Goal: Task Accomplishment & Management: Manage account settings

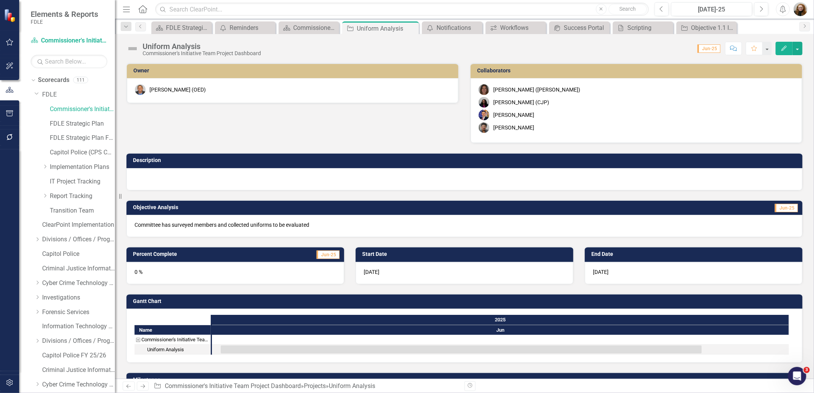
click at [158, 133] on div "Owner [PERSON_NAME] (OED) Collaborators [PERSON_NAME] (OED) [PERSON_NAME] (CJP)…" at bounding box center [465, 98] width 688 height 90
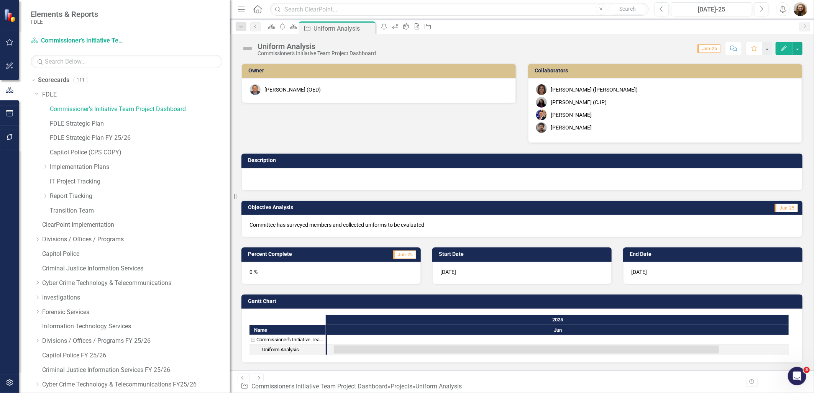
drag, startPoint x: 116, startPoint y: 214, endPoint x: 404, endPoint y: 198, distance: 288.4
click at [410, 202] on div "Elements & Reports FDLE Scorecard Commissioner's Initiative Team Project Dashbo…" at bounding box center [407, 196] width 814 height 393
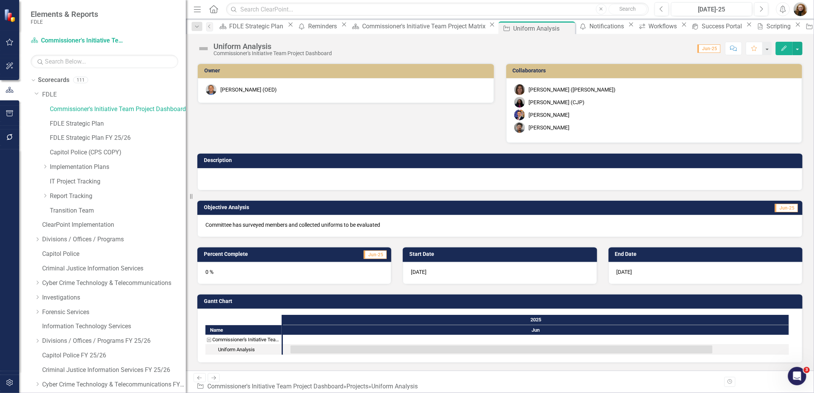
drag, startPoint x: 231, startPoint y: 231, endPoint x: 186, endPoint y: 239, distance: 45.9
click at [186, 239] on div "Resize" at bounding box center [189, 196] width 6 height 393
click at [10, 380] on icon "button" at bounding box center [9, 383] width 7 height 7
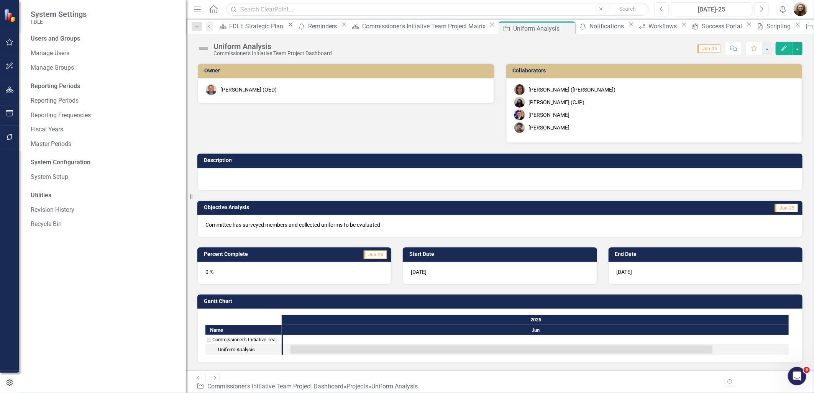
click at [10, 113] on icon "button" at bounding box center [10, 113] width 8 height 6
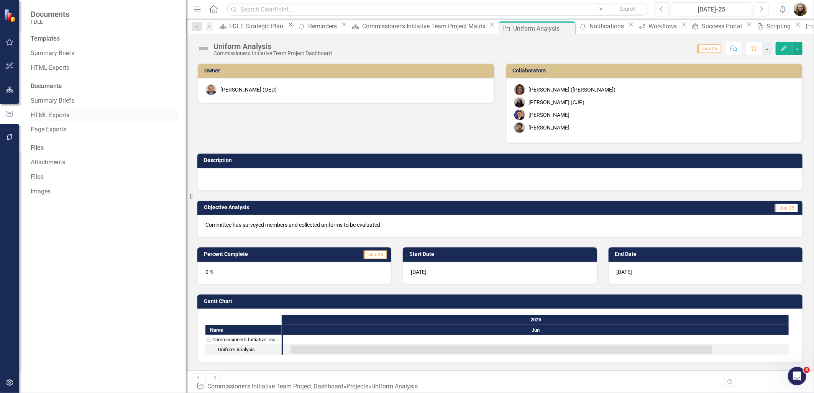
click at [49, 116] on link "HTML Exports" at bounding box center [105, 115] width 148 height 9
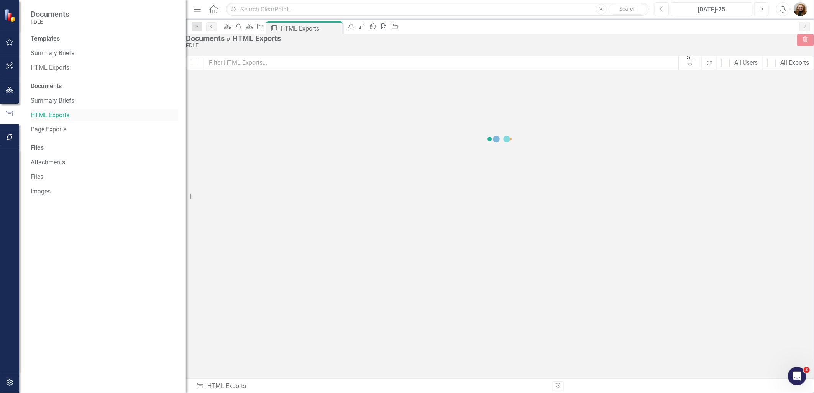
checkbox input "false"
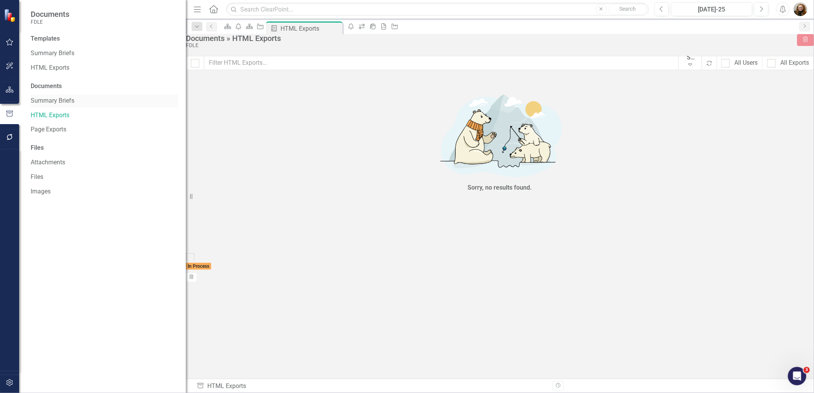
click at [56, 103] on link "Summary Briefs" at bounding box center [105, 101] width 148 height 9
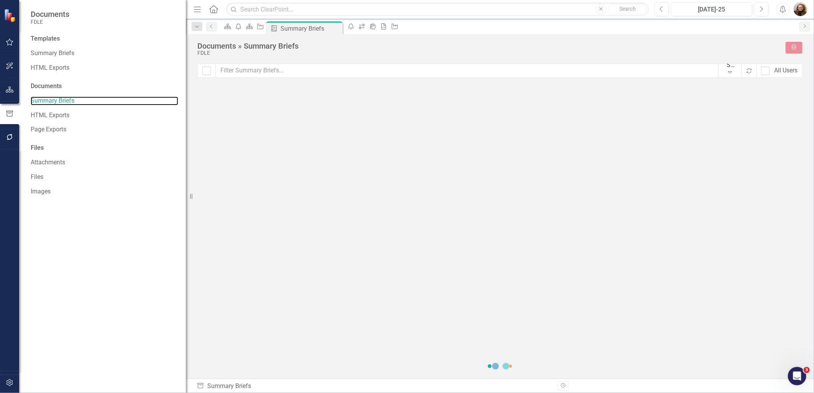
checkbox input "false"
click at [45, 66] on link "HTML Exports" at bounding box center [105, 68] width 148 height 9
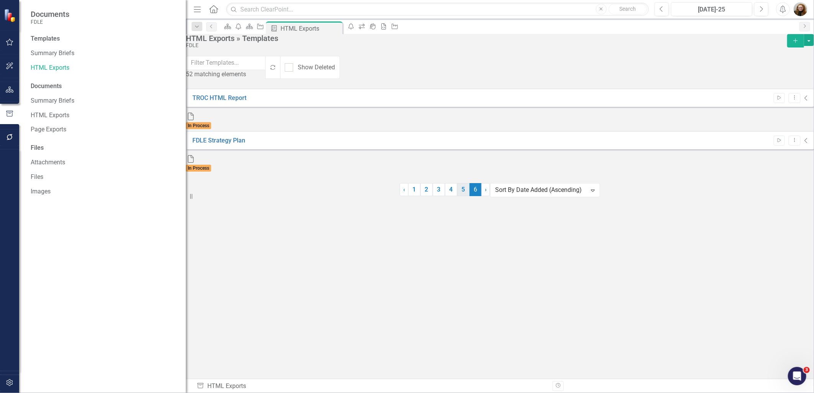
click at [464, 196] on link "5" at bounding box center [463, 189] width 12 height 13
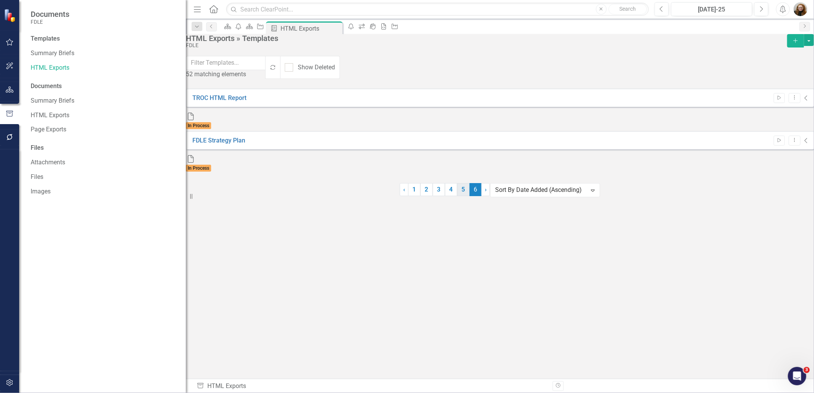
click at [465, 196] on link "5" at bounding box center [463, 189] width 12 height 13
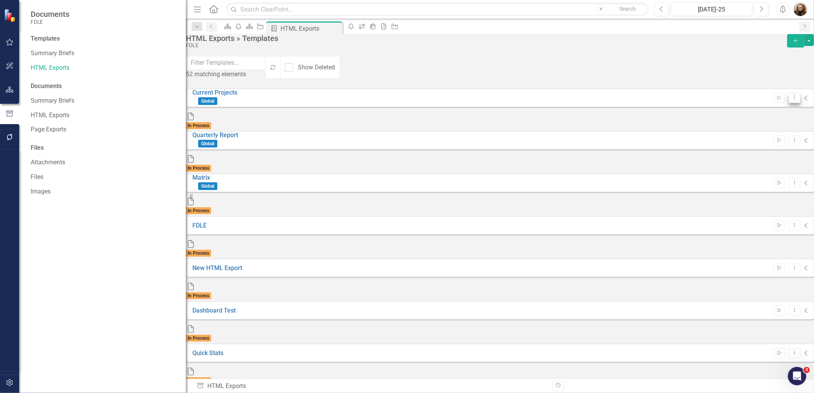
click at [792, 97] on icon "Dropdown Menu" at bounding box center [795, 97] width 7 height 5
click at [754, 127] on link "Preview Preview Template" at bounding box center [749, 124] width 71 height 14
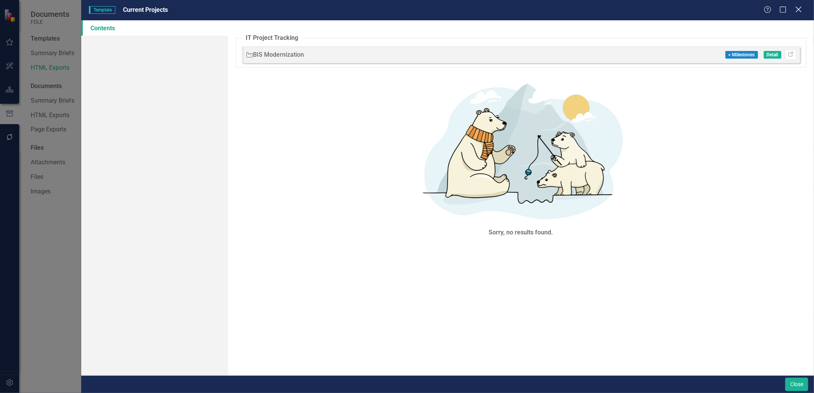
click at [798, 10] on icon "Close" at bounding box center [799, 9] width 10 height 7
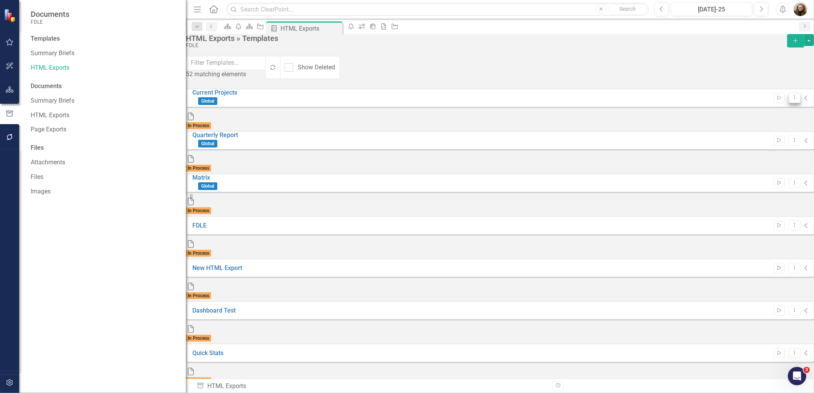
click at [789, 101] on button "Dropdown Menu" at bounding box center [795, 98] width 12 height 10
click at [753, 132] on link "Edit Edit Template" at bounding box center [749, 138] width 71 height 14
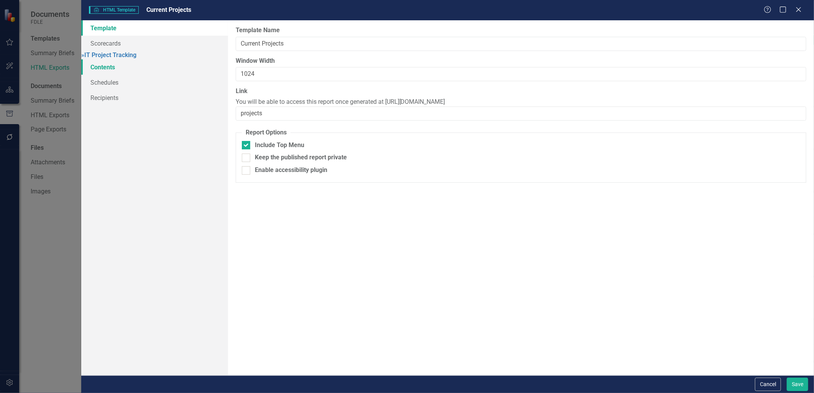
click at [102, 71] on link "Contents" at bounding box center [154, 66] width 146 height 15
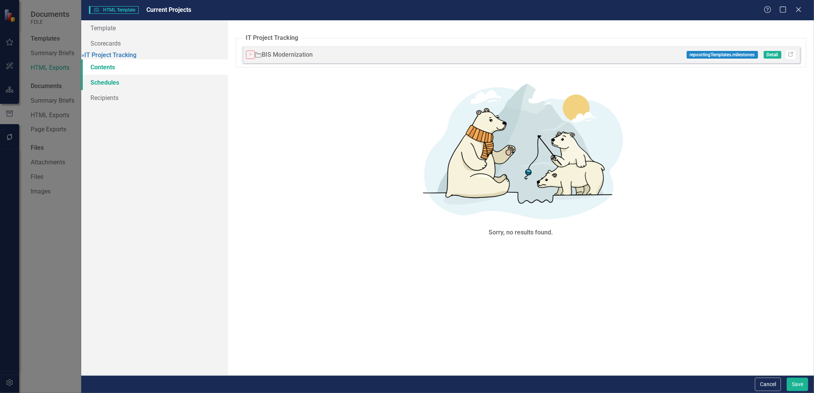
click at [105, 81] on link "Schedules" at bounding box center [154, 82] width 146 height 15
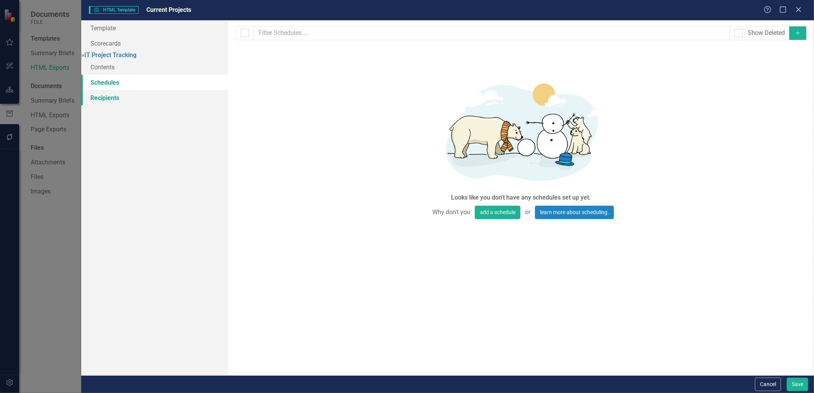
click at [105, 105] on link "Recipients" at bounding box center [154, 97] width 146 height 15
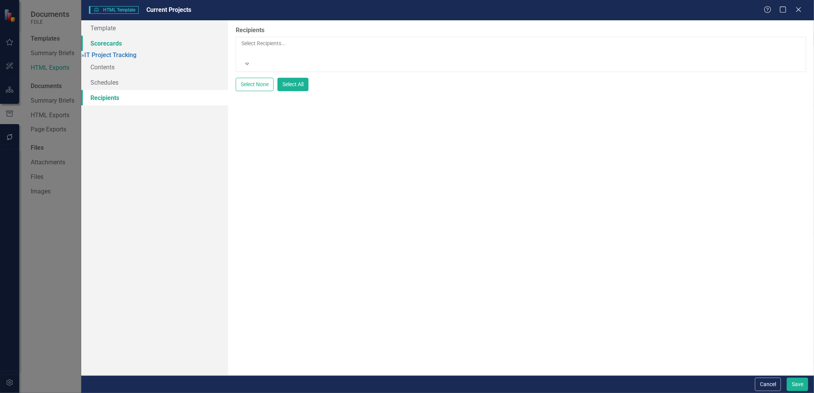
click at [105, 41] on link "Scorecards" at bounding box center [154, 43] width 146 height 15
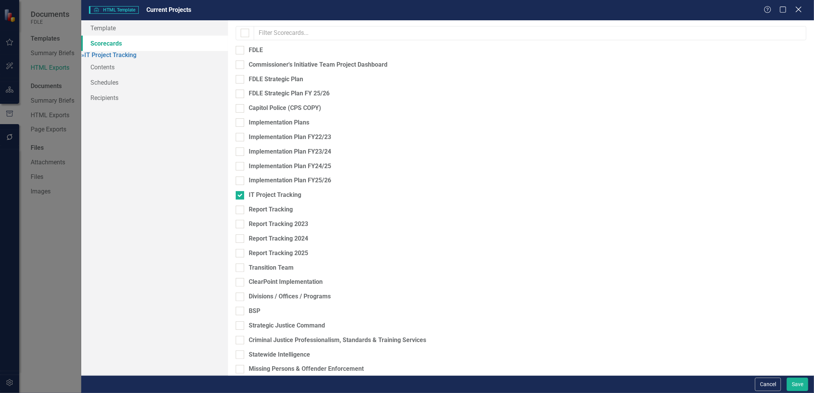
click at [795, 12] on icon "Close" at bounding box center [799, 9] width 10 height 7
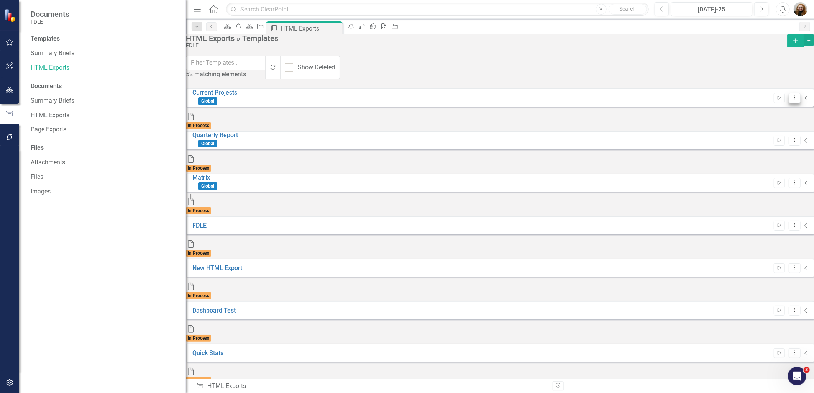
click at [792, 97] on icon "Dropdown Menu" at bounding box center [795, 97] width 7 height 5
click at [739, 135] on link "Edit Edit Template" at bounding box center [749, 138] width 71 height 14
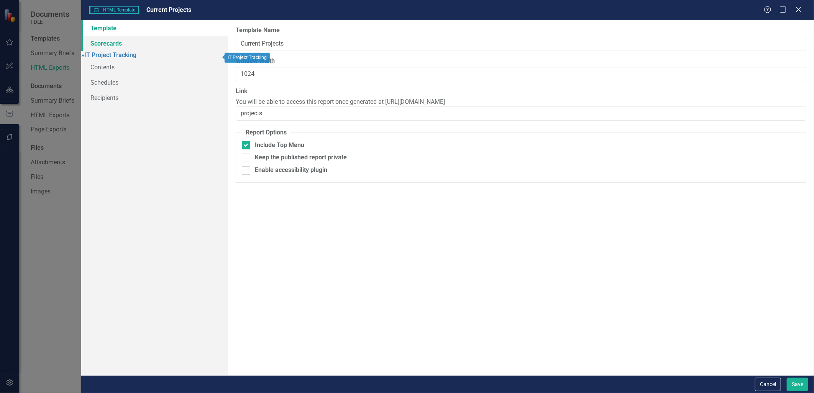
click at [97, 40] on link "Scorecards" at bounding box center [154, 43] width 146 height 15
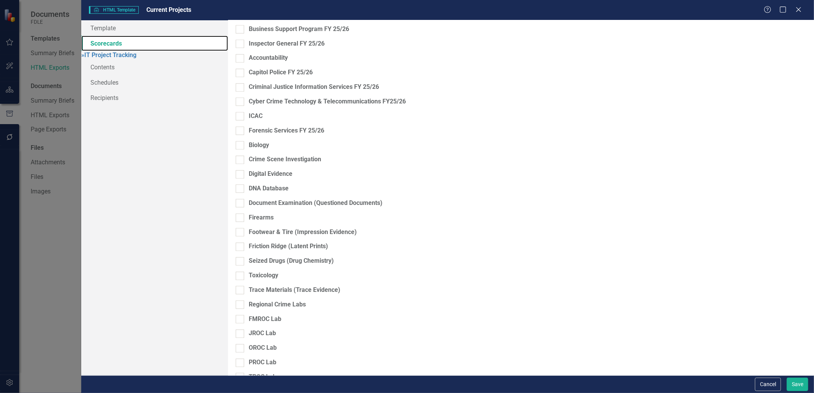
scroll to position [1079, 0]
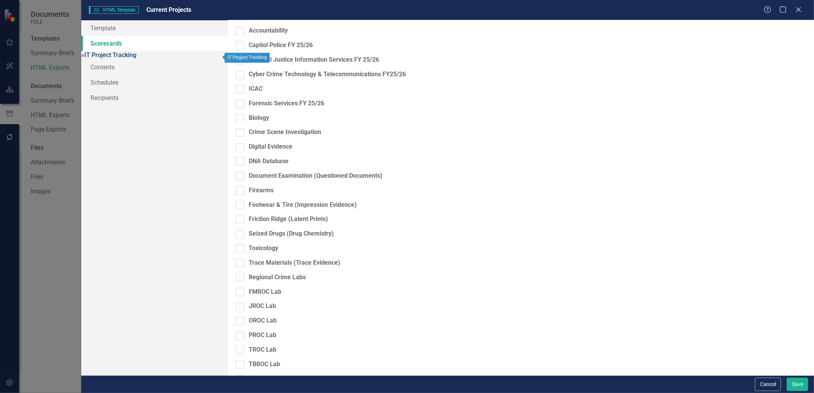
click at [114, 56] on link "» IT Project Tracking" at bounding box center [108, 54] width 55 height 7
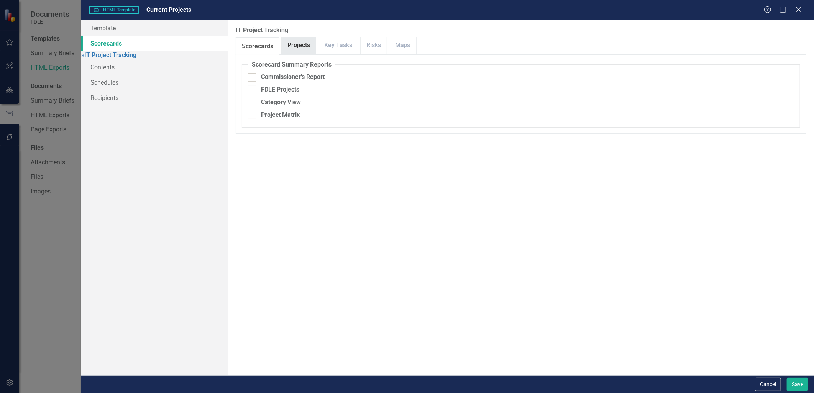
click at [299, 48] on link "Projects" at bounding box center [299, 45] width 34 height 16
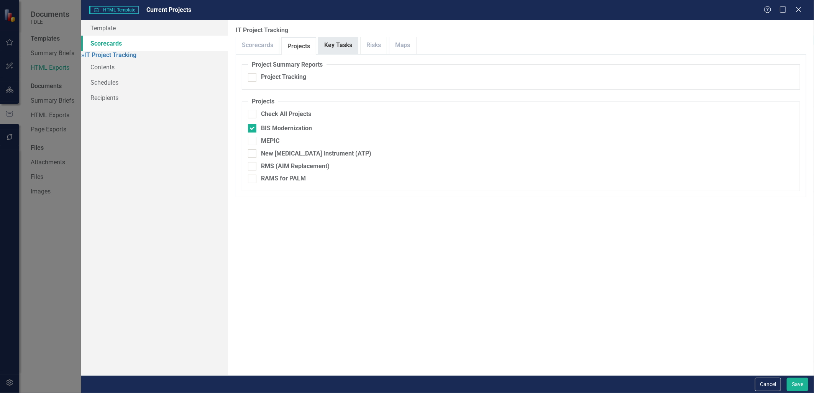
click at [326, 45] on link "Key Tasks" at bounding box center [338, 45] width 39 height 16
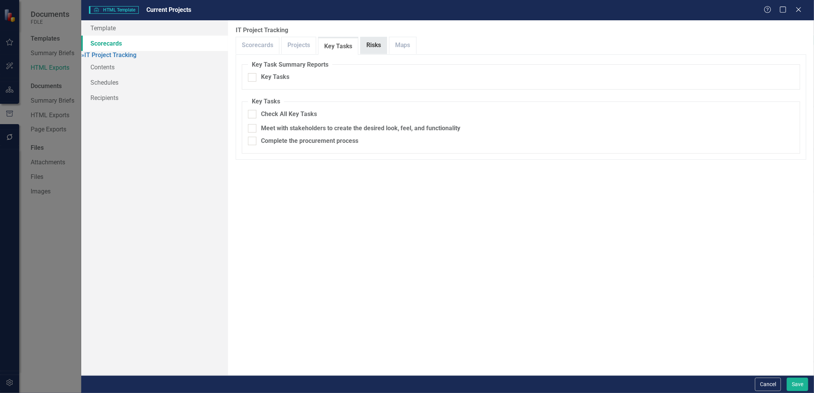
click at [378, 41] on link "Risks" at bounding box center [374, 45] width 26 height 16
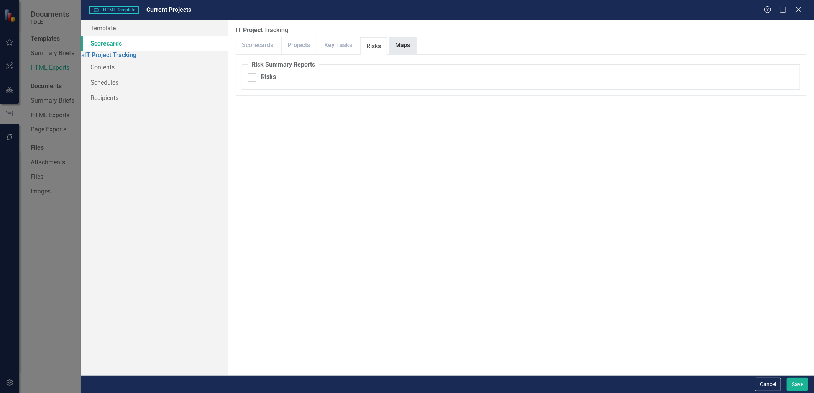
click at [405, 38] on link "Maps" at bounding box center [403, 45] width 27 height 16
click at [112, 69] on link "Contents" at bounding box center [154, 66] width 146 height 15
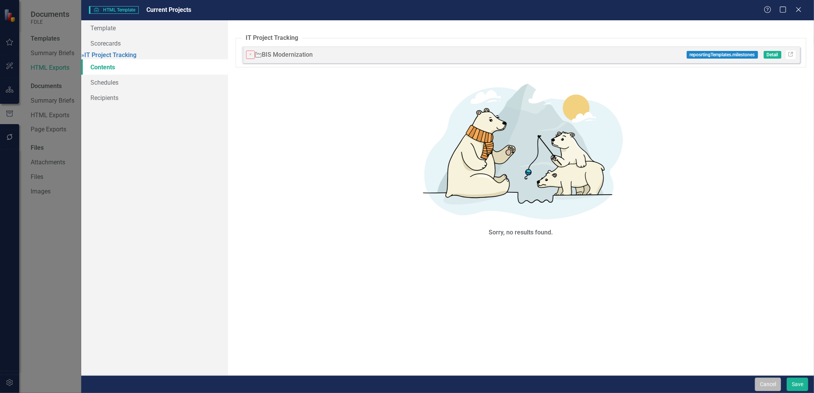
click at [757, 387] on button "Cancel" at bounding box center [768, 384] width 26 height 13
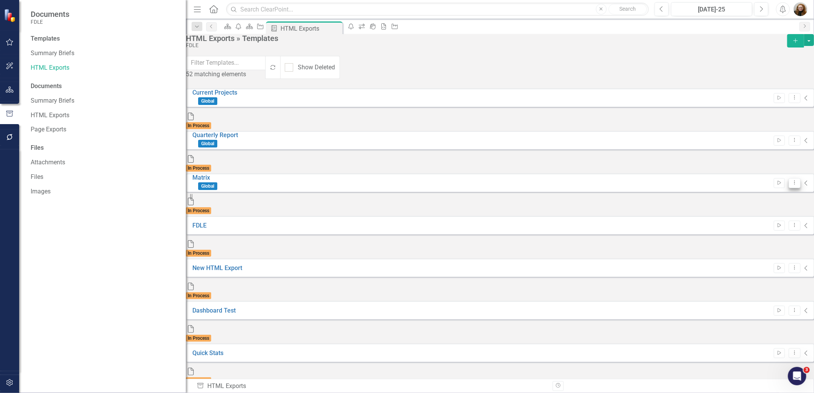
click at [792, 180] on icon "Dropdown Menu" at bounding box center [795, 182] width 7 height 5
click at [761, 188] on link "Edit Edit Template" at bounding box center [749, 186] width 71 height 14
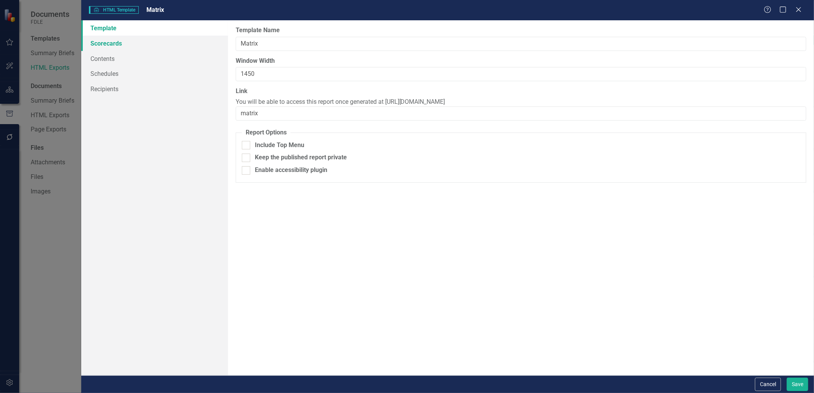
click at [93, 44] on link "Scorecards" at bounding box center [154, 43] width 146 height 15
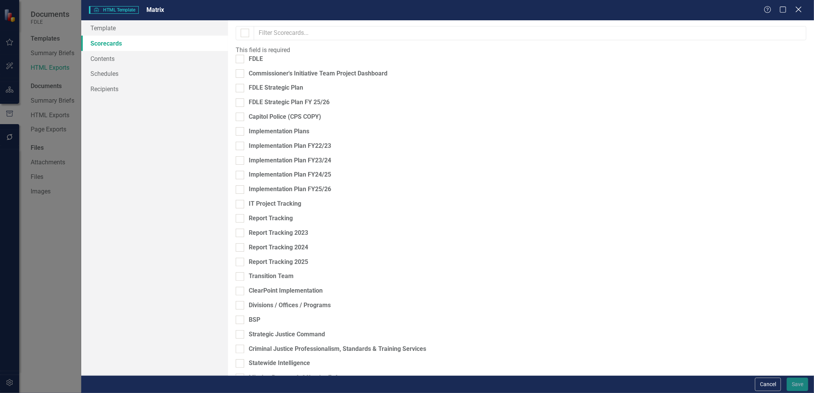
click at [802, 11] on div "HTML HTML Template Matrix Help Maximize Close" at bounding box center [447, 10] width 733 height 20
click at [800, 10] on icon "Close" at bounding box center [799, 9] width 10 height 7
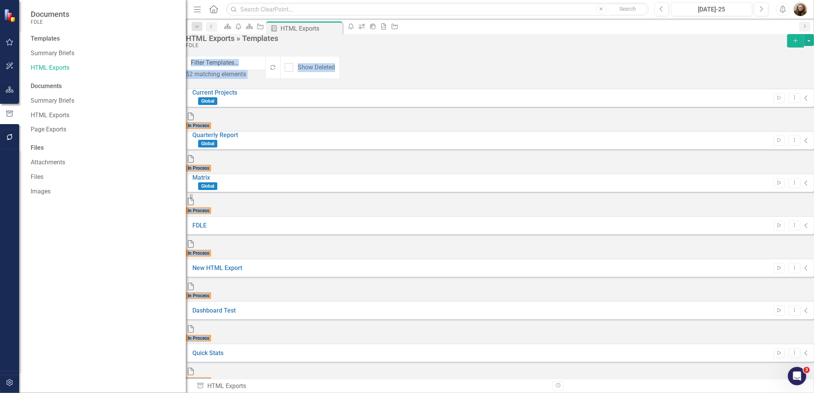
drag, startPoint x: 192, startPoint y: 85, endPoint x: 280, endPoint y: 146, distance: 106.9
click at [280, 146] on div "HTML Exports » Templates FDLE Add 52 matching elements Recalculate Show Deleted…" at bounding box center [500, 286] width 628 height 504
click at [789, 101] on button "Dropdown Menu" at bounding box center [795, 98] width 12 height 10
click at [758, 164] on link "Trash Delete Template" at bounding box center [749, 167] width 71 height 14
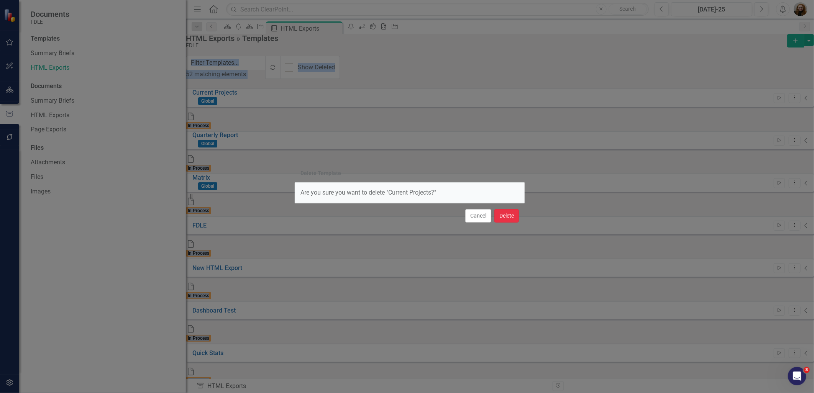
drag, startPoint x: 508, startPoint y: 215, endPoint x: 620, endPoint y: 178, distance: 118.2
click at [512, 214] on button "Delete" at bounding box center [507, 215] width 25 height 13
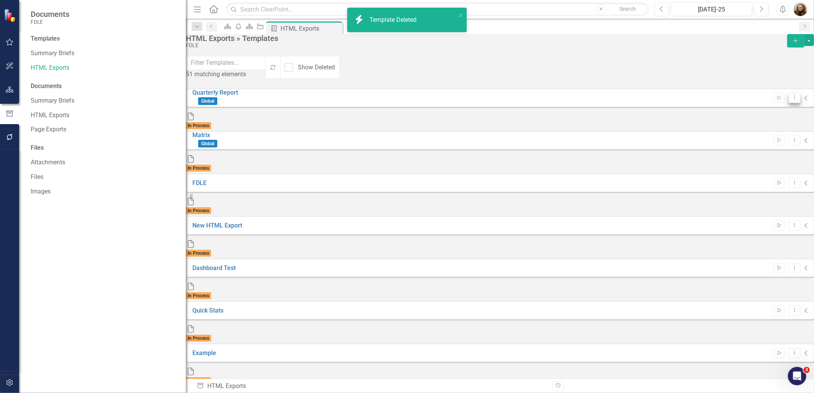
click at [792, 97] on icon "Dropdown Menu" at bounding box center [795, 97] width 7 height 5
click at [750, 165] on link "Trash Delete Template" at bounding box center [749, 167] width 71 height 14
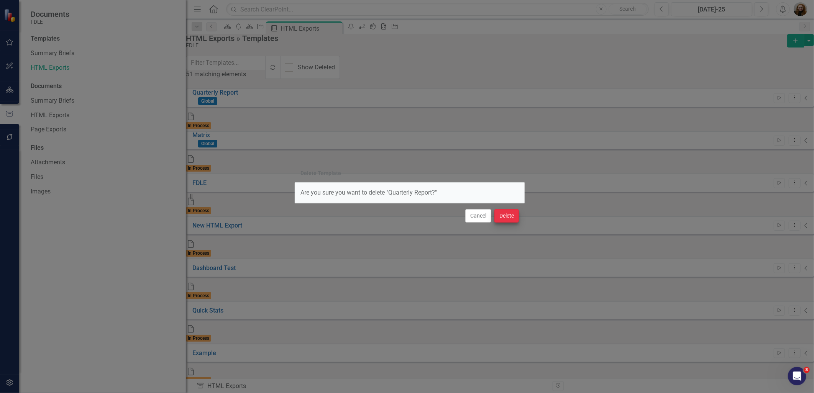
click at [503, 222] on div "Cancel Delete" at bounding box center [410, 215] width 230 height 25
drag, startPoint x: 503, startPoint y: 218, endPoint x: 599, endPoint y: 170, distance: 107.0
click at [505, 217] on button "Delete" at bounding box center [507, 215] width 25 height 13
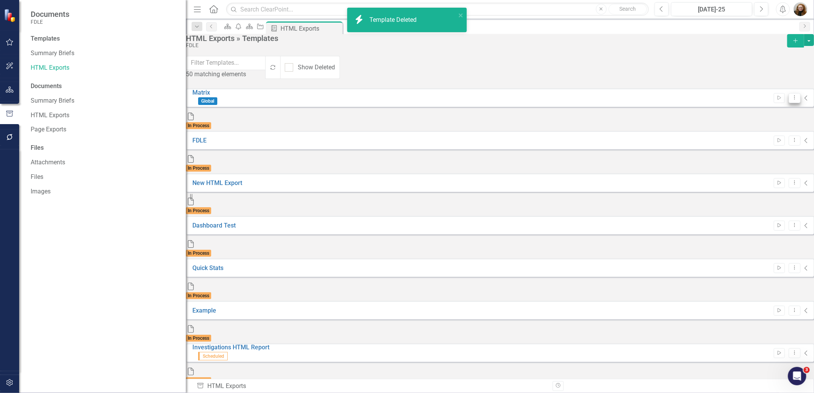
click at [792, 97] on icon "Dropdown Menu" at bounding box center [795, 97] width 7 height 5
click at [746, 165] on link "Trash Delete Template" at bounding box center [749, 167] width 71 height 14
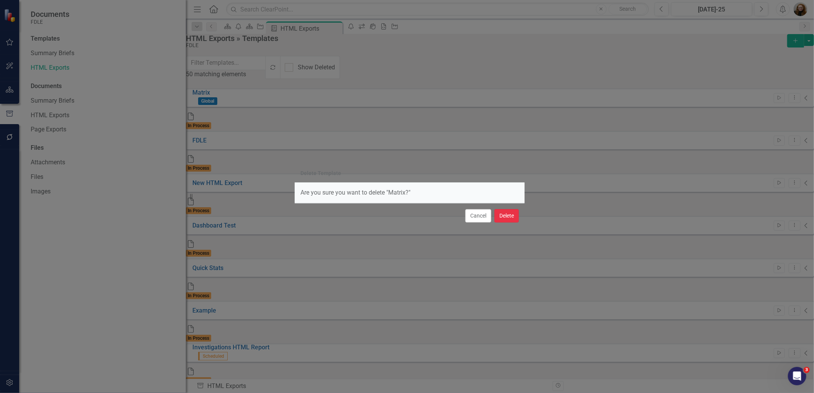
click at [508, 213] on button "Delete" at bounding box center [507, 215] width 25 height 13
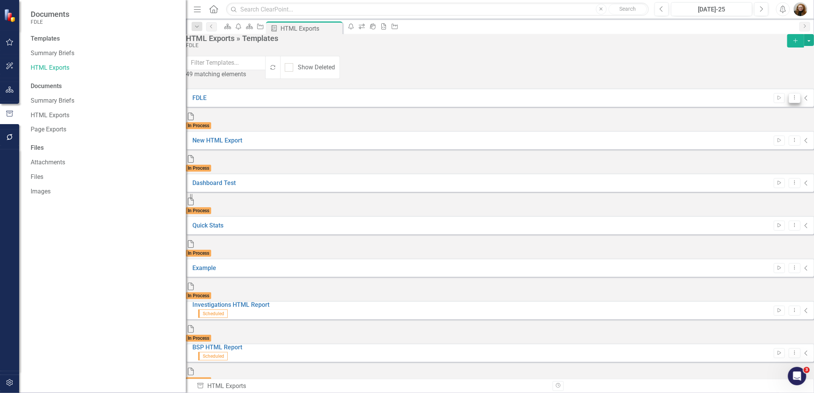
click at [789, 102] on button "Dropdown Menu" at bounding box center [795, 98] width 12 height 10
click at [748, 173] on link "Trash Delete Template" at bounding box center [749, 167] width 71 height 14
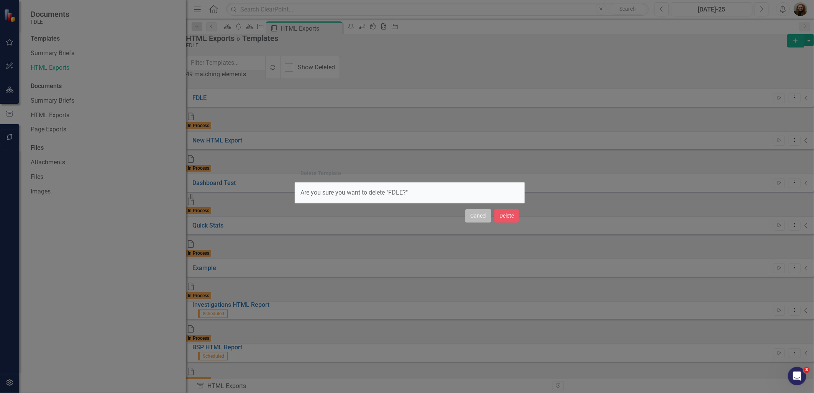
click at [468, 220] on button "Cancel" at bounding box center [479, 215] width 26 height 13
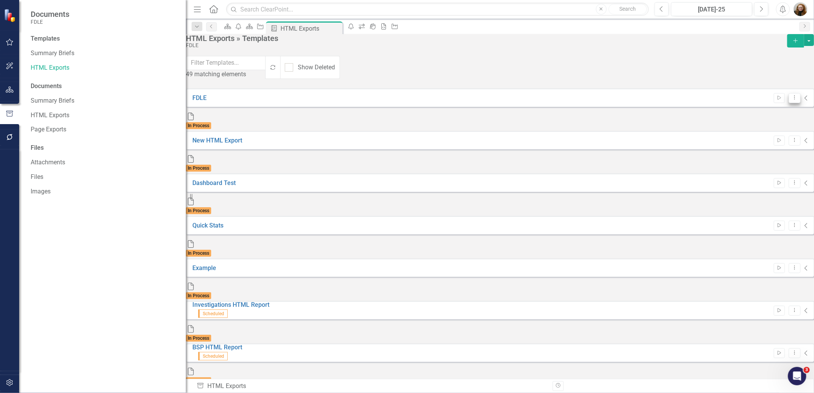
click at [792, 96] on icon "Dropdown Menu" at bounding box center [795, 97] width 7 height 5
click at [753, 134] on link "Edit Edit Template" at bounding box center [749, 138] width 71 height 14
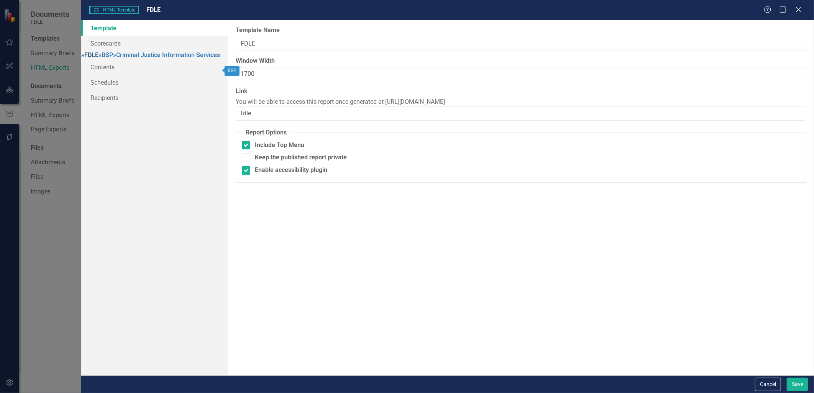
click at [99, 59] on link "» FDLE" at bounding box center [89, 54] width 17 height 7
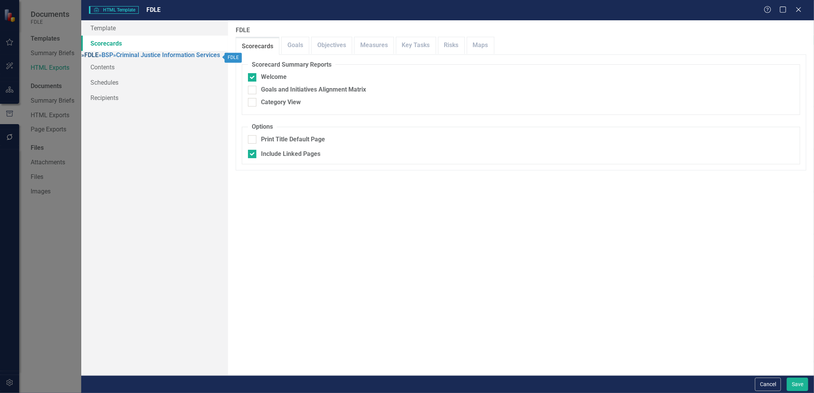
checkbox input "false"
click at [293, 49] on link "Goals" at bounding box center [295, 45] width 27 height 16
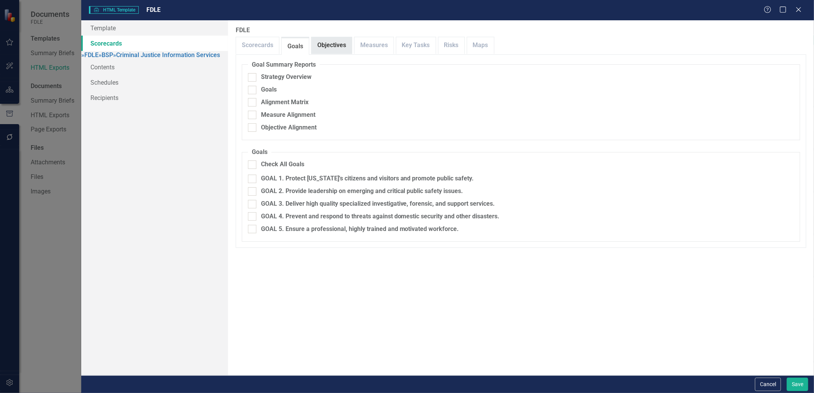
click at [327, 50] on link "Objectives" at bounding box center [332, 45] width 40 height 16
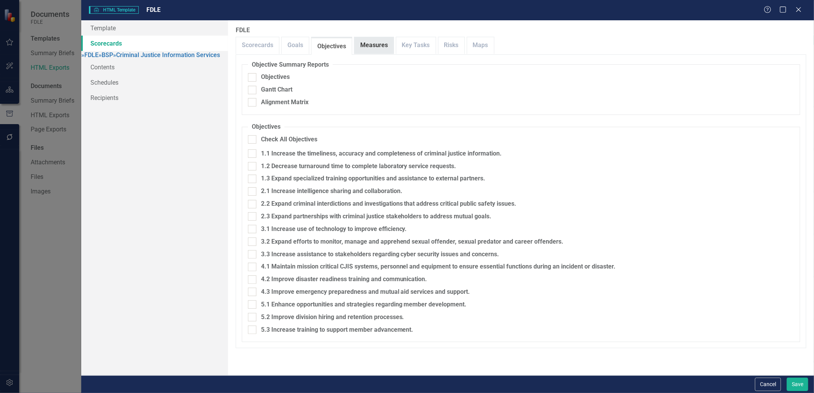
click at [372, 47] on link "Measures" at bounding box center [374, 45] width 39 height 16
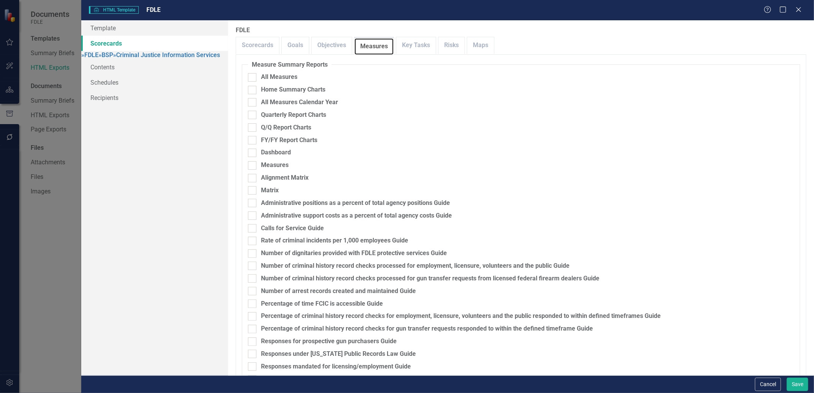
scroll to position [532, 0]
click at [412, 48] on link "Key Tasks" at bounding box center [415, 45] width 39 height 16
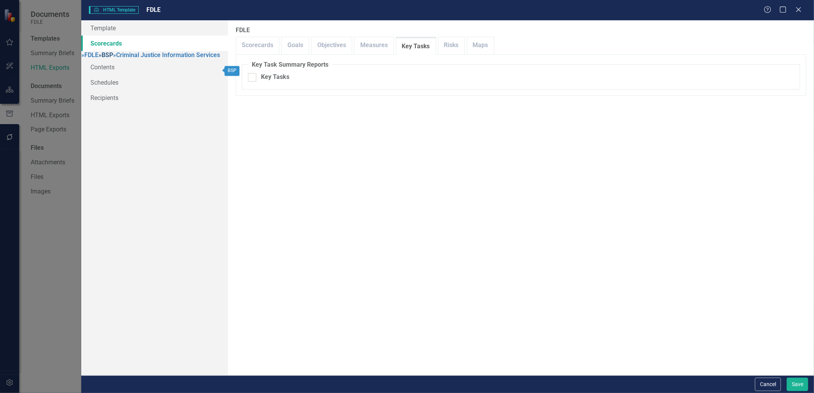
click at [99, 59] on span "»" at bounding box center [100, 54] width 3 height 7
checkbox input "false"
click at [289, 48] on link "Goals" at bounding box center [295, 45] width 27 height 16
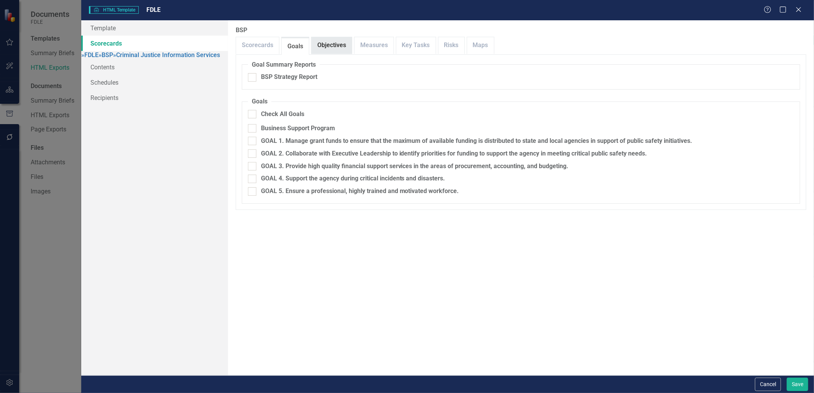
click at [337, 44] on link "Objectives" at bounding box center [332, 45] width 40 height 16
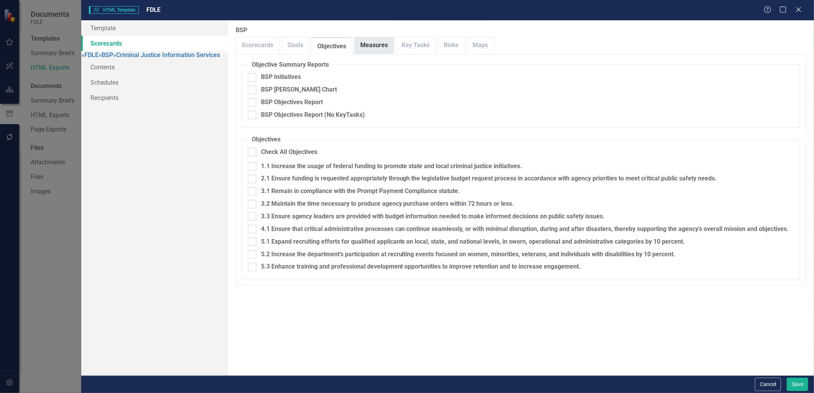
click at [381, 44] on link "Measures" at bounding box center [374, 45] width 39 height 16
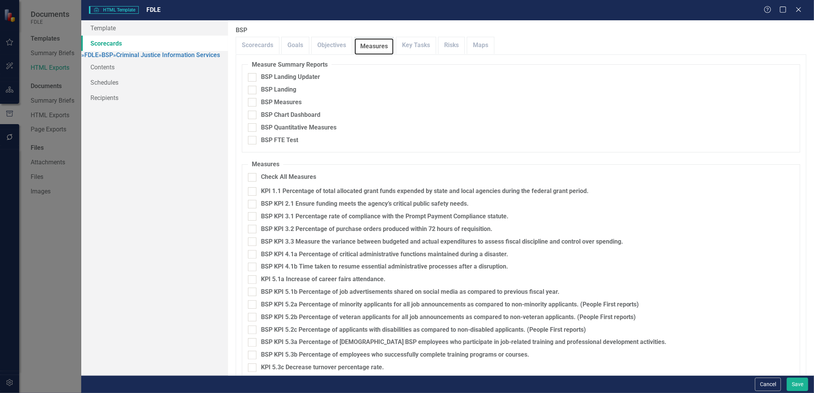
scroll to position [207, 0]
click at [421, 46] on link "Key Tasks" at bounding box center [415, 45] width 39 height 16
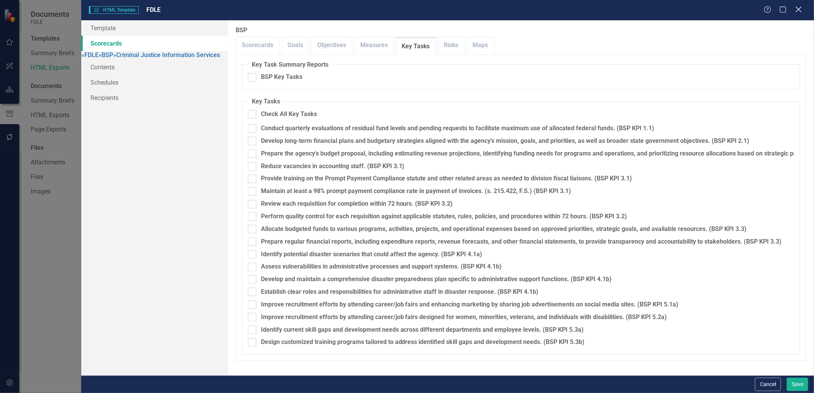
click at [796, 12] on icon "Close" at bounding box center [799, 9] width 10 height 7
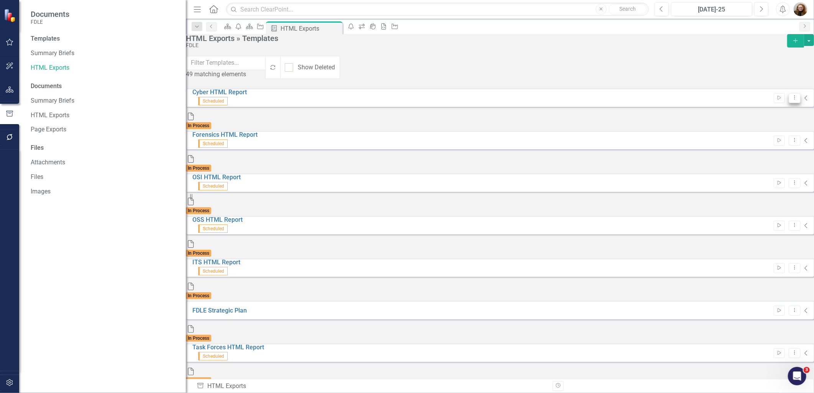
click at [792, 99] on icon "Dropdown Menu" at bounding box center [795, 97] width 7 height 5
click at [762, 166] on link "Trash Delete Template" at bounding box center [749, 167] width 71 height 14
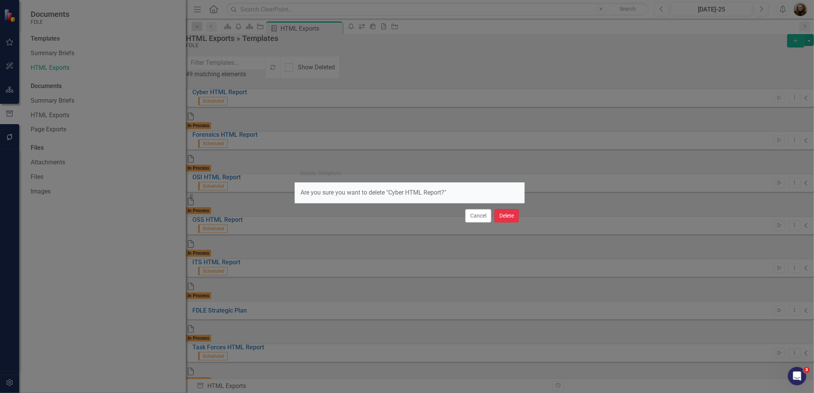
click at [508, 215] on button "Delete" at bounding box center [507, 215] width 25 height 13
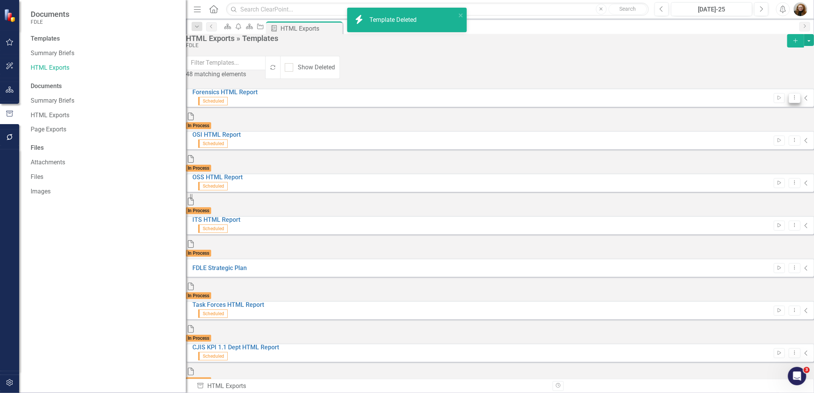
click at [792, 98] on icon "Dropdown Menu" at bounding box center [795, 97] width 7 height 5
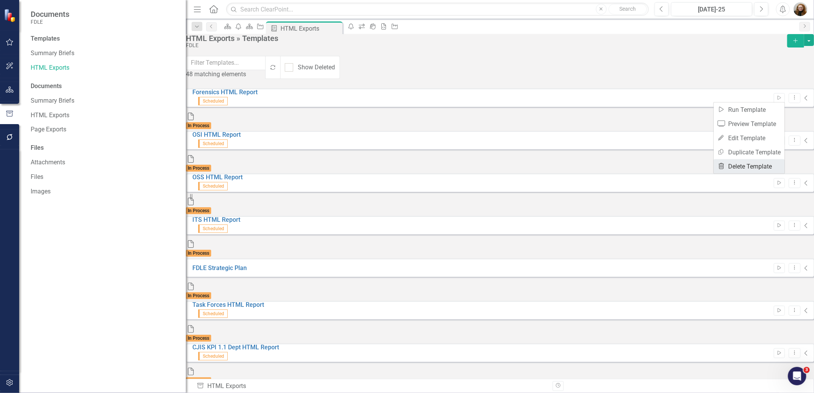
click at [752, 165] on link "Trash Delete Template" at bounding box center [749, 167] width 71 height 14
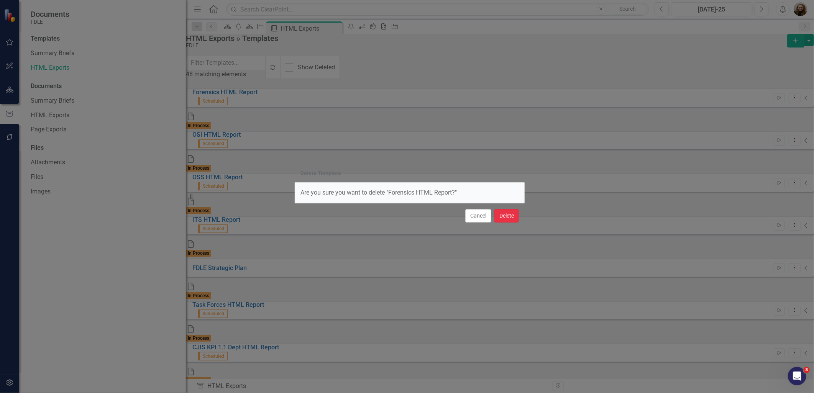
click at [509, 219] on button "Delete" at bounding box center [507, 215] width 25 height 13
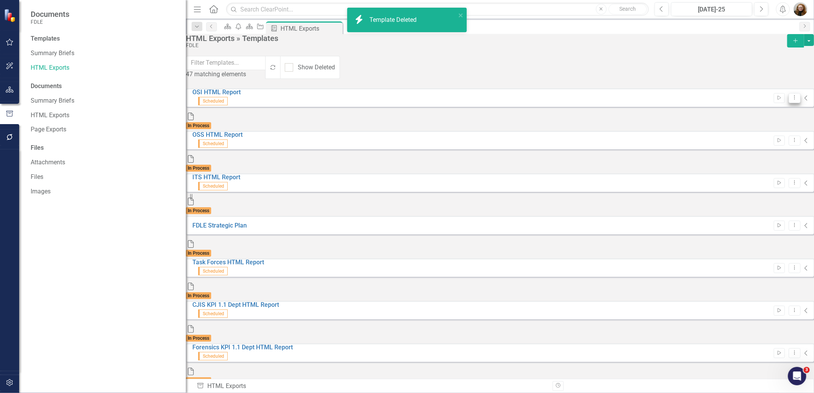
click at [792, 98] on icon "Dropdown Menu" at bounding box center [795, 97] width 7 height 5
click at [732, 166] on link "Trash Delete Template" at bounding box center [749, 167] width 71 height 14
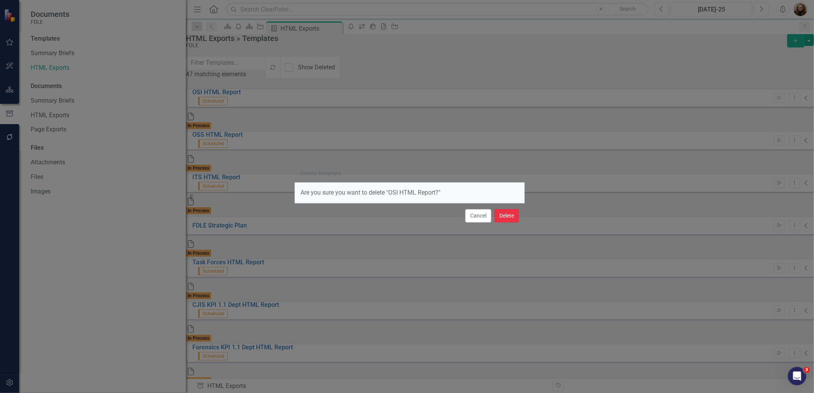
click at [505, 215] on button "Delete" at bounding box center [507, 215] width 25 height 13
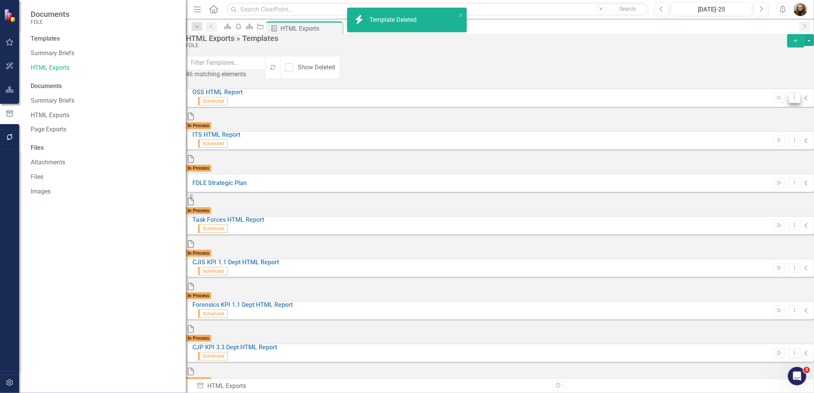
click at [789, 97] on button "Dropdown Menu" at bounding box center [795, 98] width 12 height 10
click at [727, 166] on link "Trash Delete Template" at bounding box center [749, 167] width 71 height 14
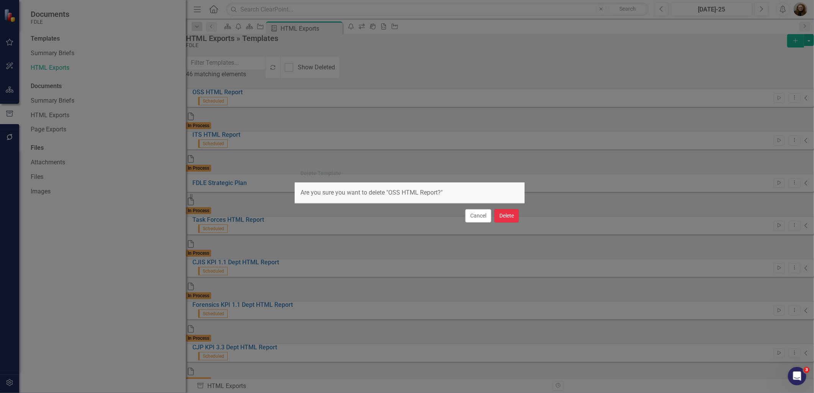
click at [495, 217] on button "Delete" at bounding box center [507, 215] width 25 height 13
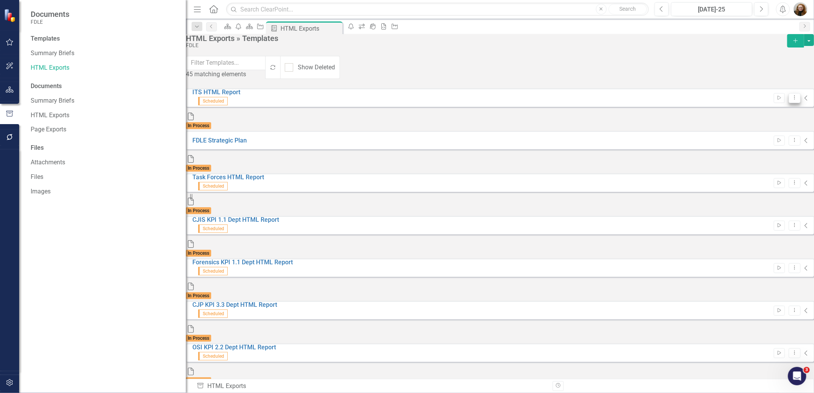
click at [789, 98] on button "Dropdown Menu" at bounding box center [795, 98] width 12 height 10
click at [735, 166] on link "Trash Delete Template" at bounding box center [749, 167] width 71 height 14
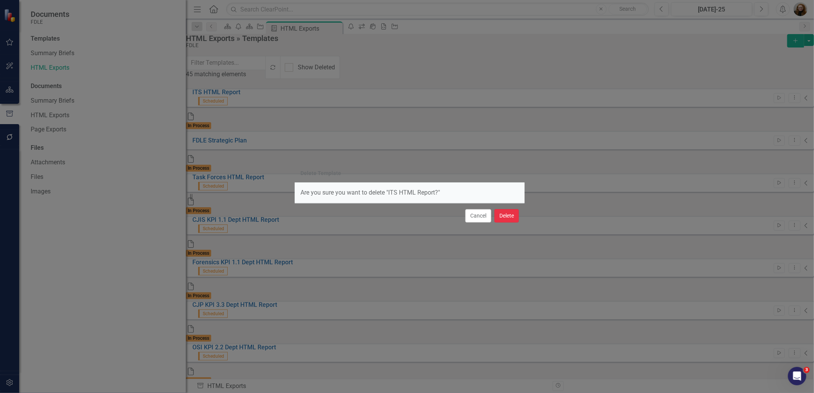
click at [508, 214] on button "Delete" at bounding box center [507, 215] width 25 height 13
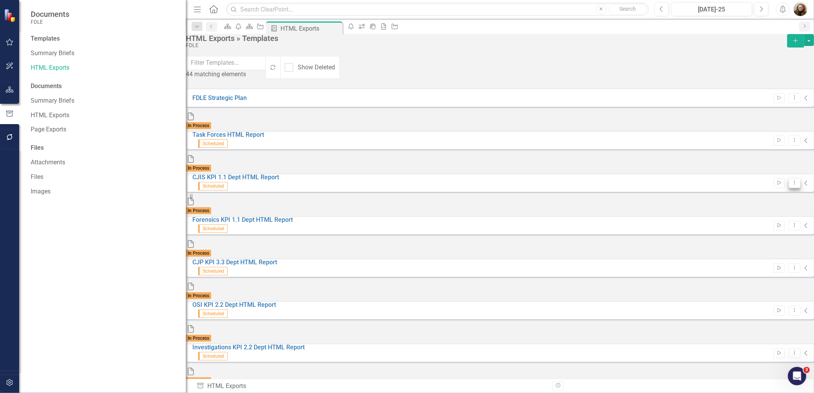
click at [792, 180] on icon "Dropdown Menu" at bounding box center [795, 182] width 7 height 5
click at [752, 213] on link "Trash Delete Template" at bounding box center [749, 214] width 71 height 14
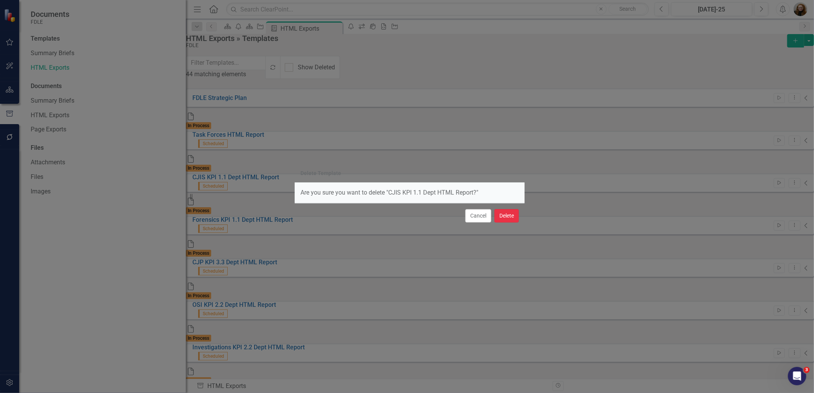
click at [500, 214] on button "Delete" at bounding box center [507, 215] width 25 height 13
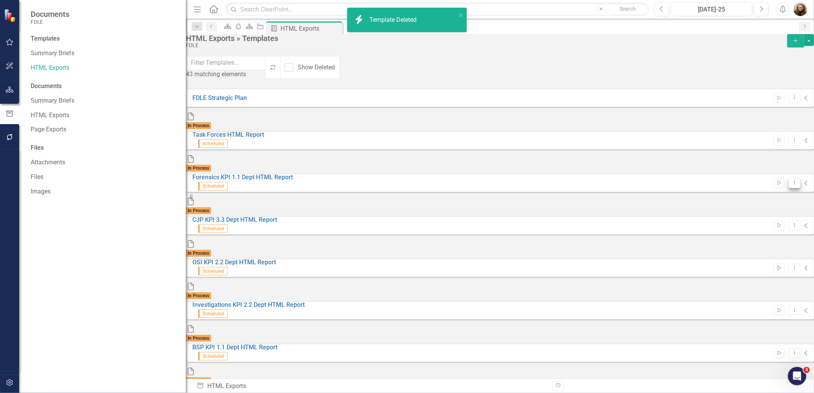
click at [792, 180] on icon "Dropdown Menu" at bounding box center [795, 182] width 7 height 5
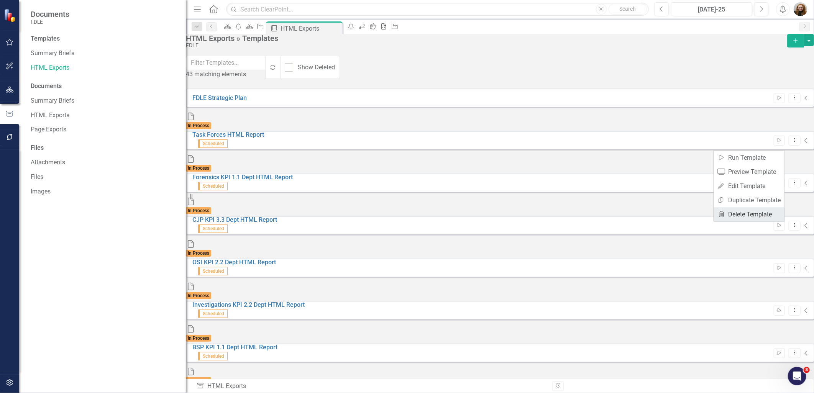
click at [734, 213] on link "Trash Delete Template" at bounding box center [749, 214] width 71 height 14
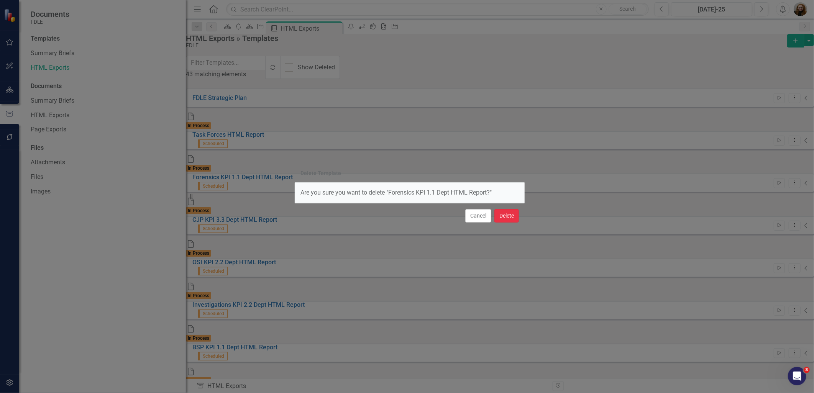
click at [495, 215] on button "Delete" at bounding box center [507, 215] width 25 height 13
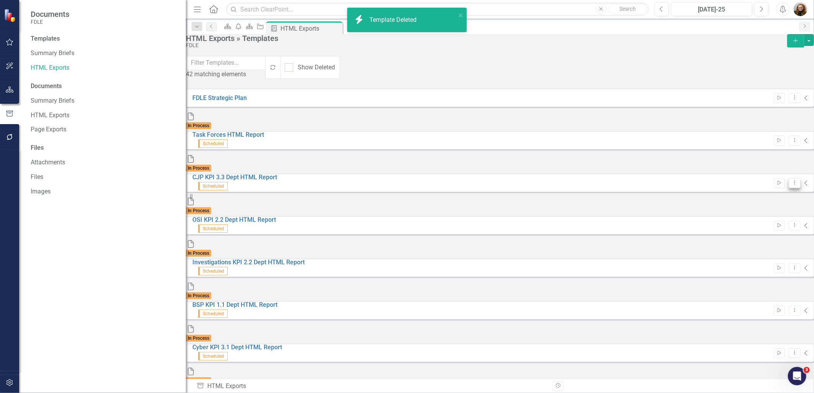
drag, startPoint x: 778, startPoint y: 145, endPoint x: 776, endPoint y: 148, distance: 4.1
click at [792, 180] on icon "Dropdown Menu" at bounding box center [795, 182] width 7 height 5
click at [735, 215] on link "Trash Delete Template" at bounding box center [749, 214] width 71 height 14
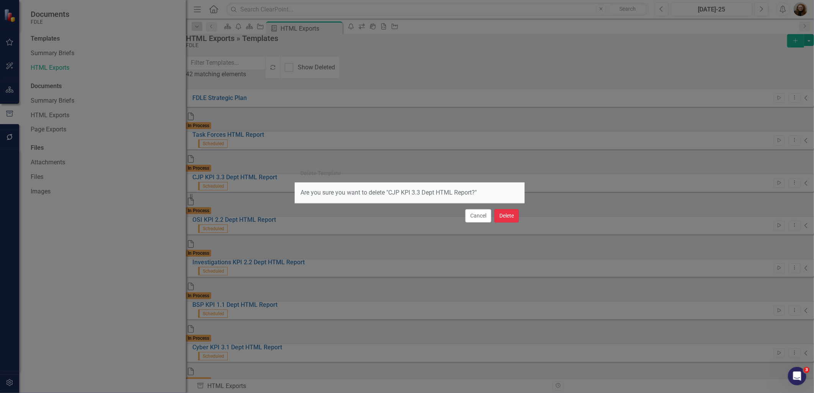
click at [503, 218] on button "Delete" at bounding box center [507, 215] width 25 height 13
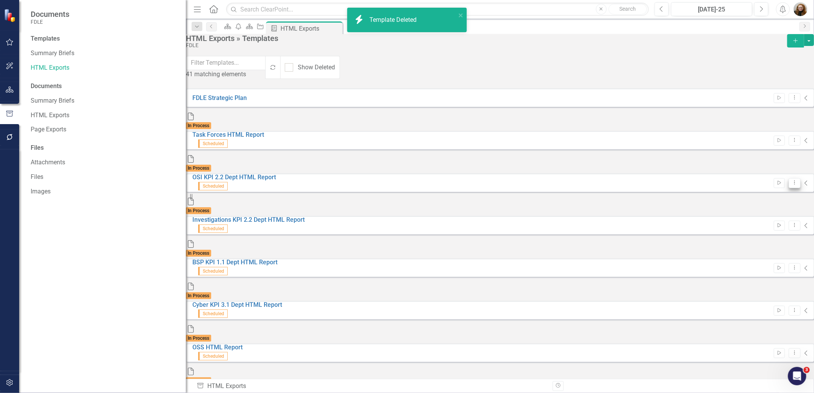
click at [792, 180] on icon "Dropdown Menu" at bounding box center [795, 182] width 7 height 5
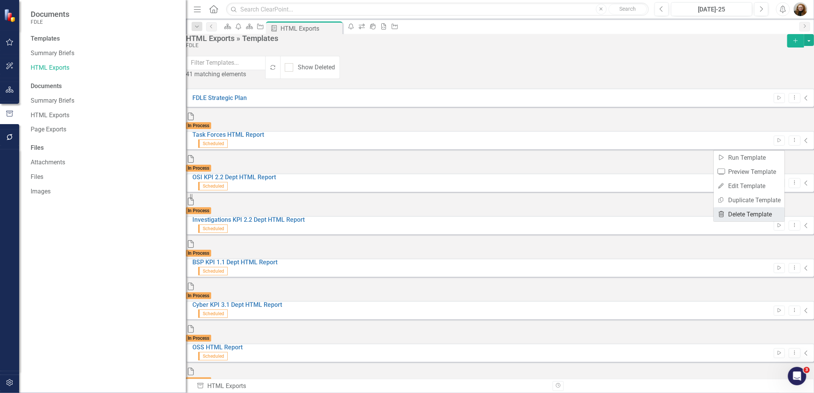
click at [753, 215] on link "Trash Delete Template" at bounding box center [749, 214] width 71 height 14
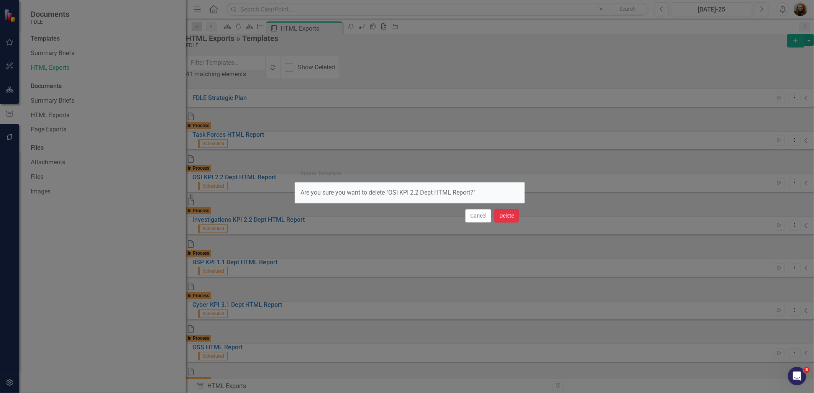
click at [511, 215] on button "Delete" at bounding box center [507, 215] width 25 height 13
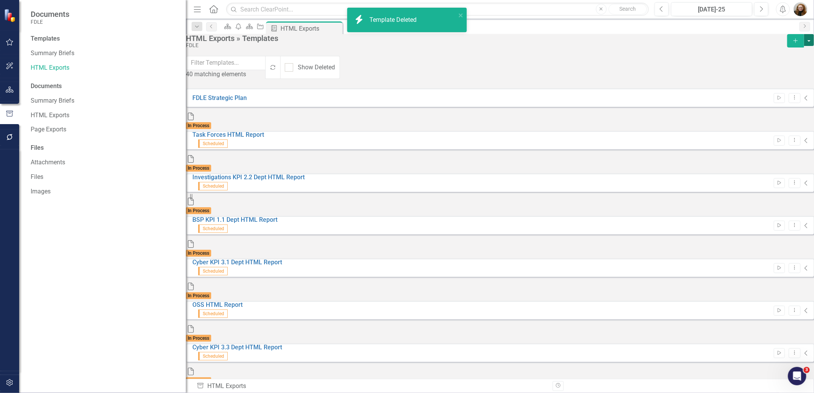
click at [804, 46] on button "button" at bounding box center [809, 40] width 10 height 12
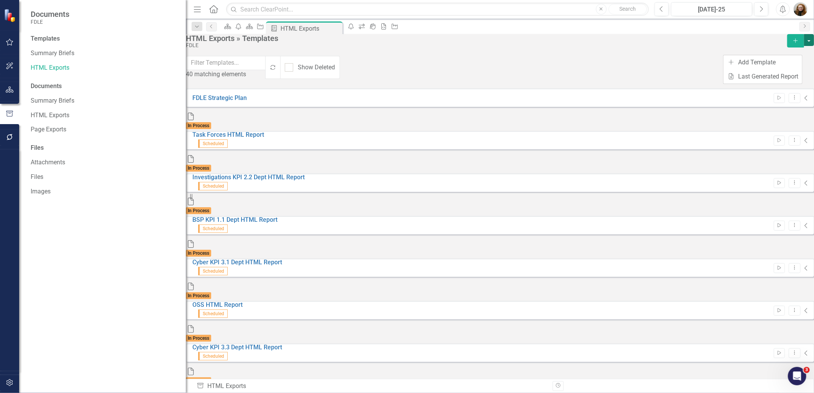
click at [597, 48] on div "FDLE" at bounding box center [485, 46] width 598 height 6
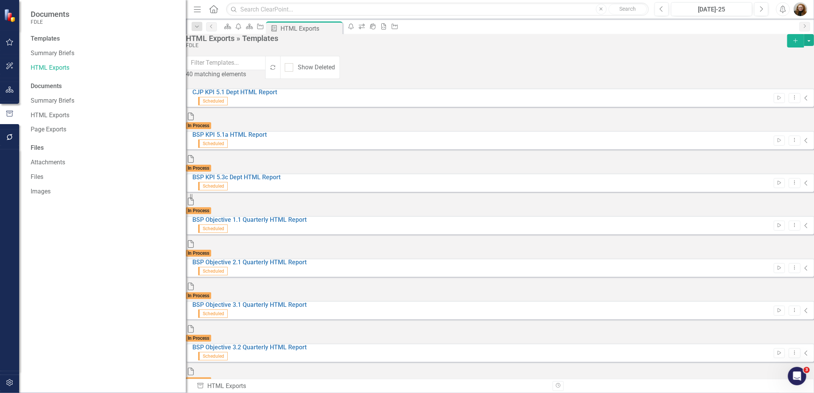
click at [789, 178] on button "Dropdown Menu" at bounding box center [795, 183] width 12 height 10
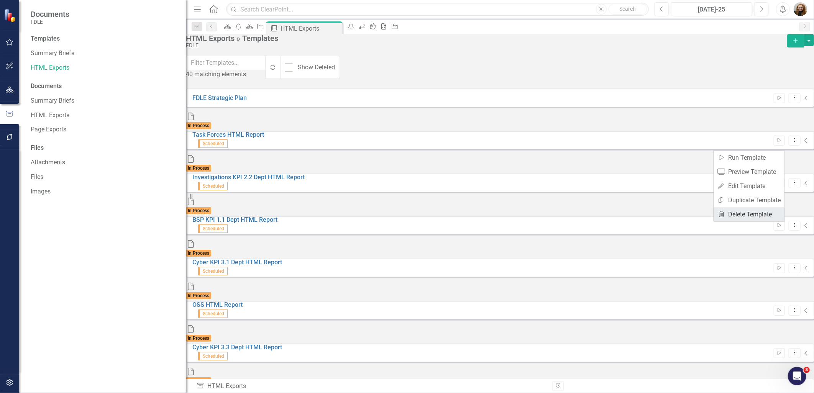
click at [764, 210] on link "Trash Delete Template" at bounding box center [749, 214] width 71 height 14
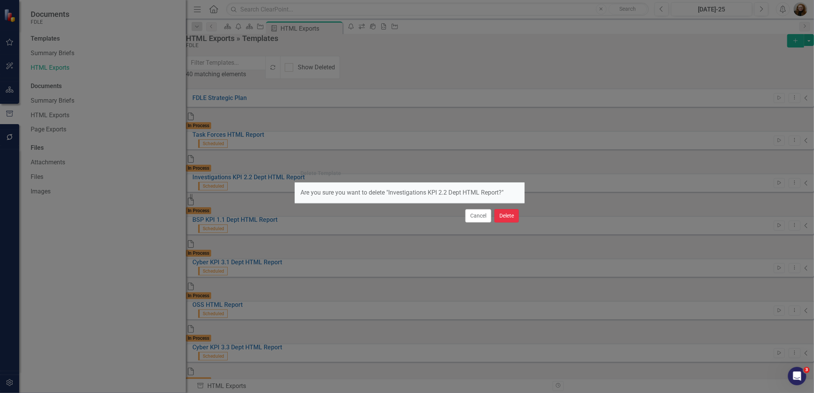
click at [503, 214] on button "Delete" at bounding box center [507, 215] width 25 height 13
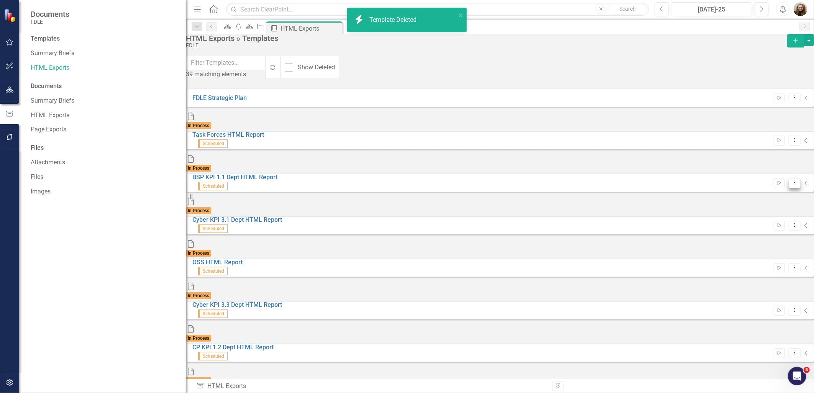
click at [792, 180] on icon "Dropdown Menu" at bounding box center [795, 182] width 7 height 5
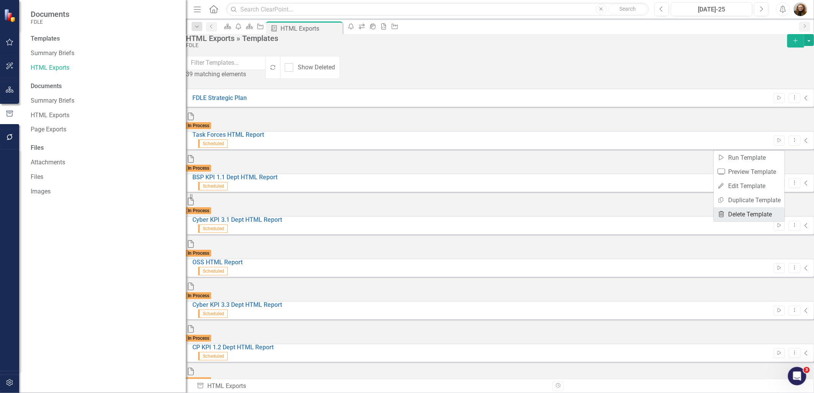
click at [749, 213] on link "Trash Delete Template" at bounding box center [749, 214] width 71 height 14
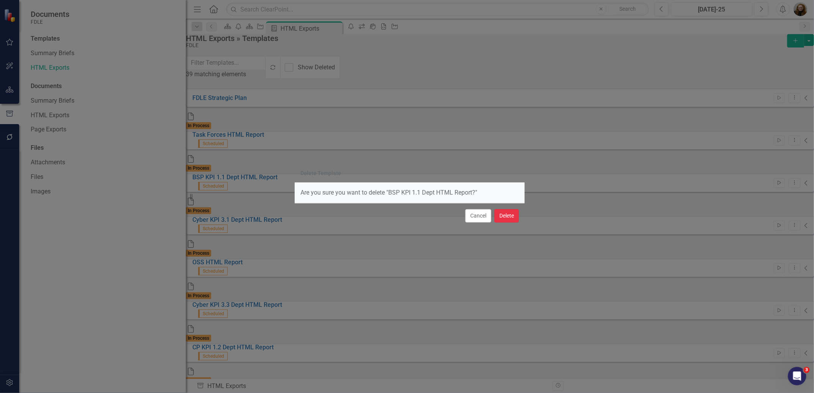
click at [500, 215] on button "Delete" at bounding box center [507, 215] width 25 height 13
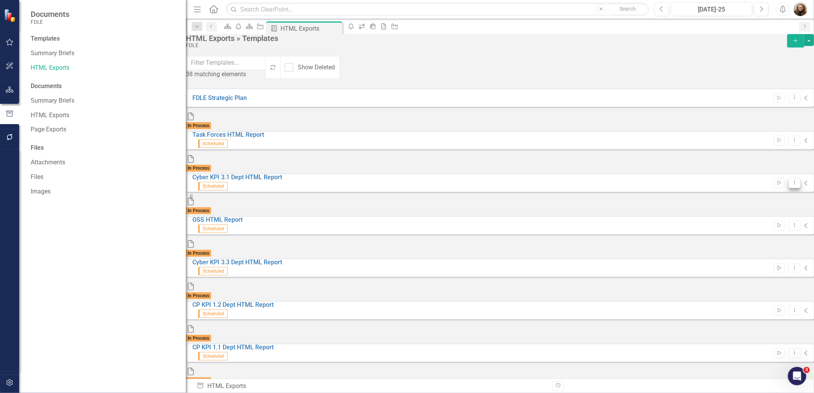
click at [792, 180] on icon "Dropdown Menu" at bounding box center [795, 182] width 7 height 5
click at [742, 217] on link "Trash Delete Template" at bounding box center [749, 214] width 71 height 14
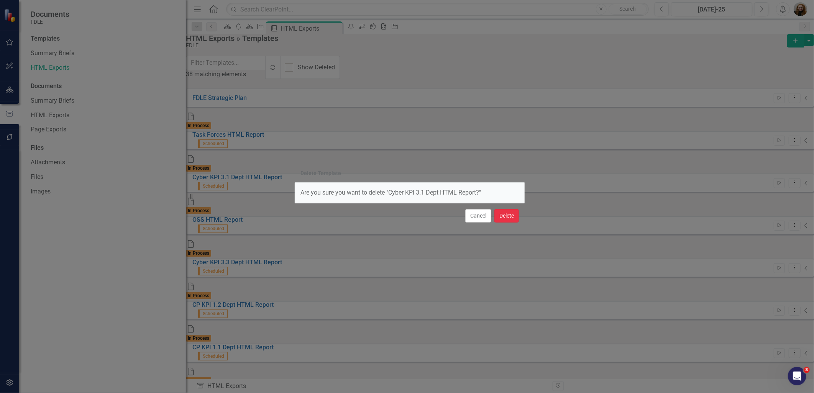
click at [503, 217] on button "Delete" at bounding box center [507, 215] width 25 height 13
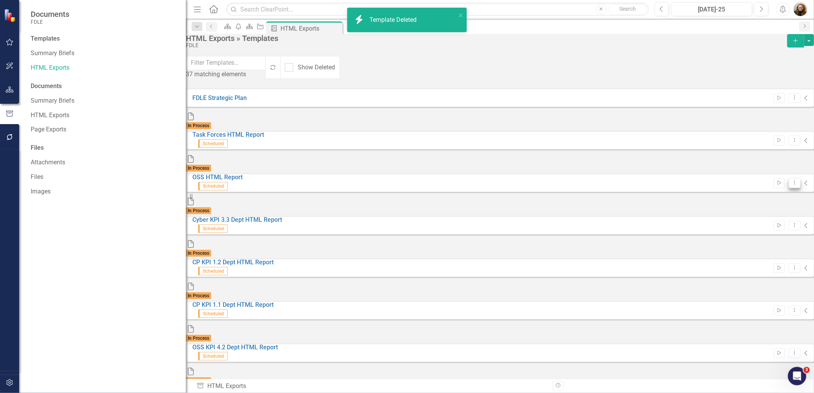
click at [792, 180] on icon "Dropdown Menu" at bounding box center [795, 182] width 7 height 5
click at [738, 208] on link "Trash Delete Template" at bounding box center [749, 214] width 71 height 14
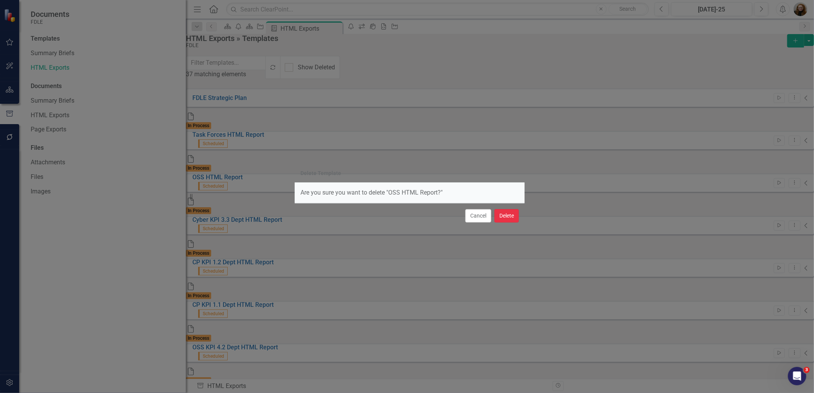
click at [509, 213] on button "Delete" at bounding box center [507, 215] width 25 height 13
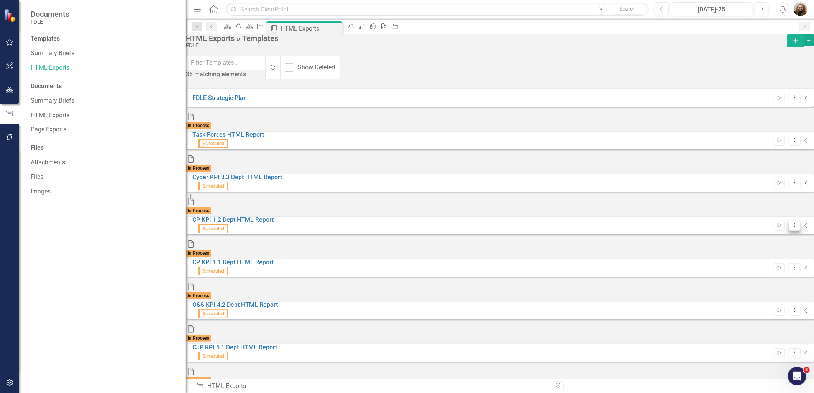
click at [789, 221] on button "Dropdown Menu" at bounding box center [795, 226] width 12 height 10
click at [745, 233] on link "Trash Delete Template" at bounding box center [749, 239] width 71 height 14
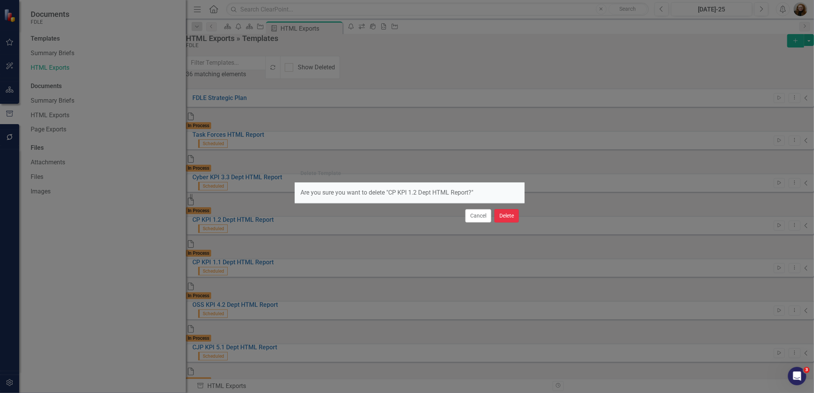
click at [514, 218] on button "Delete" at bounding box center [507, 215] width 25 height 13
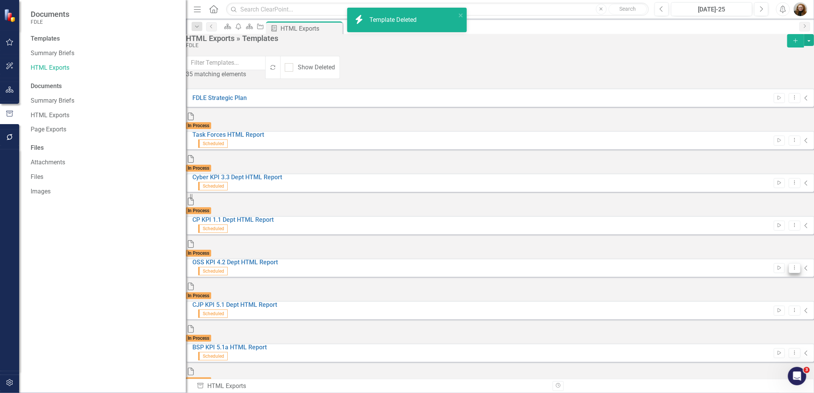
click at [792, 265] on icon "Dropdown Menu" at bounding box center [795, 267] width 7 height 5
click at [725, 262] on icon "Trash" at bounding box center [722, 263] width 8 height 6
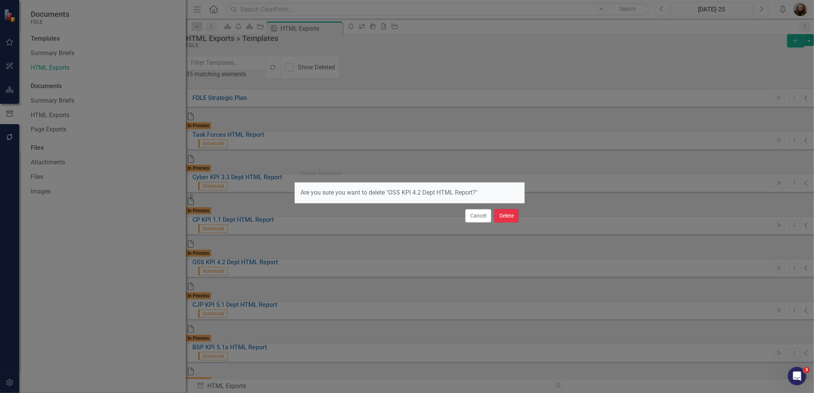
click at [500, 219] on button "Delete" at bounding box center [507, 215] width 25 height 13
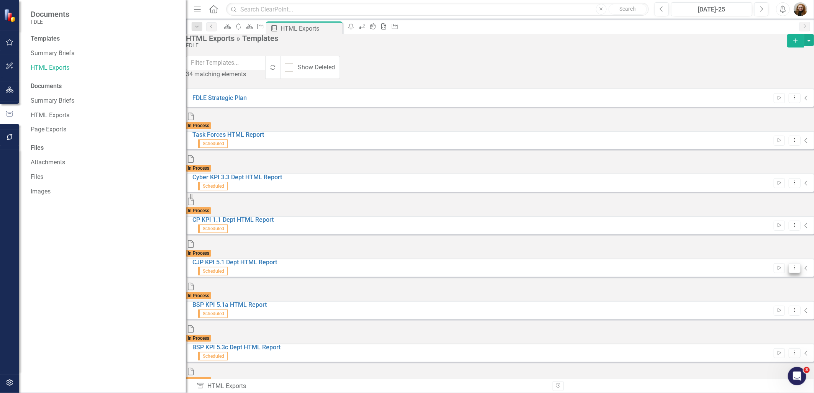
click at [792, 265] on icon "Dropdown Menu" at bounding box center [795, 267] width 7 height 5
click at [730, 263] on link "Trash Delete Template" at bounding box center [749, 263] width 71 height 14
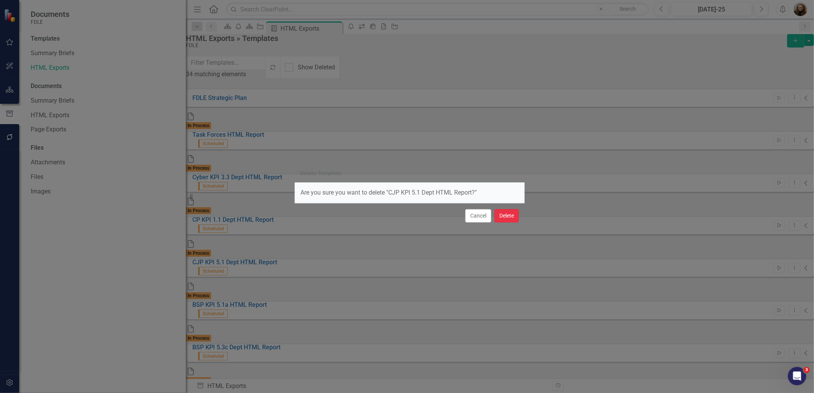
click at [500, 215] on button "Delete" at bounding box center [507, 215] width 25 height 13
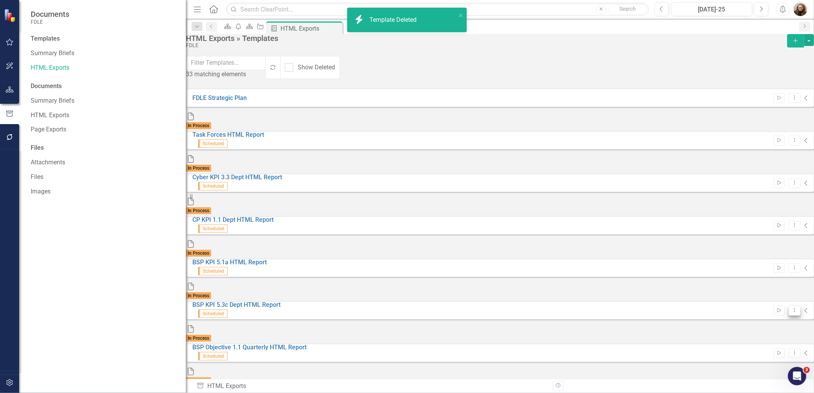
click at [789, 306] on button "Dropdown Menu" at bounding box center [795, 311] width 12 height 10
click at [723, 283] on div "Trash" at bounding box center [721, 285] width 6 height 6
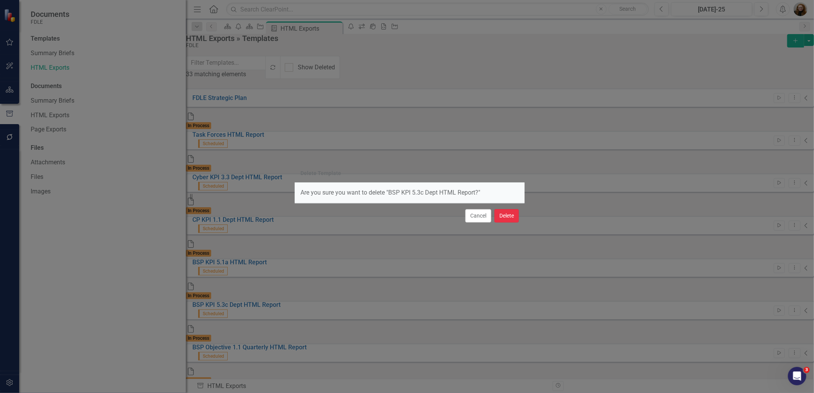
click at [510, 217] on button "Delete" at bounding box center [507, 215] width 25 height 13
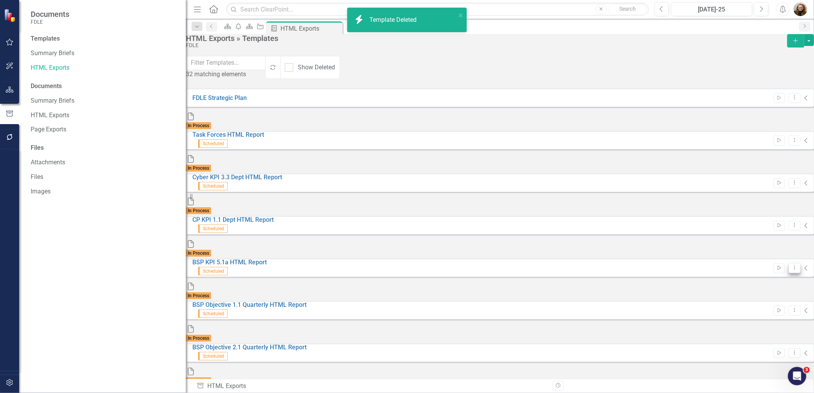
click at [792, 265] on icon "Dropdown Menu" at bounding box center [795, 267] width 7 height 5
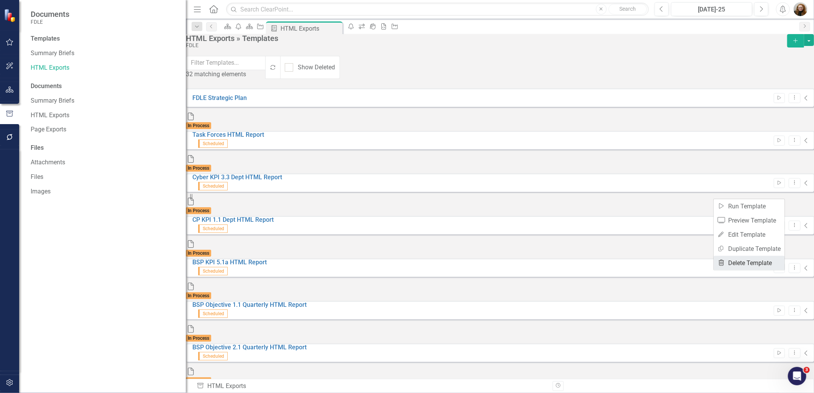
click at [738, 265] on link "Trash Delete Template" at bounding box center [749, 263] width 71 height 14
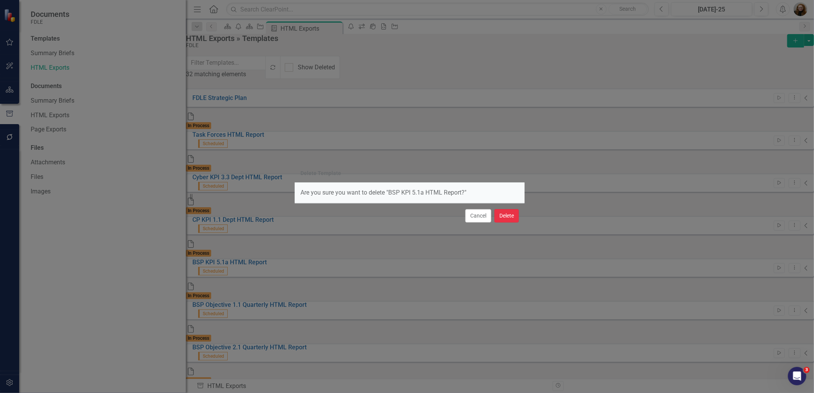
click at [507, 219] on button "Delete" at bounding box center [507, 215] width 25 height 13
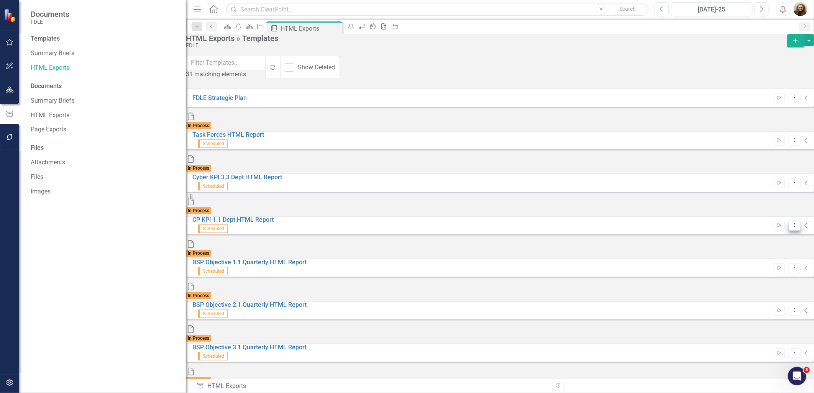
click at [789, 221] on button "Dropdown Menu" at bounding box center [795, 226] width 12 height 10
click at [745, 235] on link "Trash Delete Template" at bounding box center [749, 239] width 71 height 14
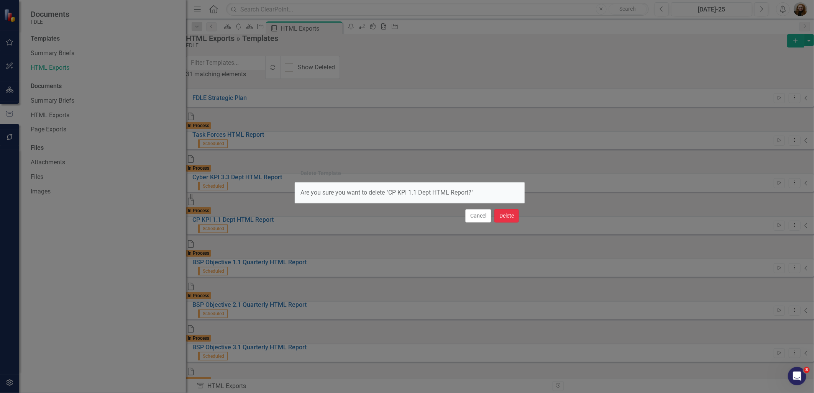
click at [503, 215] on button "Delete" at bounding box center [507, 215] width 25 height 13
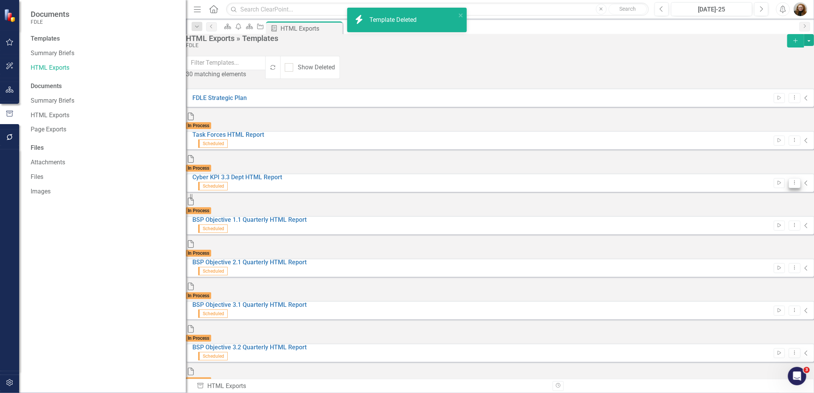
click at [792, 180] on icon "Dropdown Menu" at bounding box center [795, 182] width 7 height 5
click at [726, 212] on link "Trash Delete Template" at bounding box center [749, 214] width 71 height 14
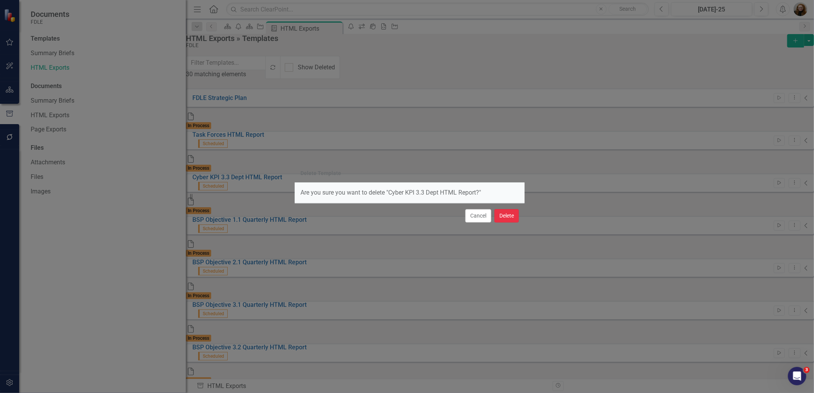
click at [497, 214] on button "Delete" at bounding box center [507, 215] width 25 height 13
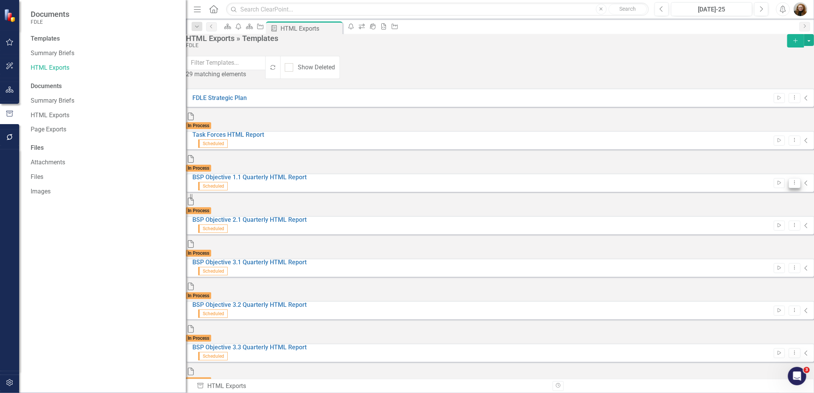
click at [792, 180] on icon "Dropdown Menu" at bounding box center [795, 182] width 7 height 5
click at [749, 212] on link "Trash Delete Template" at bounding box center [749, 214] width 71 height 14
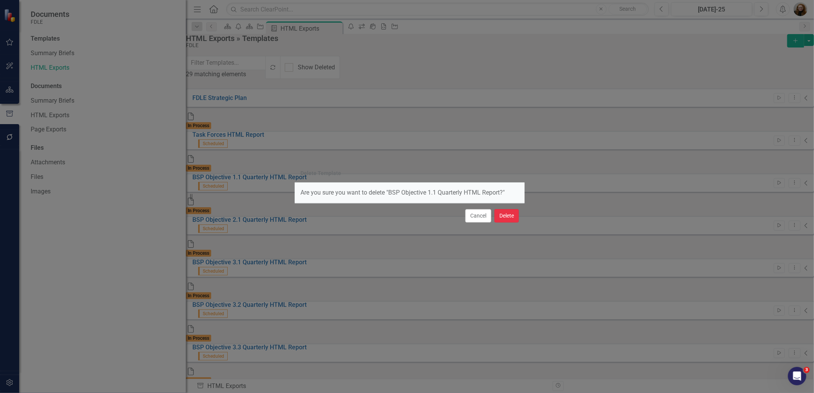
click at [505, 215] on button "Delete" at bounding box center [507, 215] width 25 height 13
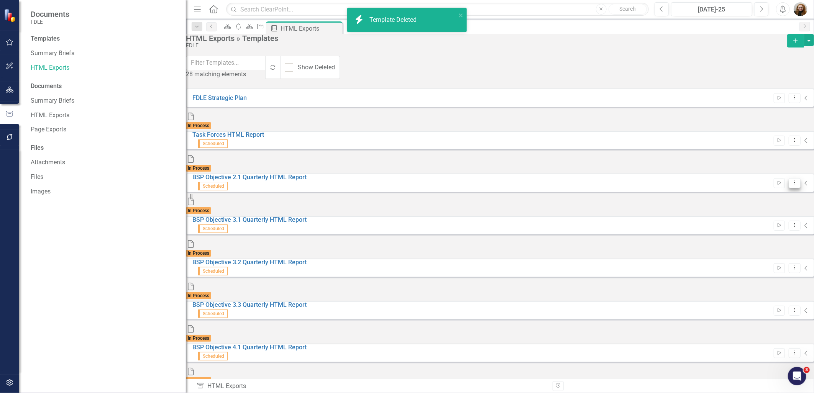
click at [789, 178] on button "Dropdown Menu" at bounding box center [795, 183] width 12 height 10
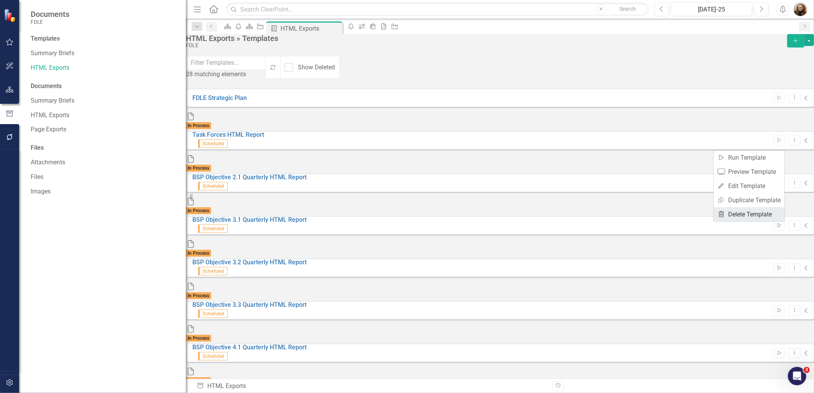
click at [731, 212] on link "Trash Delete Template" at bounding box center [749, 214] width 71 height 14
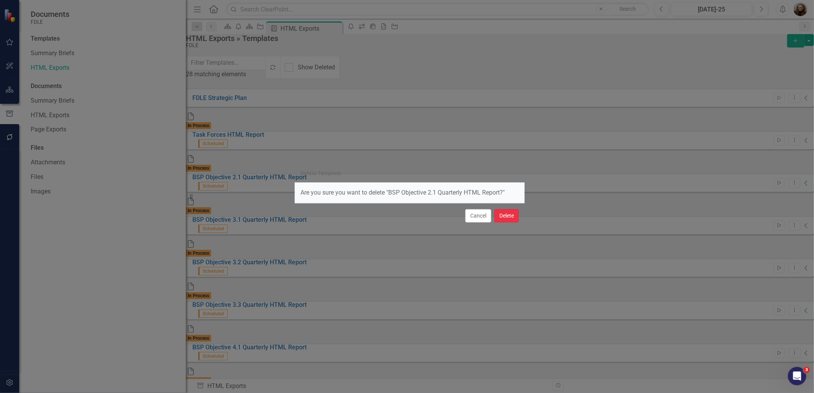
click at [505, 215] on button "Delete" at bounding box center [507, 215] width 25 height 13
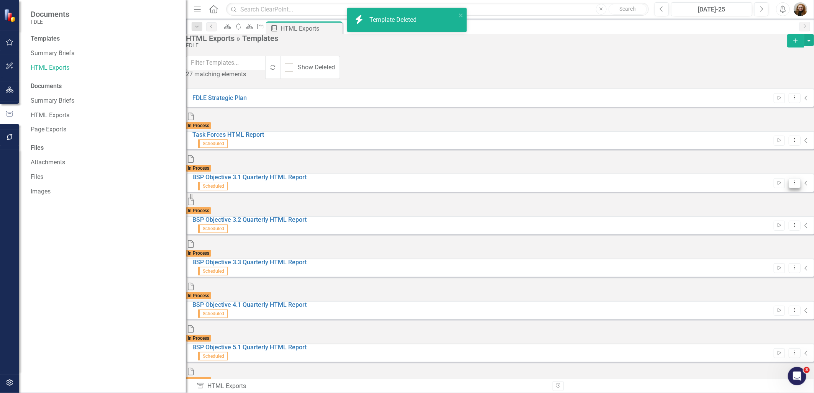
drag, startPoint x: 776, startPoint y: 145, endPoint x: 774, endPoint y: 148, distance: 4.4
click at [792, 180] on icon "Dropdown Menu" at bounding box center [795, 182] width 7 height 5
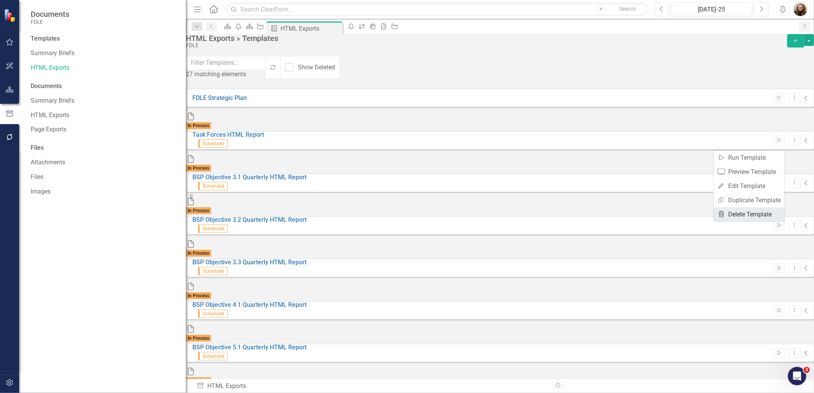
click at [749, 212] on link "Trash Delete Template" at bounding box center [749, 214] width 71 height 14
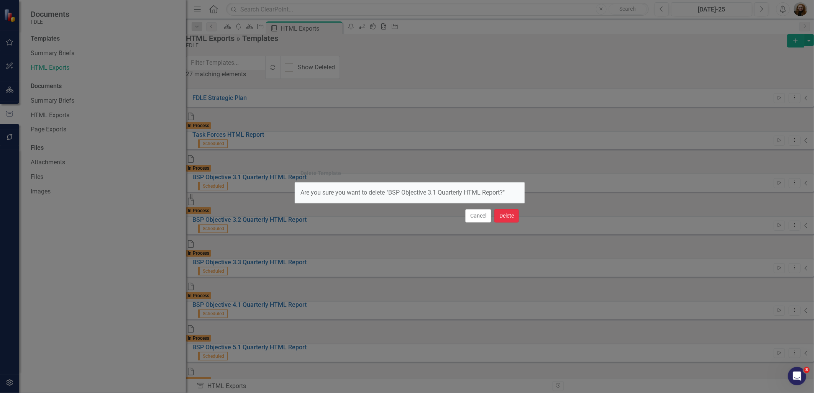
click at [509, 215] on button "Delete" at bounding box center [507, 215] width 25 height 13
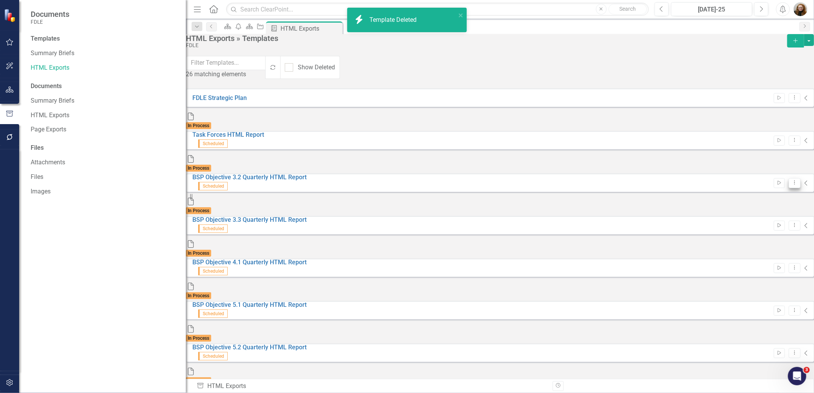
click at [792, 180] on icon "Dropdown Menu" at bounding box center [795, 182] width 7 height 5
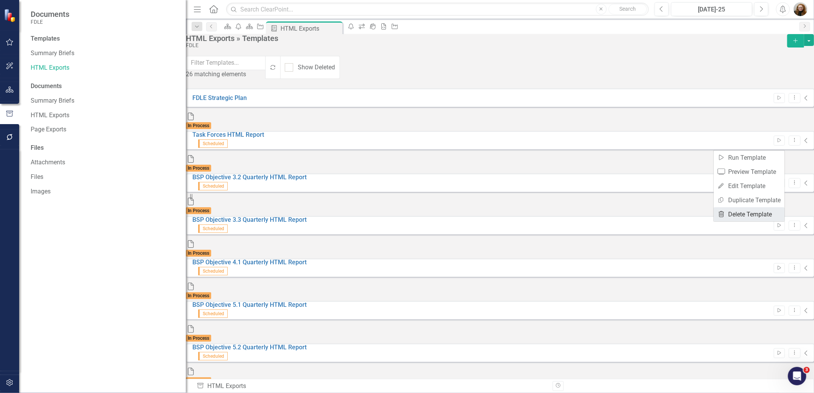
click at [750, 211] on link "Trash Delete Template" at bounding box center [749, 214] width 71 height 14
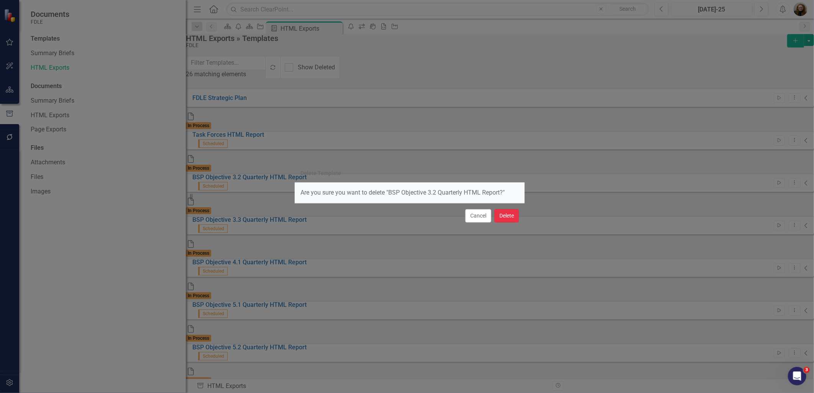
click at [507, 217] on button "Delete" at bounding box center [507, 215] width 25 height 13
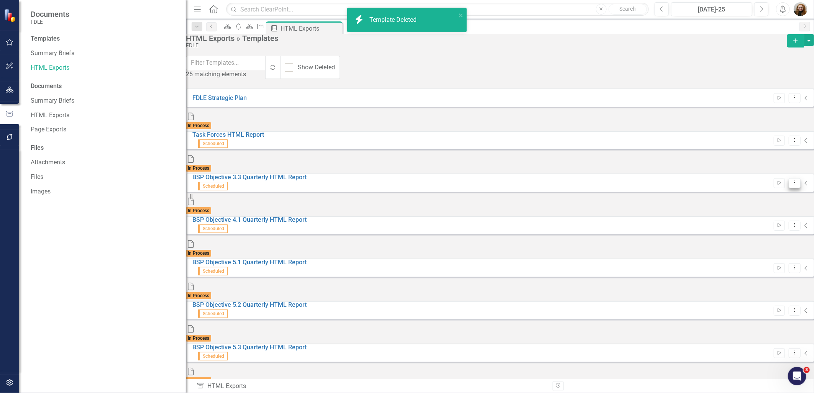
click at [792, 180] on icon "Dropdown Menu" at bounding box center [795, 182] width 7 height 5
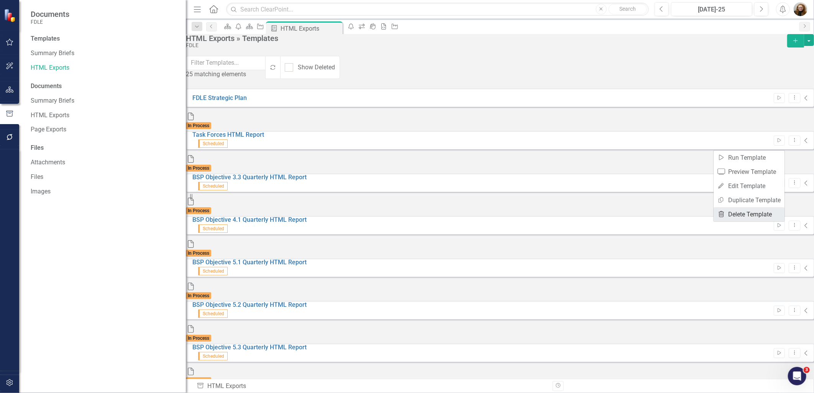
click at [740, 215] on link "Trash Delete Template" at bounding box center [749, 214] width 71 height 14
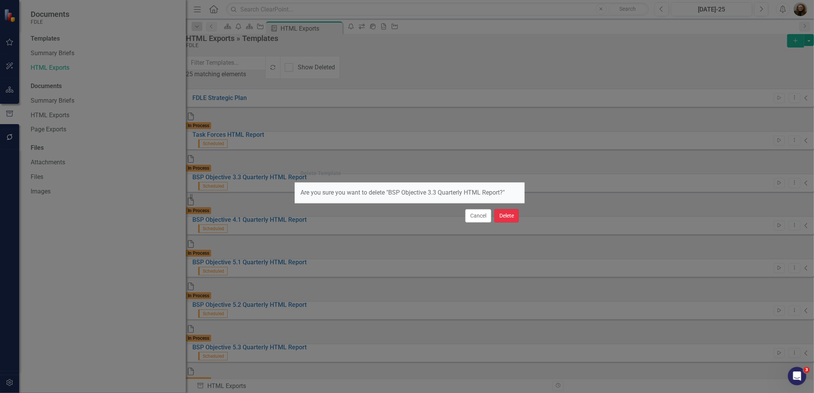
click at [514, 216] on button "Delete" at bounding box center [507, 215] width 25 height 13
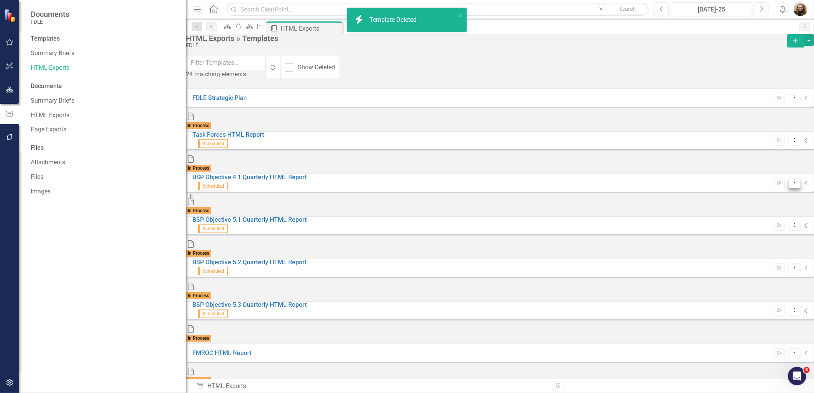
click at [792, 180] on icon "Dropdown Menu" at bounding box center [795, 182] width 7 height 5
click at [742, 210] on link "Trash Delete Template" at bounding box center [749, 214] width 71 height 14
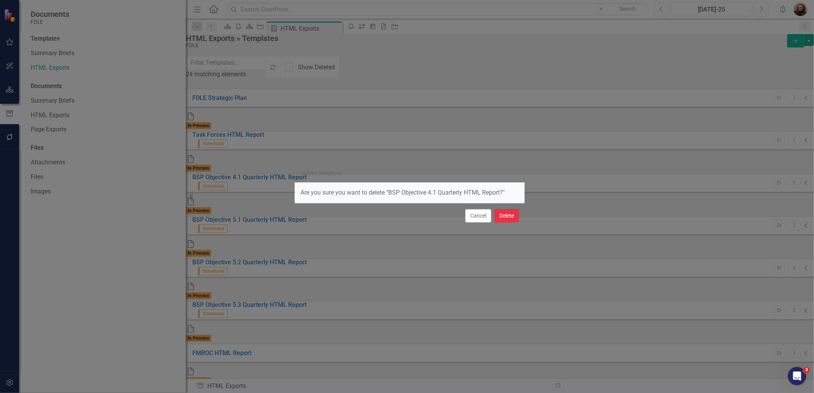
click at [502, 217] on button "Delete" at bounding box center [507, 215] width 25 height 13
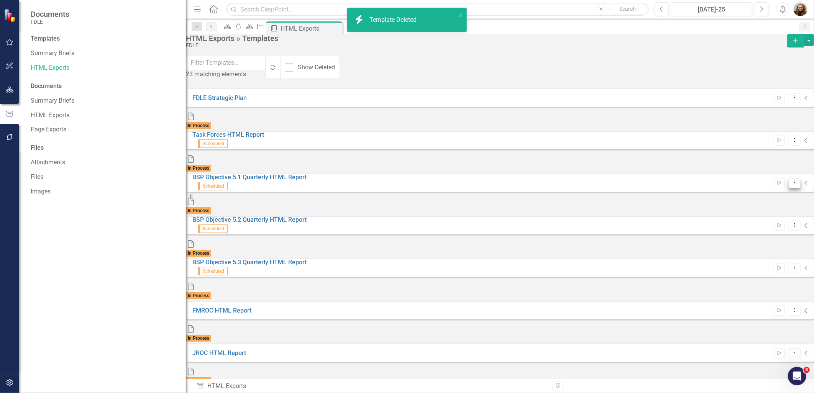
click at [789, 178] on button "Dropdown Menu" at bounding box center [795, 183] width 12 height 10
click at [737, 215] on link "Trash Delete Template" at bounding box center [749, 214] width 71 height 14
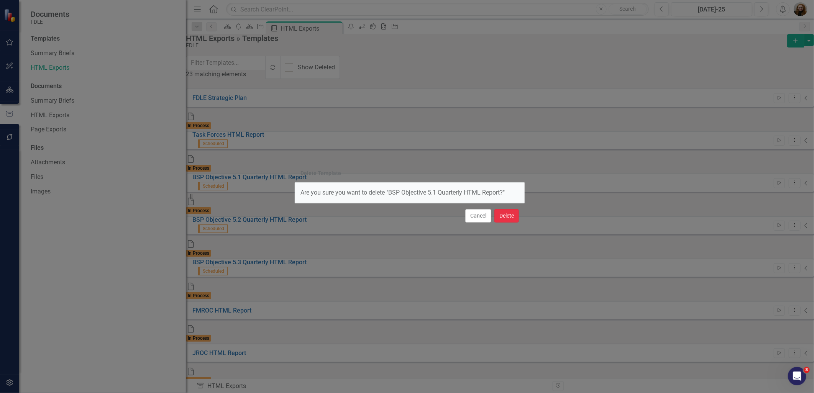
click at [501, 215] on button "Delete" at bounding box center [507, 215] width 25 height 13
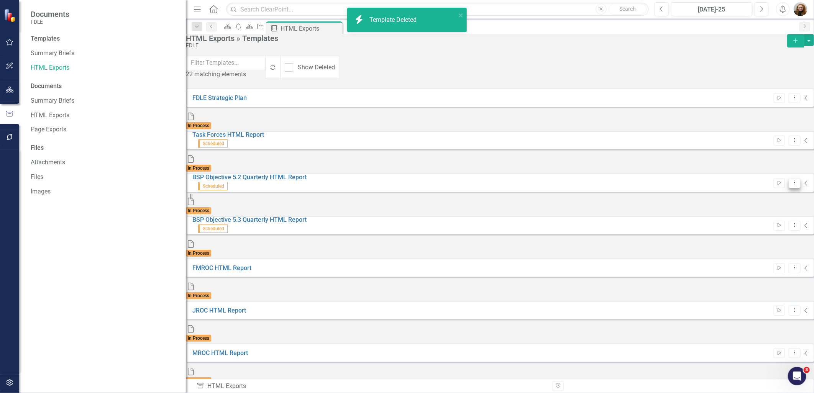
click at [789, 178] on button "Dropdown Menu" at bounding box center [795, 183] width 12 height 10
click at [748, 195] on link "Copy Duplicate Template" at bounding box center [749, 200] width 71 height 14
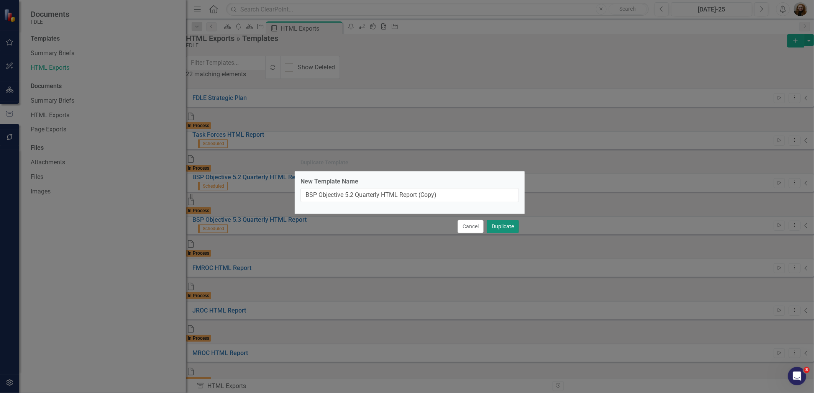
click at [506, 227] on button "Duplicate" at bounding box center [503, 226] width 32 height 13
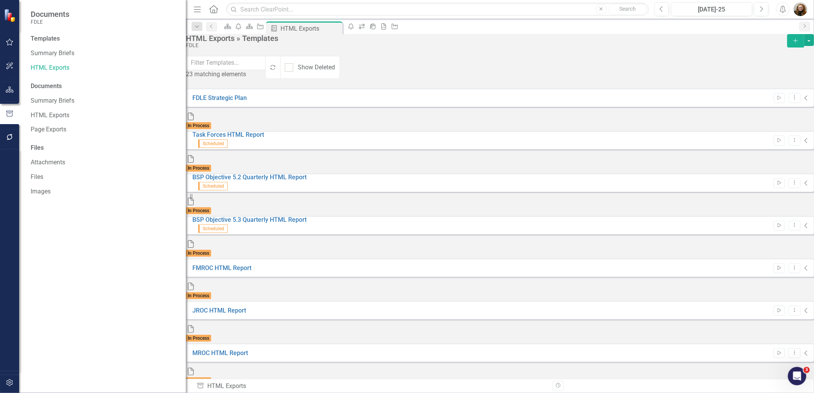
drag, startPoint x: 778, startPoint y: 145, endPoint x: 764, endPoint y: 158, distance: 19.0
click at [792, 180] on icon "Dropdown Menu" at bounding box center [795, 182] width 7 height 5
click at [744, 209] on link "Trash Delete Template" at bounding box center [749, 214] width 71 height 14
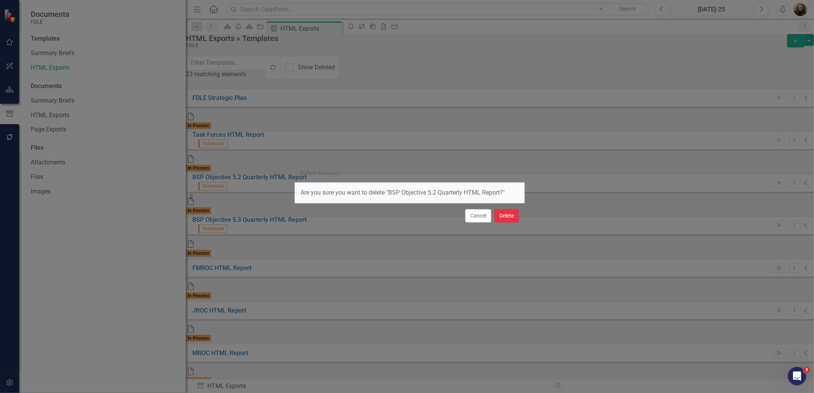
click at [514, 215] on button "Delete" at bounding box center [507, 215] width 25 height 13
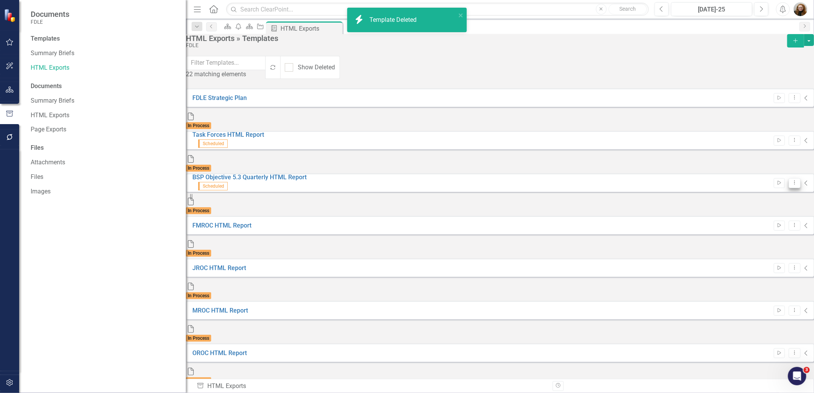
click at [792, 180] on icon "Dropdown Menu" at bounding box center [795, 182] width 7 height 5
click at [752, 216] on link "Trash Delete Template" at bounding box center [749, 214] width 71 height 14
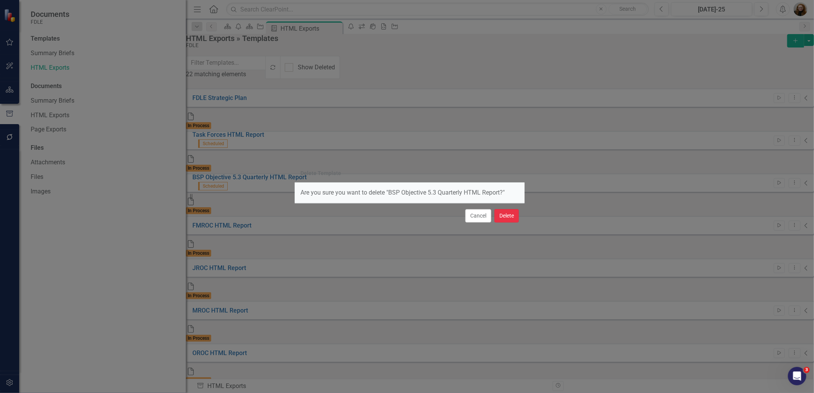
click at [505, 215] on button "Delete" at bounding box center [507, 215] width 25 height 13
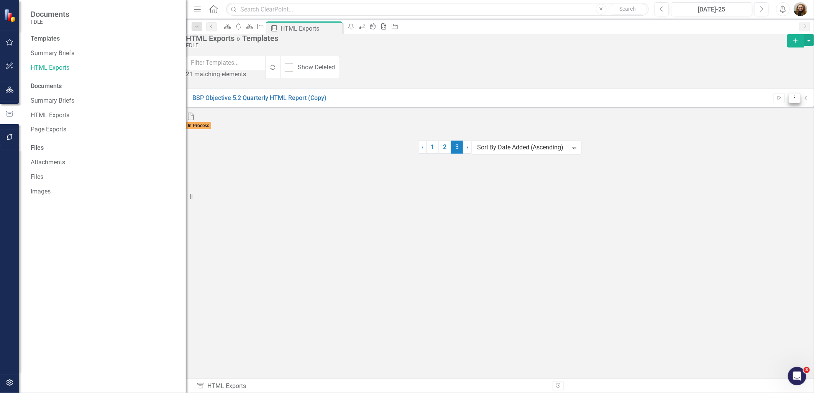
click at [792, 98] on icon "Dropdown Menu" at bounding box center [795, 97] width 7 height 5
click at [756, 166] on link "Trash Delete Template" at bounding box center [749, 167] width 71 height 14
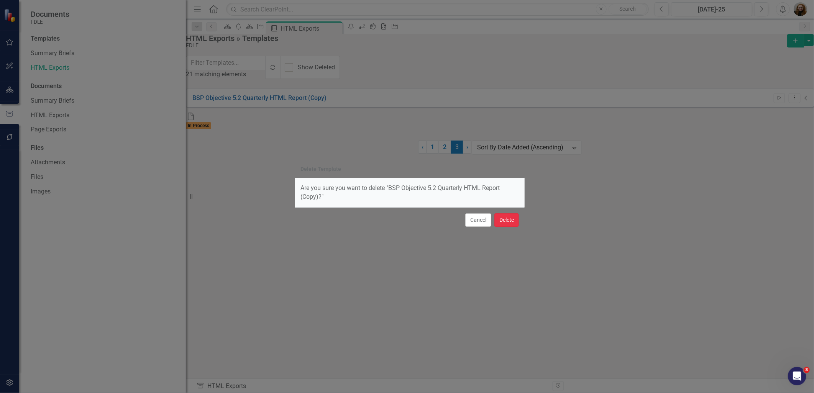
click at [507, 222] on button "Delete" at bounding box center [507, 220] width 25 height 13
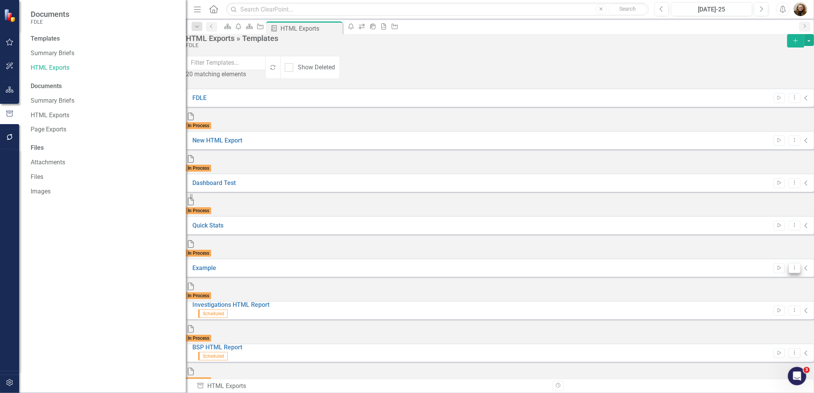
click at [792, 265] on icon "Dropdown Menu" at bounding box center [795, 267] width 7 height 5
click at [755, 236] on link "Edit Edit Template" at bounding box center [749, 235] width 71 height 14
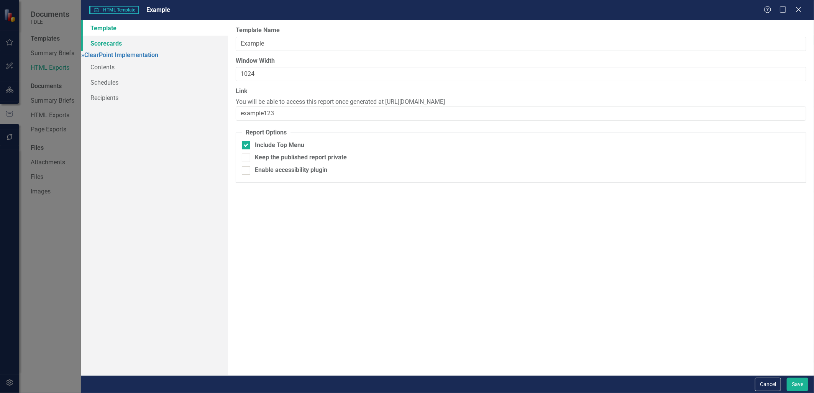
click at [114, 44] on link "Scorecards" at bounding box center [154, 43] width 146 height 15
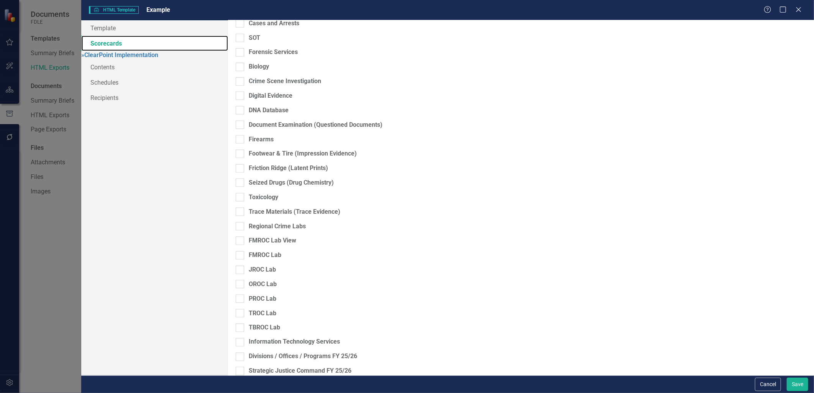
scroll to position [681, 0]
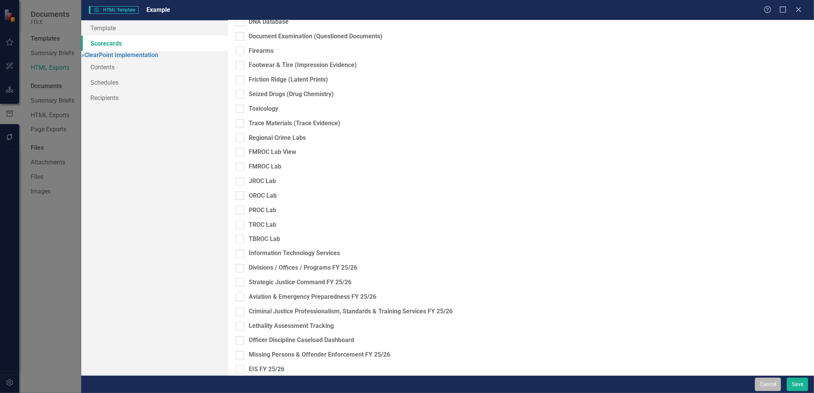
click at [767, 381] on button "Cancel" at bounding box center [768, 384] width 26 height 13
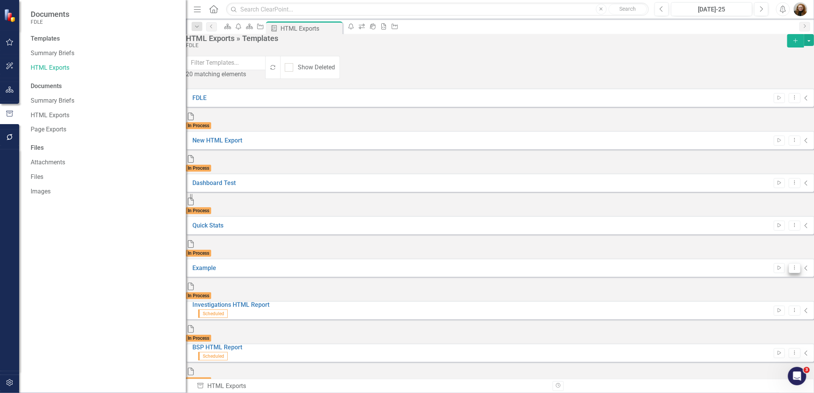
click at [789, 263] on button "Dropdown Menu" at bounding box center [795, 268] width 12 height 10
click at [755, 263] on link "Trash Delete Template" at bounding box center [749, 263] width 71 height 14
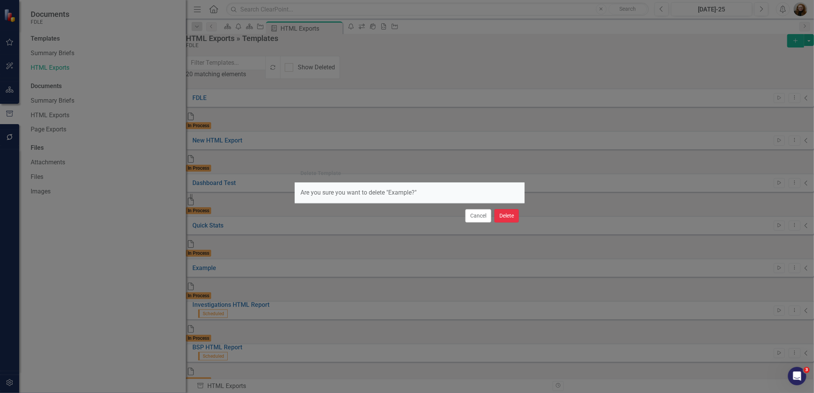
click at [507, 218] on button "Delete" at bounding box center [507, 215] width 25 height 13
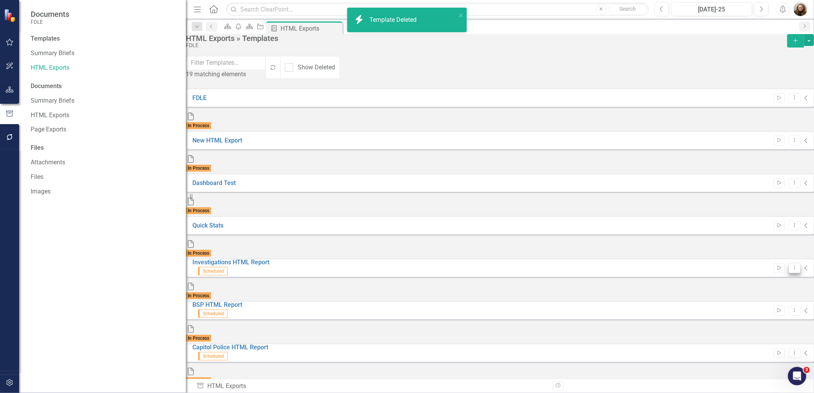
click at [792, 265] on icon "Dropdown Menu" at bounding box center [795, 267] width 7 height 5
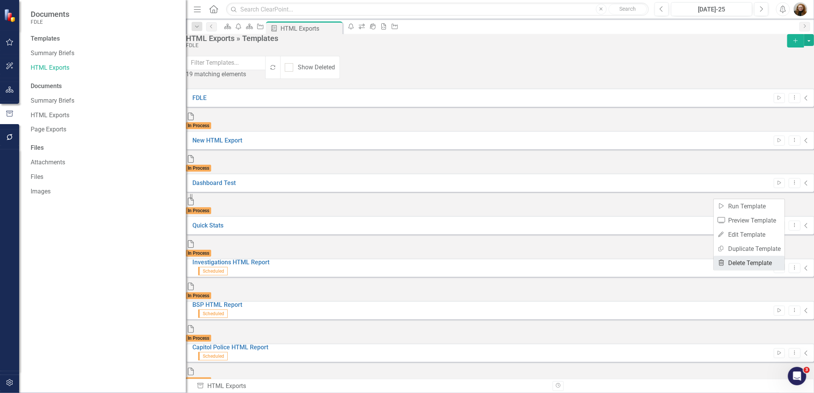
click at [742, 262] on link "Trash Delete Template" at bounding box center [749, 263] width 71 height 14
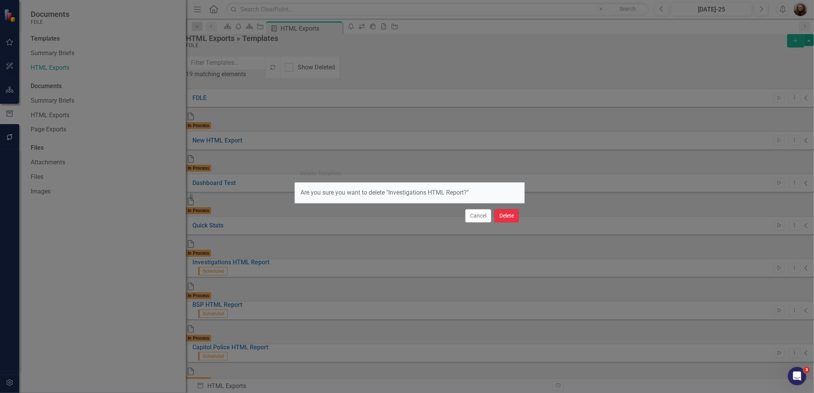
click at [509, 213] on button "Delete" at bounding box center [507, 215] width 25 height 13
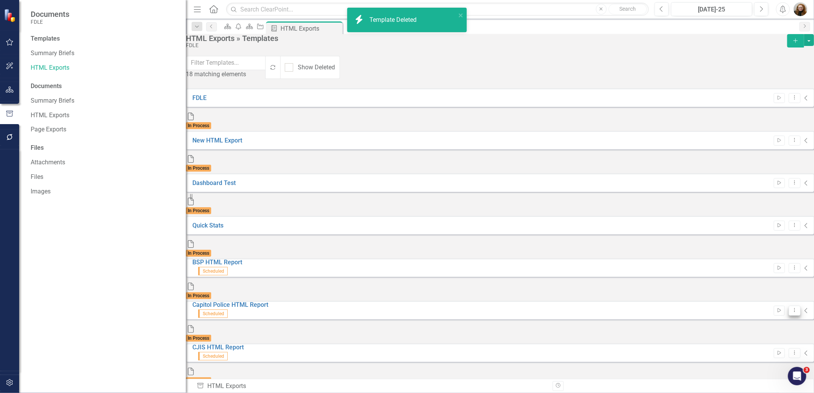
click at [792, 308] on icon "Dropdown Menu" at bounding box center [795, 310] width 7 height 5
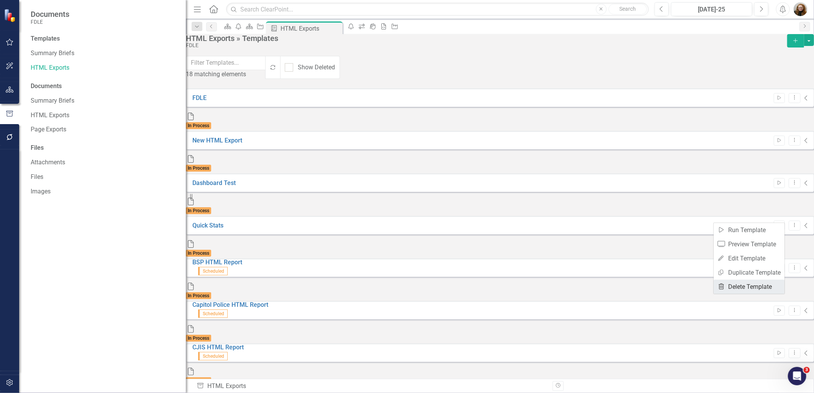
click at [734, 287] on link "Trash Delete Template" at bounding box center [749, 287] width 71 height 14
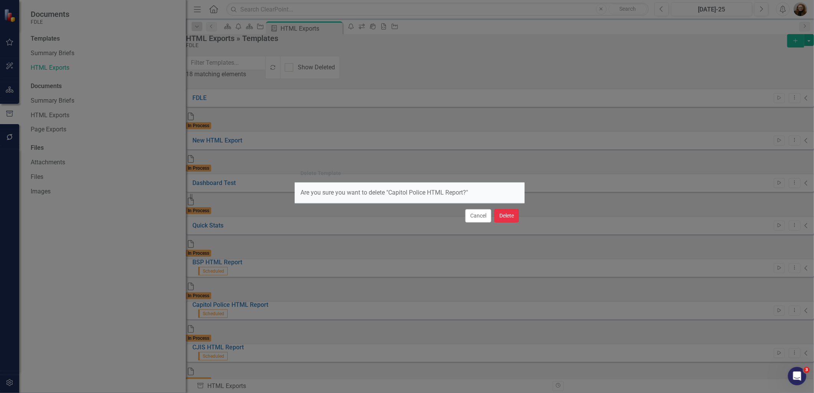
click at [503, 216] on button "Delete" at bounding box center [507, 215] width 25 height 13
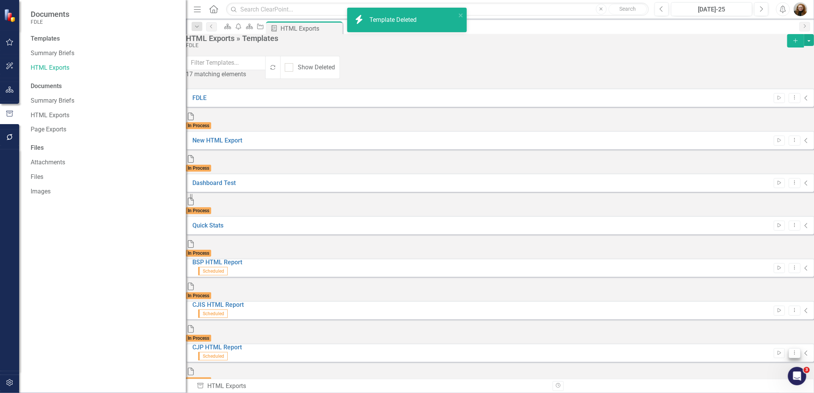
click at [792, 350] on icon "Dropdown Menu" at bounding box center [795, 352] width 7 height 5
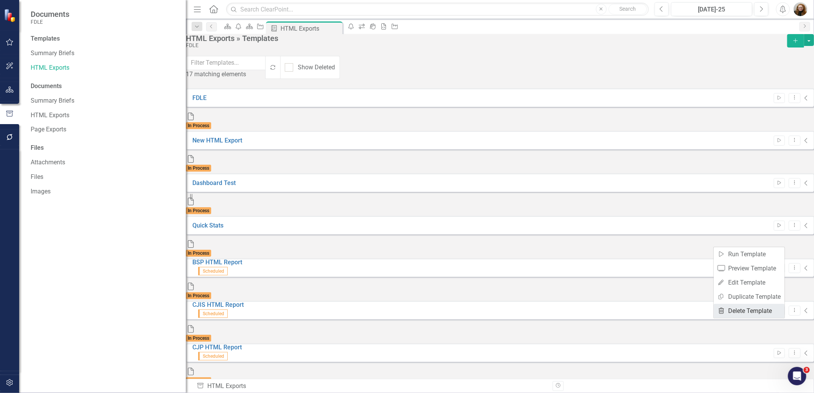
click at [760, 311] on link "Trash Delete Template" at bounding box center [749, 311] width 71 height 14
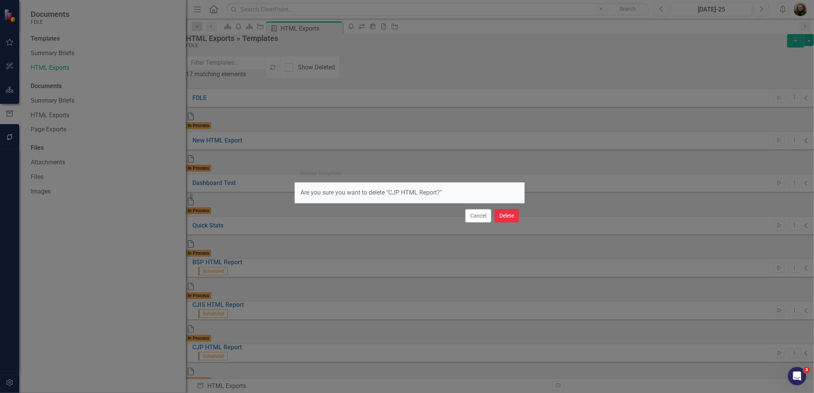
click at [509, 215] on button "Delete" at bounding box center [507, 215] width 25 height 13
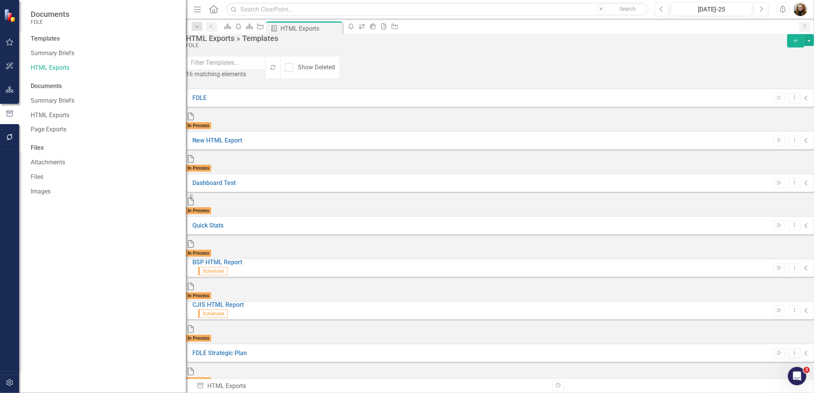
click at [789, 391] on button "Dropdown Menu" at bounding box center [795, 396] width 12 height 10
click at [756, 332] on link "Trash Delete Template" at bounding box center [749, 336] width 71 height 14
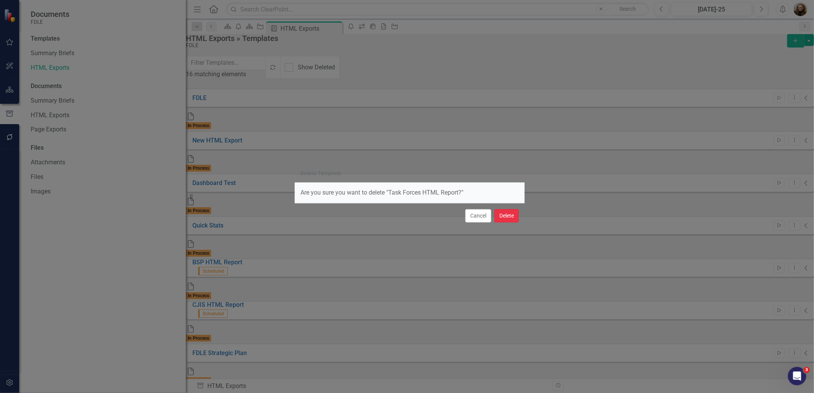
click at [508, 217] on button "Delete" at bounding box center [507, 215] width 25 height 13
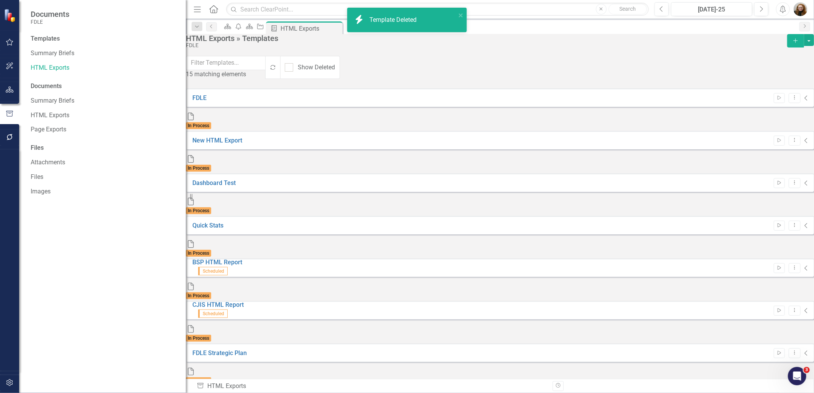
click at [792, 393] on icon "Dropdown Menu" at bounding box center [795, 395] width 7 height 5
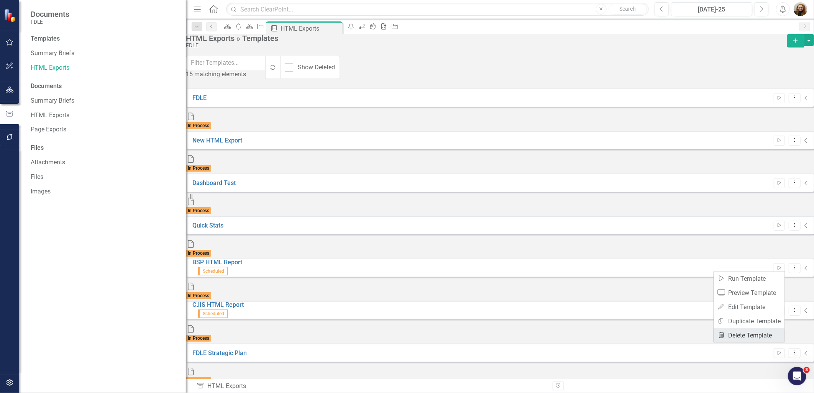
click at [752, 334] on link "Trash Delete Template" at bounding box center [749, 336] width 71 height 14
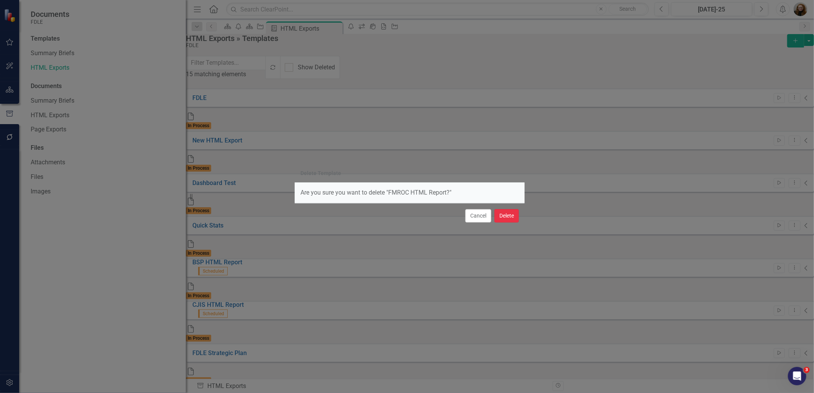
click at [512, 217] on button "Delete" at bounding box center [507, 215] width 25 height 13
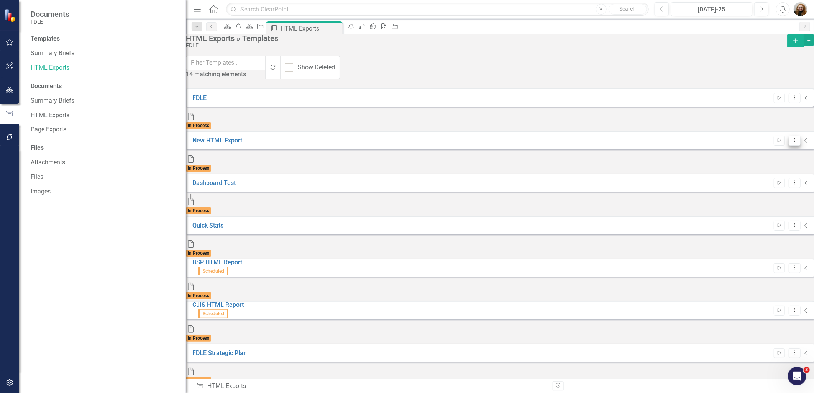
click at [792, 138] on icon "Dropdown Menu" at bounding box center [795, 140] width 7 height 5
click at [742, 161] on link "Edit Edit Template" at bounding box center [749, 162] width 71 height 14
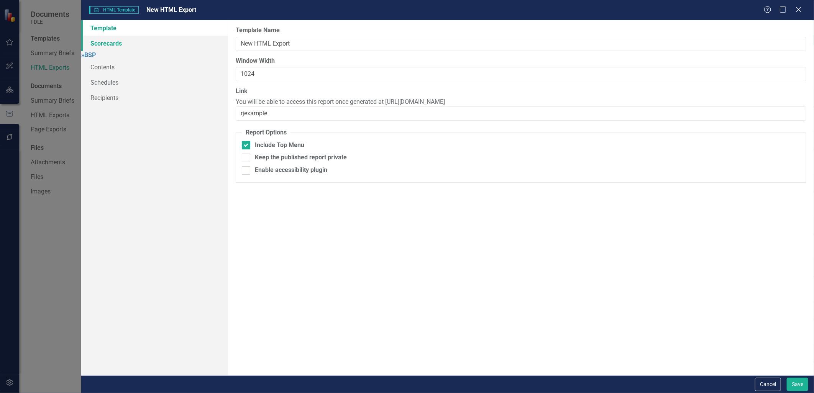
click at [96, 44] on link "Scorecards" at bounding box center [154, 43] width 146 height 15
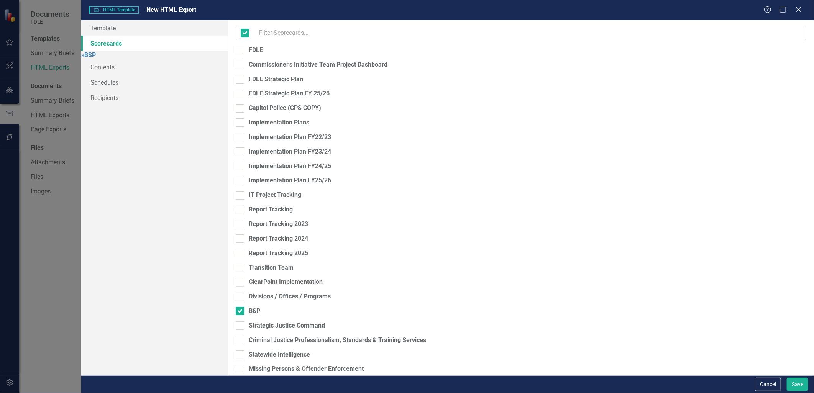
checkbox input "false"
click at [96, 56] on link "» BSP" at bounding box center [88, 54] width 15 height 7
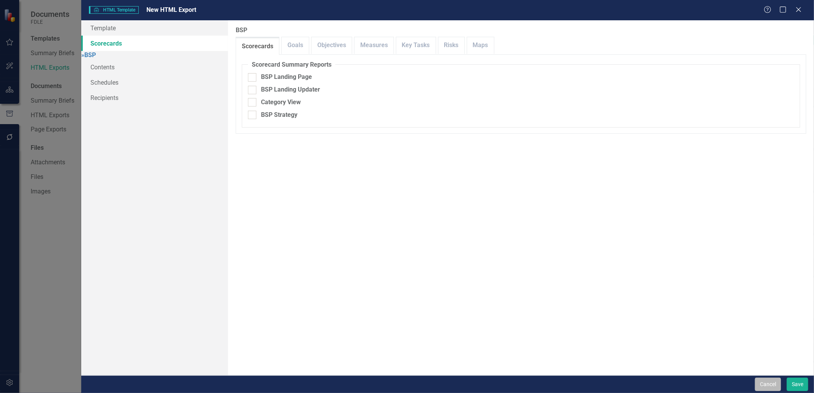
click at [773, 385] on button "Cancel" at bounding box center [768, 384] width 26 height 13
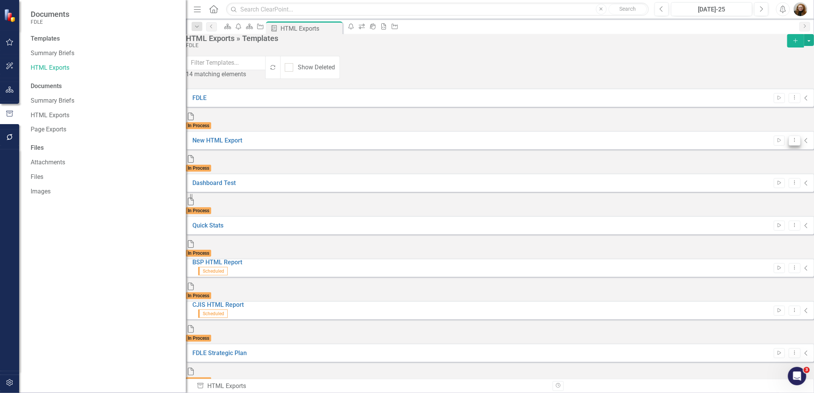
click at [789, 136] on button "Dropdown Menu" at bounding box center [795, 141] width 12 height 10
click at [762, 191] on link "Trash Delete Template" at bounding box center [749, 190] width 71 height 14
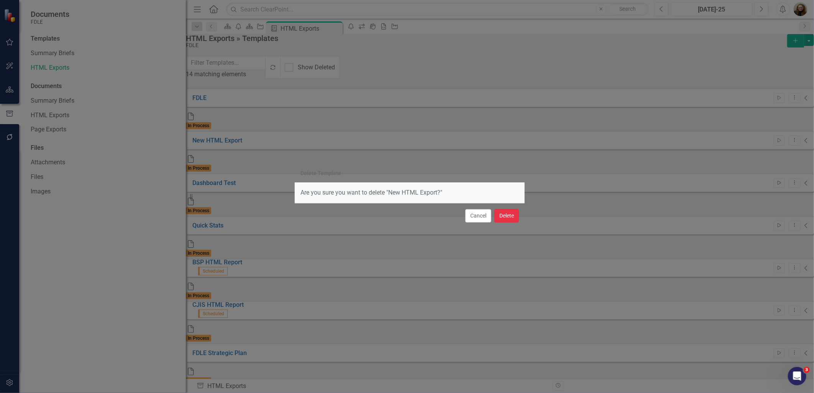
click at [498, 214] on button "Delete" at bounding box center [507, 215] width 25 height 13
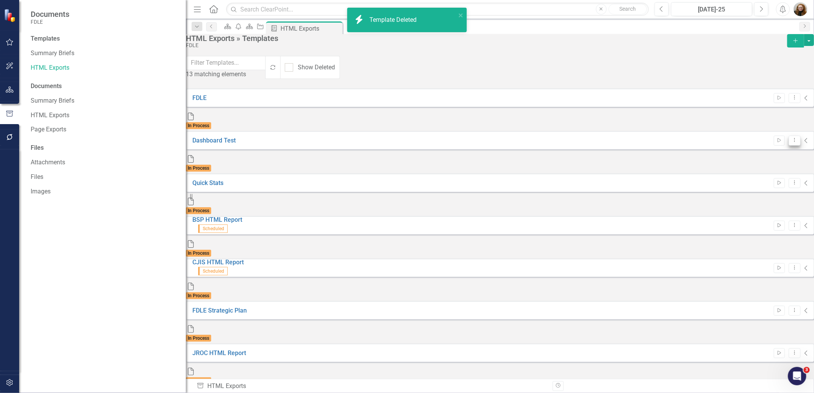
click at [792, 138] on icon "Dropdown Menu" at bounding box center [795, 140] width 7 height 5
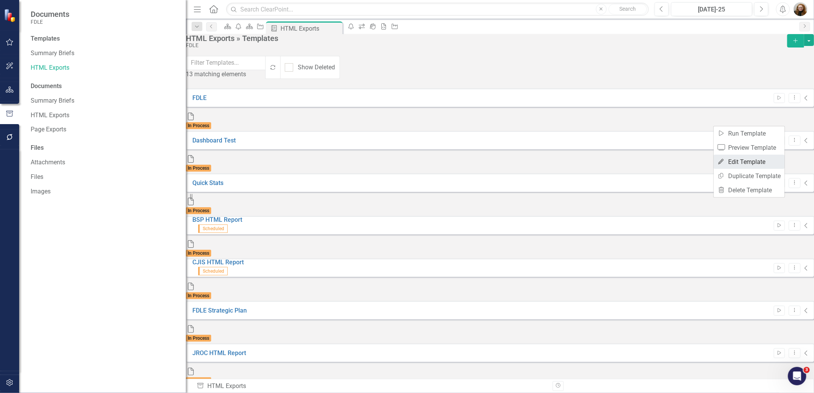
click at [740, 157] on link "Edit Edit Template" at bounding box center [749, 162] width 71 height 14
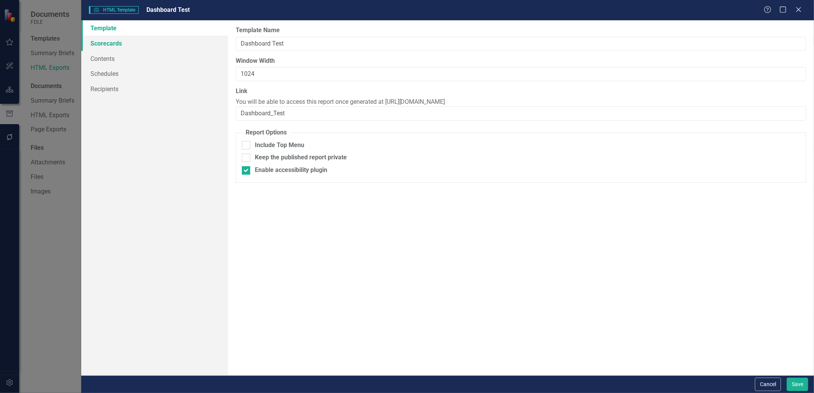
click at [101, 40] on link "Scorecards" at bounding box center [154, 43] width 146 height 15
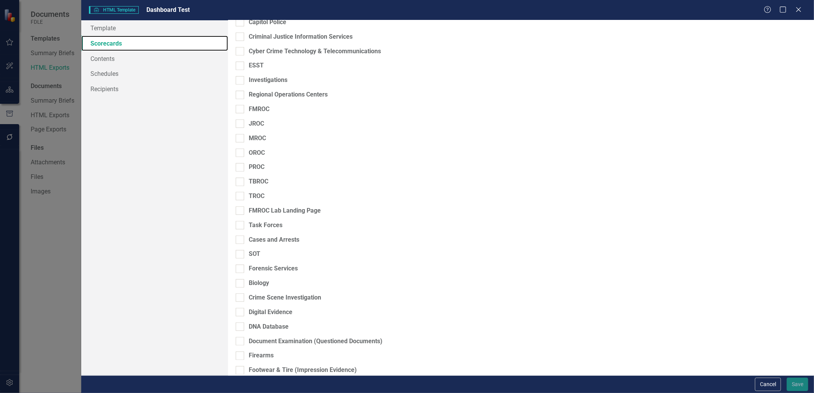
scroll to position [511, 0]
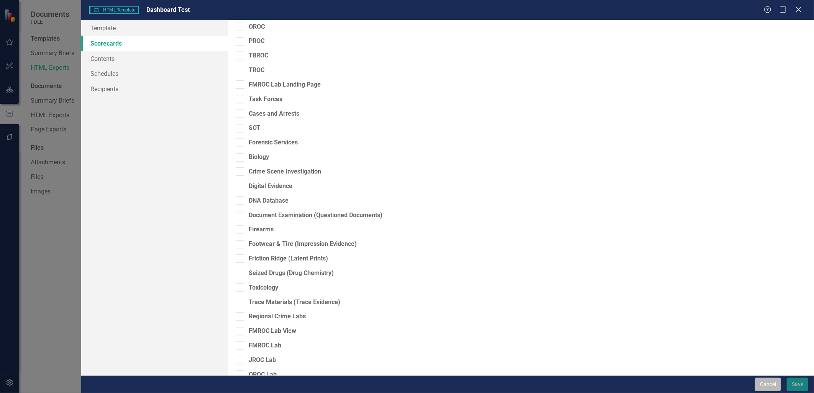
click at [768, 389] on button "Cancel" at bounding box center [768, 384] width 26 height 13
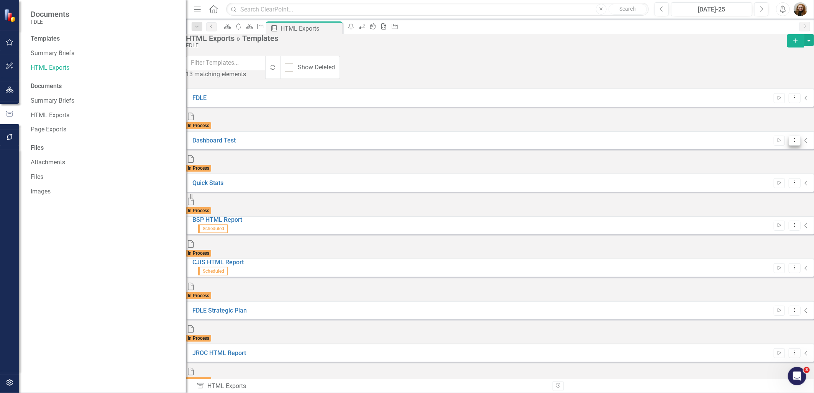
click at [792, 138] on icon "Dropdown Menu" at bounding box center [795, 140] width 7 height 5
click at [757, 187] on link "Trash Delete Template" at bounding box center [749, 190] width 71 height 14
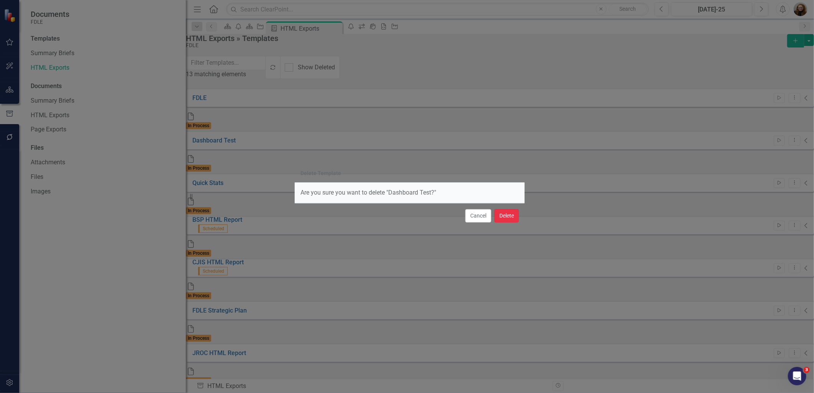
click at [505, 212] on button "Delete" at bounding box center [507, 215] width 25 height 13
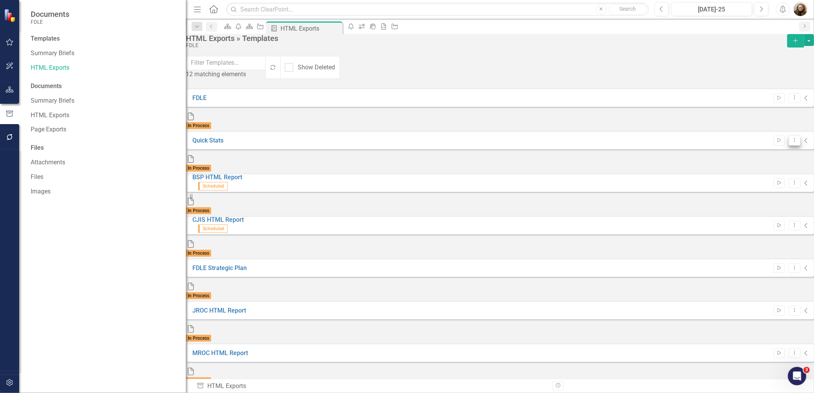
click at [789, 136] on button "Dropdown Menu" at bounding box center [795, 141] width 12 height 10
click at [747, 160] on link "Edit Edit Template" at bounding box center [749, 162] width 71 height 14
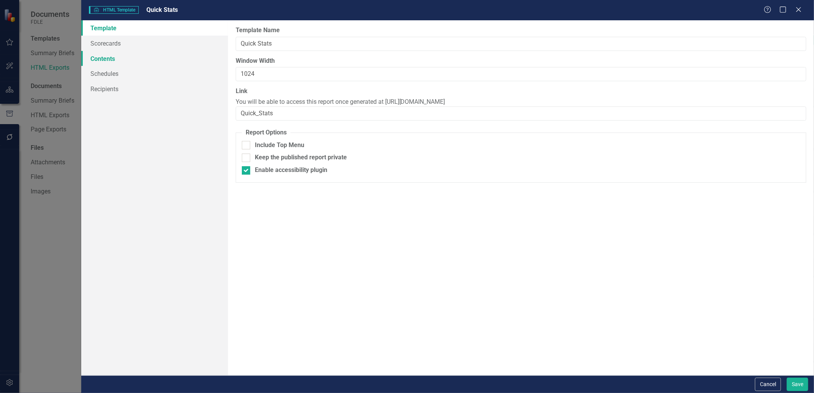
click at [99, 55] on link "Contents" at bounding box center [154, 58] width 146 height 15
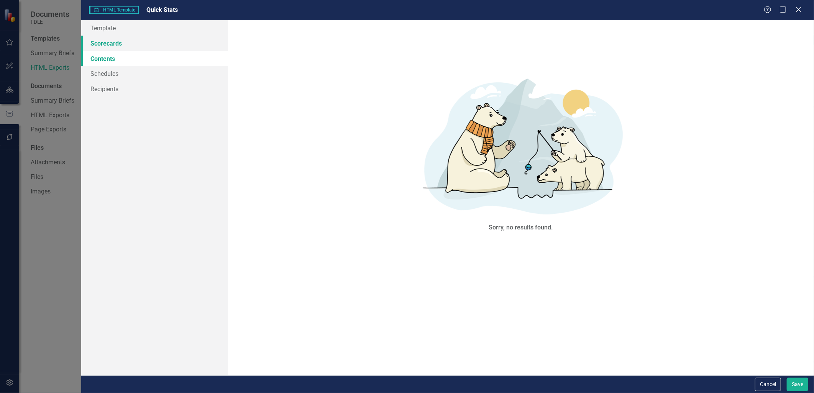
click at [102, 43] on link "Scorecards" at bounding box center [154, 43] width 146 height 15
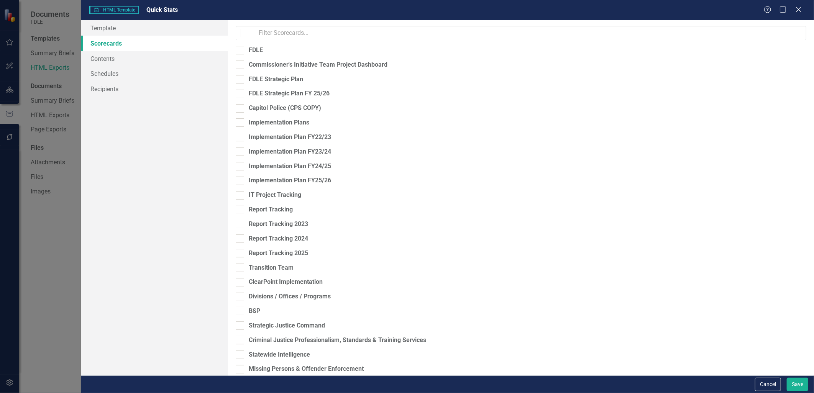
checkbox input "false"
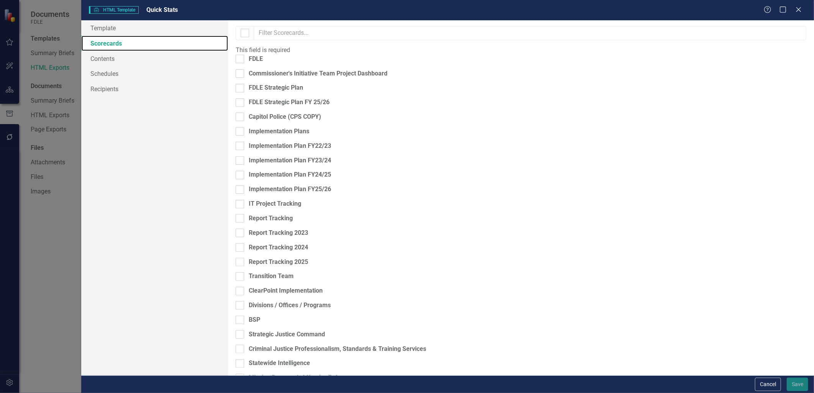
scroll to position [255, 0]
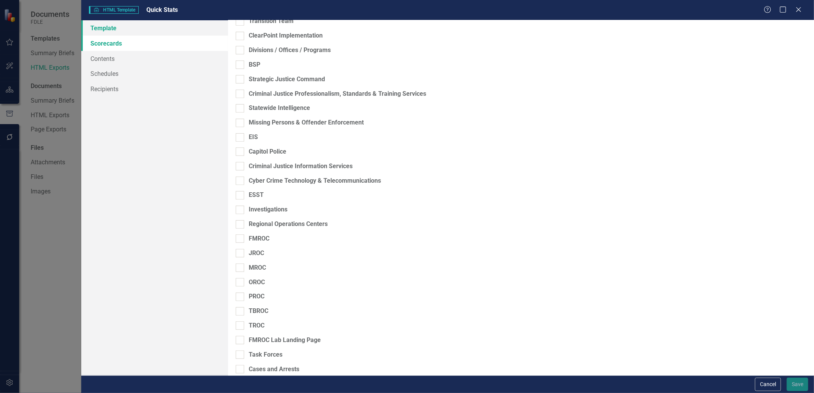
click at [118, 27] on link "Template" at bounding box center [154, 27] width 146 height 15
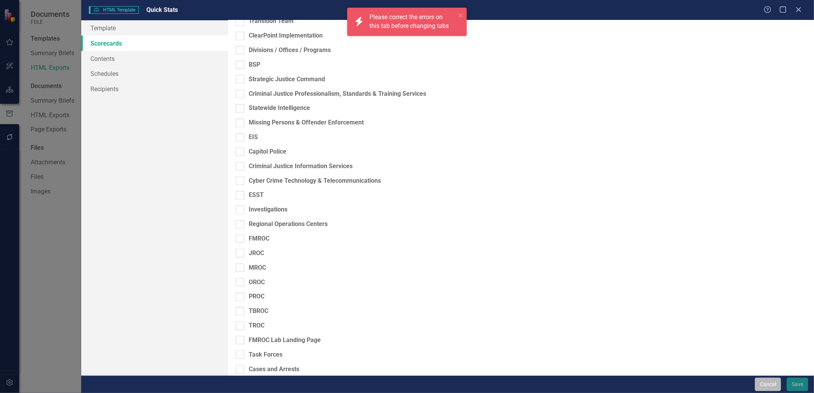
click at [763, 383] on button "Cancel" at bounding box center [768, 384] width 26 height 13
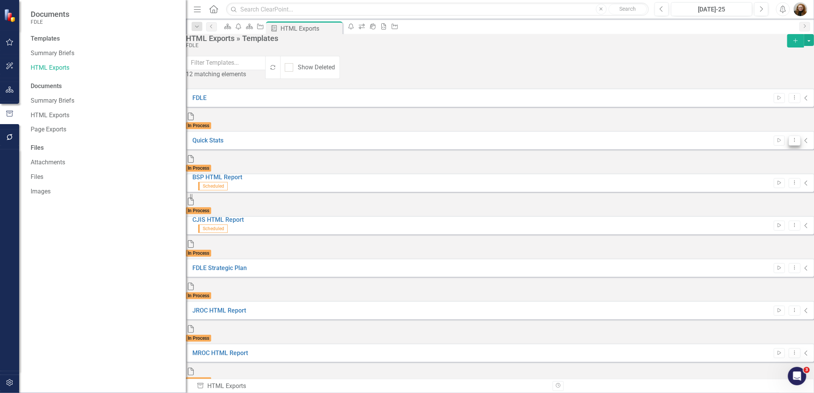
click at [789, 136] on button "Dropdown Menu" at bounding box center [795, 141] width 12 height 10
click at [766, 187] on link "Trash Delete Template" at bounding box center [749, 190] width 71 height 14
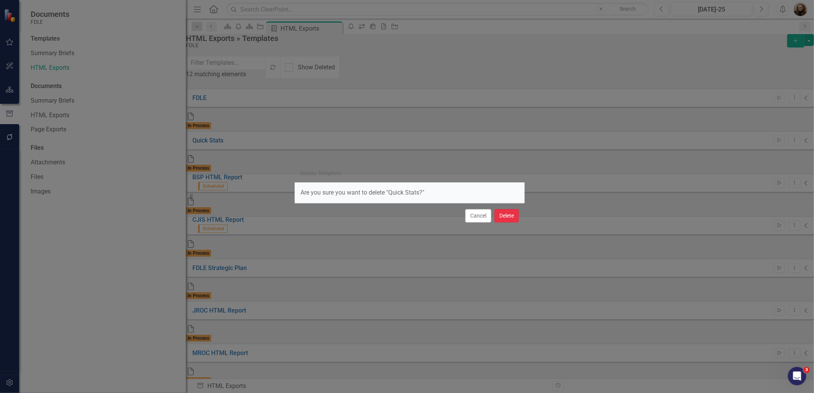
click at [506, 216] on button "Delete" at bounding box center [507, 215] width 25 height 13
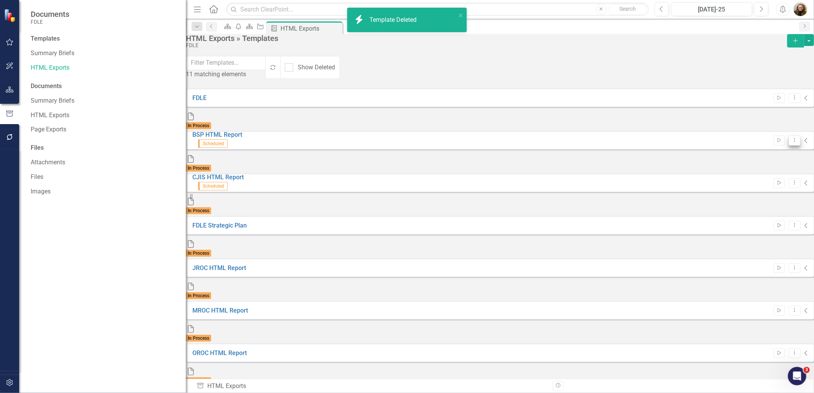
click at [792, 138] on icon "Dropdown Menu" at bounding box center [795, 140] width 7 height 5
click at [753, 189] on link "Trash Delete Template" at bounding box center [749, 190] width 71 height 14
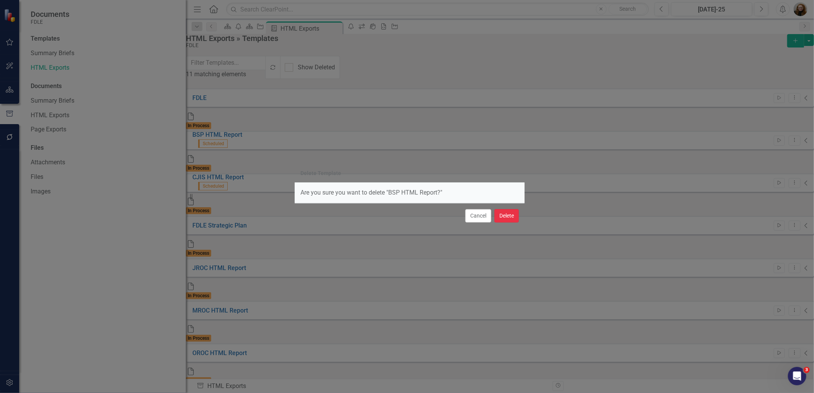
click at [507, 213] on button "Delete" at bounding box center [507, 215] width 25 height 13
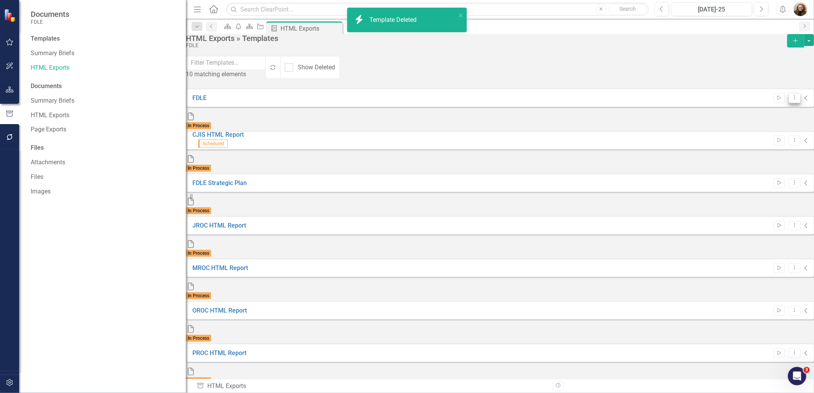
click at [789, 101] on button "Dropdown Menu" at bounding box center [795, 98] width 12 height 10
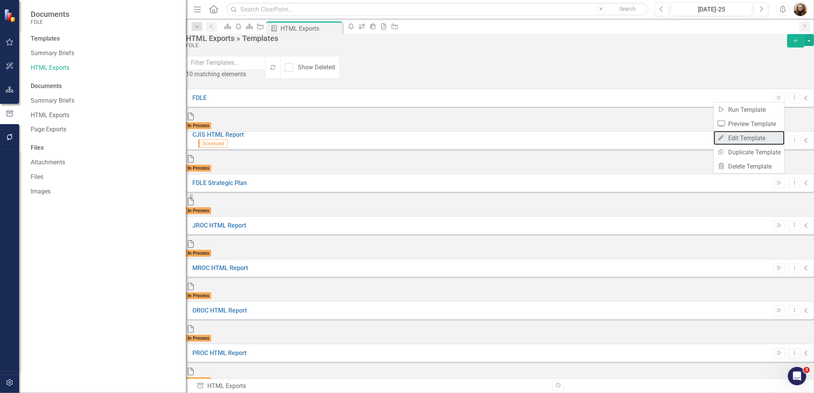
click at [740, 135] on link "Edit Edit Template" at bounding box center [749, 138] width 71 height 14
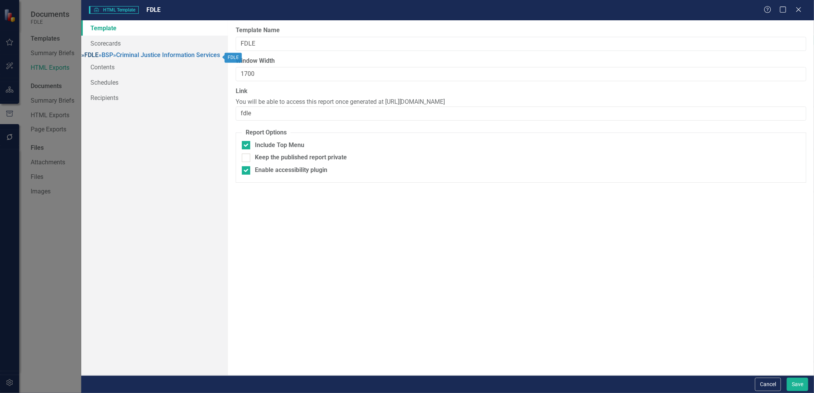
click at [99, 56] on link "» FDLE" at bounding box center [89, 54] width 17 height 7
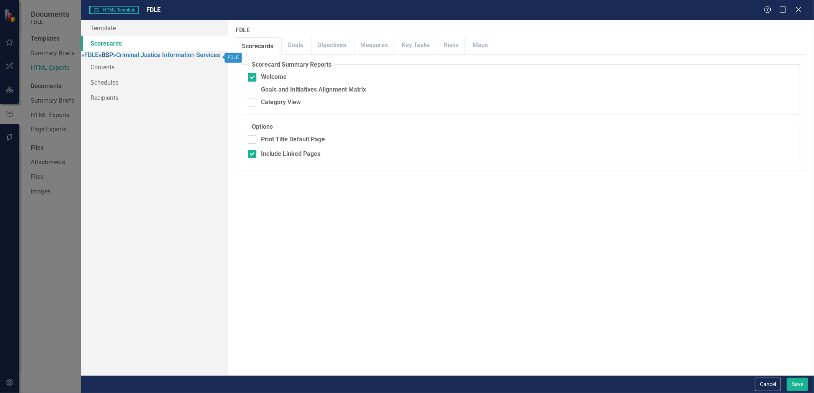
click at [106, 59] on link "» BSP" at bounding box center [106, 54] width 15 height 7
click at [763, 376] on div "Cancel Save" at bounding box center [447, 385] width 733 height 18
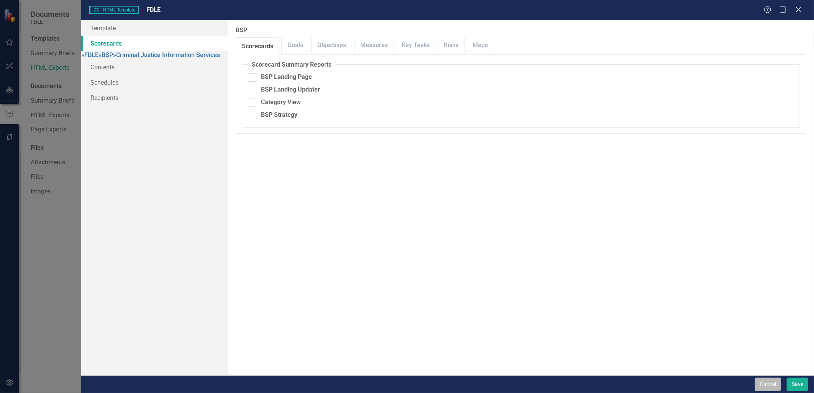
click at [767, 386] on button "Cancel" at bounding box center [768, 384] width 26 height 13
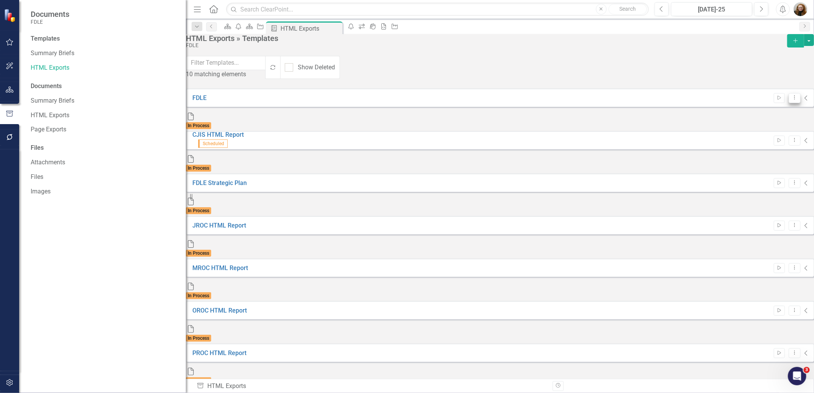
click at [789, 99] on button "Dropdown Menu" at bounding box center [795, 98] width 12 height 10
click at [763, 169] on link "Trash Delete Template" at bounding box center [749, 167] width 71 height 14
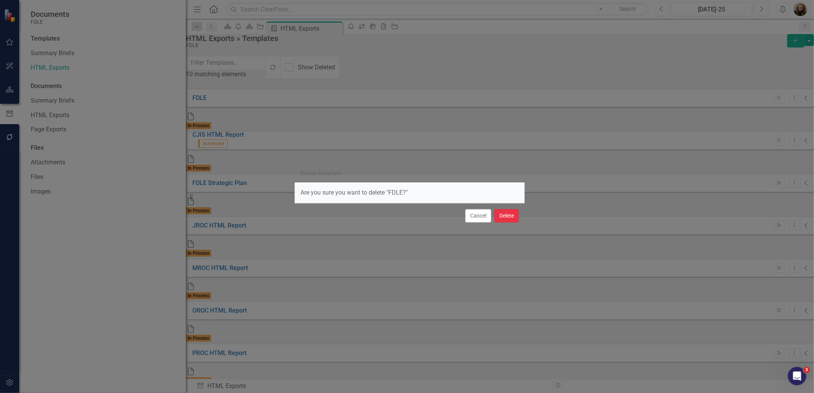
click at [501, 214] on button "Delete" at bounding box center [507, 215] width 25 height 13
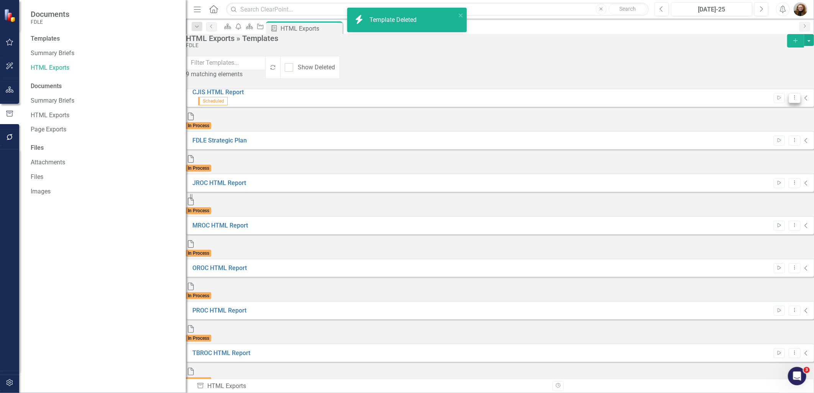
click at [789, 97] on button "Dropdown Menu" at bounding box center [795, 98] width 12 height 10
click at [760, 161] on link "Trash Delete Template" at bounding box center [749, 167] width 71 height 14
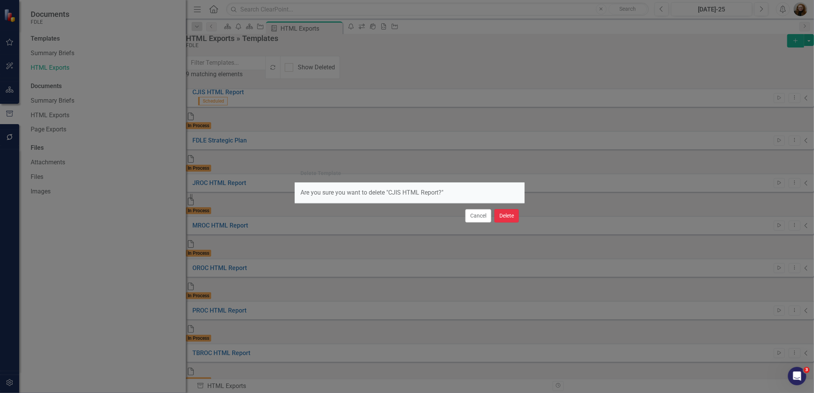
click at [507, 214] on button "Delete" at bounding box center [507, 215] width 25 height 13
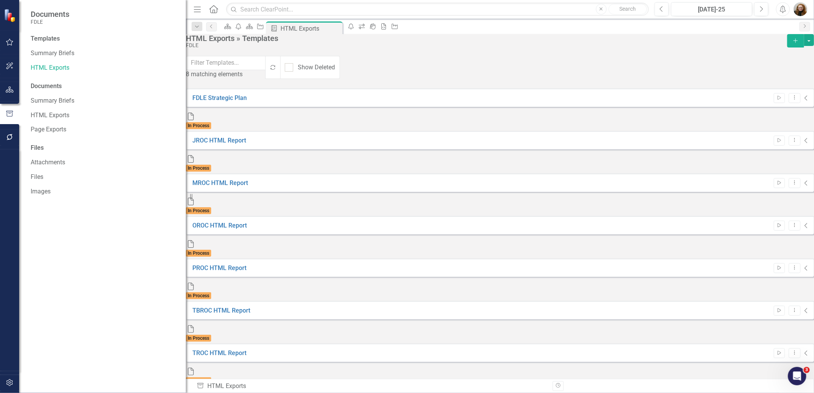
click at [789, 391] on button "Dropdown Menu" at bounding box center [795, 396] width 12 height 10
click at [761, 305] on link "Edit Edit Template" at bounding box center [749, 307] width 71 height 14
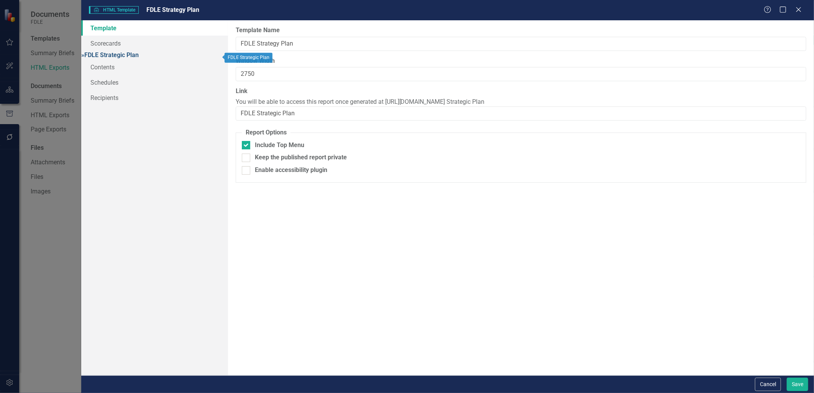
click at [110, 56] on link "» FDLE Strategic Plan" at bounding box center [110, 54] width 58 height 7
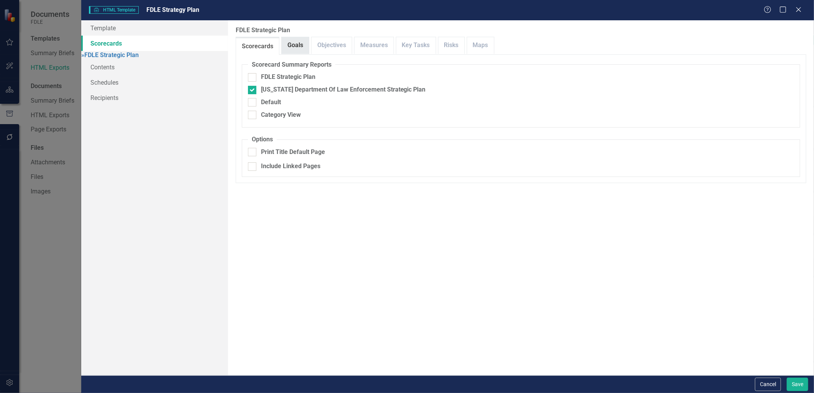
click at [289, 47] on link "Goals" at bounding box center [295, 45] width 27 height 16
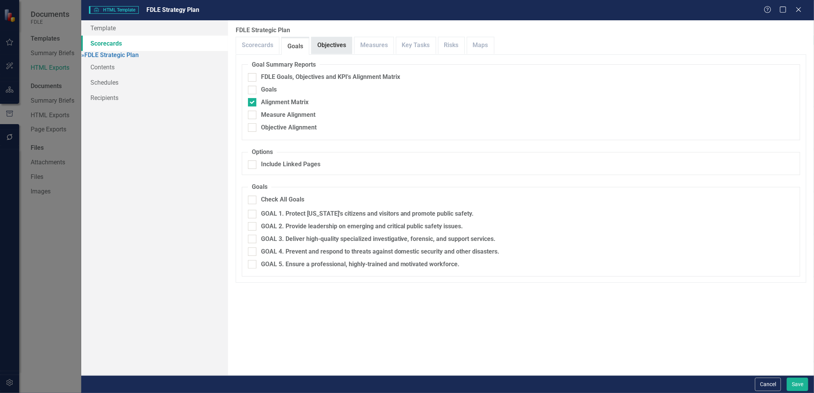
click at [336, 46] on link "Objectives" at bounding box center [332, 45] width 40 height 16
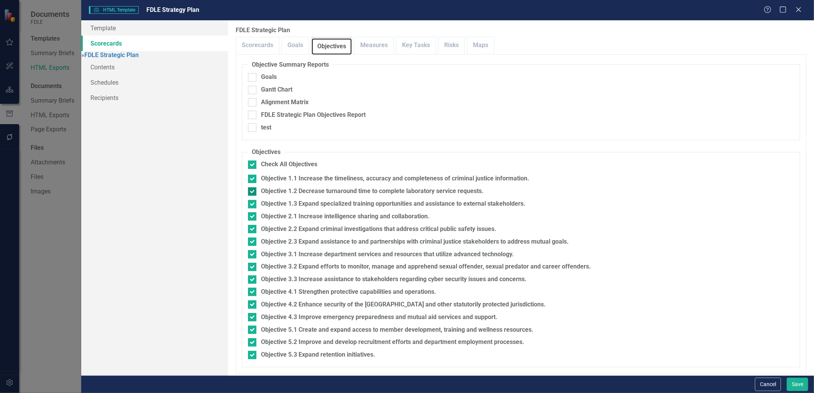
scroll to position [6, 0]
click at [372, 44] on link "Measures" at bounding box center [374, 45] width 39 height 16
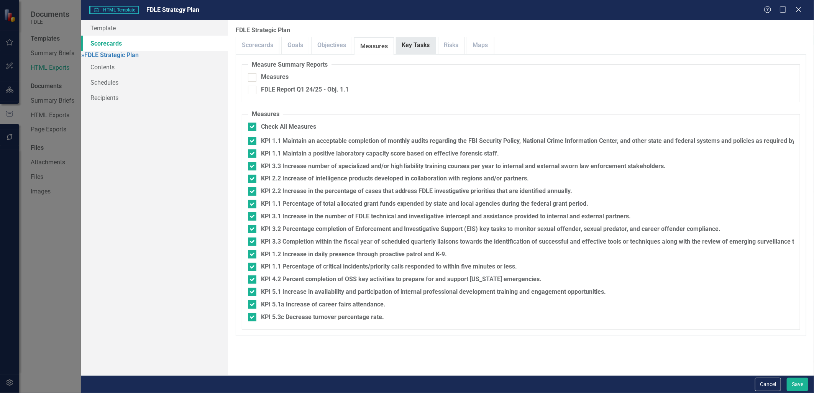
click at [422, 48] on link "Key Tasks" at bounding box center [415, 45] width 39 height 16
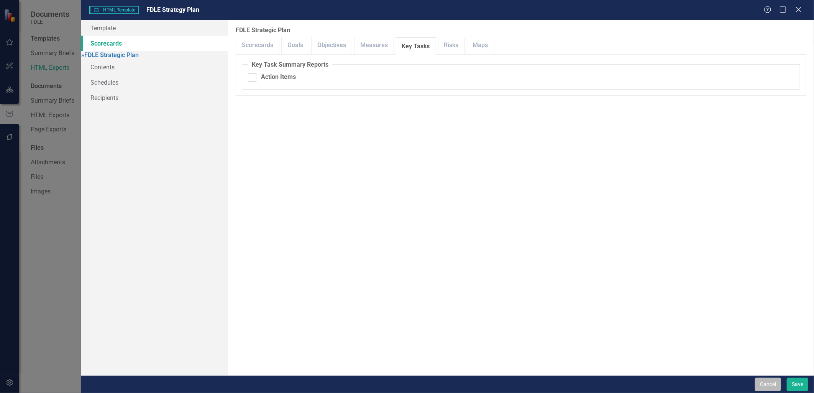
click at [774, 383] on button "Cancel" at bounding box center [768, 384] width 26 height 13
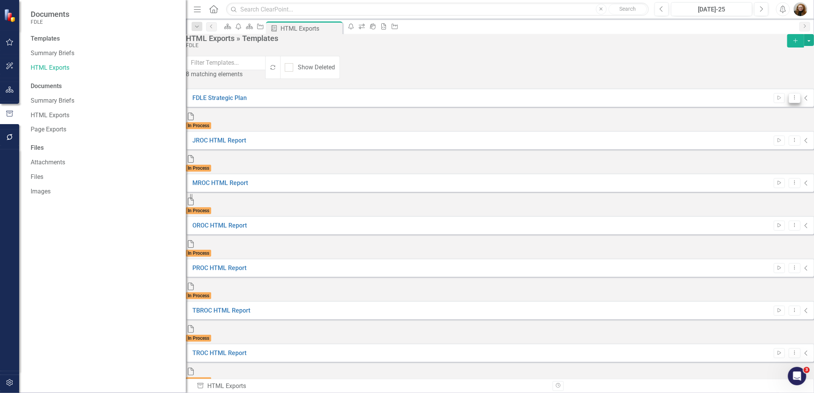
click at [789, 99] on button "Dropdown Menu" at bounding box center [795, 98] width 12 height 10
click at [758, 138] on link "Edit Edit Template" at bounding box center [749, 138] width 71 height 14
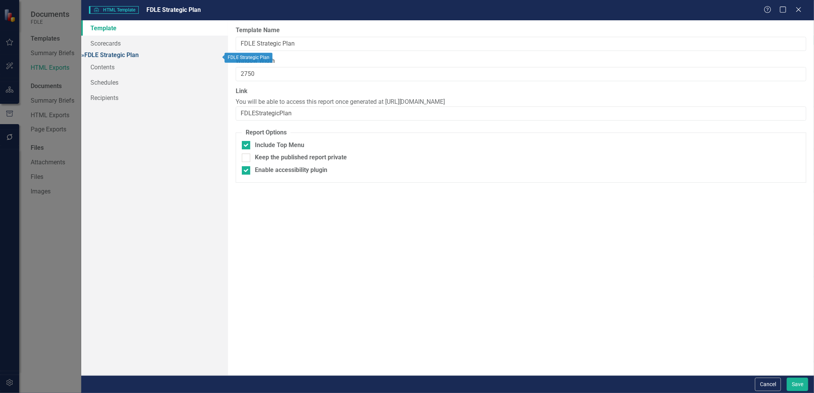
click at [120, 54] on link "» FDLE Strategic Plan" at bounding box center [110, 54] width 58 height 7
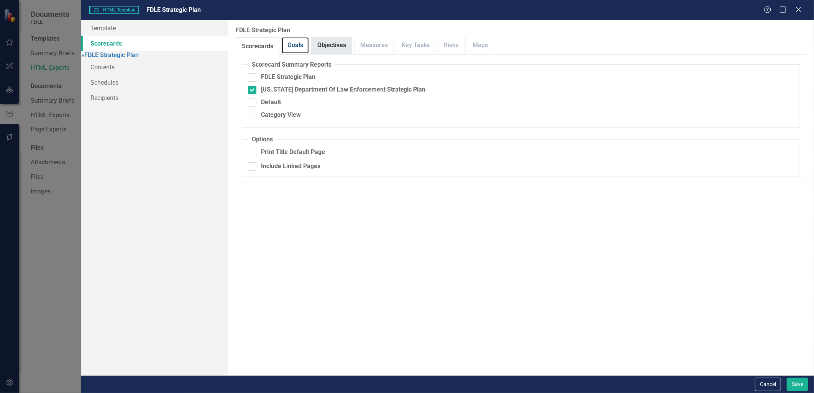
drag, startPoint x: 299, startPoint y: 45, endPoint x: 340, endPoint y: 47, distance: 41.1
click at [299, 45] on link "Goals" at bounding box center [295, 45] width 27 height 16
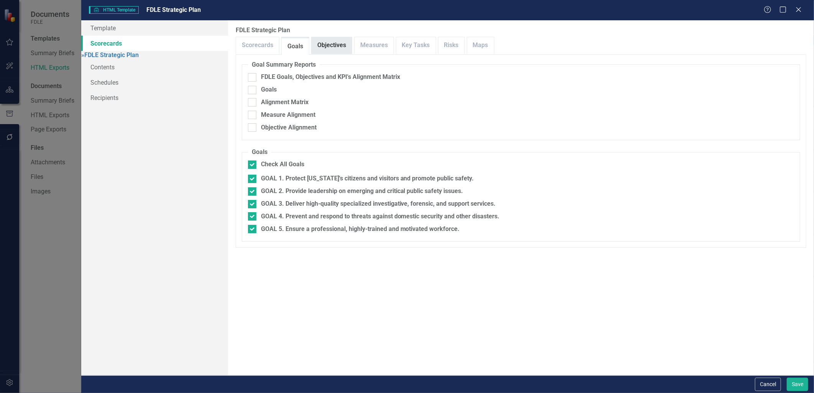
click at [341, 47] on link "Objectives" at bounding box center [332, 45] width 40 height 16
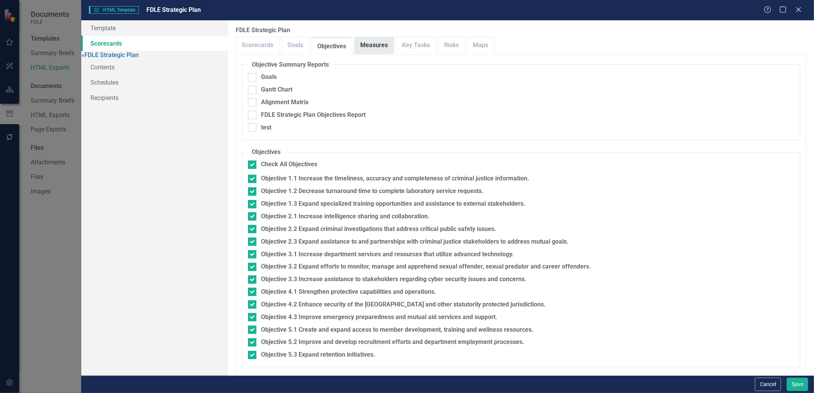
click at [380, 44] on link "Measures" at bounding box center [374, 45] width 39 height 16
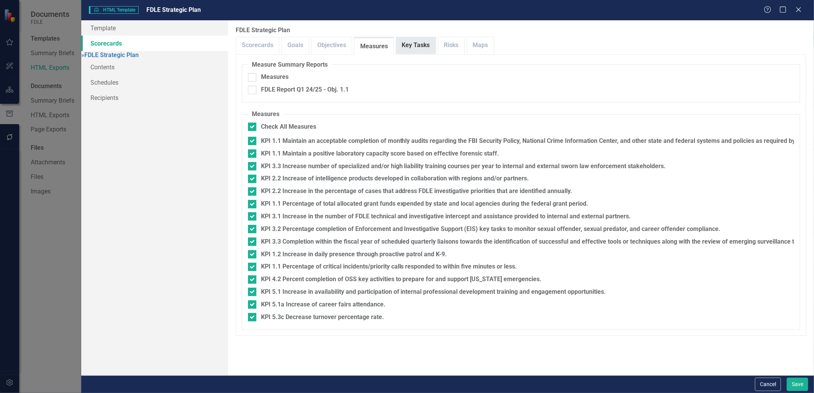
click at [413, 43] on link "Key Tasks" at bounding box center [415, 45] width 39 height 16
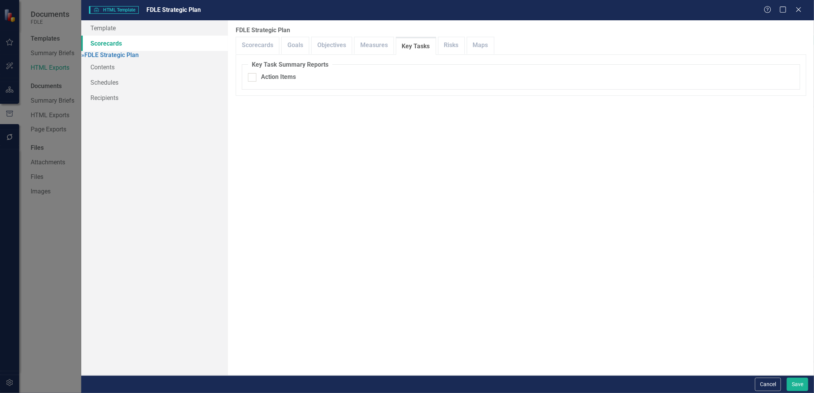
drag, startPoint x: 780, startPoint y: 396, endPoint x: 775, endPoint y: 393, distance: 6.1
click at [777, 393] on html "Documents FDLE Templates Summary Briefs HTML Exports Documents Summary Briefs H…" at bounding box center [407, 196] width 814 height 393
click at [771, 384] on button "Cancel" at bounding box center [768, 384] width 26 height 13
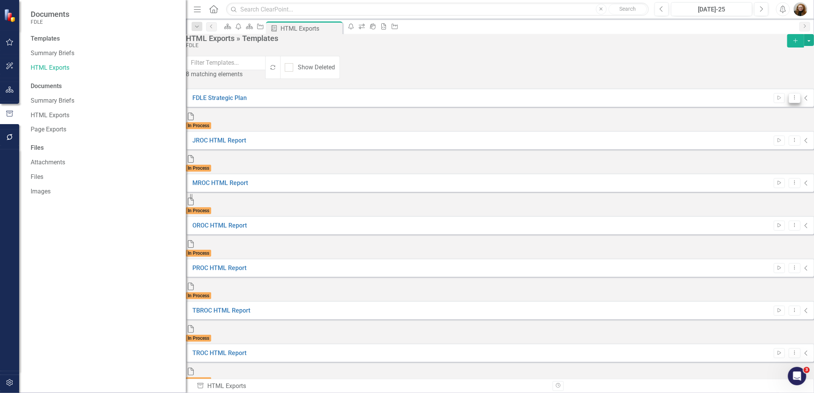
click at [792, 99] on icon "Dropdown Menu" at bounding box center [795, 97] width 7 height 5
click at [761, 165] on link "Trash Delete Template" at bounding box center [749, 167] width 71 height 14
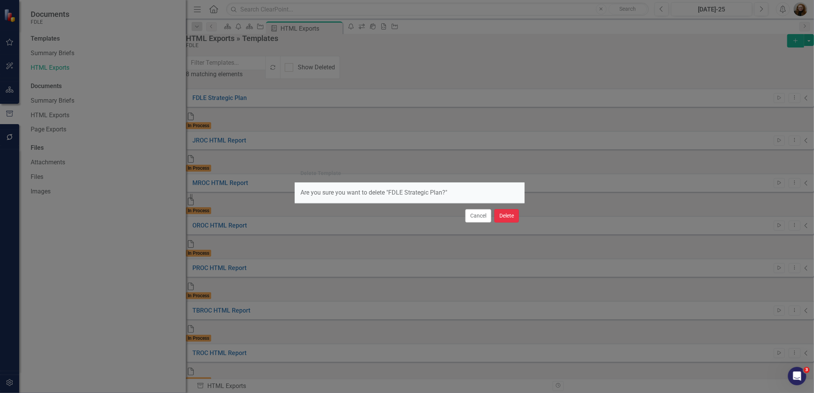
drag, startPoint x: 503, startPoint y: 217, endPoint x: 505, endPoint y: 204, distance: 12.8
click at [502, 217] on button "Delete" at bounding box center [507, 215] width 25 height 13
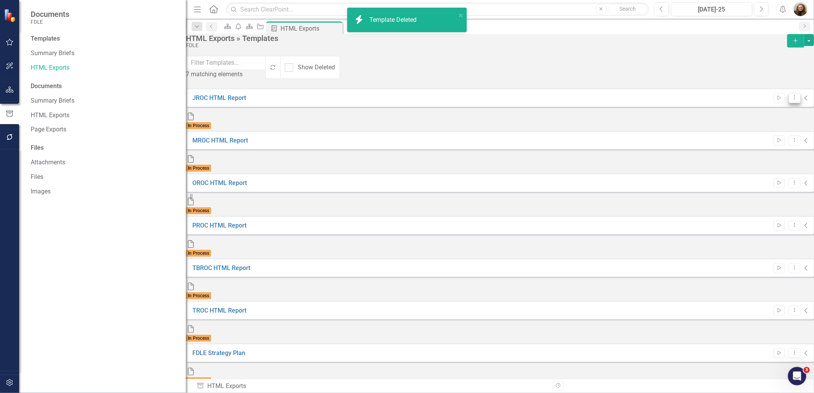
click at [792, 97] on icon "Dropdown Menu" at bounding box center [795, 97] width 7 height 5
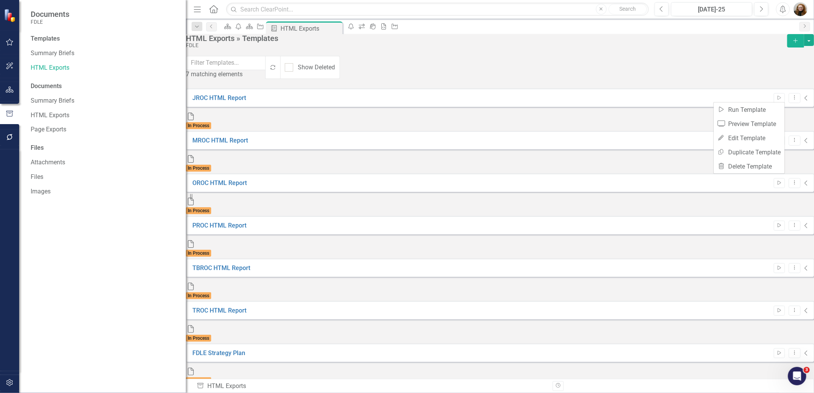
drag, startPoint x: 392, startPoint y: 277, endPoint x: 392, endPoint y: 284, distance: 6.9
click at [392, 284] on div "JROC HTML Report Start Dropdown Menu Collapse File In Process MROC HTML Report …" at bounding box center [500, 238] width 628 height 298
click at [7, 385] on icon "button" at bounding box center [9, 383] width 7 height 7
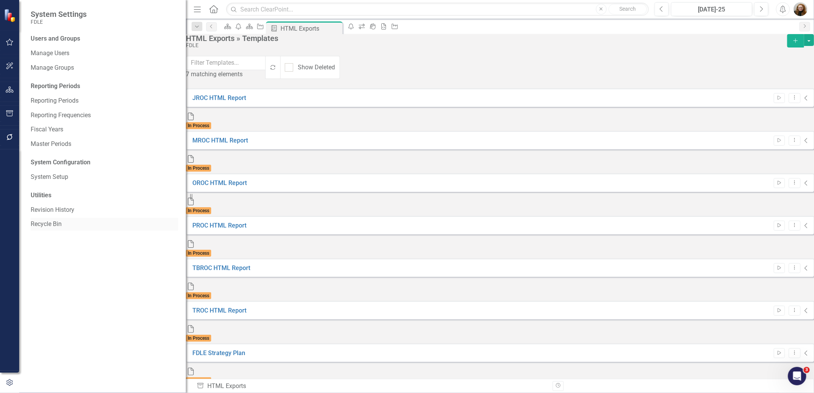
click at [54, 223] on link "Recycle Bin" at bounding box center [105, 224] width 148 height 9
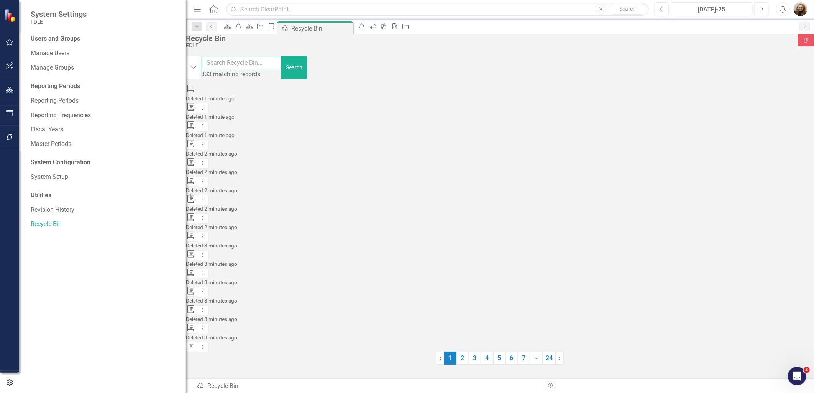
click at [282, 70] on input "text" at bounding box center [242, 63] width 81 height 14
type input "fmroc"
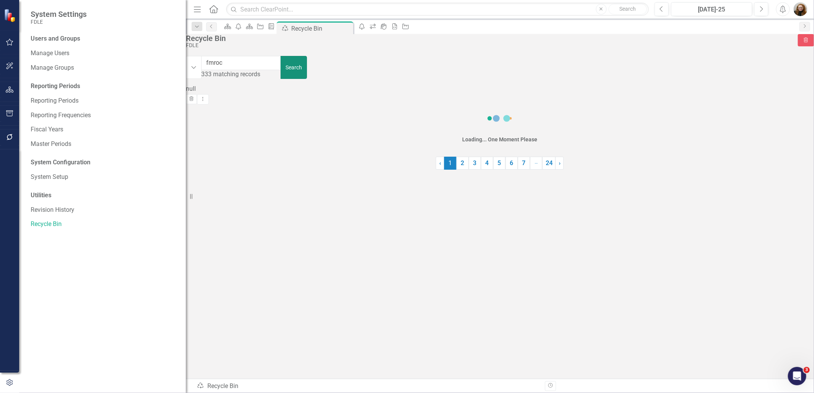
click at [307, 66] on button "Search" at bounding box center [294, 67] width 26 height 23
click at [206, 105] on icon "Dropdown Menu" at bounding box center [203, 107] width 7 height 5
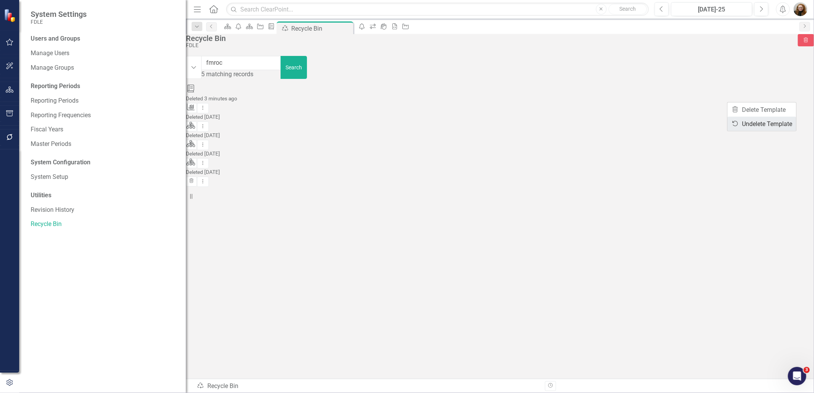
click at [776, 122] on link "Undelete Undelete Template" at bounding box center [762, 124] width 69 height 14
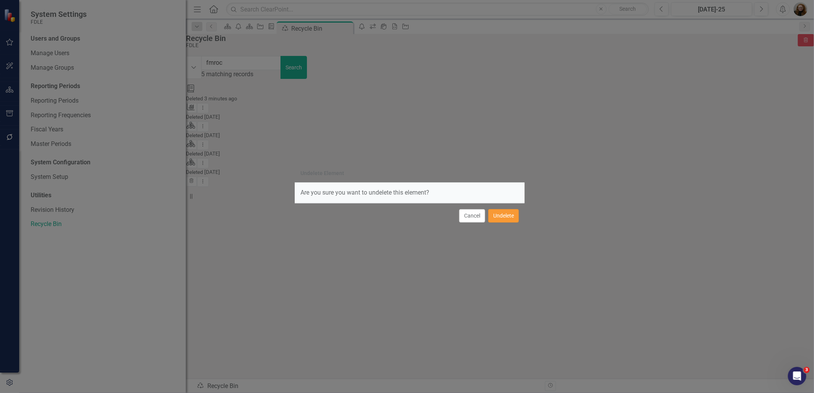
click at [505, 214] on button "Undelete" at bounding box center [504, 215] width 31 height 13
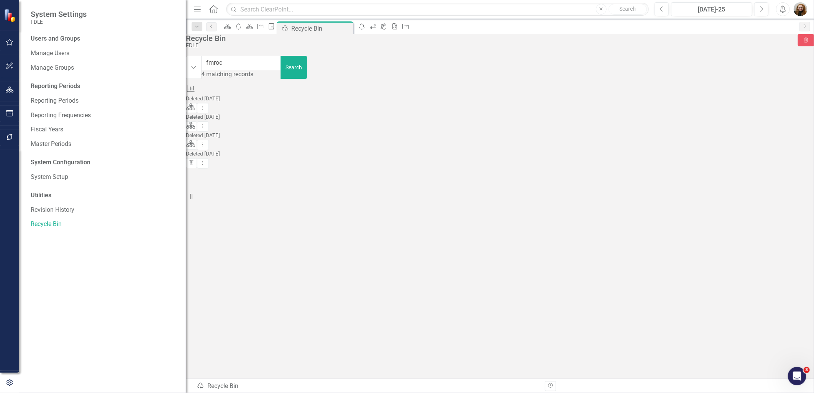
click at [12, 115] on icon "button" at bounding box center [10, 113] width 8 height 6
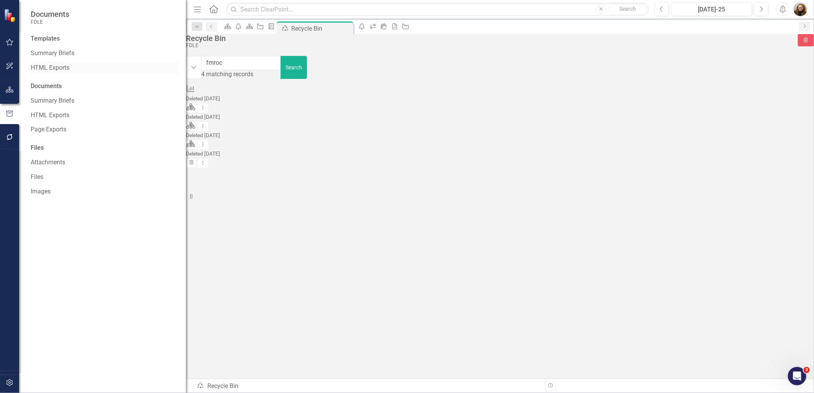
click at [58, 67] on link "HTML Exports" at bounding box center [105, 68] width 148 height 9
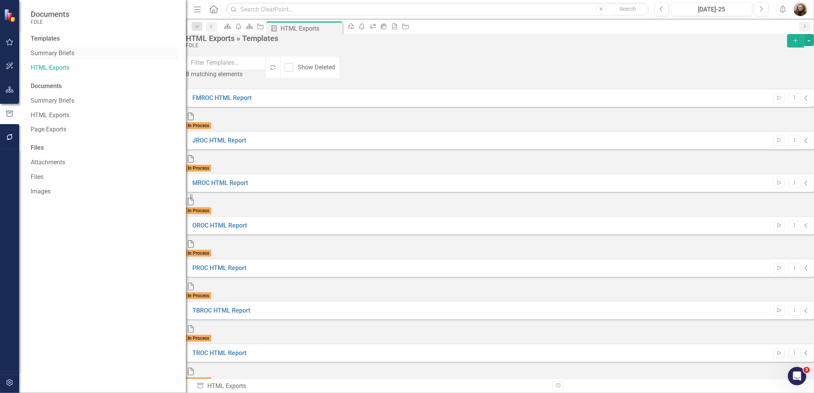
click at [45, 51] on link "Summary Briefs" at bounding box center [105, 53] width 148 height 9
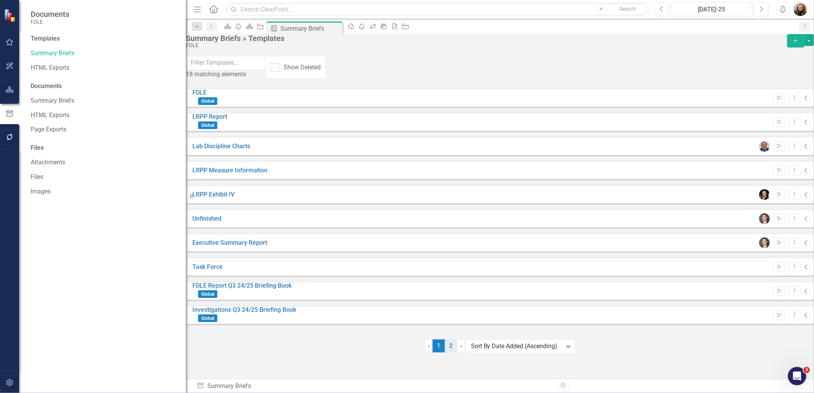
click at [451, 353] on link "2" at bounding box center [451, 346] width 12 height 13
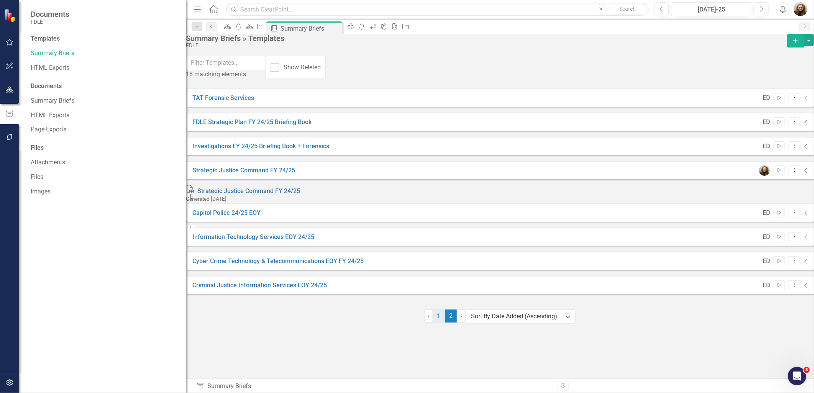
click at [439, 323] on link "1" at bounding box center [439, 316] width 12 height 13
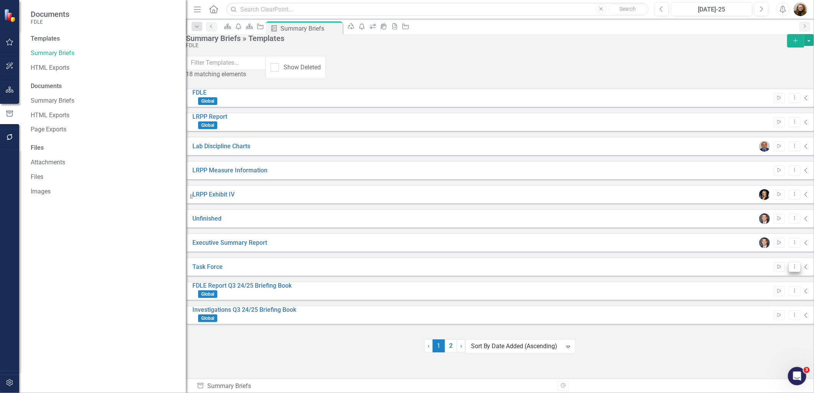
click at [792, 265] on icon "Dropdown Menu" at bounding box center [795, 266] width 7 height 5
click at [753, 309] on link "Edit Edit Template" at bounding box center [749, 307] width 71 height 14
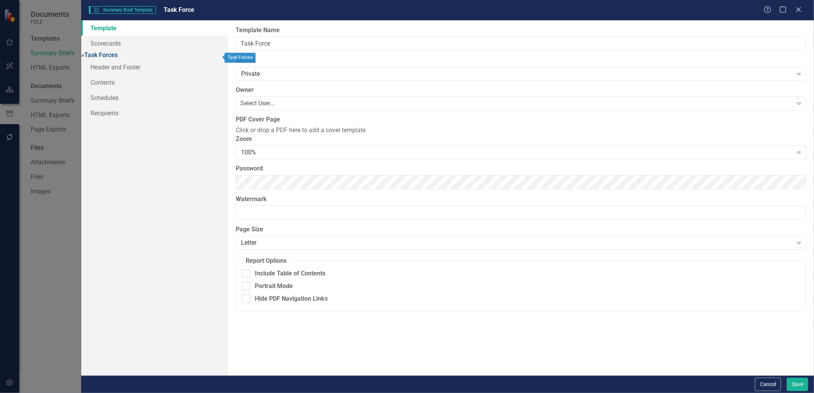
click at [112, 52] on link "» Task Forces" at bounding box center [99, 54] width 36 height 7
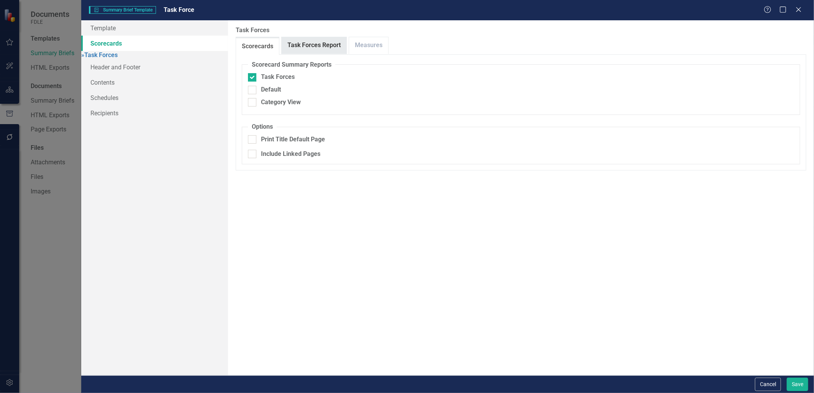
click at [300, 46] on link "Task Forces Report" at bounding box center [314, 45] width 65 height 16
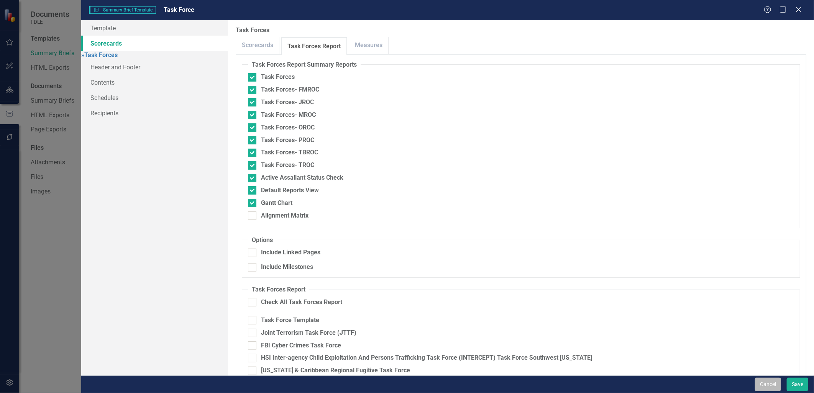
click at [764, 388] on button "Cancel" at bounding box center [768, 384] width 26 height 13
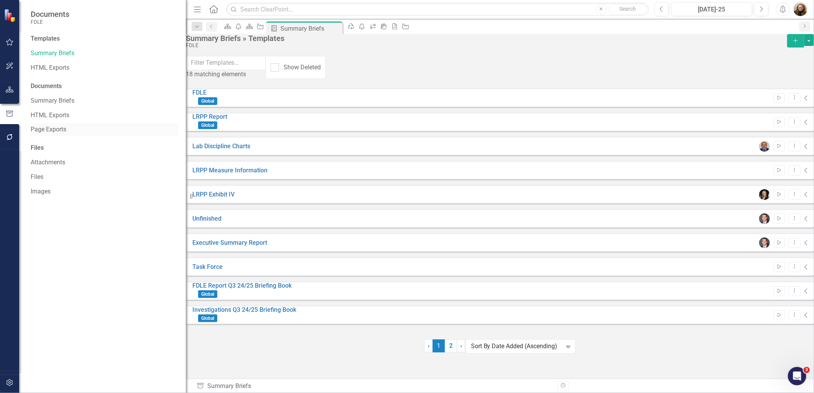
click at [63, 131] on link "Page Exports" at bounding box center [105, 129] width 148 height 9
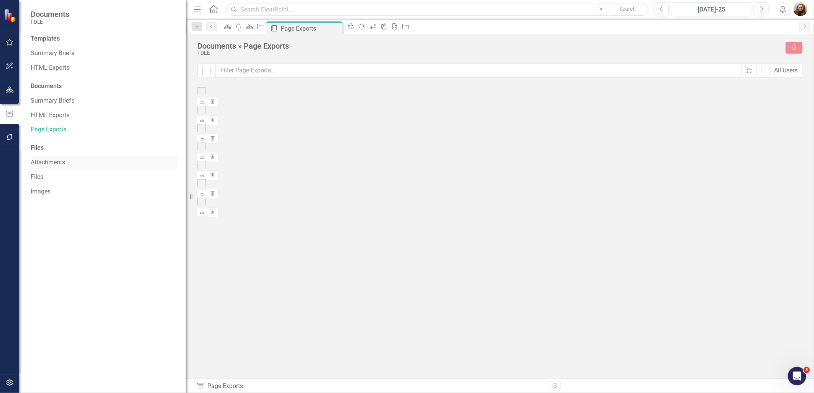
checkbox input "false"
click at [53, 162] on link "Attachments" at bounding box center [105, 162] width 148 height 9
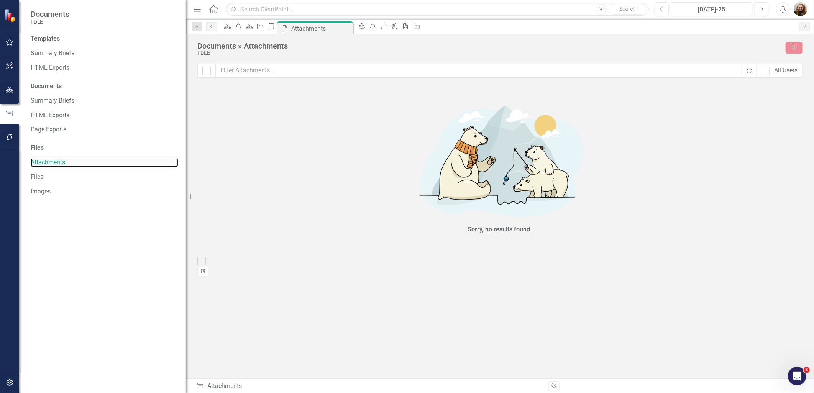
checkbox input "false"
click at [43, 173] on link "Files" at bounding box center [105, 177] width 148 height 9
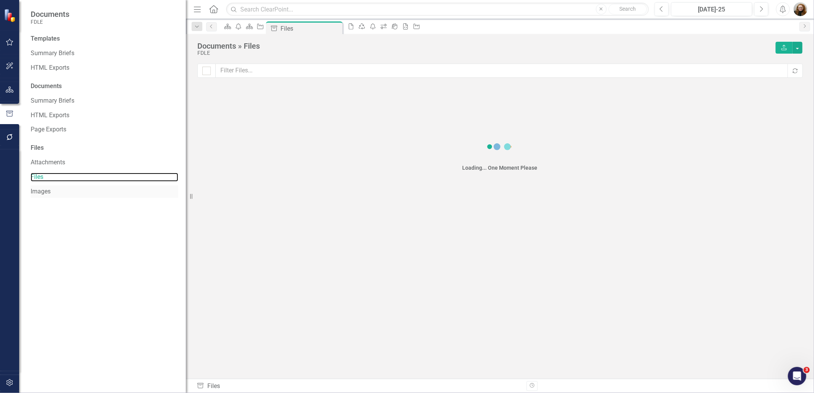
checkbox input "false"
click at [51, 190] on link "Images" at bounding box center [105, 192] width 148 height 9
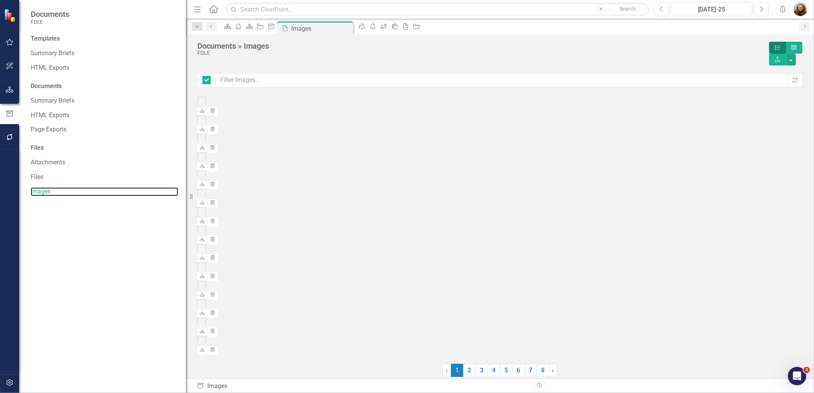
checkbox input "false"
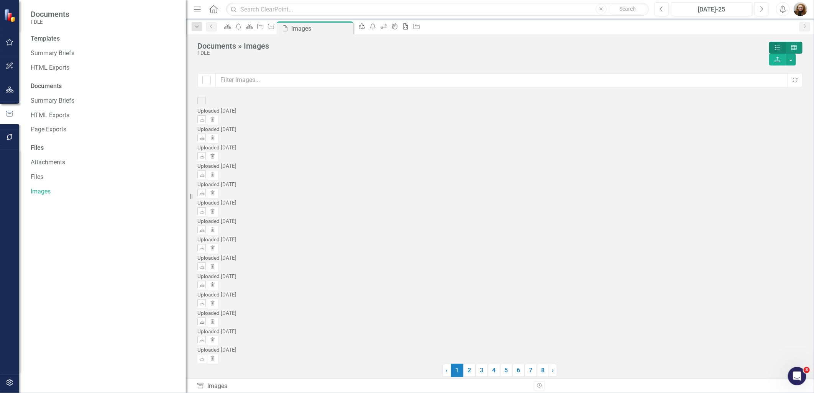
click at [786, 45] on label "Grid" at bounding box center [794, 48] width 17 height 12
click at [794, 45] on input "Grid" at bounding box center [796, 46] width 5 height 5
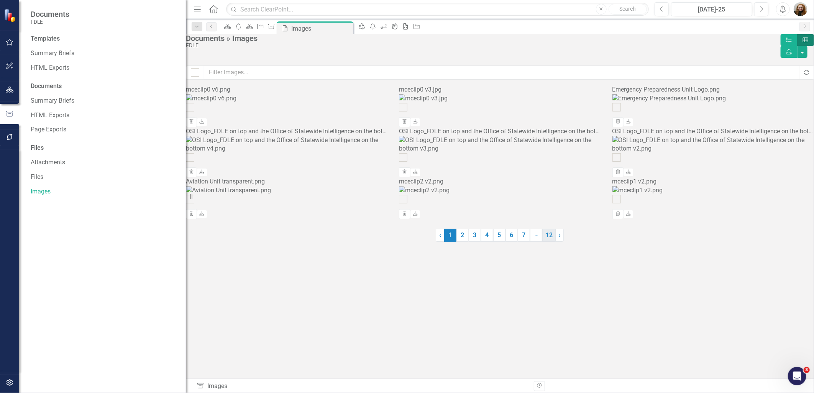
click at [552, 242] on link "12" at bounding box center [549, 235] width 13 height 13
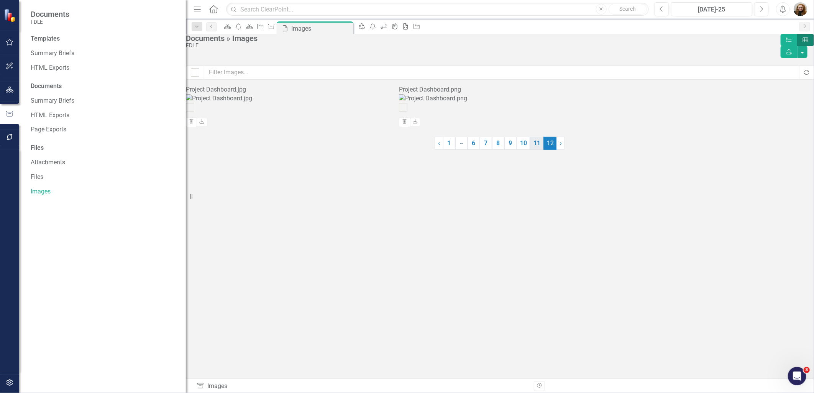
click at [535, 150] on link "11" at bounding box center [536, 143] width 13 height 13
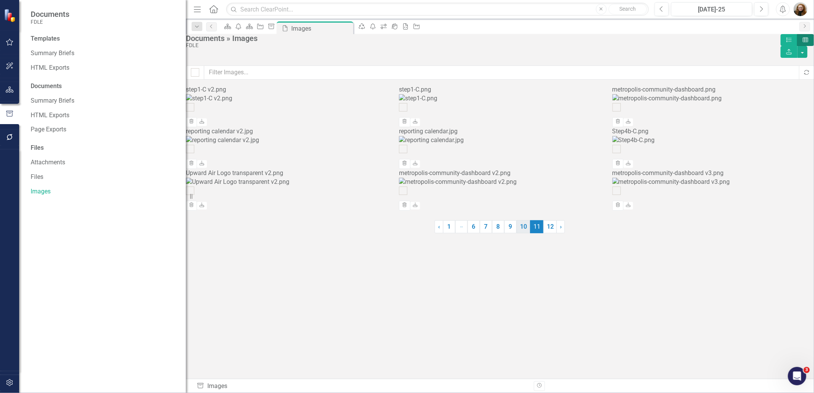
click at [519, 234] on link "10" at bounding box center [523, 226] width 13 height 13
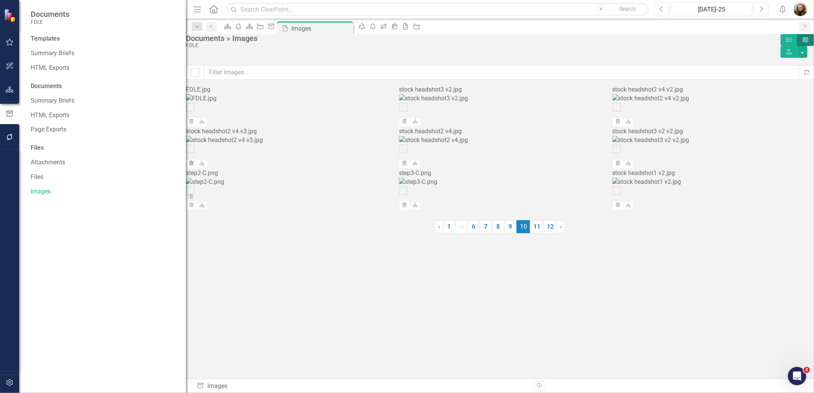
click at [194, 166] on icon "Trash" at bounding box center [192, 163] width 6 height 5
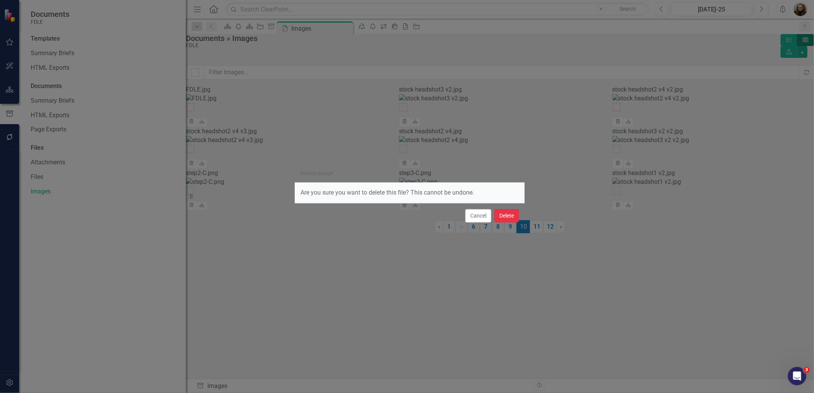
click at [500, 214] on button "Delete" at bounding box center [507, 215] width 25 height 13
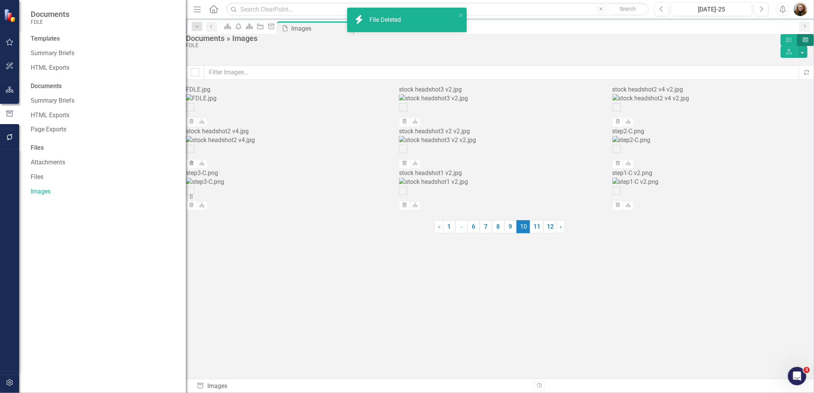
click at [194, 166] on icon "Trash" at bounding box center [192, 163] width 6 height 5
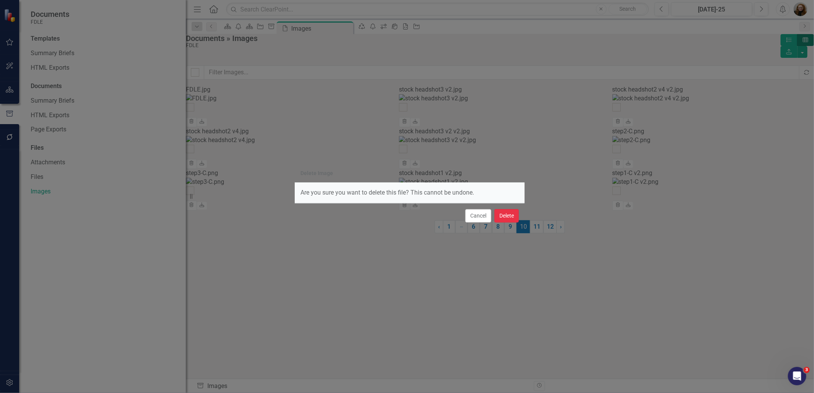
click at [509, 215] on button "Delete" at bounding box center [507, 215] width 25 height 13
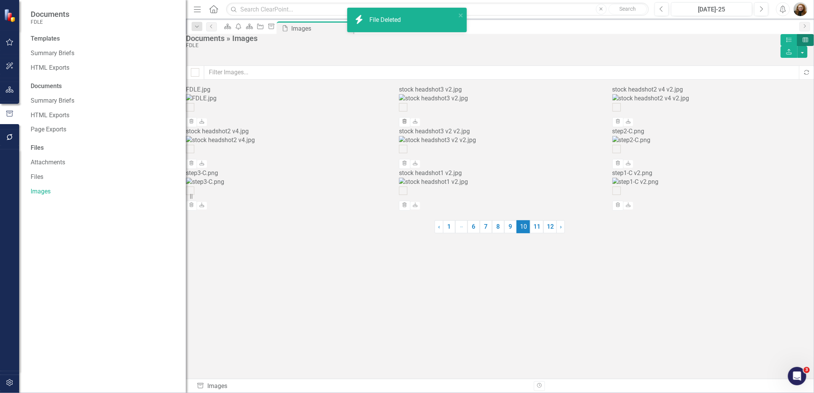
click at [408, 124] on icon "Trash" at bounding box center [405, 122] width 6 height 5
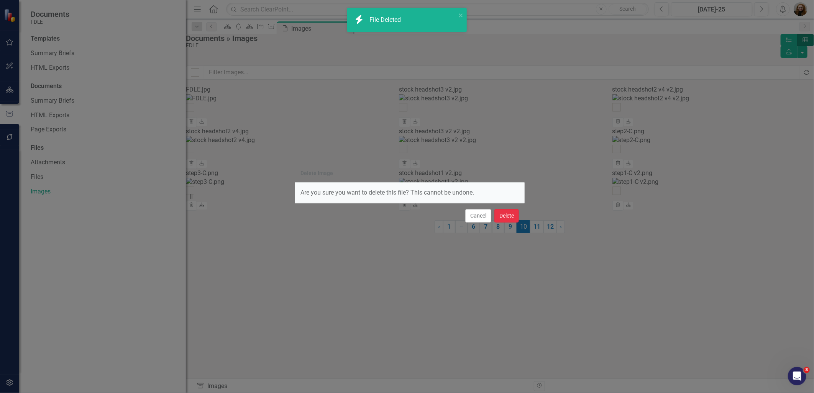
click at [511, 212] on button "Delete" at bounding box center [507, 215] width 25 height 13
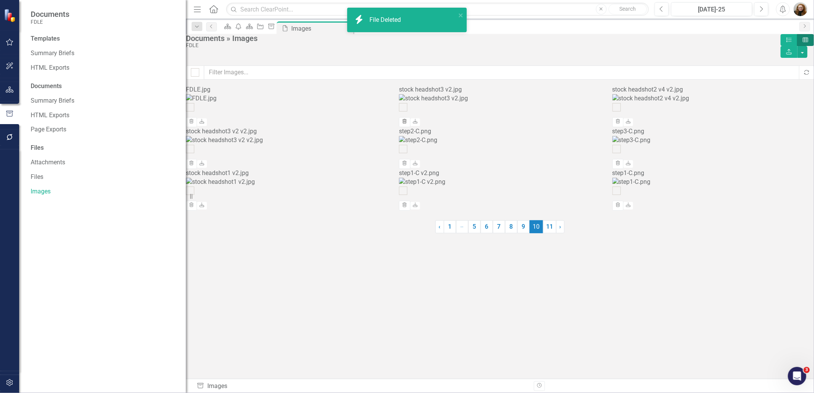
click at [408, 124] on icon "Trash" at bounding box center [405, 122] width 6 height 5
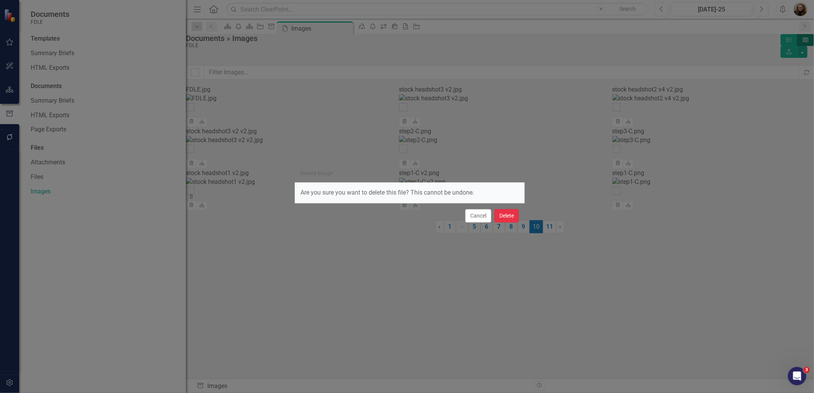
click at [508, 212] on button "Delete" at bounding box center [507, 215] width 25 height 13
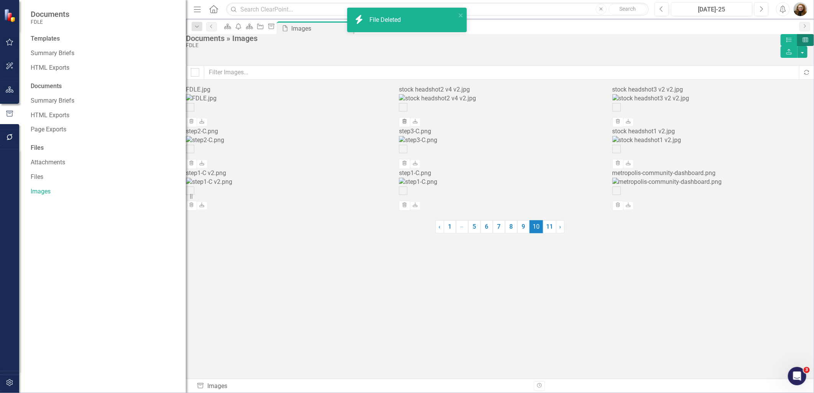
click at [408, 124] on icon "Trash" at bounding box center [405, 122] width 6 height 5
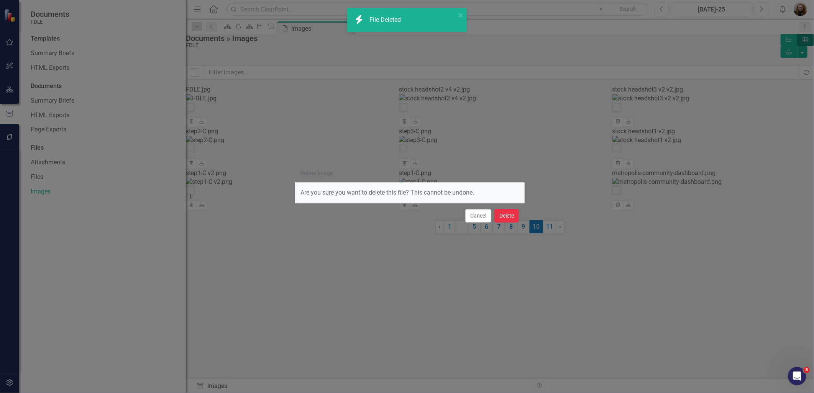
click at [508, 219] on button "Delete" at bounding box center [507, 215] width 25 height 13
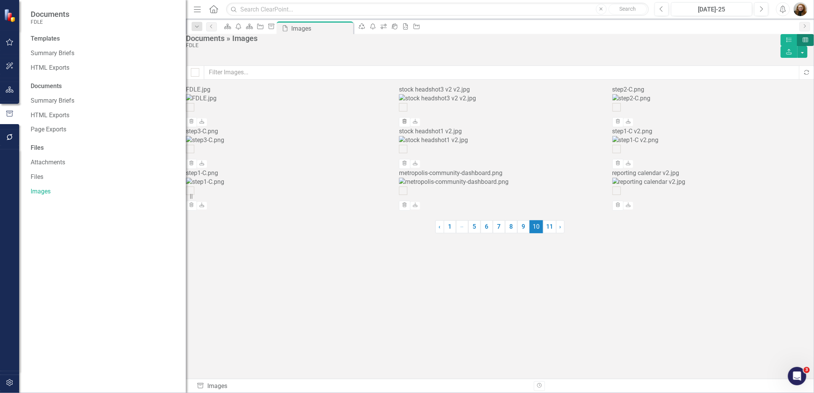
click at [408, 124] on icon "Trash" at bounding box center [405, 122] width 6 height 5
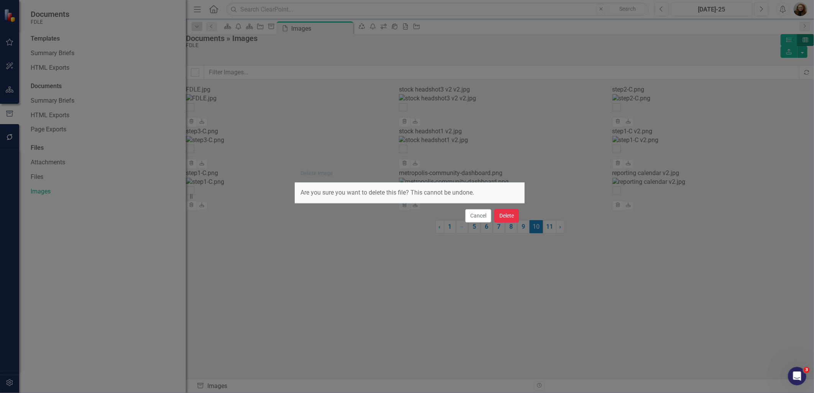
click at [508, 213] on button "Delete" at bounding box center [507, 215] width 25 height 13
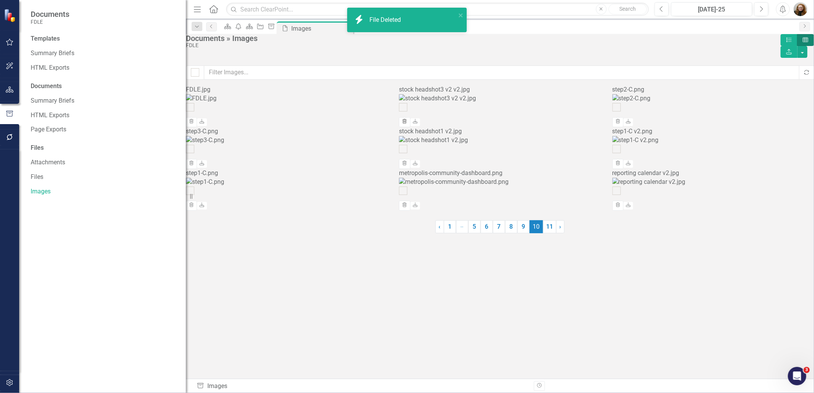
click at [408, 124] on icon "Trash" at bounding box center [405, 122] width 6 height 5
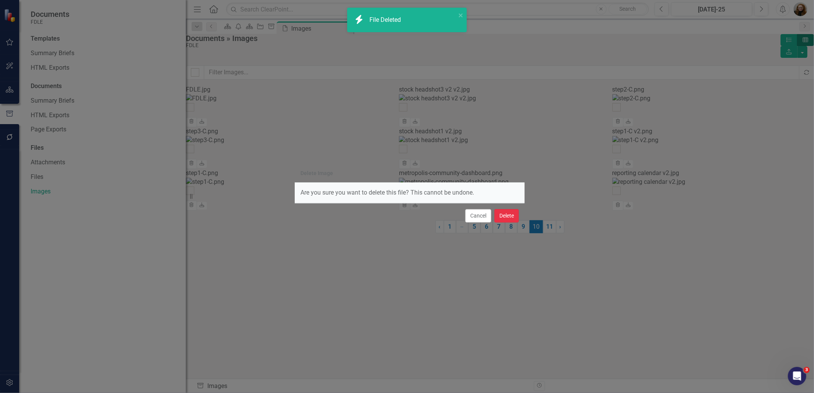
click at [513, 216] on button "Delete" at bounding box center [507, 215] width 25 height 13
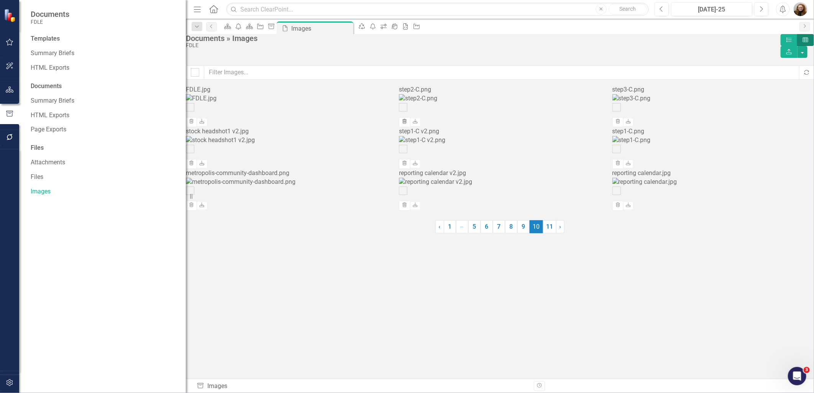
click at [408, 124] on icon "Trash" at bounding box center [405, 122] width 6 height 5
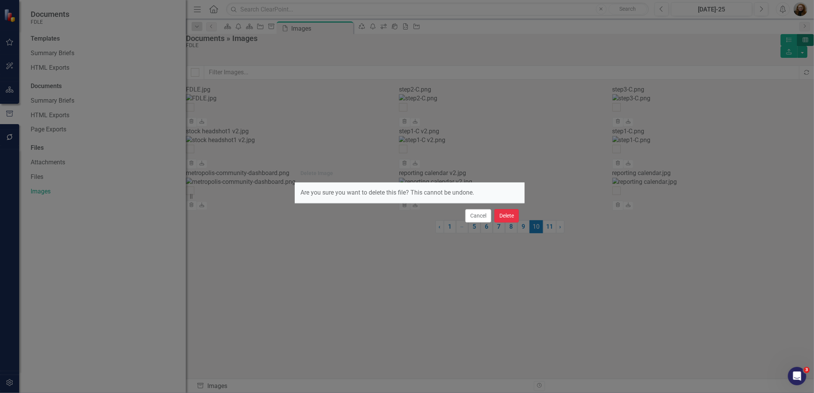
click at [507, 215] on button "Delete" at bounding box center [507, 215] width 25 height 13
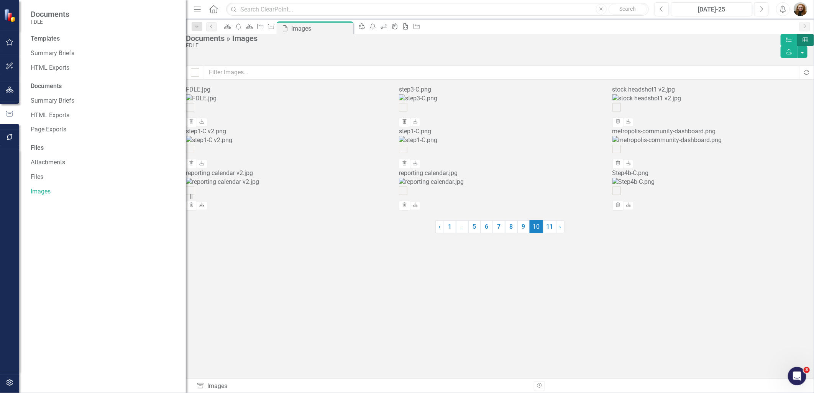
click at [407, 124] on icon "button" at bounding box center [405, 121] width 4 height 5
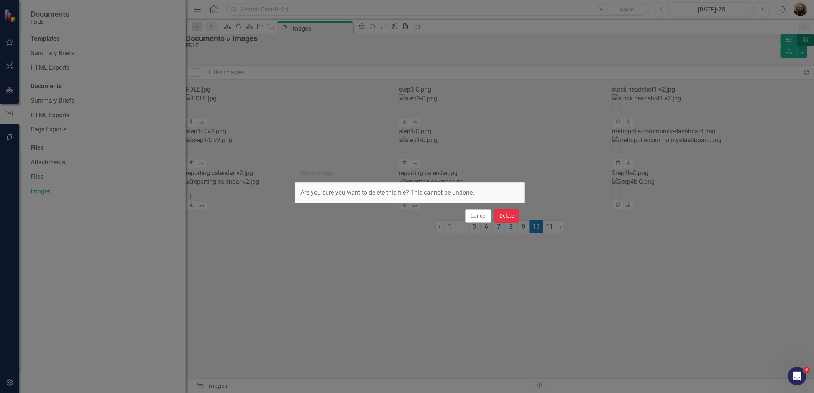
click at [517, 213] on button "Delete" at bounding box center [507, 215] width 25 height 13
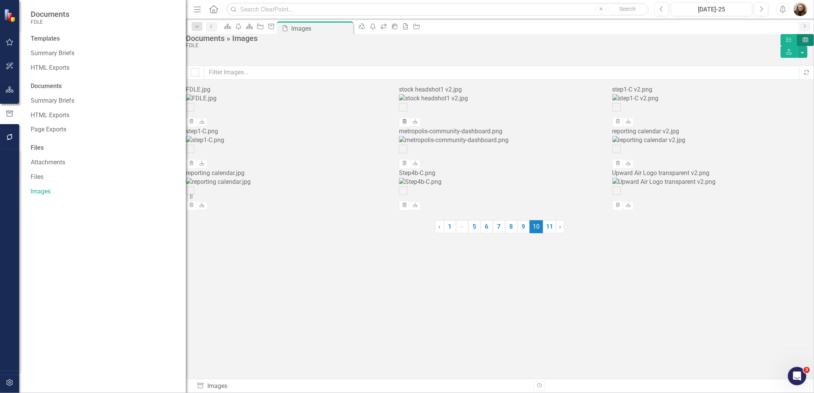
click at [410, 127] on button "Trash" at bounding box center [404, 122] width 11 height 10
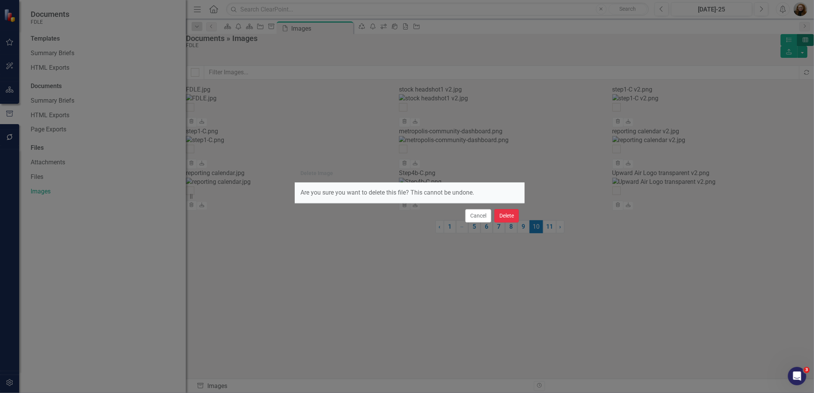
click at [512, 219] on button "Delete" at bounding box center [507, 215] width 25 height 13
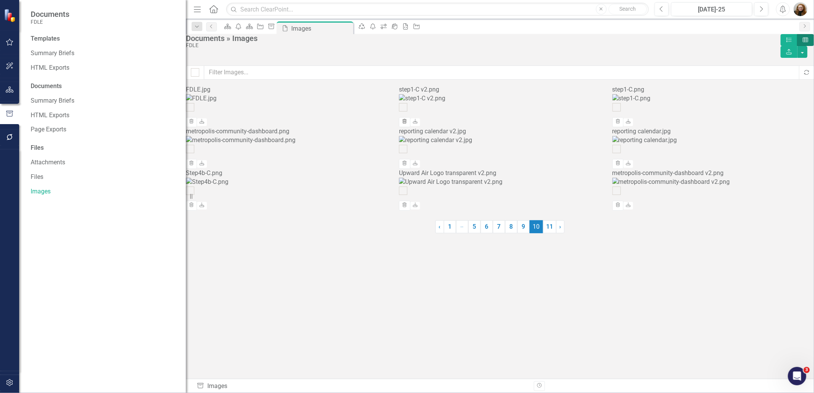
click at [410, 127] on button "Trash" at bounding box center [404, 122] width 11 height 10
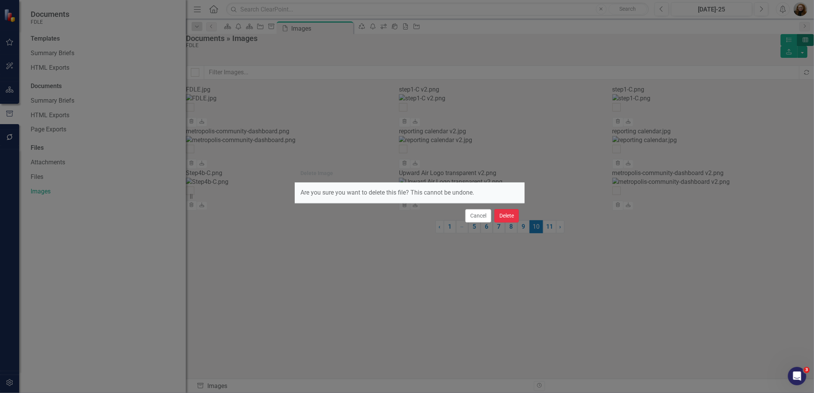
click at [512, 220] on button "Delete" at bounding box center [507, 215] width 25 height 13
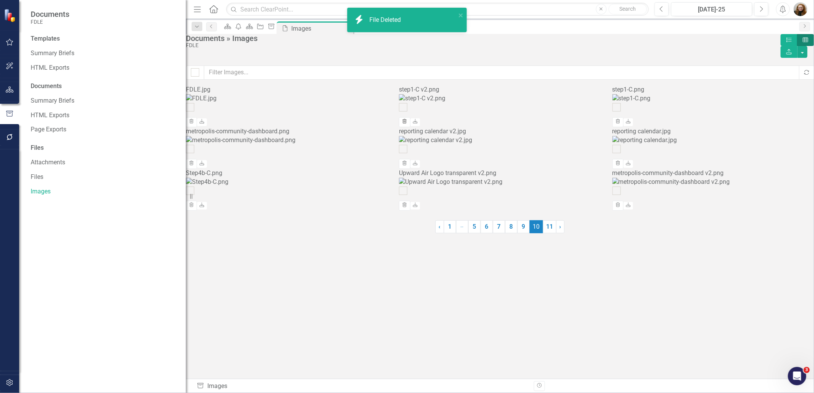
click at [408, 124] on icon "Trash" at bounding box center [405, 122] width 6 height 5
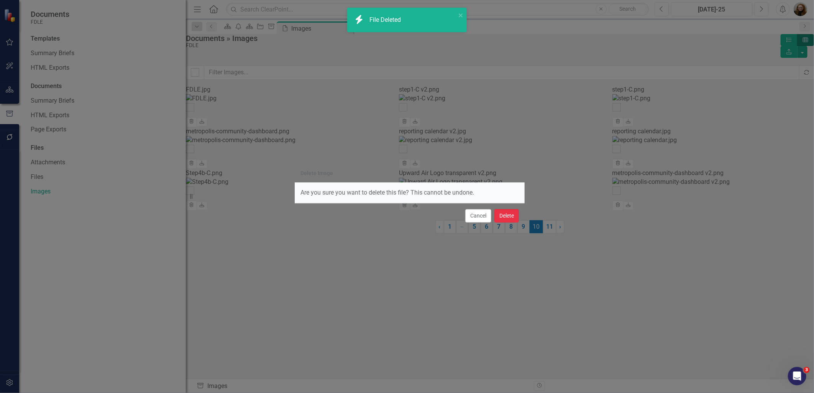
click at [512, 213] on button "Delete" at bounding box center [507, 215] width 25 height 13
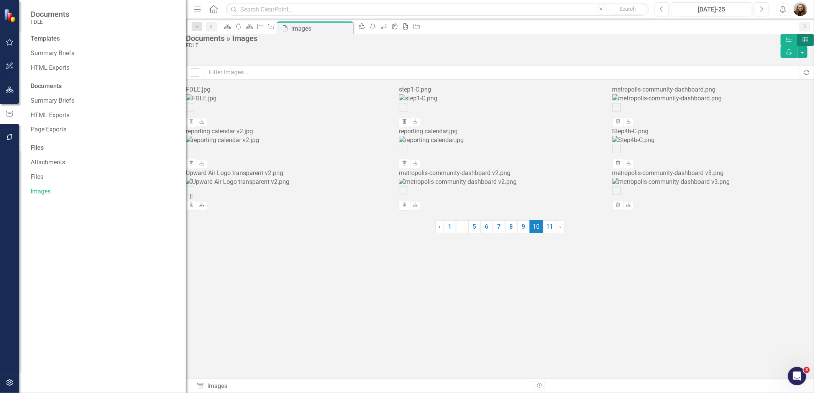
click at [410, 127] on button "Trash" at bounding box center [404, 122] width 11 height 10
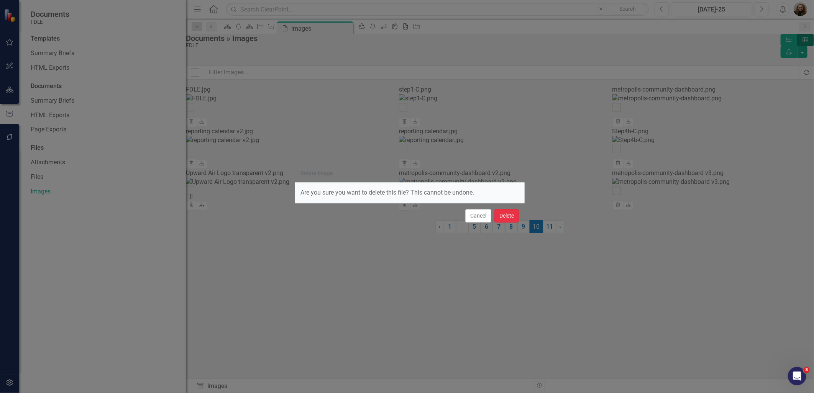
drag, startPoint x: 512, startPoint y: 215, endPoint x: 535, endPoint y: 186, distance: 36.6
click at [513, 213] on button "Delete" at bounding box center [507, 215] width 25 height 13
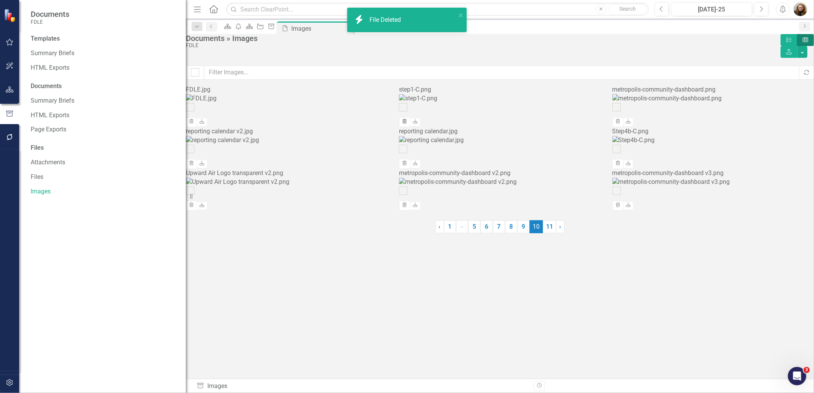
click at [410, 127] on button "Trash" at bounding box center [404, 122] width 11 height 10
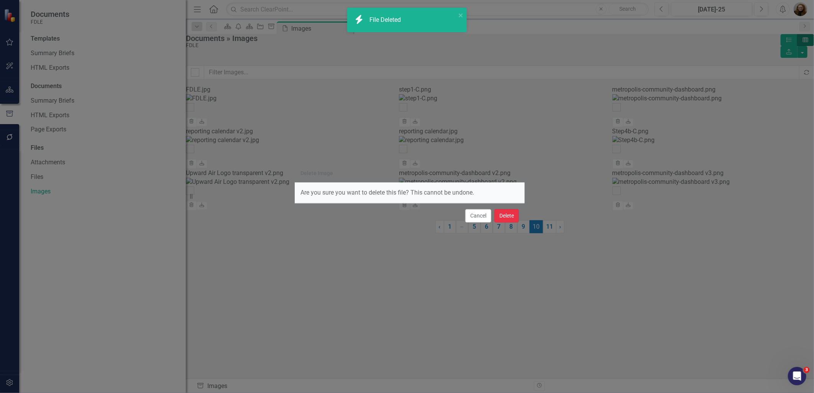
click at [506, 213] on button "Delete" at bounding box center [507, 215] width 25 height 13
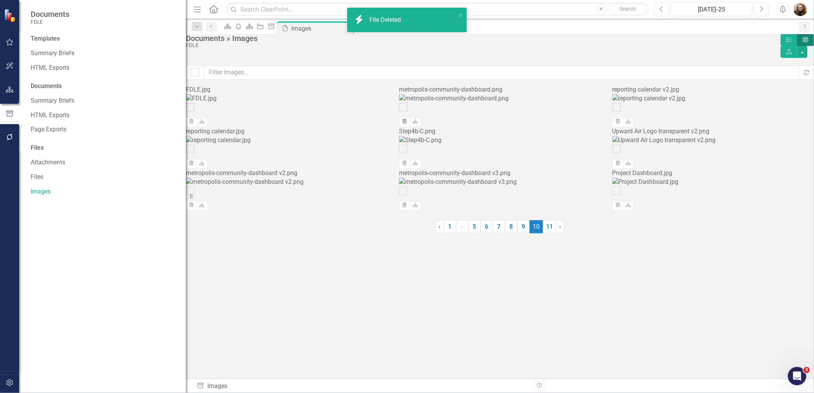
click at [408, 124] on icon "Trash" at bounding box center [405, 122] width 6 height 5
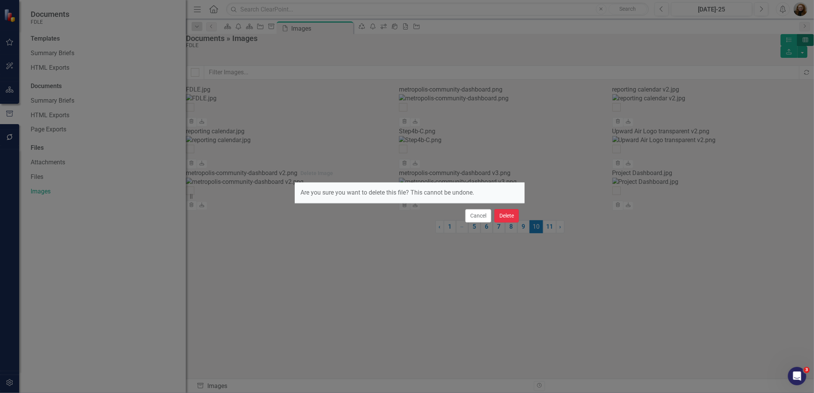
click at [513, 220] on button "Delete" at bounding box center [507, 215] width 25 height 13
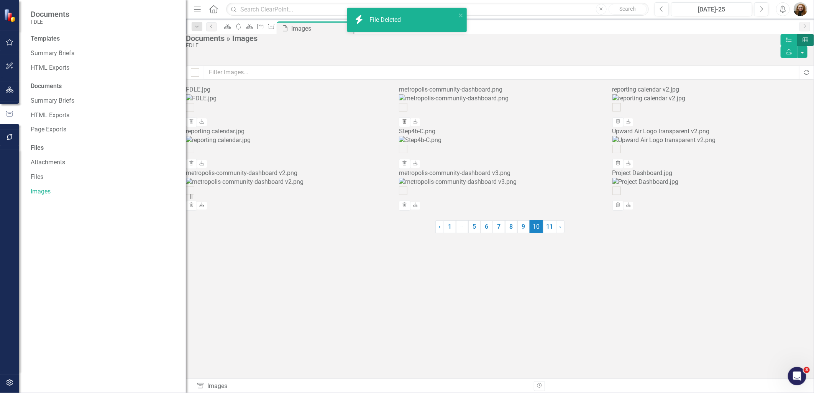
click at [410, 127] on button "Trash" at bounding box center [404, 122] width 11 height 10
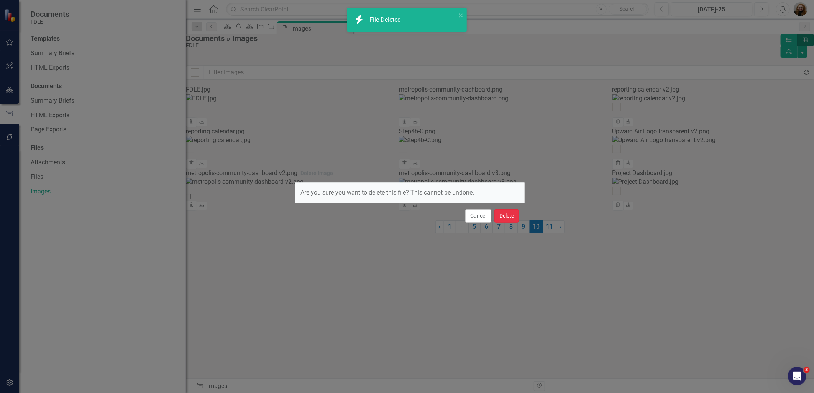
click at [503, 221] on button "Delete" at bounding box center [507, 215] width 25 height 13
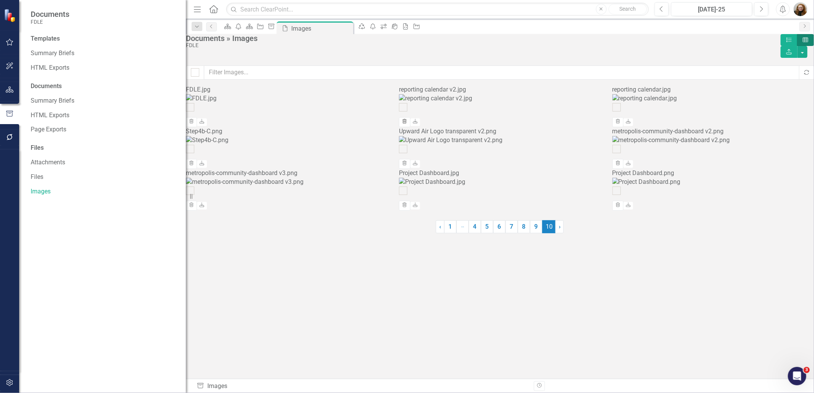
click at [410, 127] on button "Trash" at bounding box center [404, 122] width 11 height 10
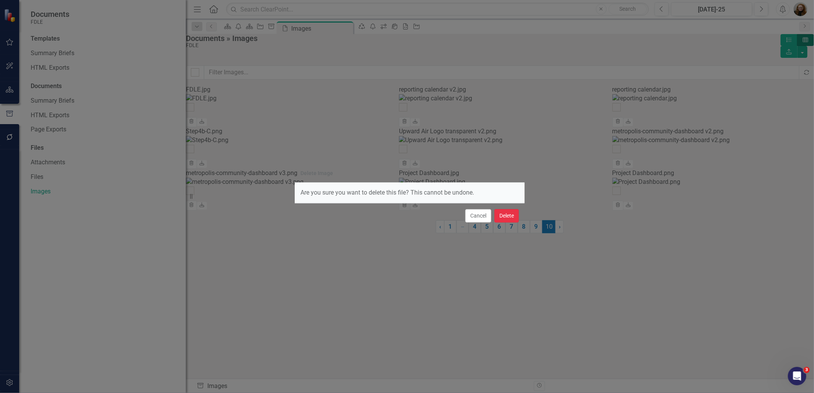
click at [514, 217] on button "Delete" at bounding box center [507, 215] width 25 height 13
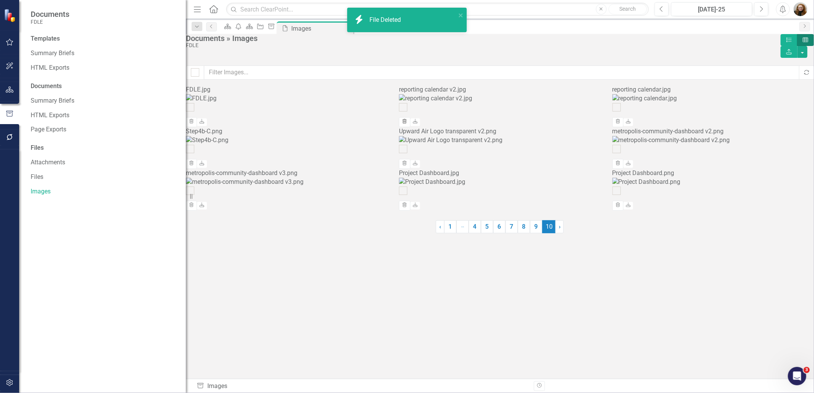
click at [408, 124] on icon "Trash" at bounding box center [405, 122] width 6 height 5
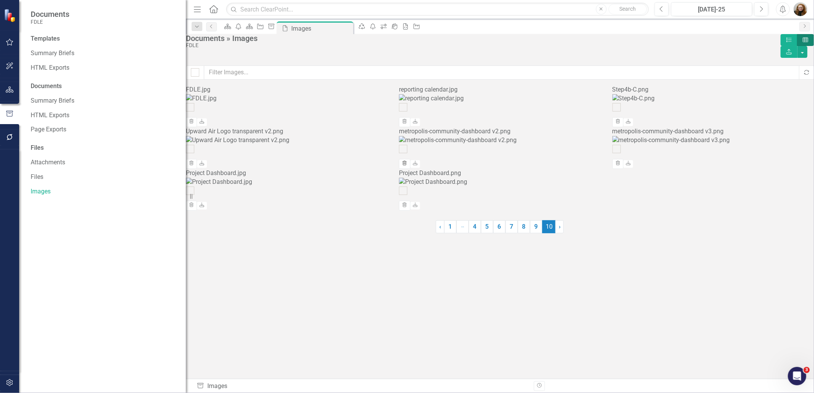
click at [408, 166] on icon "Trash" at bounding box center [405, 163] width 6 height 5
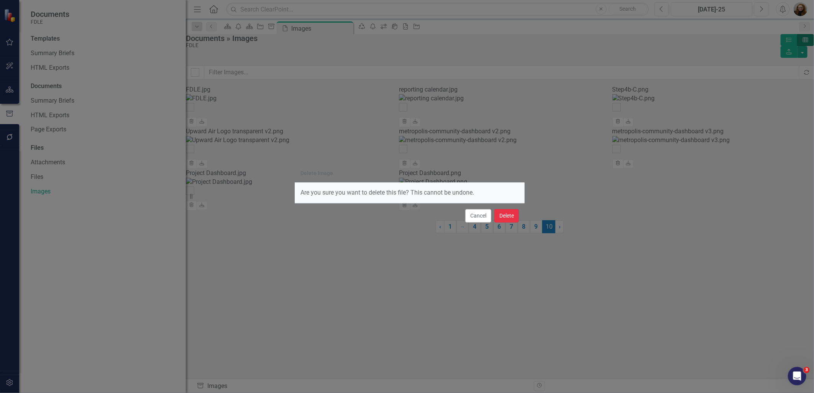
click at [512, 210] on button "Delete" at bounding box center [507, 215] width 25 height 13
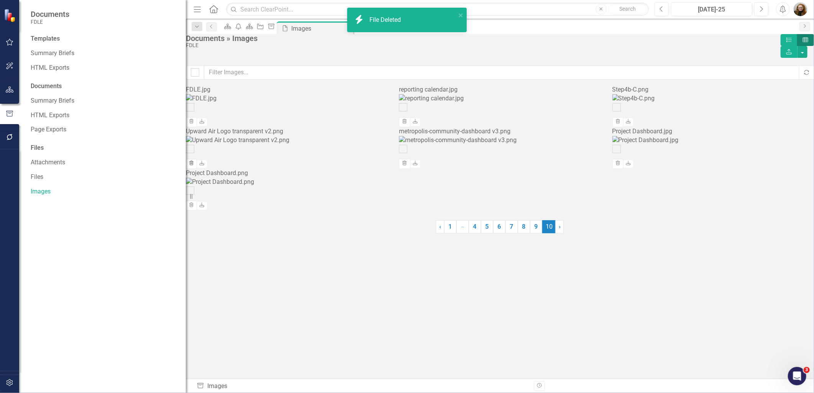
click at [194, 166] on icon "Trash" at bounding box center [192, 163] width 6 height 5
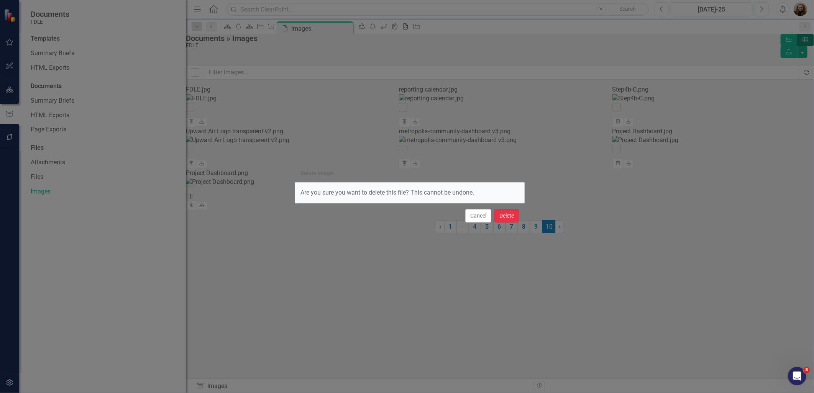
click at [502, 216] on button "Delete" at bounding box center [507, 215] width 25 height 13
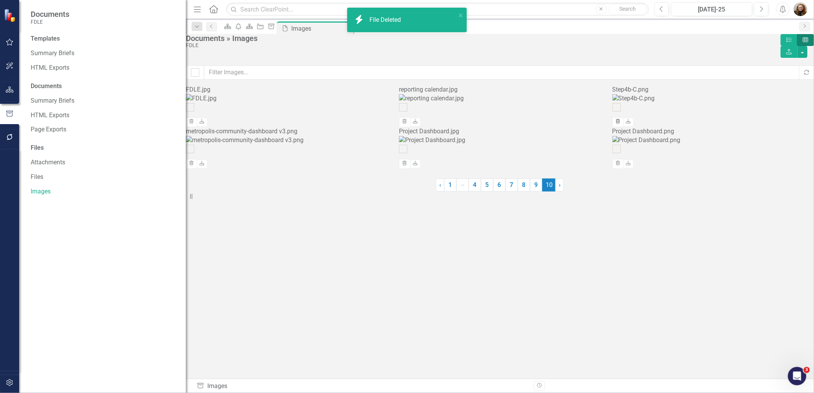
click at [621, 124] on icon "Trash" at bounding box center [618, 122] width 6 height 5
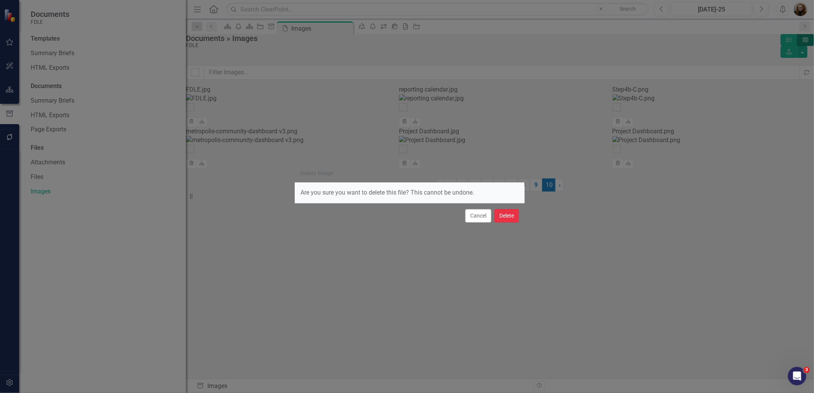
click at [514, 216] on button "Delete" at bounding box center [507, 215] width 25 height 13
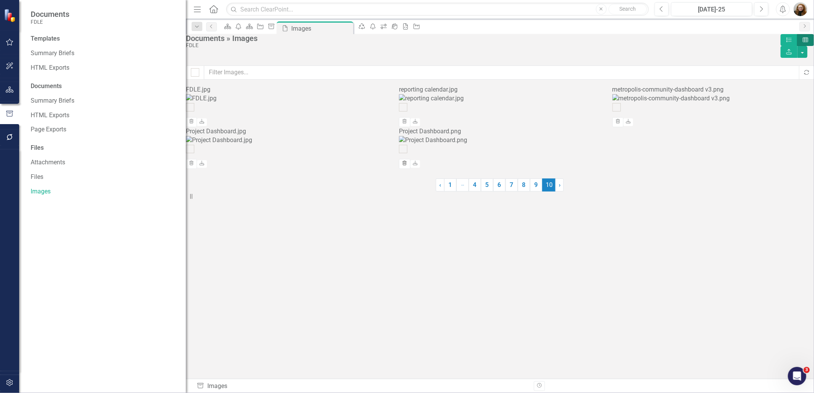
click at [407, 166] on icon "button" at bounding box center [405, 163] width 4 height 5
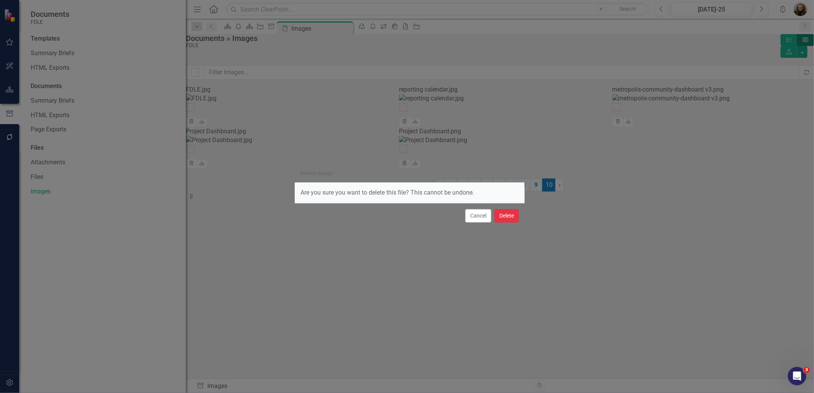
click at [516, 220] on button "Delete" at bounding box center [507, 215] width 25 height 13
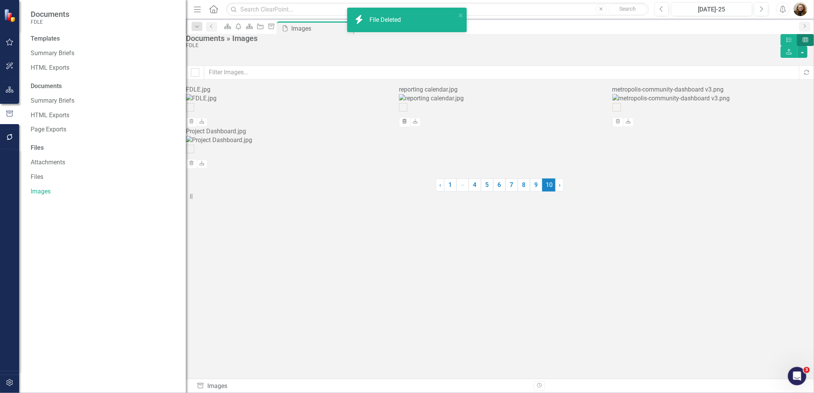
click at [410, 127] on button "Trash" at bounding box center [404, 122] width 11 height 10
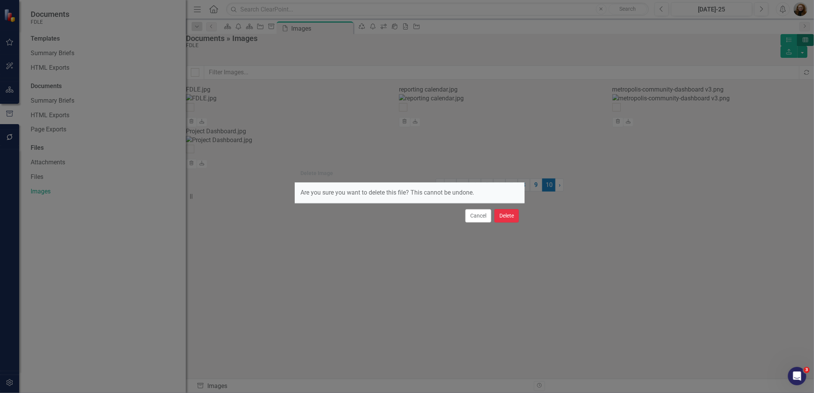
click at [511, 218] on button "Delete" at bounding box center [507, 215] width 25 height 13
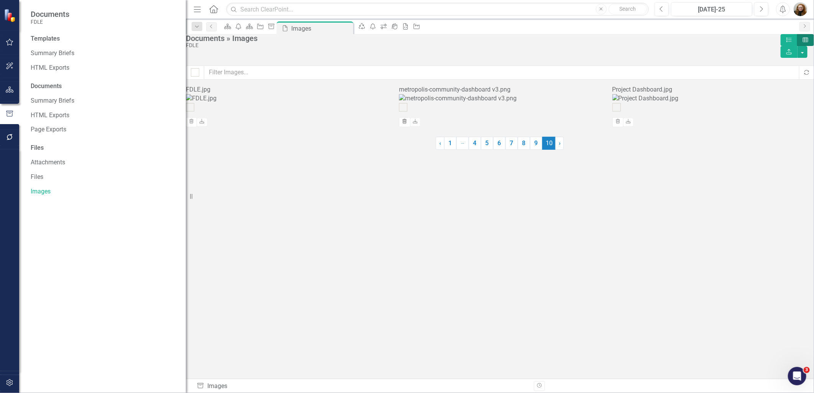
click at [408, 124] on icon "Trash" at bounding box center [405, 122] width 6 height 5
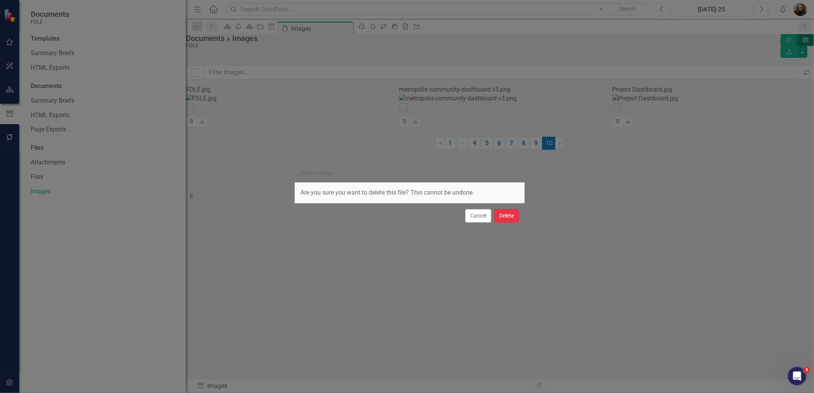
click at [506, 217] on button "Delete" at bounding box center [507, 215] width 25 height 13
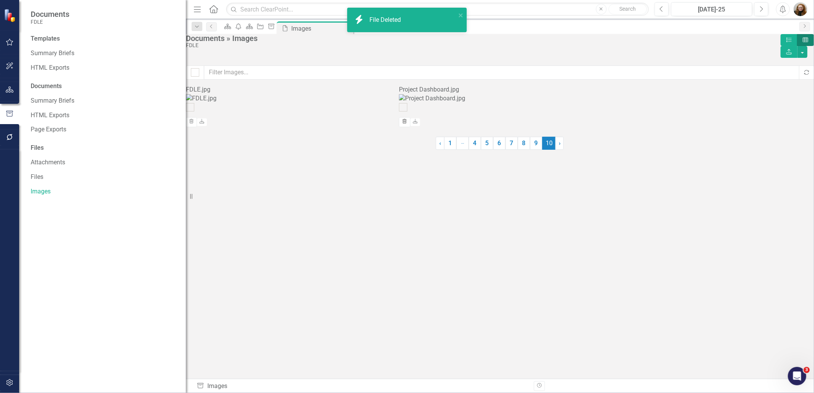
click at [407, 124] on icon "button" at bounding box center [405, 121] width 4 height 5
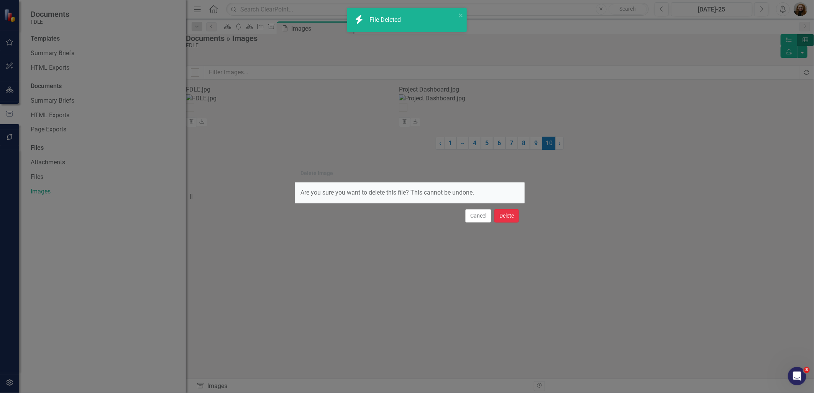
click at [500, 222] on button "Delete" at bounding box center [507, 215] width 25 height 13
click at [507, 217] on button "Delete" at bounding box center [507, 215] width 25 height 13
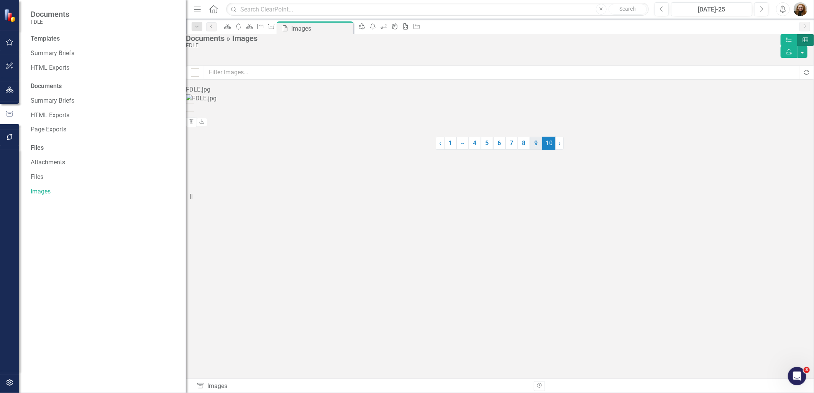
click at [535, 150] on link "9" at bounding box center [536, 143] width 12 height 13
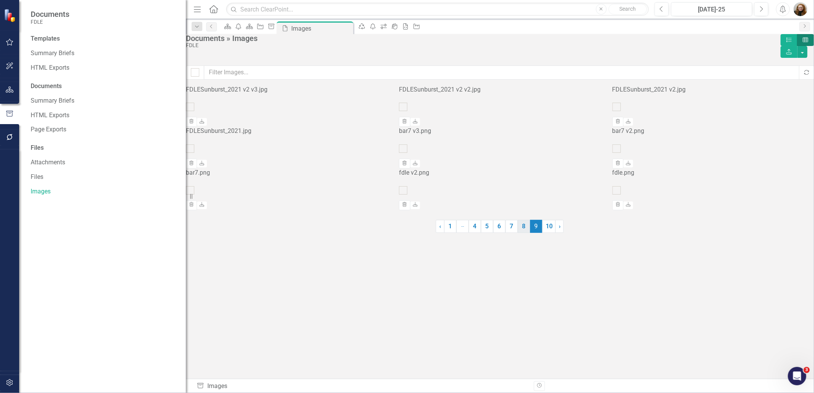
click at [522, 233] on link "8" at bounding box center [524, 226] width 12 height 13
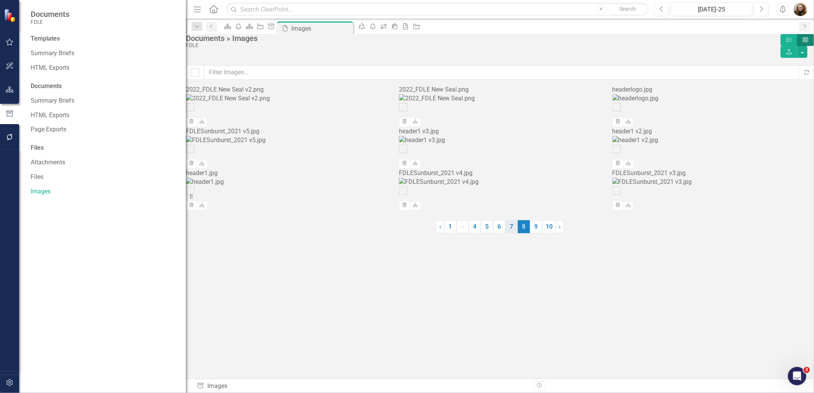
click at [511, 234] on link "7" at bounding box center [512, 226] width 12 height 13
click at [495, 234] on link "6" at bounding box center [499, 226] width 12 height 13
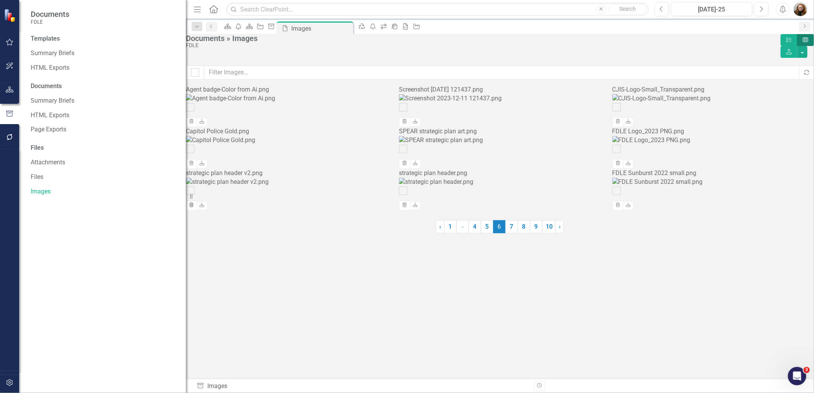
click at [197, 211] on button "Trash" at bounding box center [191, 206] width 11 height 10
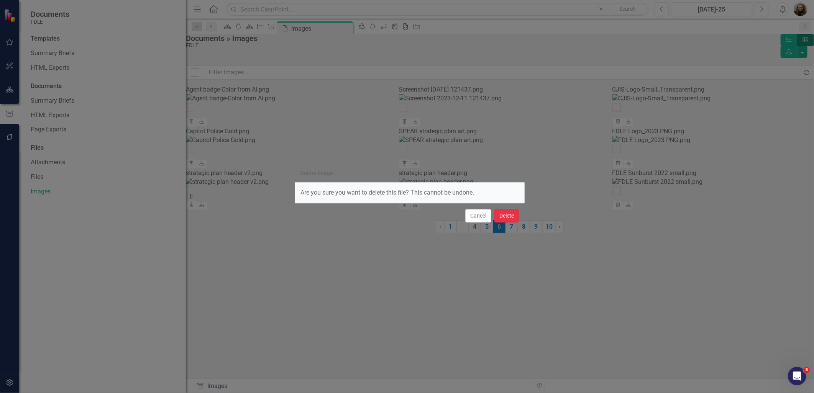
click at [512, 220] on button "Delete" at bounding box center [507, 215] width 25 height 13
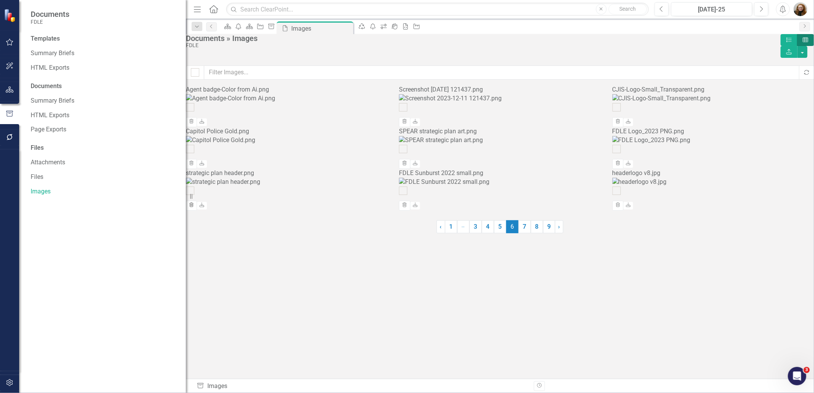
click at [194, 208] on icon "Trash" at bounding box center [192, 205] width 6 height 5
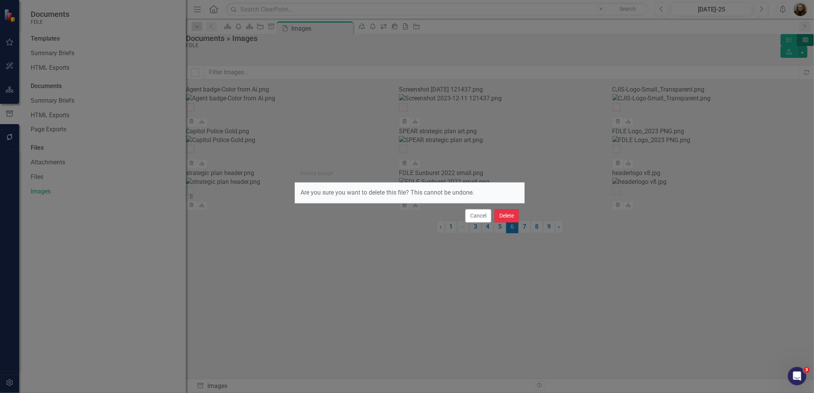
click at [505, 216] on button "Delete" at bounding box center [507, 215] width 25 height 13
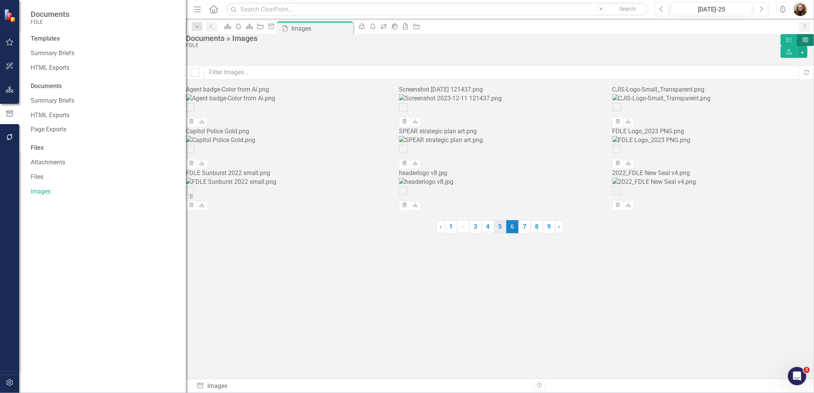
click at [501, 234] on link "5" at bounding box center [500, 226] width 12 height 13
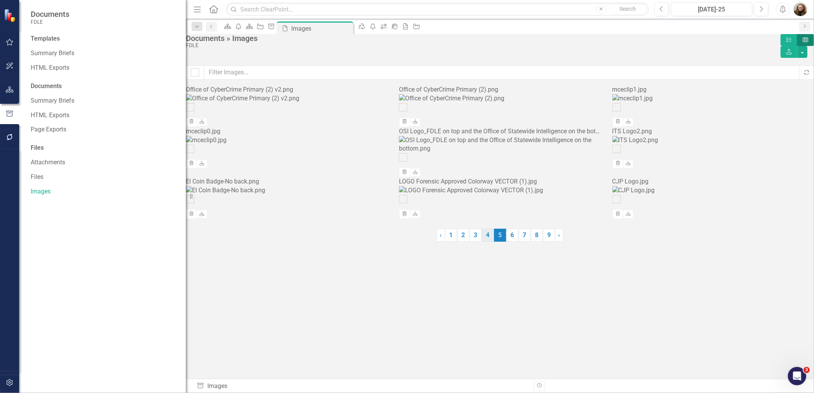
click at [488, 242] on link "4" at bounding box center [488, 235] width 12 height 13
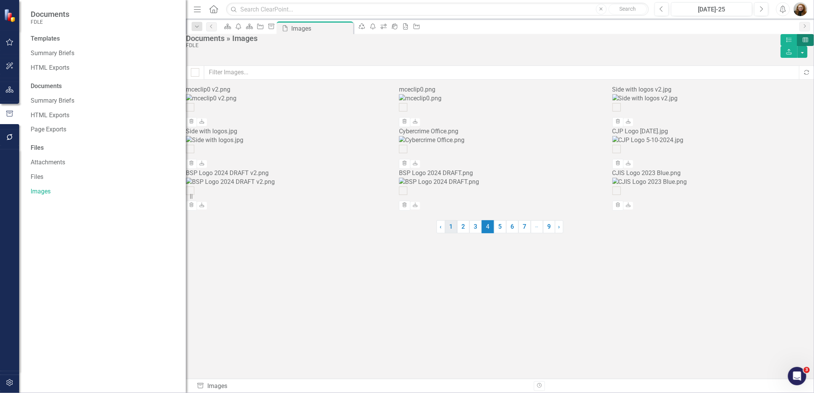
click at [454, 234] on link "1" at bounding box center [451, 226] width 12 height 13
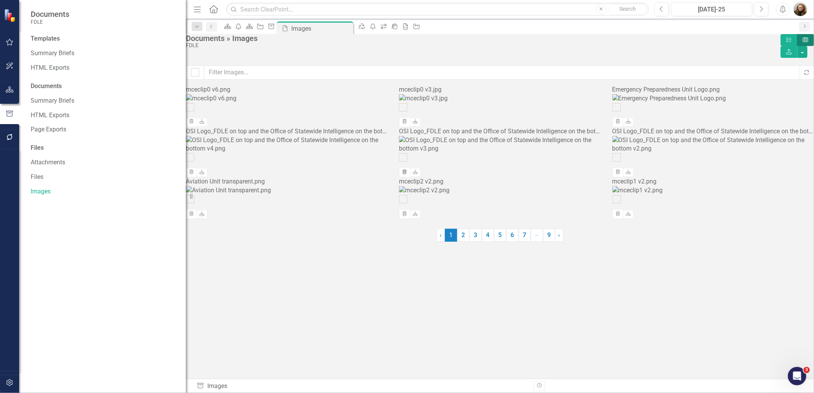
click at [408, 175] on icon "Trash" at bounding box center [405, 172] width 6 height 5
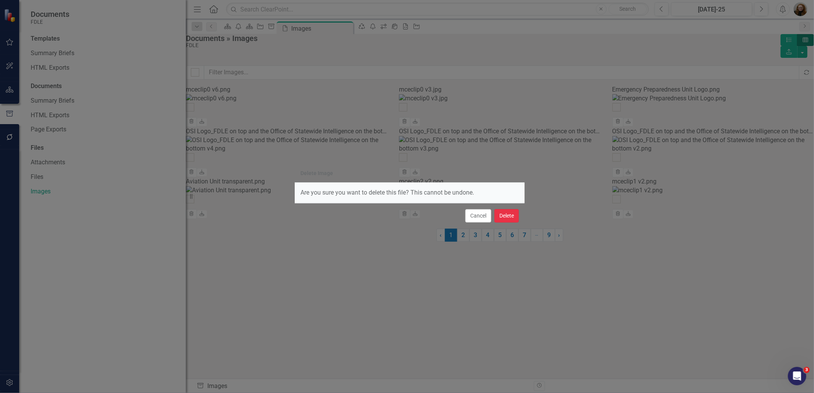
click at [513, 217] on button "Delete" at bounding box center [507, 215] width 25 height 13
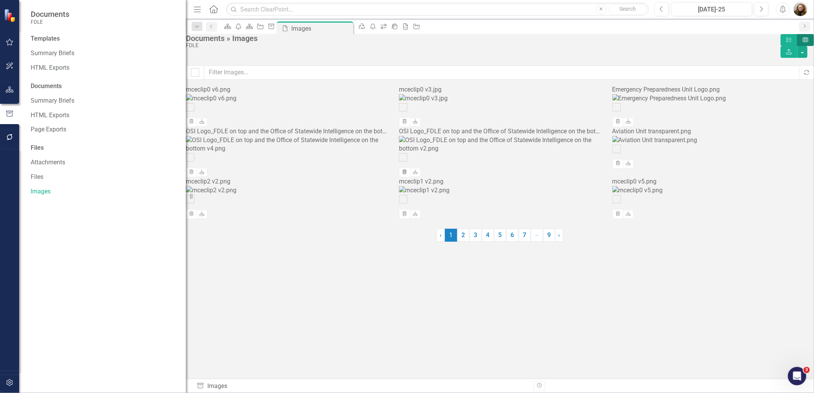
click at [408, 175] on icon "Trash" at bounding box center [405, 172] width 6 height 5
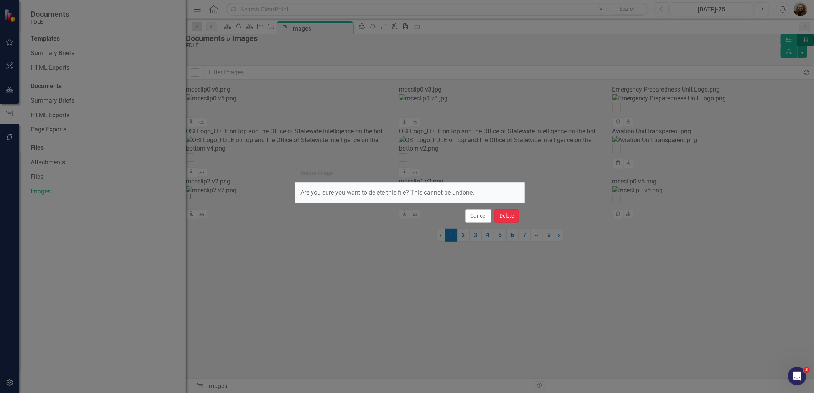
click at [507, 215] on button "Delete" at bounding box center [507, 215] width 25 height 13
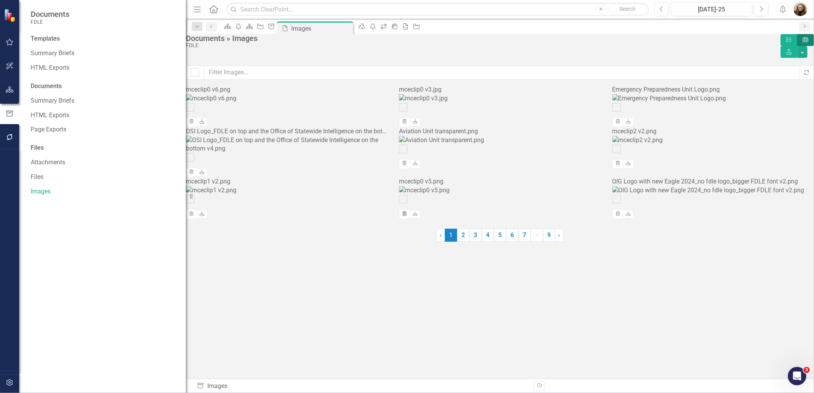
click at [408, 217] on icon "Trash" at bounding box center [405, 214] width 6 height 5
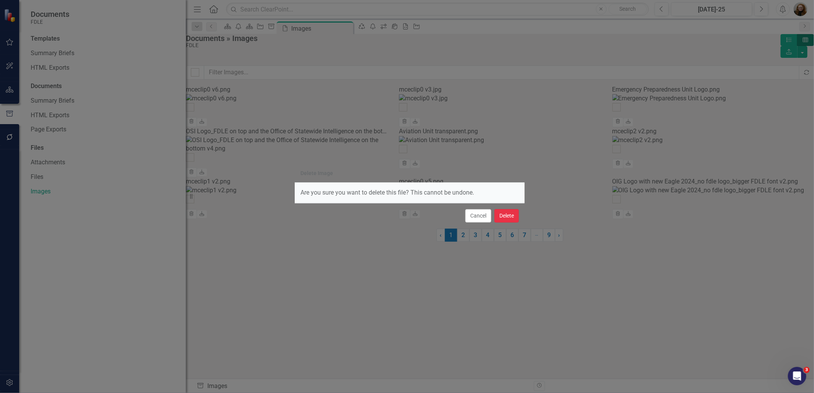
click at [510, 212] on button "Delete" at bounding box center [507, 215] width 25 height 13
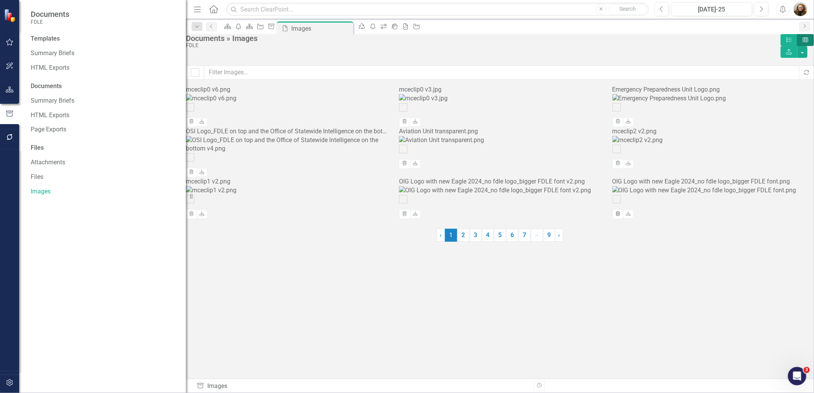
click at [621, 217] on icon "Trash" at bounding box center [618, 214] width 6 height 5
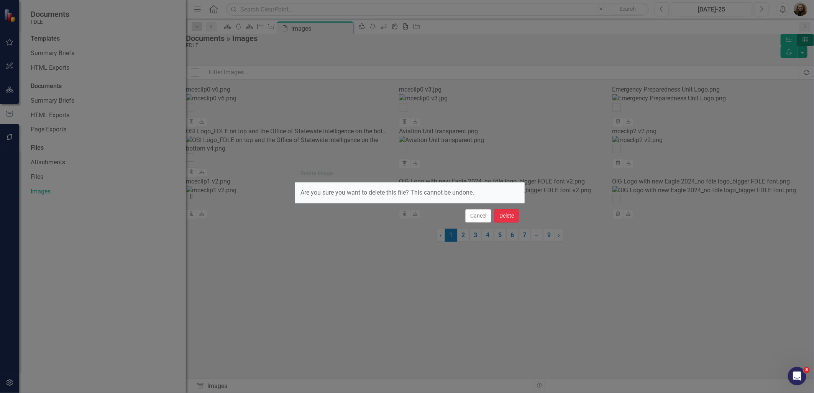
click at [505, 217] on button "Delete" at bounding box center [507, 215] width 25 height 13
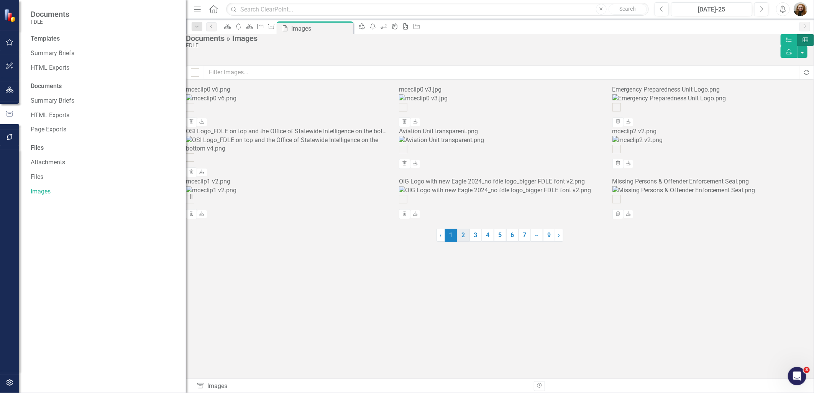
click at [462, 242] on link "2" at bounding box center [463, 235] width 12 height 13
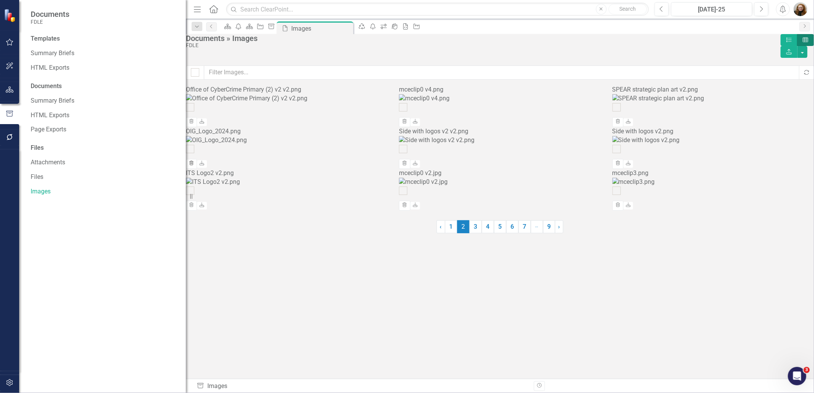
click at [194, 166] on icon "Trash" at bounding box center [192, 163] width 6 height 5
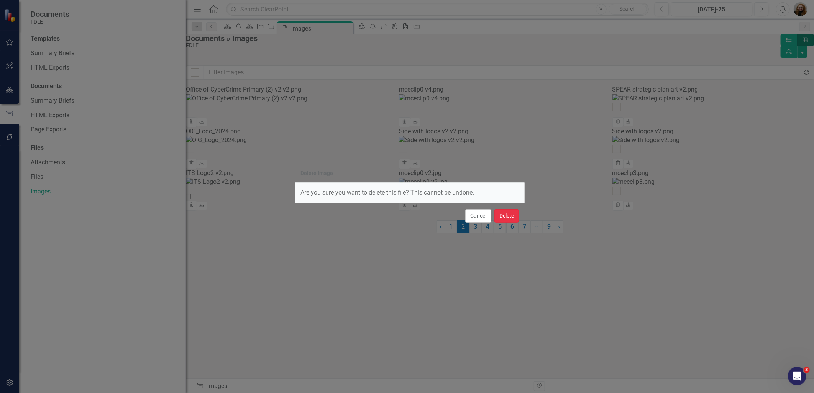
click at [505, 216] on button "Delete" at bounding box center [507, 215] width 25 height 13
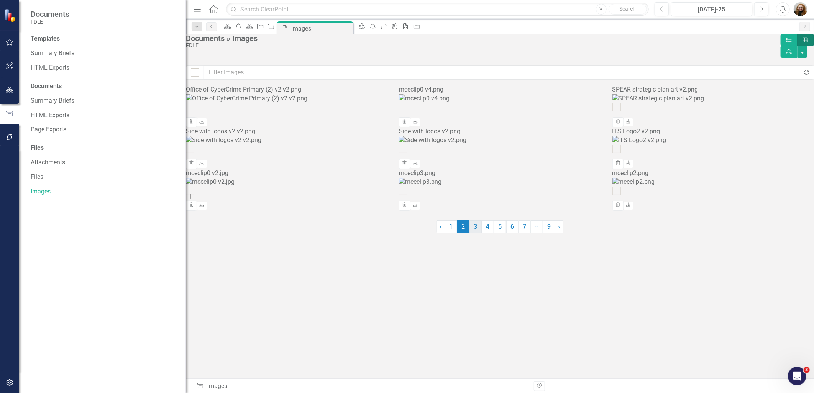
click at [478, 234] on link "3" at bounding box center [476, 226] width 12 height 13
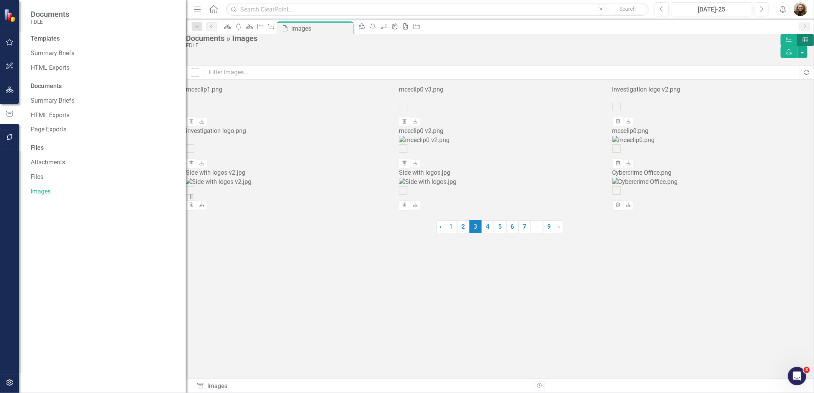
checkbox input "false"
click at [491, 234] on link "4" at bounding box center [488, 226] width 12 height 13
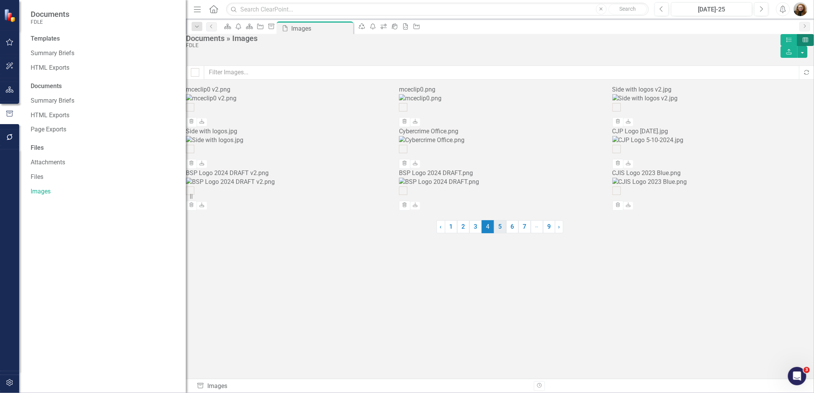
click at [501, 234] on link "5" at bounding box center [500, 226] width 12 height 13
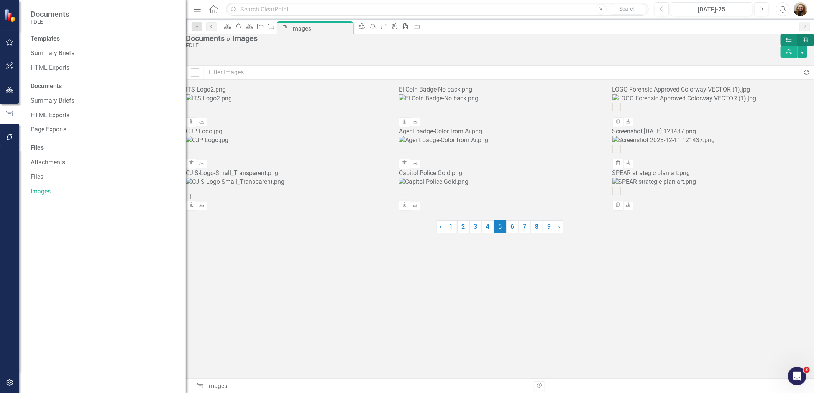
click at [787, 42] on icon at bounding box center [789, 40] width 5 height 4
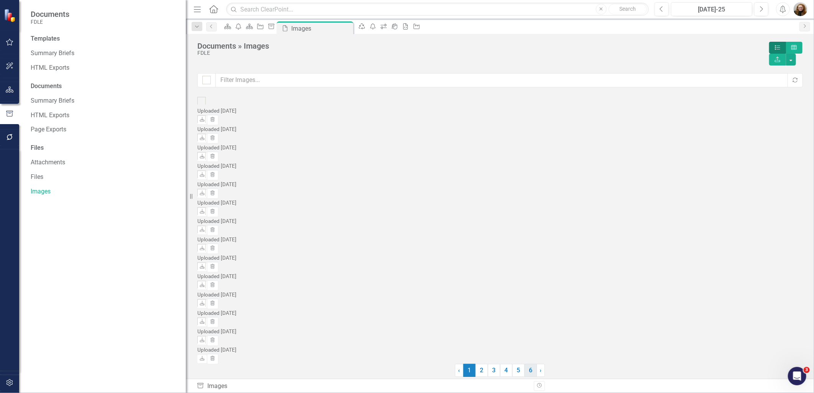
click at [530, 364] on link "6" at bounding box center [531, 370] width 12 height 13
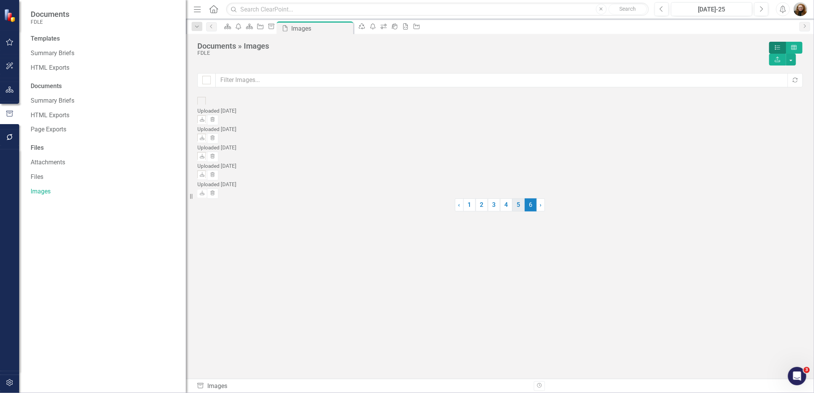
click at [519, 212] on link "5" at bounding box center [519, 205] width 12 height 13
click at [465, 164] on link "1" at bounding box center [470, 157] width 12 height 13
checkbox input "false"
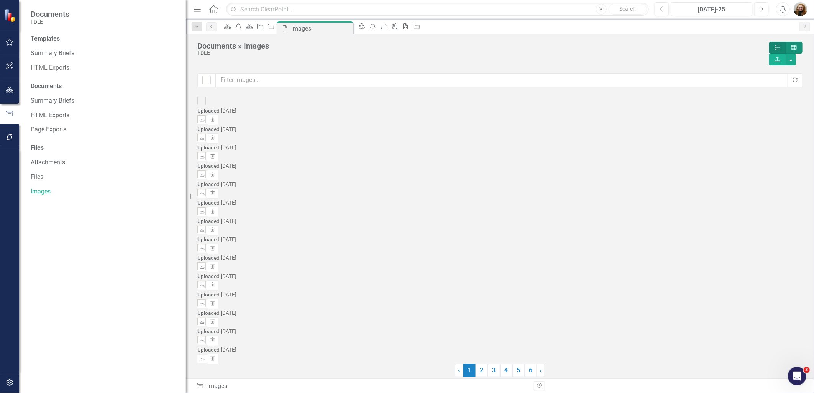
click at [791, 51] on div "Grid" at bounding box center [794, 47] width 7 height 7
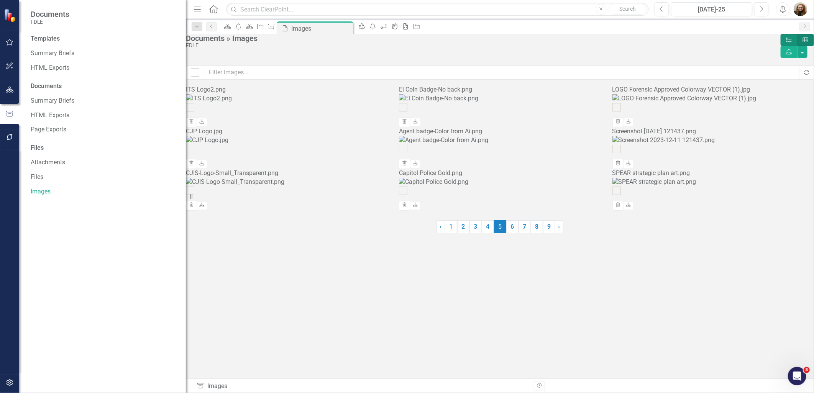
click at [781, 46] on label "List" at bounding box center [789, 40] width 17 height 12
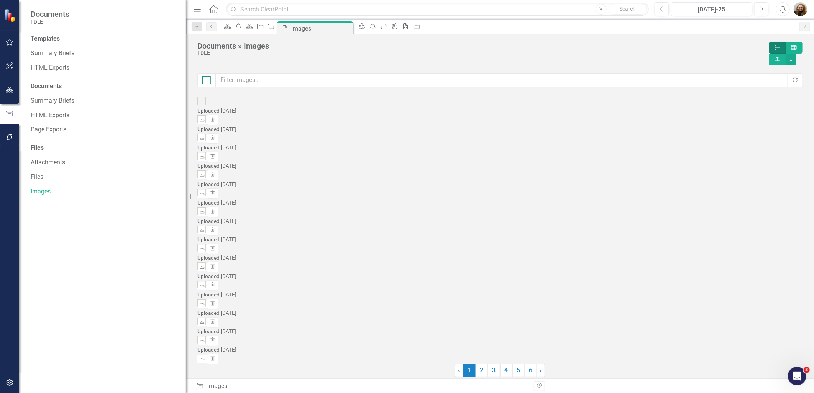
click at [205, 76] on div at bounding box center [206, 80] width 8 height 8
click at [205, 76] on input "checkbox" at bounding box center [204, 78] width 5 height 5
checkbox input "true"
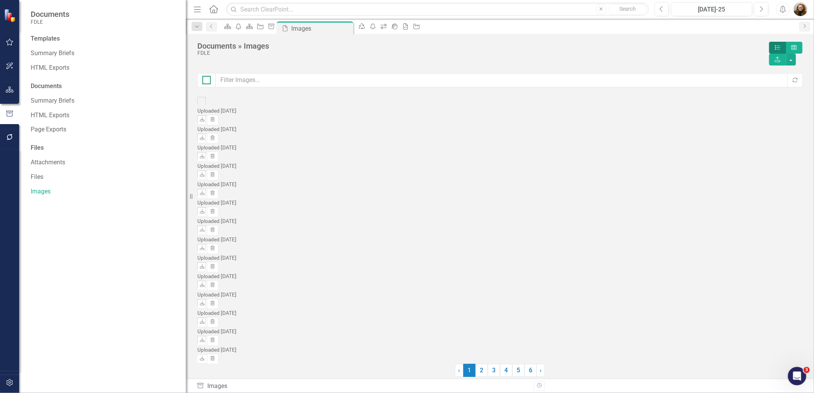
checkbox input "true"
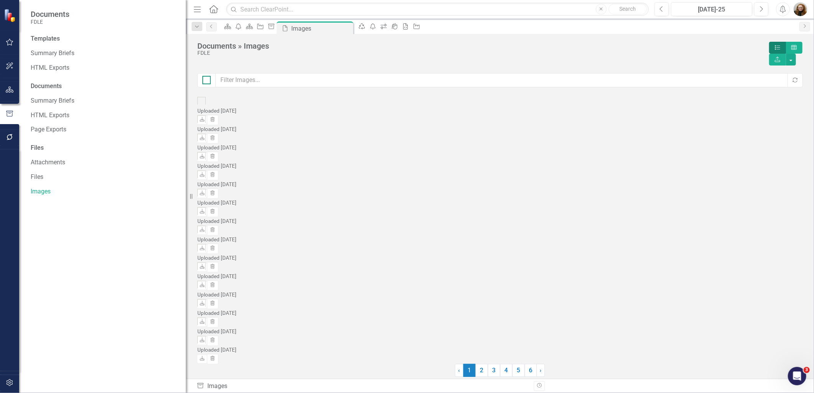
checkbox input "true"
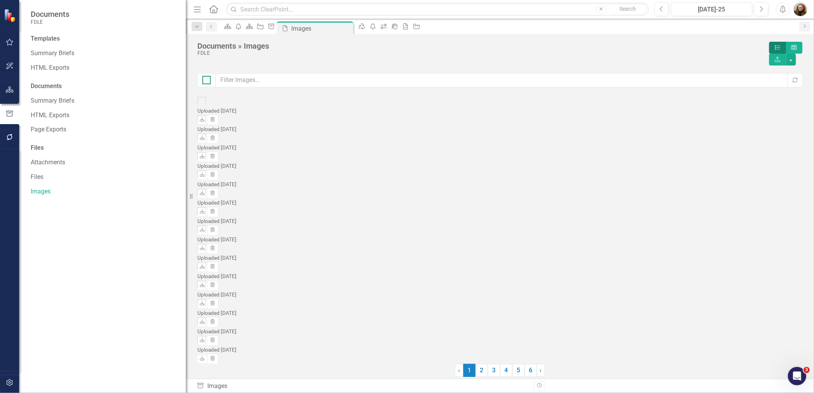
checkbox input "true"
click at [209, 76] on div at bounding box center [206, 80] width 8 height 8
click at [207, 76] on input "checkbox" at bounding box center [204, 78] width 5 height 5
checkbox input "false"
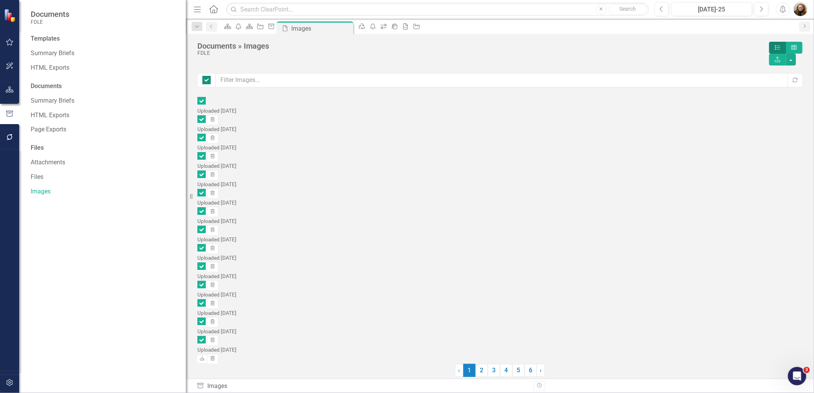
checkbox input "false"
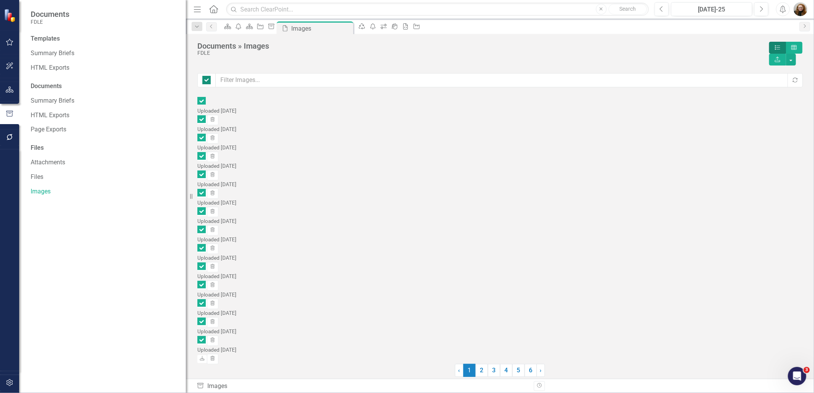
checkbox input "false"
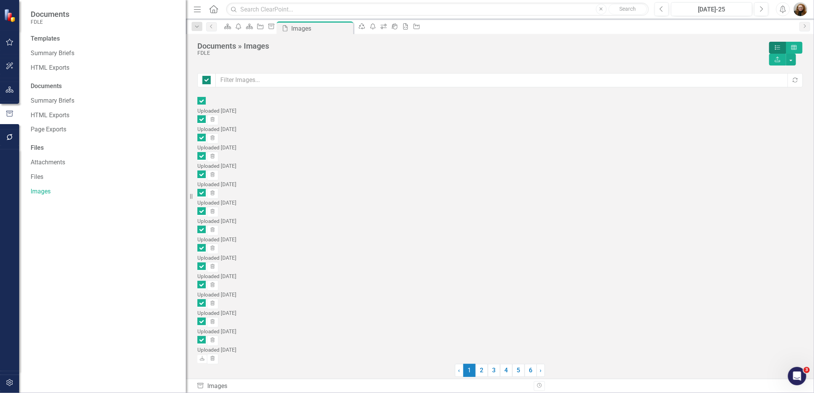
checkbox input "false"
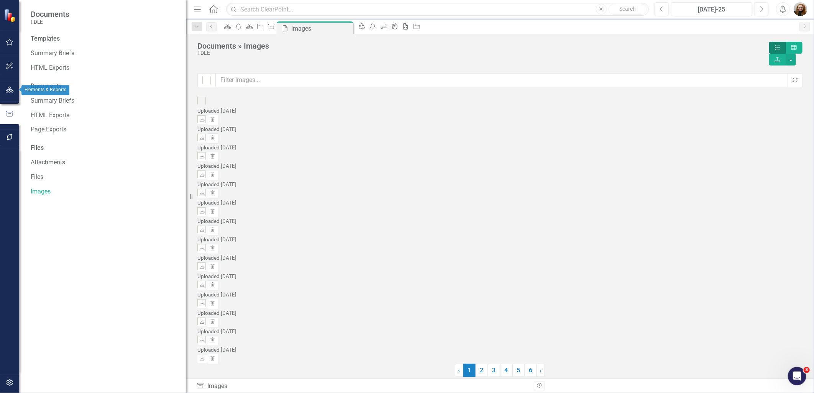
click at [10, 95] on button "button" at bounding box center [9, 90] width 17 height 16
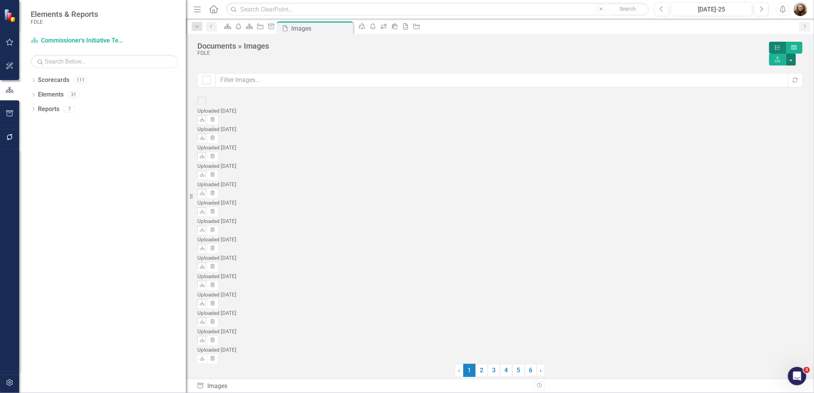
click at [796, 54] on button "button" at bounding box center [791, 60] width 10 height 12
click at [653, 55] on div "FDLE" at bounding box center [481, 53] width 568 height 6
click at [792, 46] on icon at bounding box center [794, 47] width 5 height 5
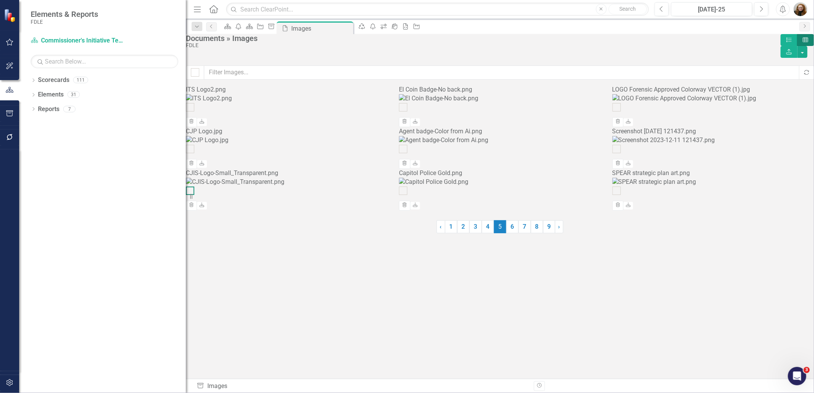
click at [194, 195] on div at bounding box center [190, 191] width 8 height 8
click at [191, 192] on input "checkbox" at bounding box center [188, 189] width 5 height 5
drag, startPoint x: 257, startPoint y: 261, endPoint x: 298, endPoint y: 270, distance: 41.7
click at [285, 187] on img at bounding box center [235, 182] width 99 height 9
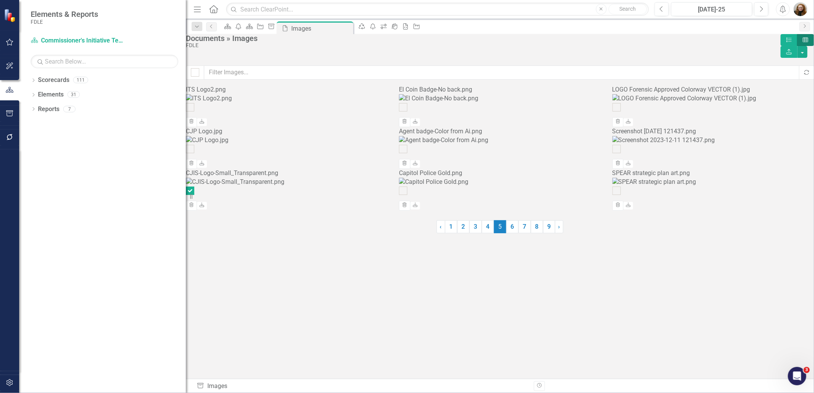
click at [285, 187] on img at bounding box center [235, 182] width 99 height 9
click at [697, 103] on img at bounding box center [685, 98] width 144 height 9
click at [698, 103] on img at bounding box center [685, 98] width 144 height 9
click at [191, 192] on input "checkbox" at bounding box center [188, 189] width 5 height 5
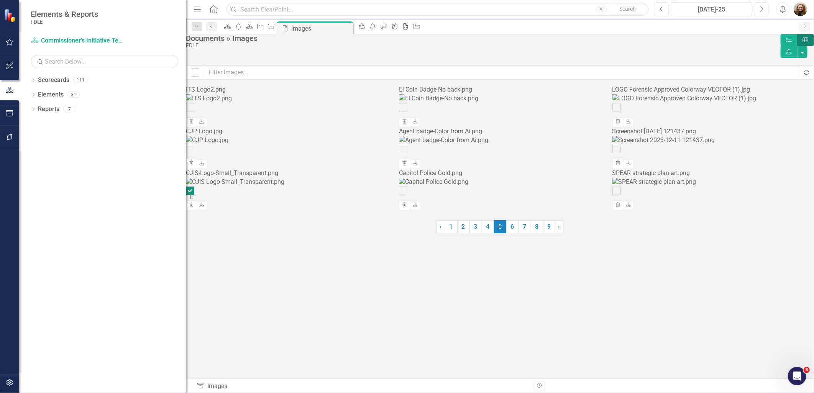
checkbox input "false"
click at [515, 234] on link "6" at bounding box center [513, 226] width 12 height 13
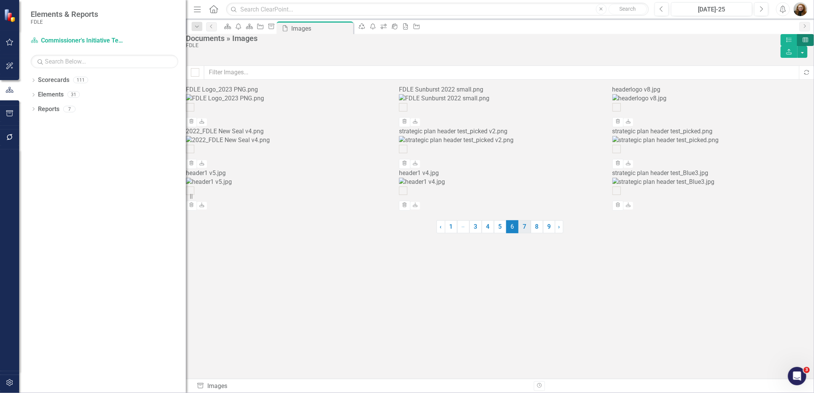
click at [524, 234] on link "7" at bounding box center [525, 226] width 12 height 13
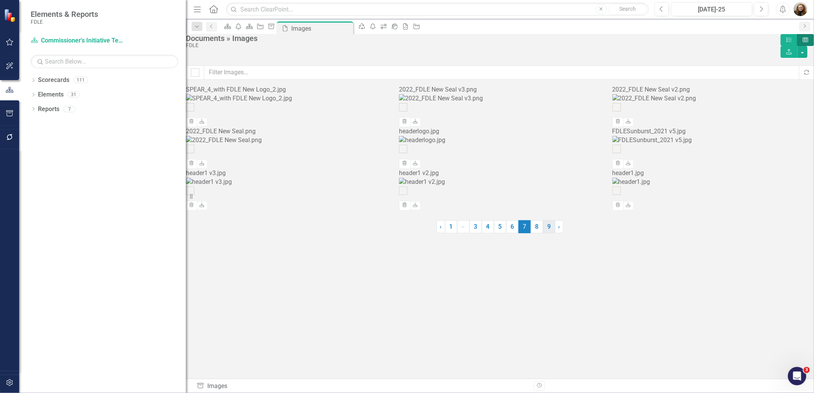
click at [545, 234] on link "9" at bounding box center [549, 226] width 12 height 13
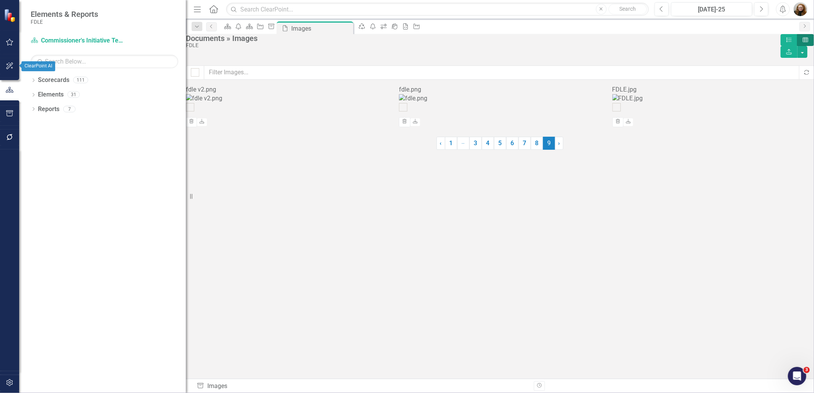
click at [12, 65] on icon "button" at bounding box center [10, 66] width 8 height 6
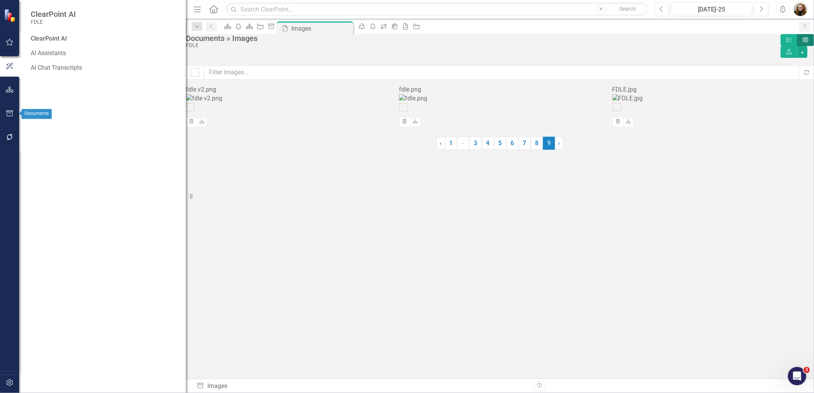
click at [3, 88] on button "button" at bounding box center [9, 90] width 17 height 16
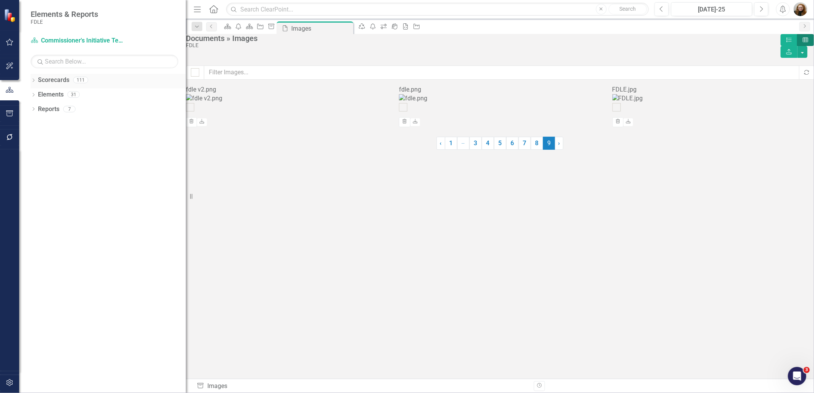
click at [52, 87] on div "Scorecards 111" at bounding box center [112, 81] width 148 height 15
click at [50, 77] on link "Scorecards" at bounding box center [53, 80] width 31 height 9
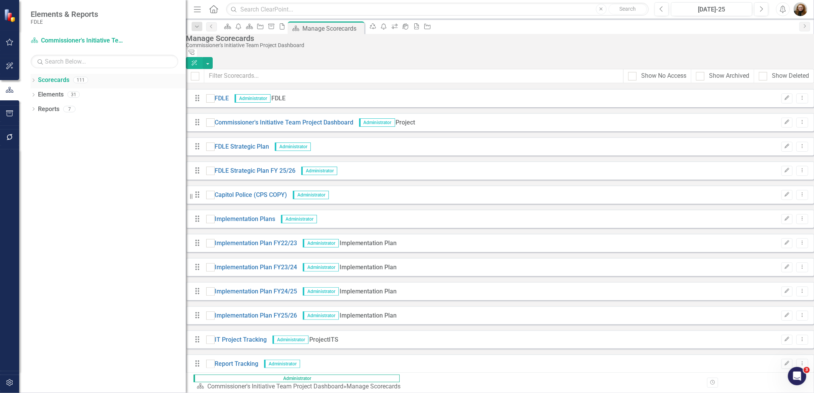
click at [31, 81] on icon "Dropdown" at bounding box center [33, 81] width 5 height 4
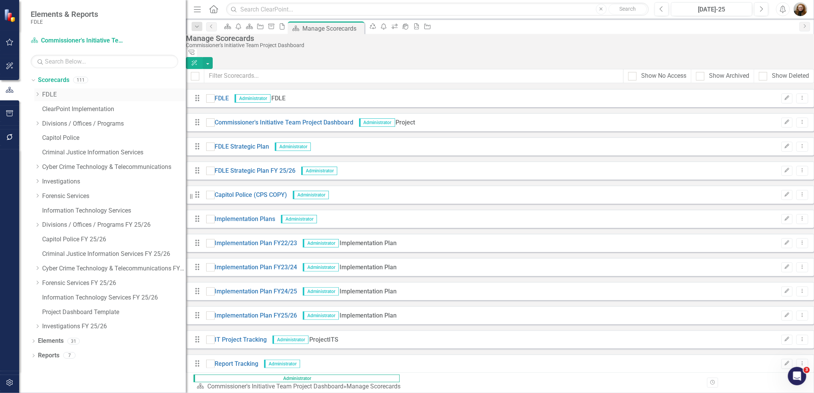
click at [38, 97] on div "Dropdown" at bounding box center [38, 95] width 6 height 7
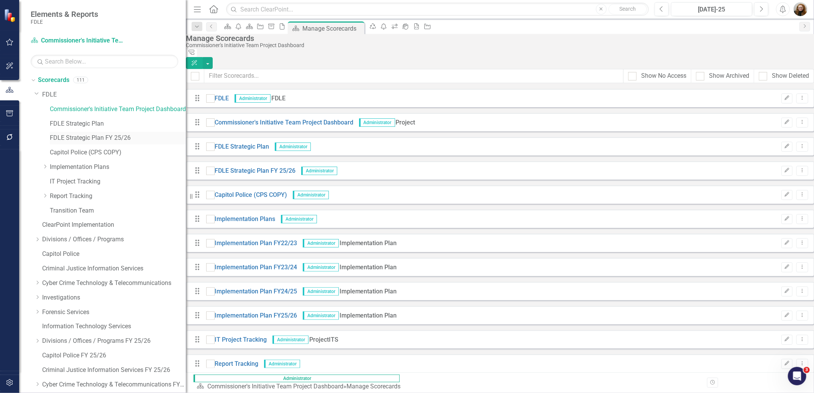
click at [89, 137] on link "FDLE Strategic Plan FY 25/26" at bounding box center [118, 138] width 136 height 9
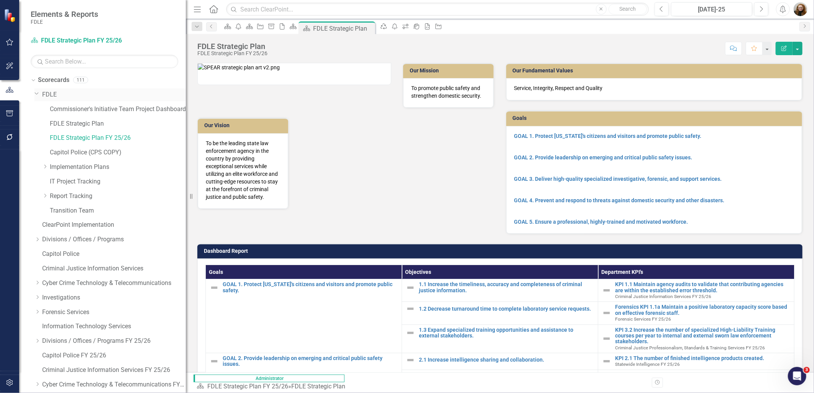
click at [41, 93] on div "Dropdown" at bounding box center [39, 95] width 8 height 4
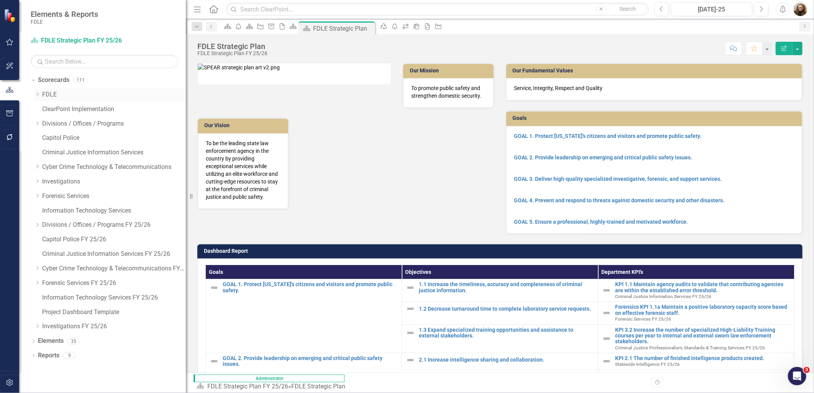
click at [47, 101] on div "Dropdown FDLE" at bounding box center [110, 95] width 151 height 13
click at [52, 96] on link "FDLE" at bounding box center [114, 94] width 144 height 9
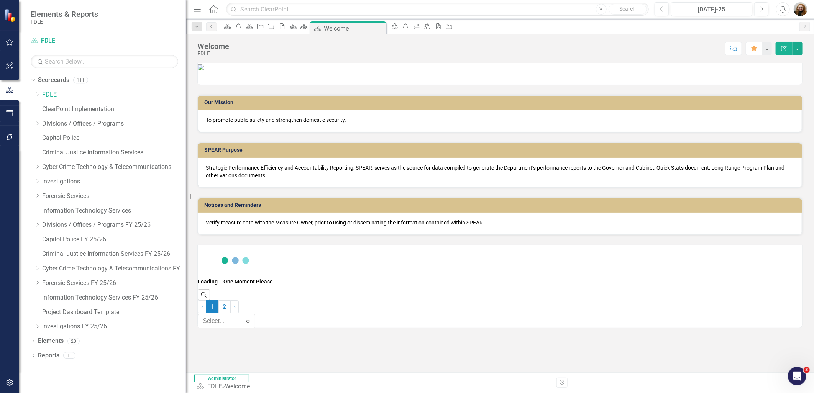
click at [204, 71] on img at bounding box center [201, 67] width 6 height 6
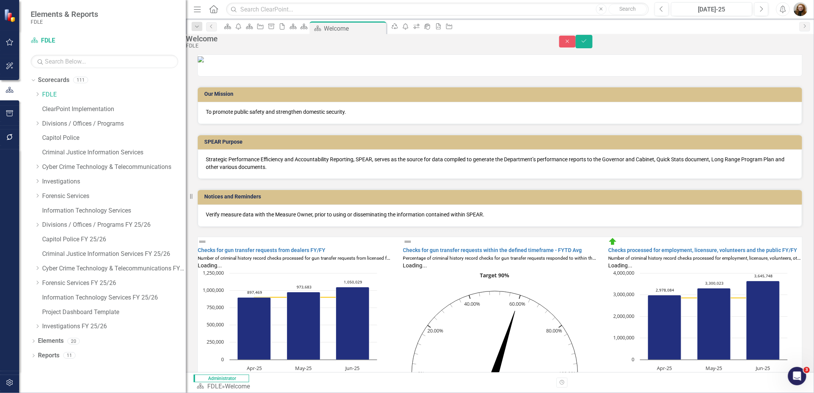
click at [204, 63] on img at bounding box center [201, 59] width 6 height 6
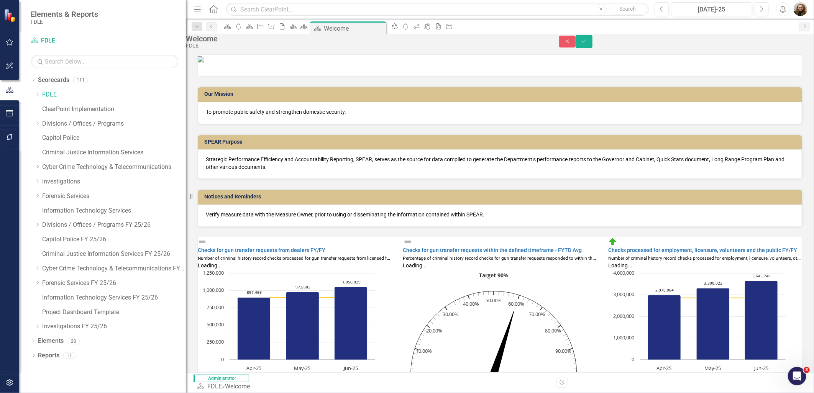
click at [204, 63] on img at bounding box center [201, 59] width 6 height 6
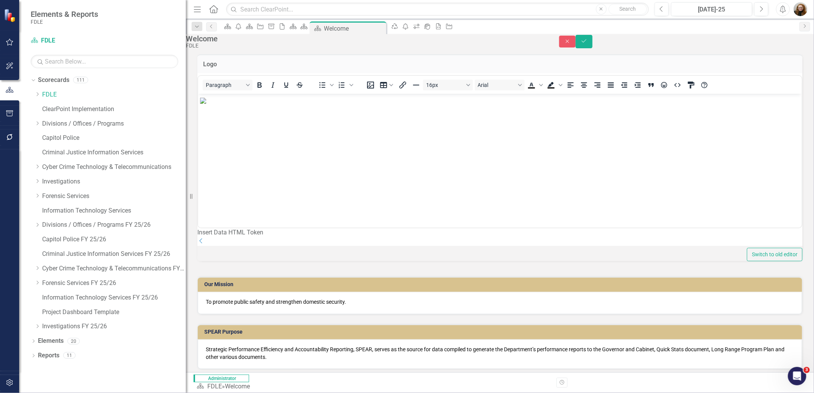
click at [206, 104] on img "Rich Text Area. Press ALT-0 for help." at bounding box center [203, 100] width 6 height 6
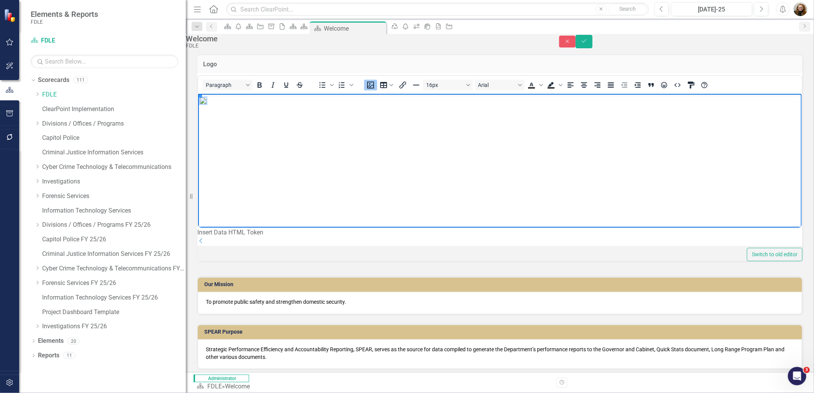
click at [206, 104] on img "Rich Text Area. Press ALT-0 for help." at bounding box center [203, 100] width 6 height 6
click at [374, 90] on icon "Insert image" at bounding box center [370, 85] width 9 height 9
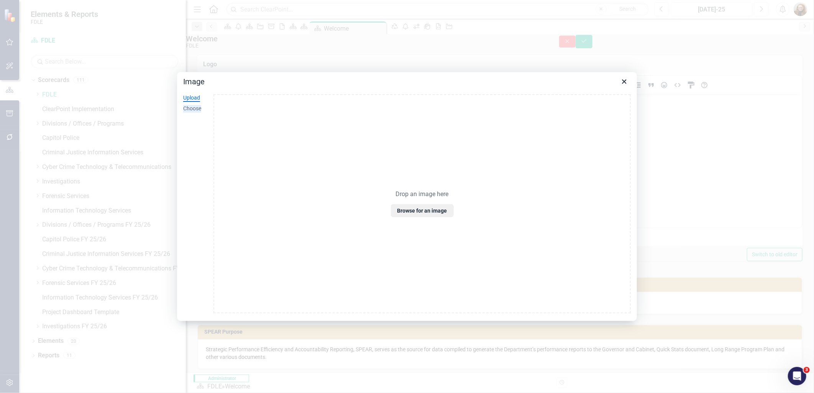
click at [191, 110] on div "Choose" at bounding box center [192, 109] width 18 height 8
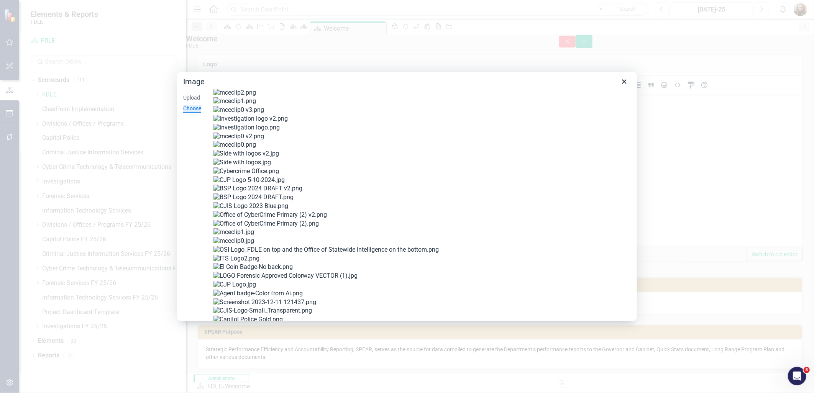
scroll to position [186, 0]
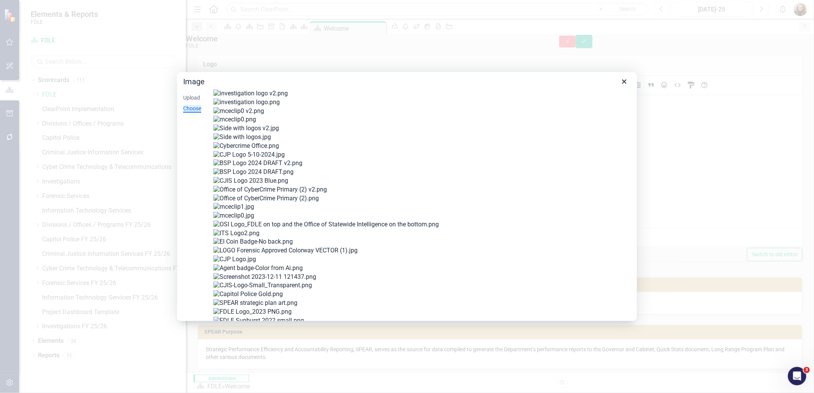
drag, startPoint x: 431, startPoint y: 249, endPoint x: 229, endPoint y: 237, distance: 202.8
click at [232, 239] on div at bounding box center [423, 243] width 418 height 656
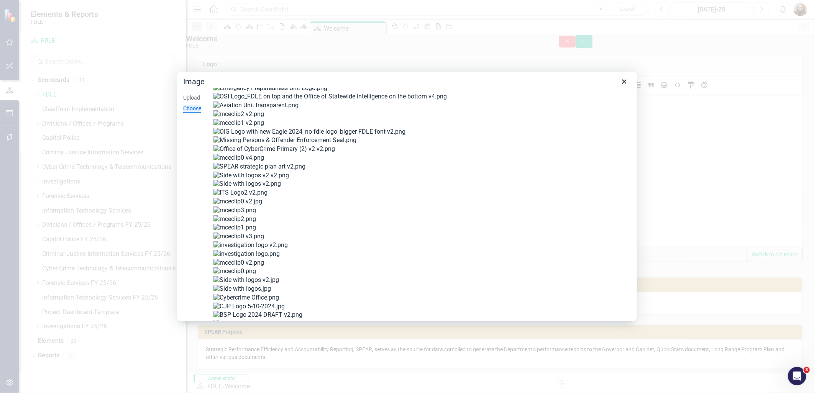
scroll to position [0, 0]
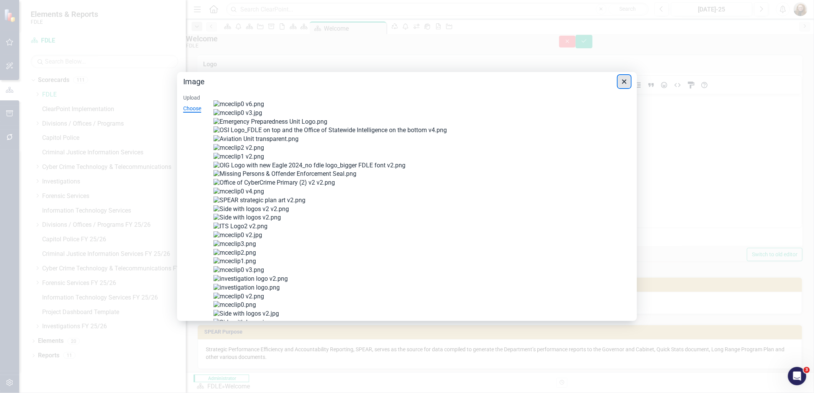
click at [624, 83] on icon "Close" at bounding box center [624, 81] width 9 height 9
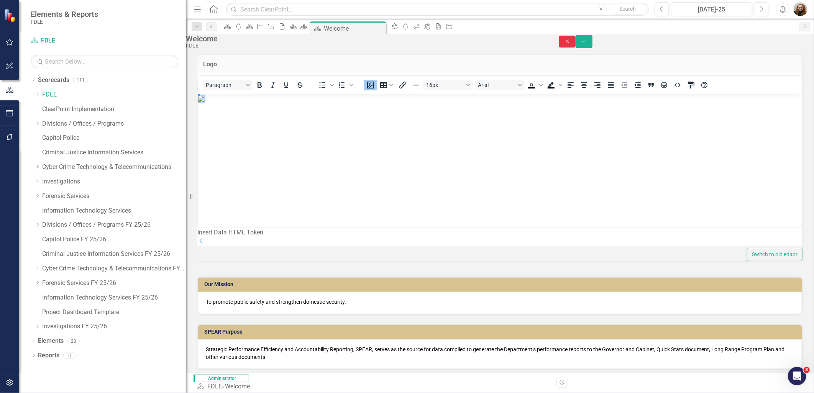
click at [571, 44] on icon "Close" at bounding box center [567, 41] width 7 height 5
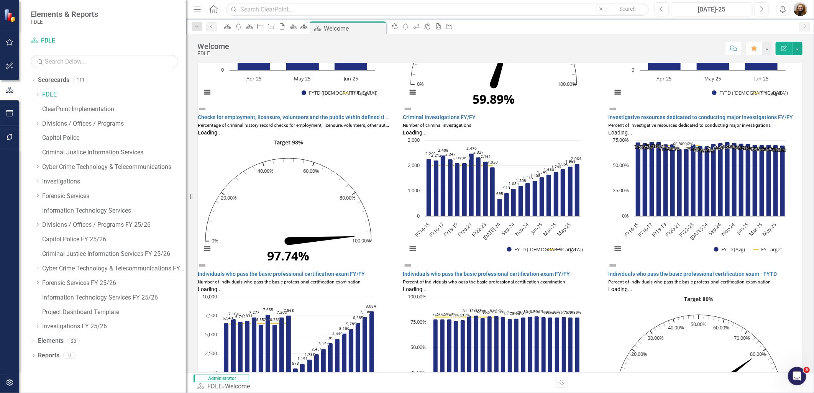
scroll to position [0, 0]
click at [8, 109] on button "button" at bounding box center [9, 114] width 17 height 16
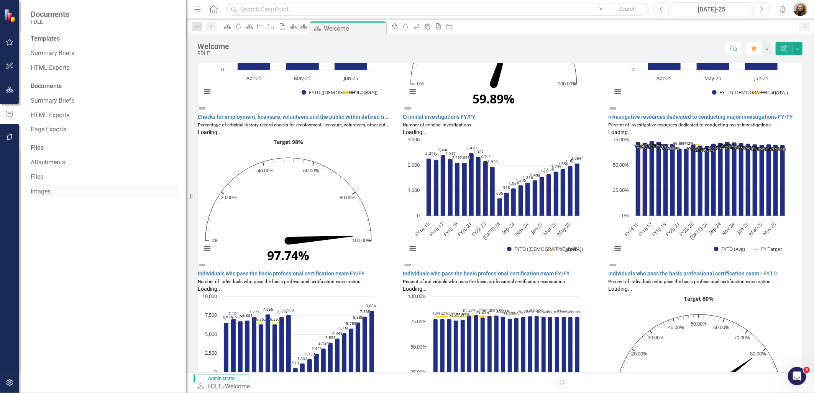
click at [35, 192] on link "Images" at bounding box center [105, 192] width 148 height 9
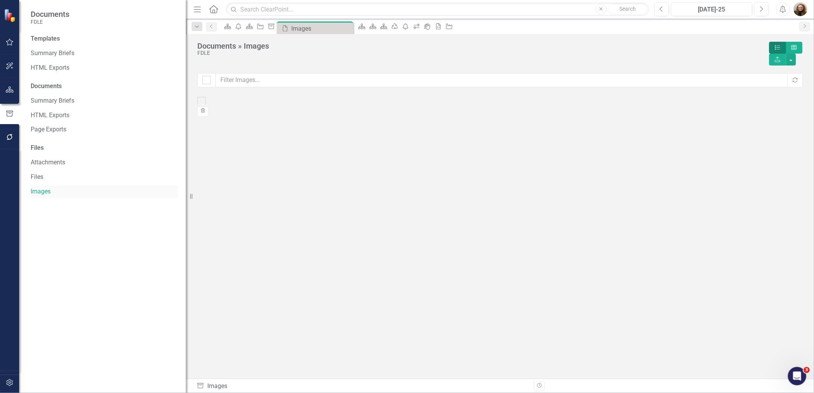
checkbox input "false"
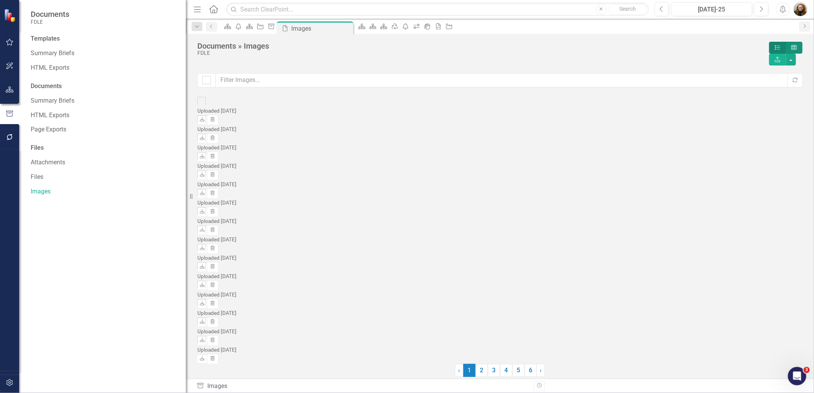
click at [791, 47] on icon "Grid" at bounding box center [794, 47] width 7 height 5
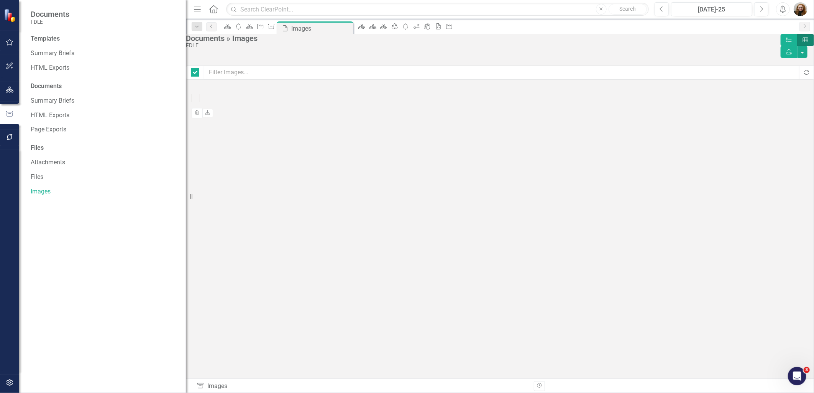
checkbox input "false"
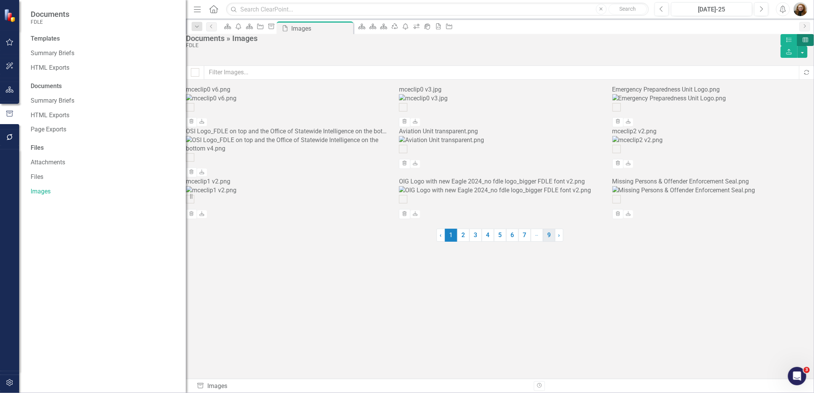
click at [552, 242] on link "9" at bounding box center [549, 235] width 12 height 13
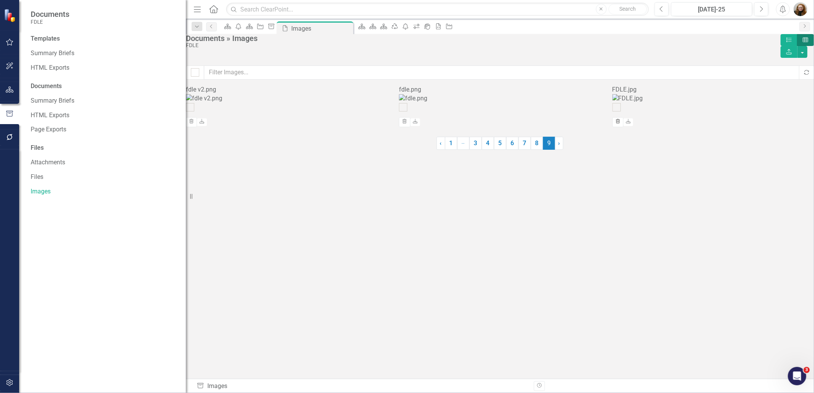
click at [620, 124] on icon "button" at bounding box center [618, 121] width 4 height 5
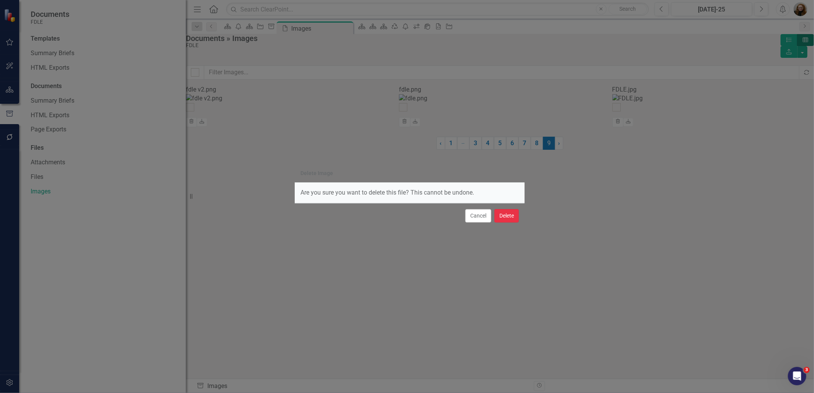
click at [513, 217] on button "Delete" at bounding box center [507, 215] width 25 height 13
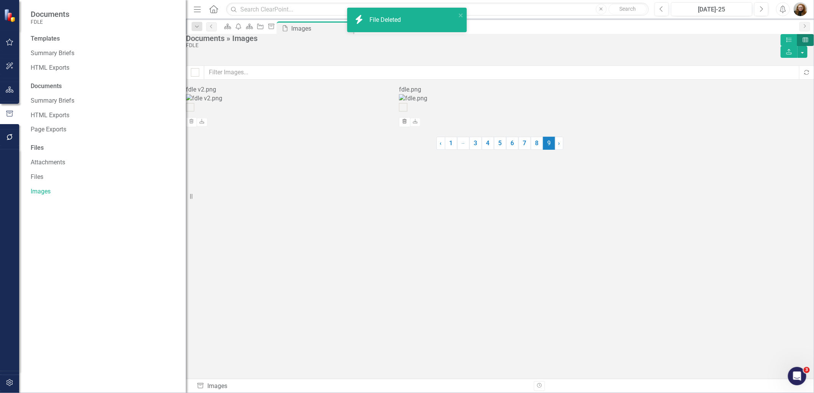
click at [407, 124] on icon "button" at bounding box center [405, 121] width 4 height 5
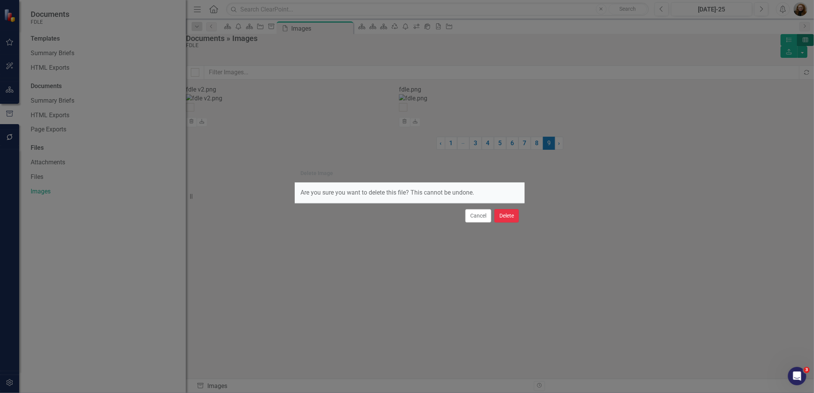
click at [508, 219] on button "Delete" at bounding box center [507, 215] width 25 height 13
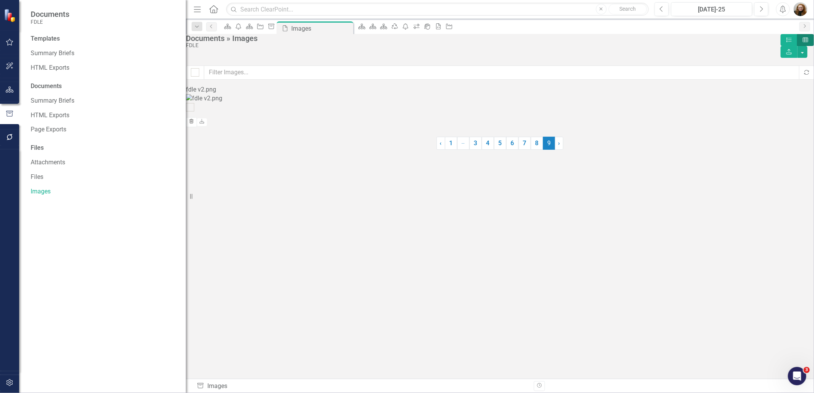
click at [197, 127] on button "Trash" at bounding box center [191, 122] width 11 height 10
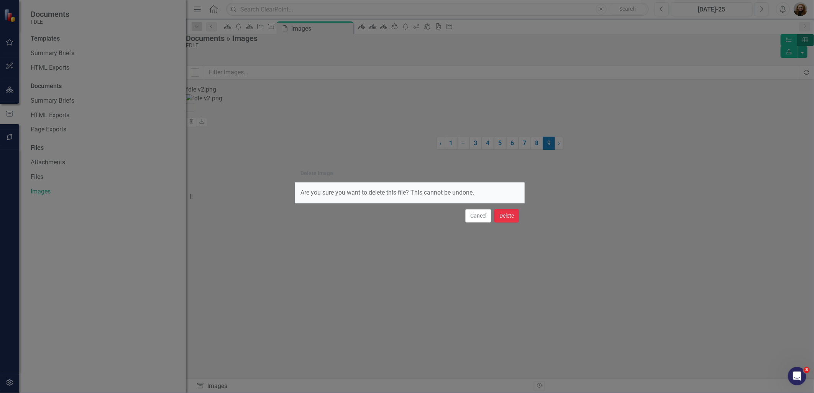
click at [502, 217] on button "Delete" at bounding box center [507, 215] width 25 height 13
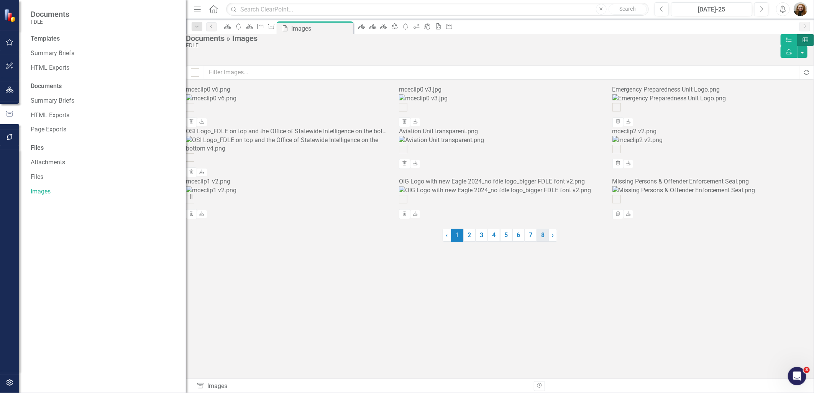
click at [545, 242] on link "8" at bounding box center [543, 235] width 12 height 13
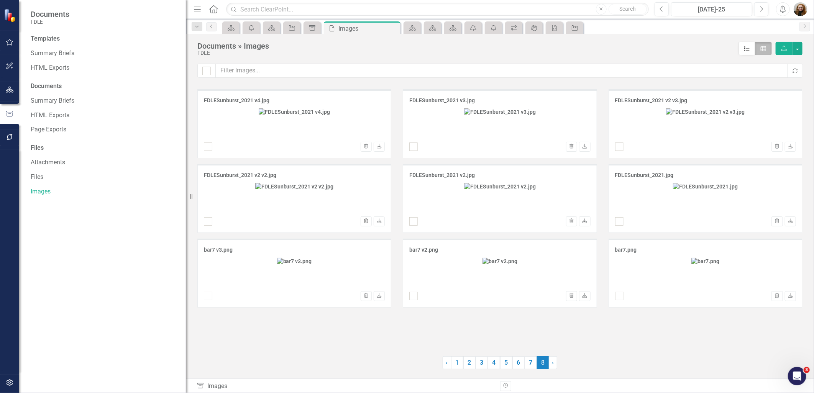
click at [369, 225] on button "Trash" at bounding box center [366, 222] width 11 height 10
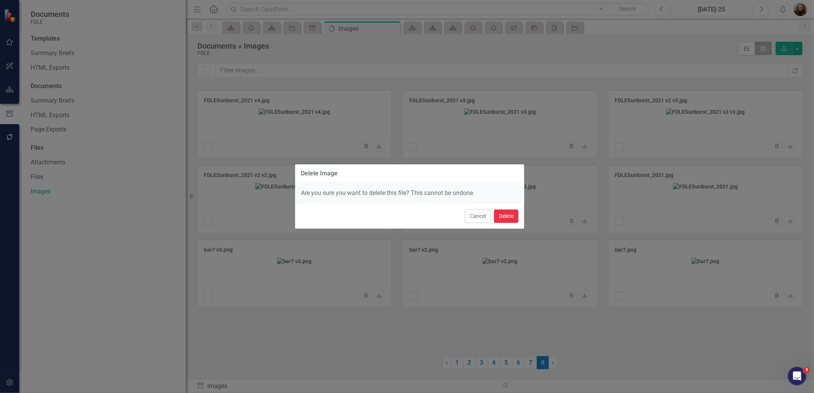
click at [500, 214] on button "Delete" at bounding box center [506, 216] width 25 height 13
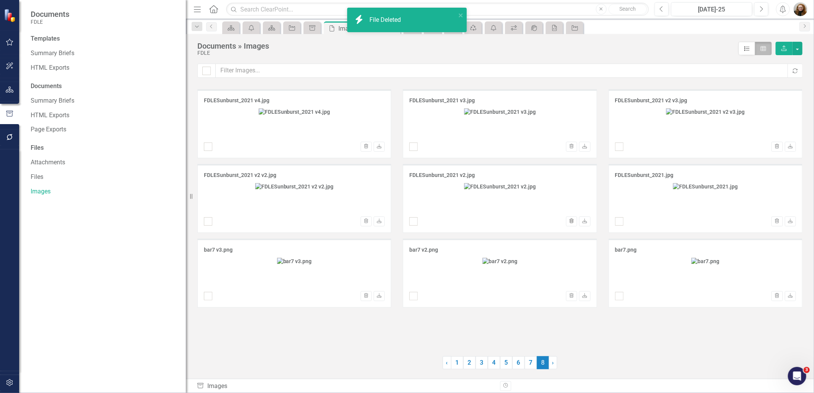
click at [574, 224] on icon "Trash" at bounding box center [572, 221] width 6 height 5
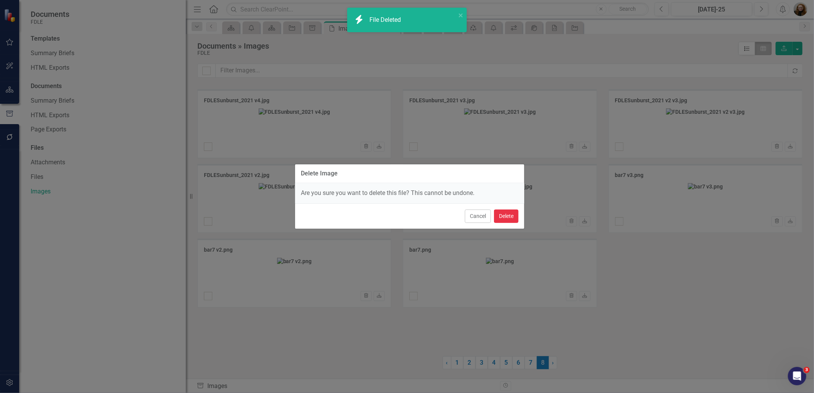
click at [512, 220] on button "Delete" at bounding box center [506, 216] width 25 height 13
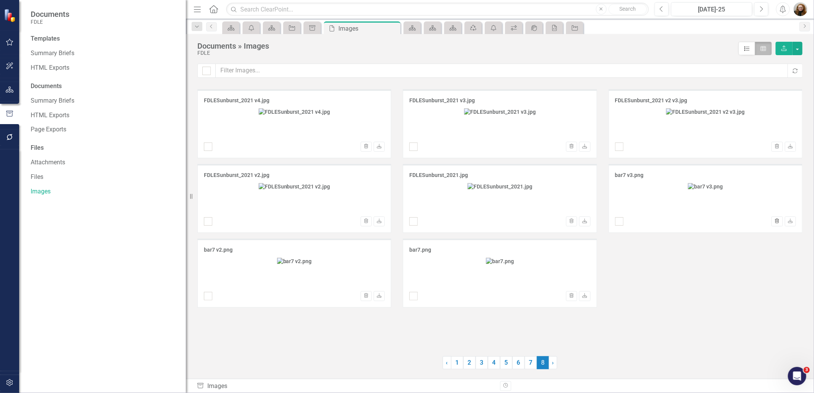
click at [775, 224] on icon "Trash" at bounding box center [778, 221] width 6 height 5
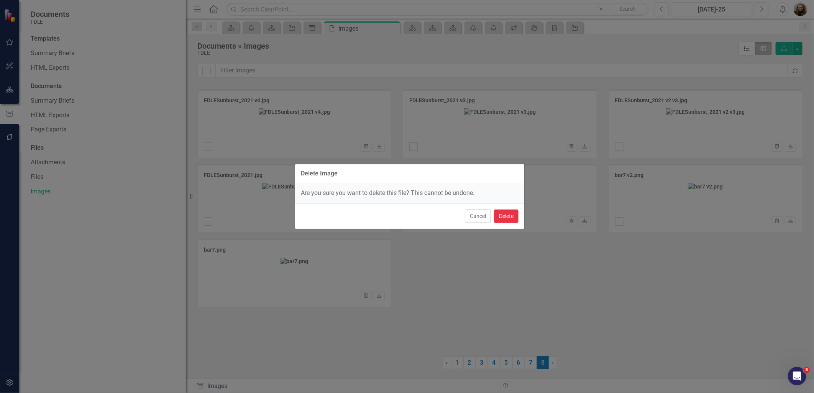
click at [507, 217] on button "Delete" at bounding box center [506, 216] width 25 height 13
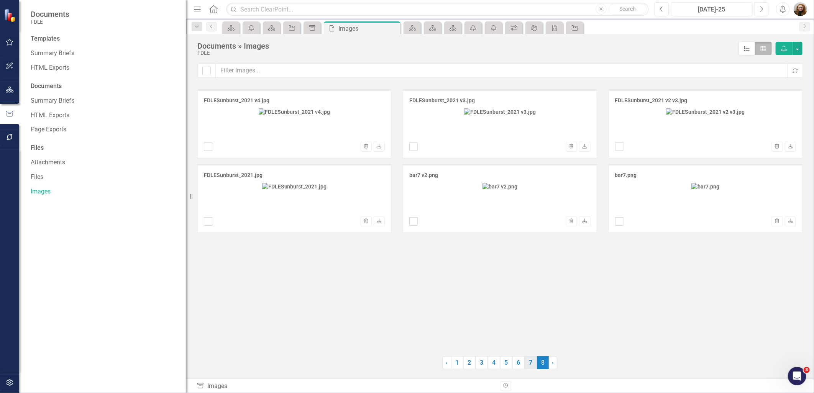
click at [532, 361] on link "7" at bounding box center [531, 363] width 12 height 13
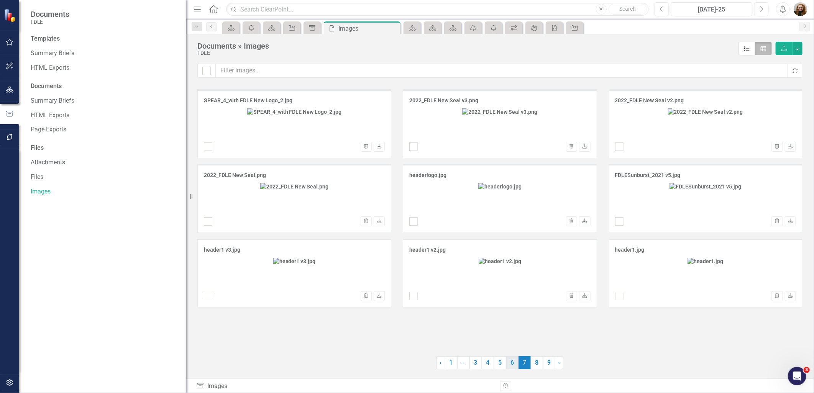
click at [509, 362] on link "6" at bounding box center [513, 363] width 12 height 13
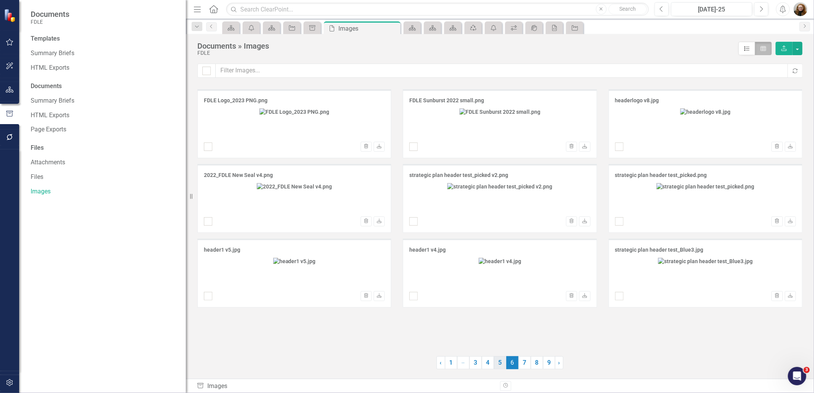
click at [500, 365] on link "5" at bounding box center [500, 363] width 12 height 13
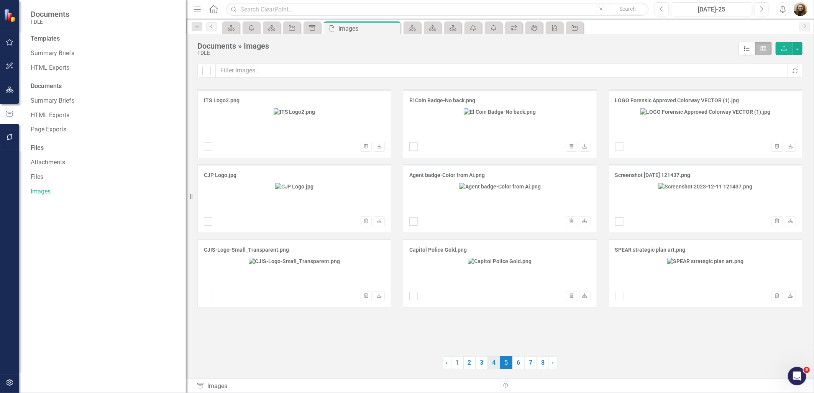
click at [497, 366] on link "4" at bounding box center [494, 363] width 12 height 13
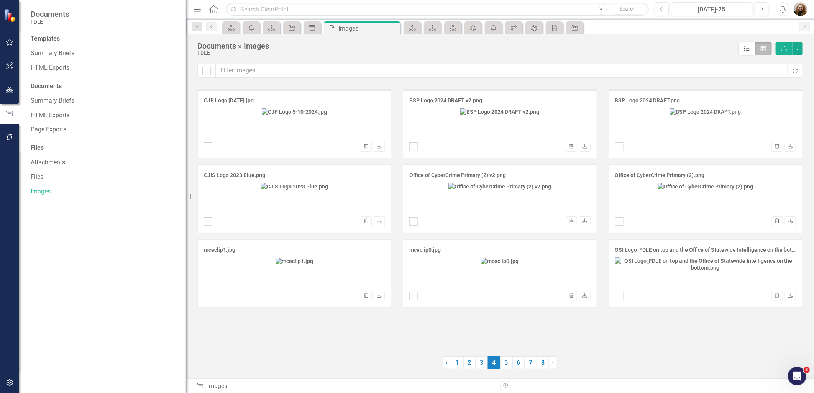
click at [777, 223] on icon "button" at bounding box center [778, 221] width 4 height 5
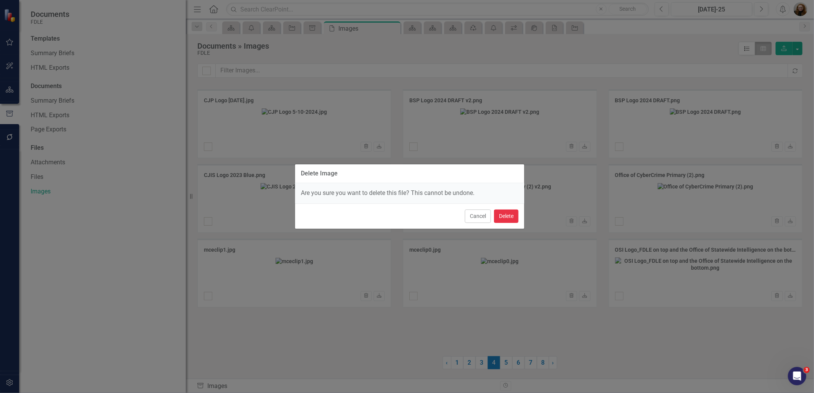
click at [510, 219] on button "Delete" at bounding box center [506, 216] width 25 height 13
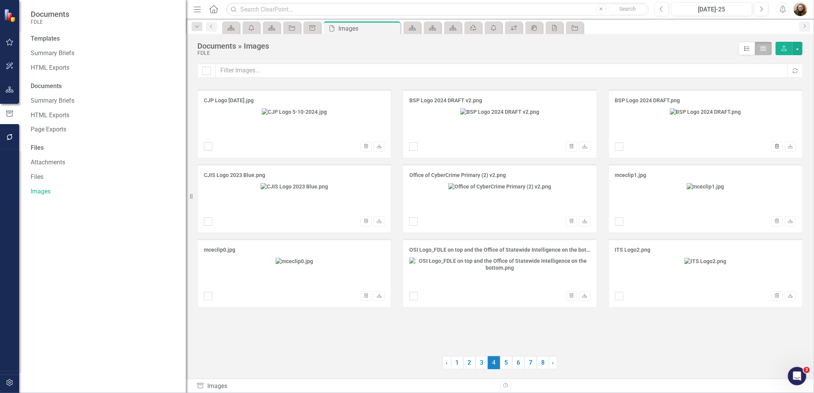
click at [774, 148] on button "Trash" at bounding box center [777, 147] width 11 height 10
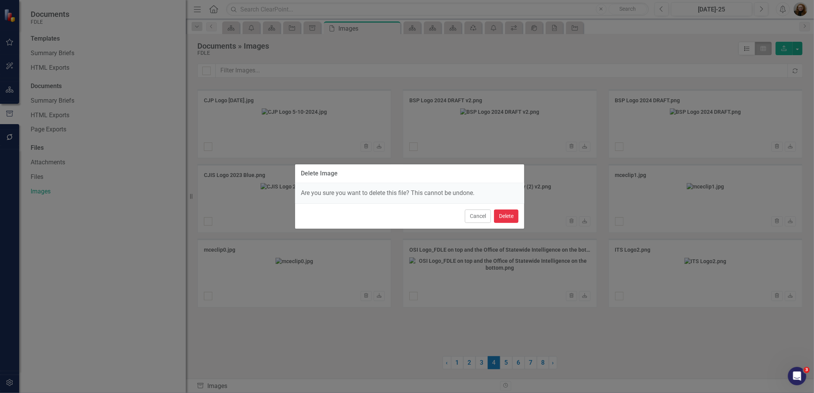
click at [508, 218] on button "Delete" at bounding box center [506, 216] width 25 height 13
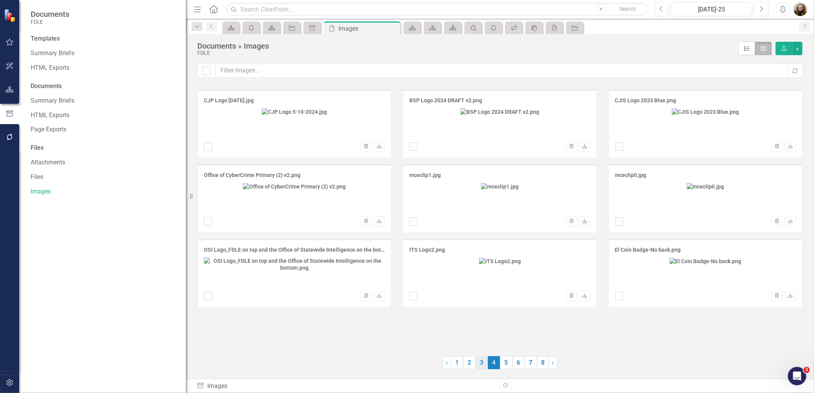
click at [480, 365] on link "3" at bounding box center [482, 363] width 12 height 13
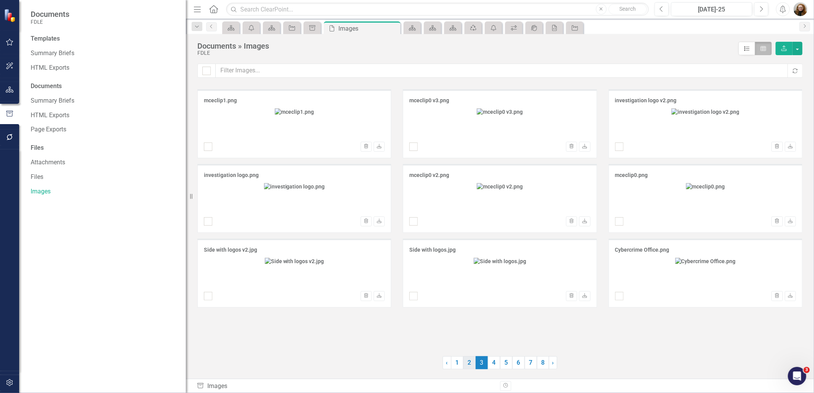
click at [468, 360] on link "2" at bounding box center [470, 363] width 12 height 13
click at [484, 364] on link "3" at bounding box center [482, 363] width 12 height 13
click at [366, 297] on icon "Trash" at bounding box center [367, 296] width 6 height 5
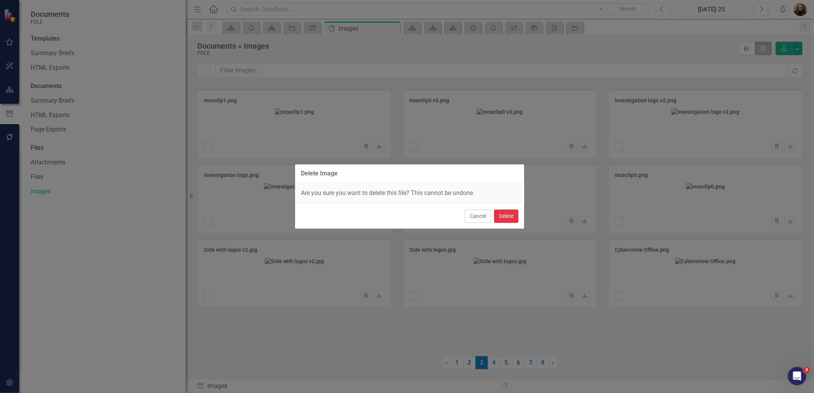
click at [501, 215] on button "Delete" at bounding box center [506, 216] width 25 height 13
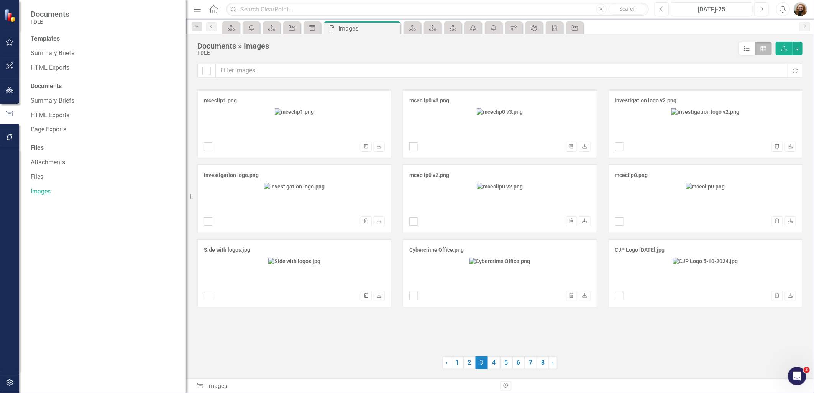
click at [366, 298] on icon "Trash" at bounding box center [367, 296] width 6 height 5
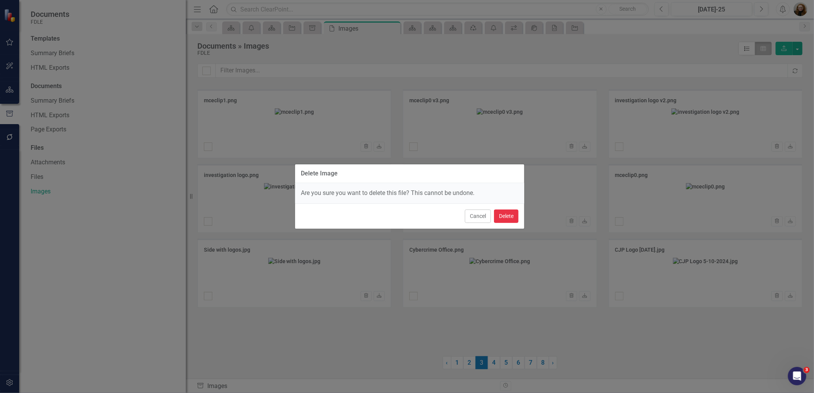
click at [508, 222] on button "Delete" at bounding box center [506, 216] width 25 height 13
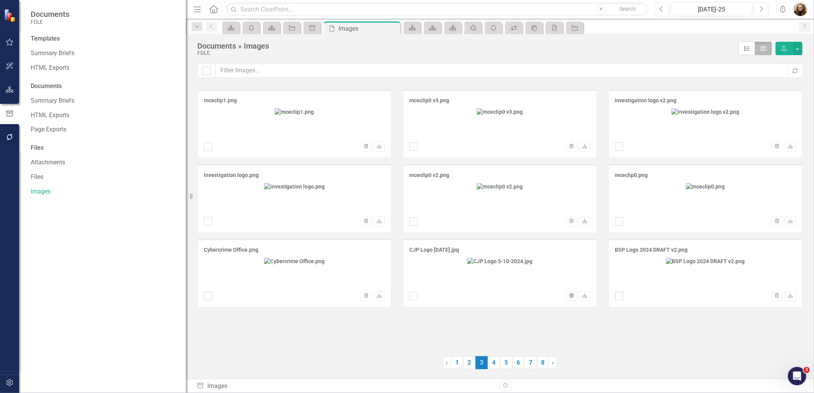
click at [572, 299] on icon "Trash" at bounding box center [572, 296] width 6 height 5
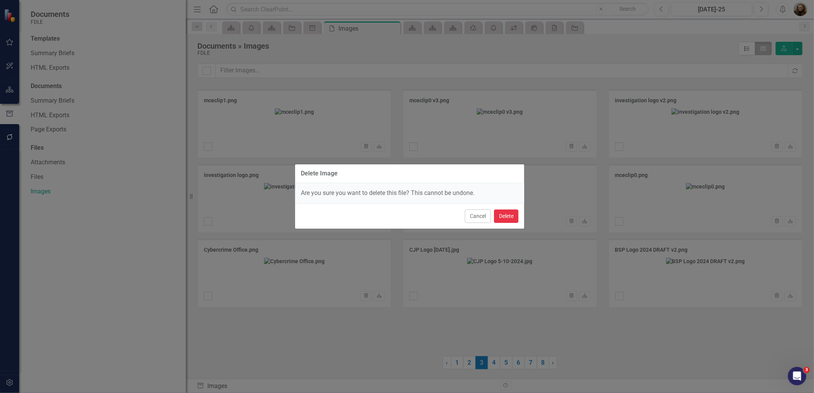
click at [508, 219] on button "Delete" at bounding box center [506, 216] width 25 height 13
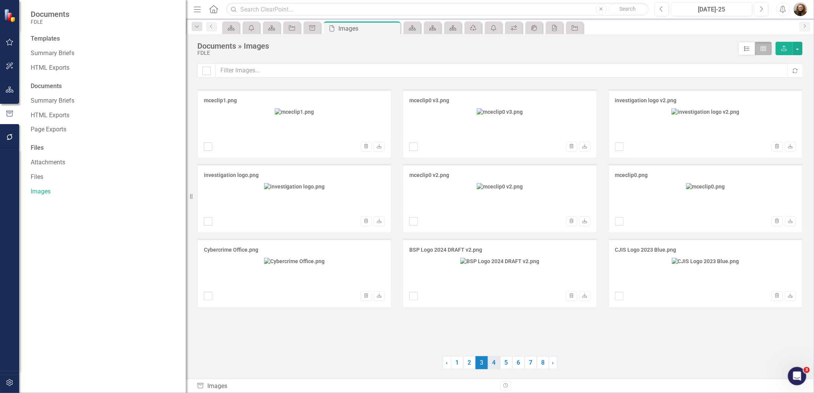
click at [492, 366] on link "4" at bounding box center [494, 363] width 12 height 13
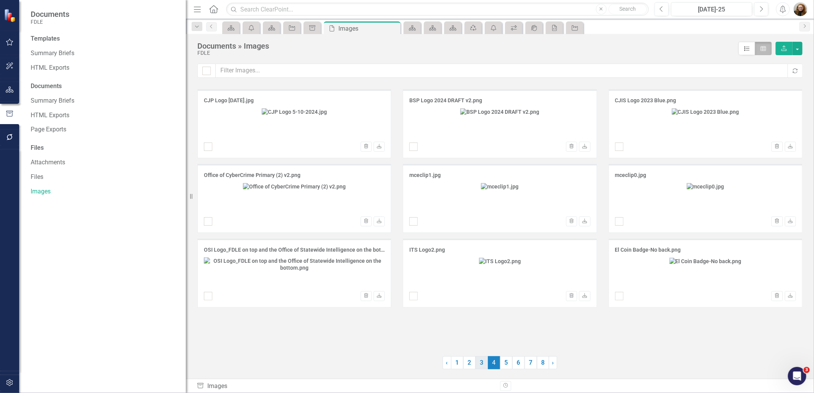
click at [481, 366] on link "3" at bounding box center [482, 363] width 12 height 13
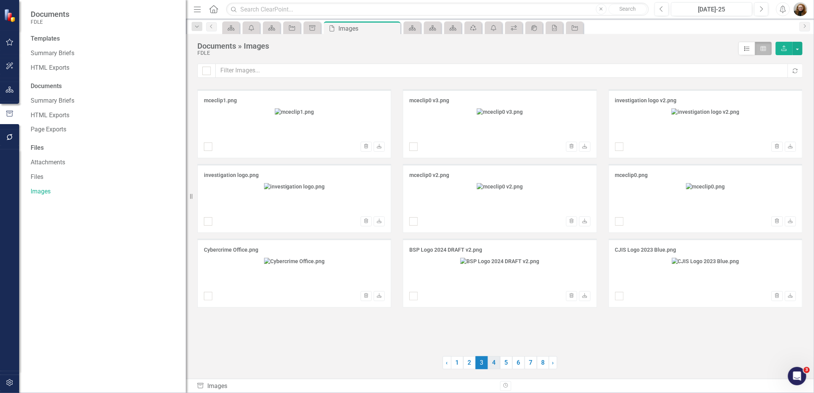
click at [497, 366] on link "4" at bounding box center [494, 363] width 12 height 13
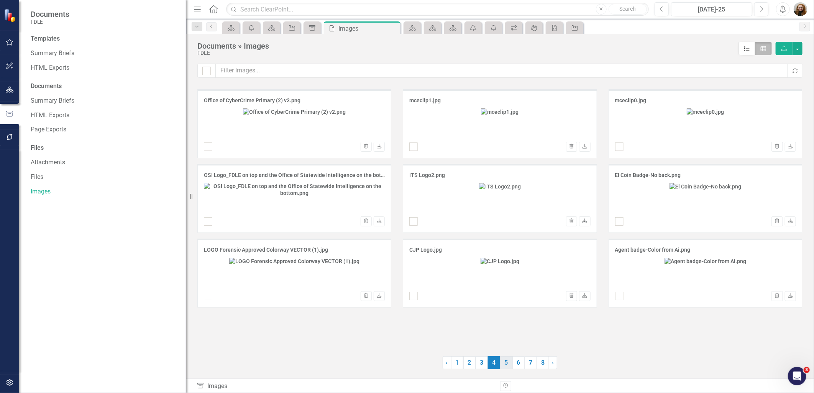
click at [503, 366] on link "5" at bounding box center [506, 363] width 12 height 13
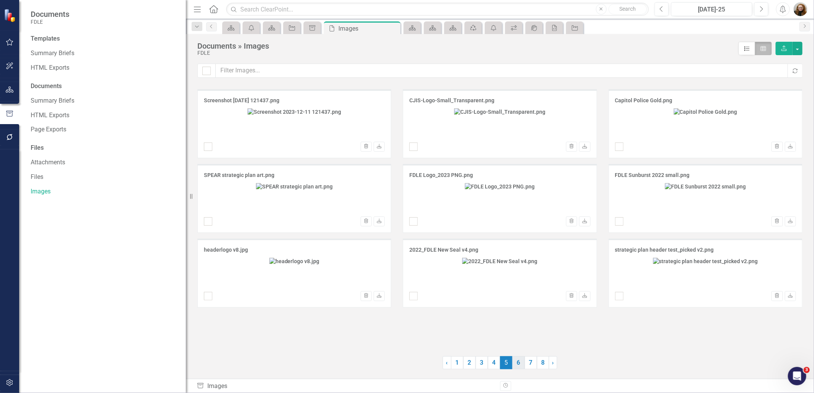
click at [517, 365] on link "6" at bounding box center [519, 363] width 12 height 13
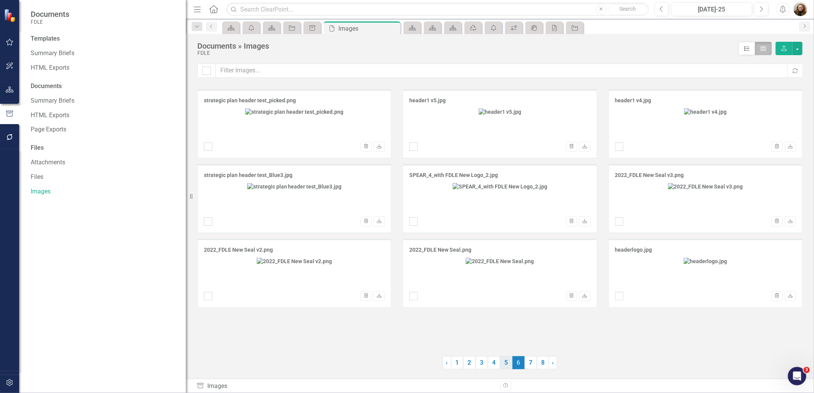
click at [507, 365] on link "5" at bounding box center [506, 363] width 12 height 13
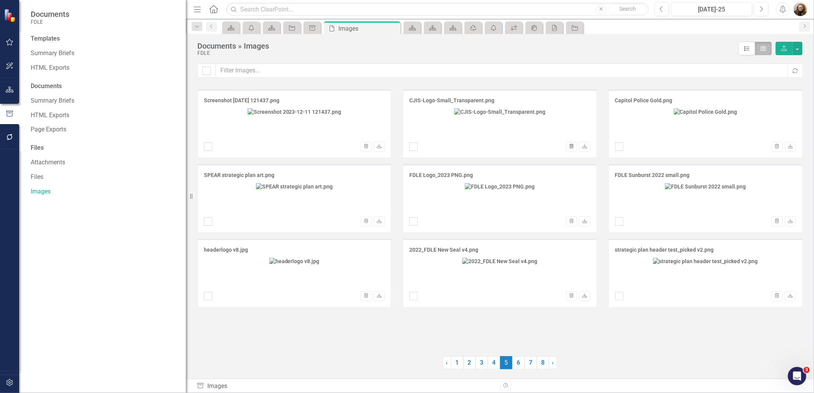
click at [571, 148] on icon "button" at bounding box center [572, 146] width 4 height 5
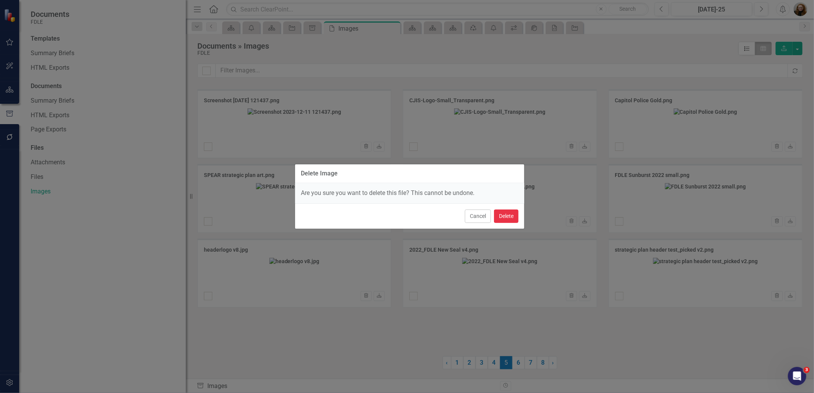
click at [503, 219] on button "Delete" at bounding box center [506, 216] width 25 height 13
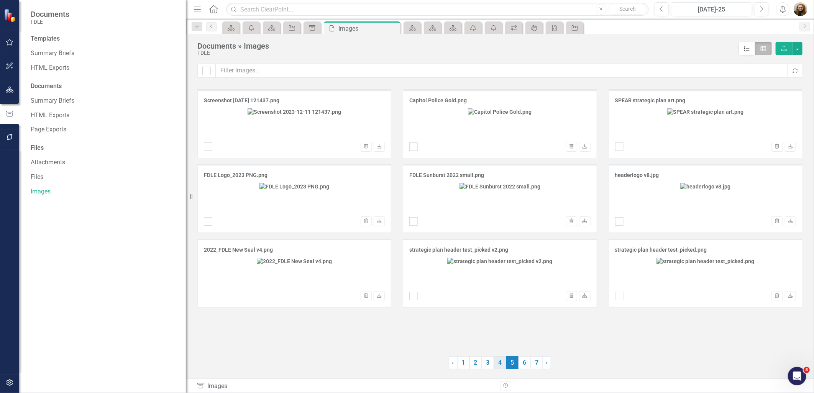
click at [499, 364] on link "4" at bounding box center [500, 363] width 12 height 13
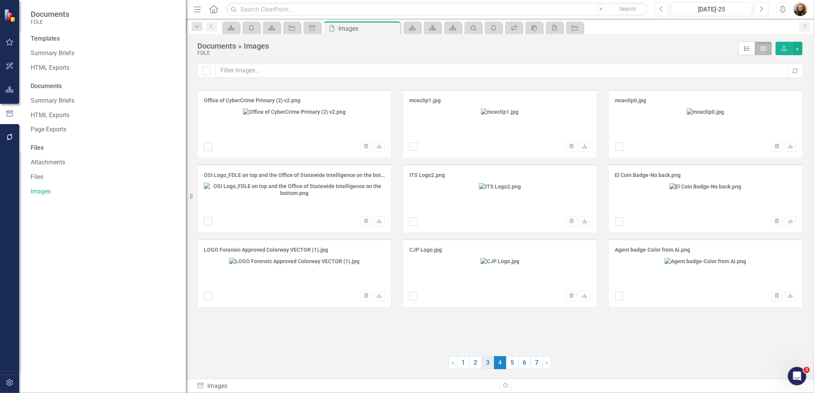
click at [487, 367] on link "3" at bounding box center [488, 363] width 12 height 13
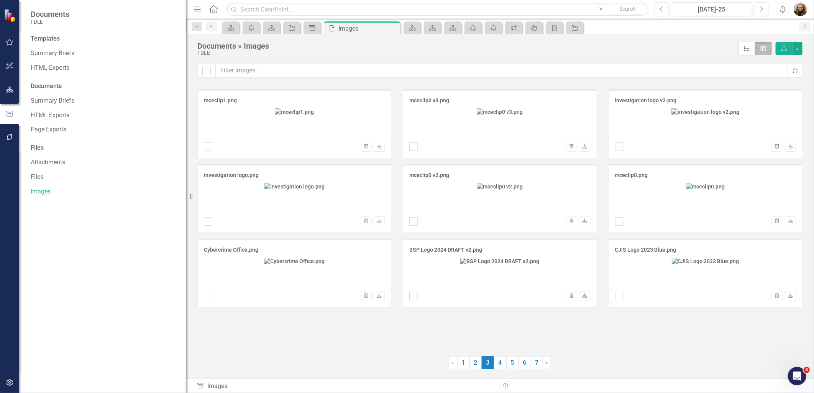
click at [487, 367] on span "3 (current)" at bounding box center [488, 363] width 12 height 13
click at [469, 367] on link "1" at bounding box center [463, 363] width 12 height 13
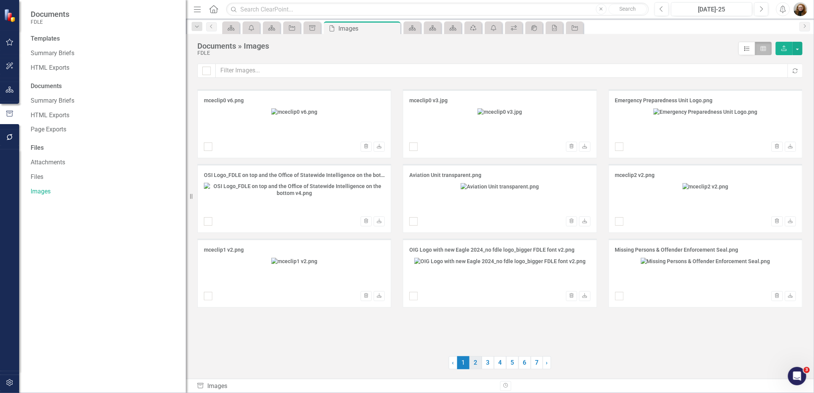
click at [475, 366] on link "2" at bounding box center [476, 363] width 12 height 13
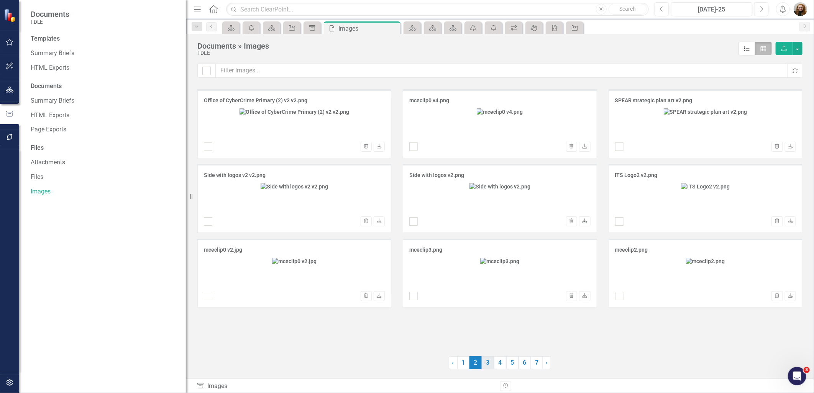
click at [488, 360] on link "3" at bounding box center [488, 363] width 12 height 13
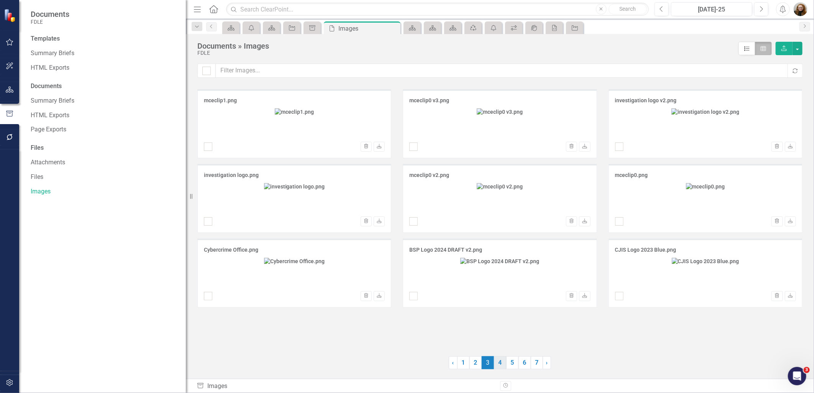
click at [502, 366] on link "4" at bounding box center [500, 363] width 12 height 13
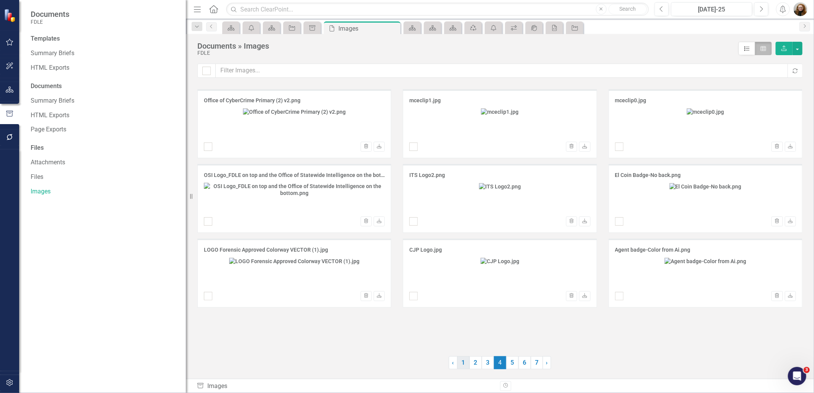
click at [463, 365] on link "1" at bounding box center [463, 363] width 12 height 13
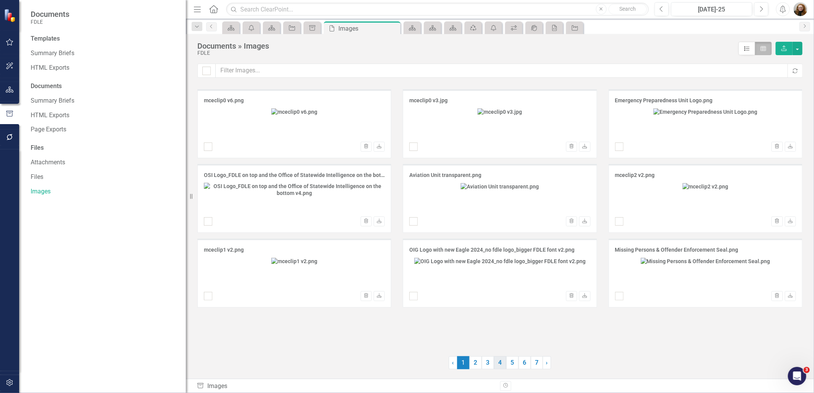
click at [498, 365] on link "4" at bounding box center [500, 363] width 12 height 13
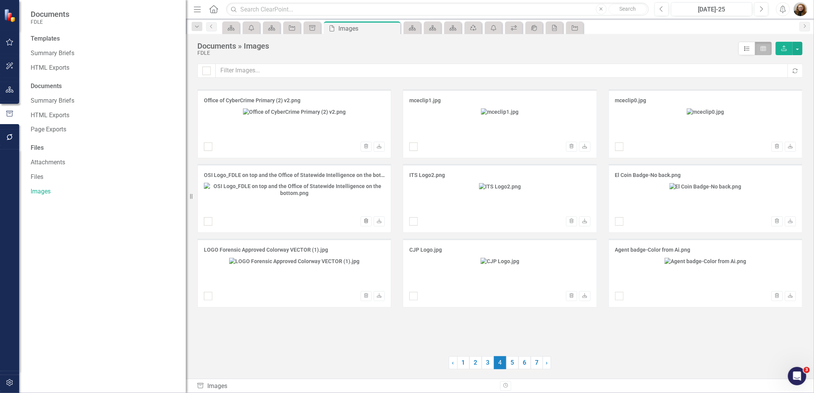
click at [367, 224] on icon "Trash" at bounding box center [367, 221] width 6 height 5
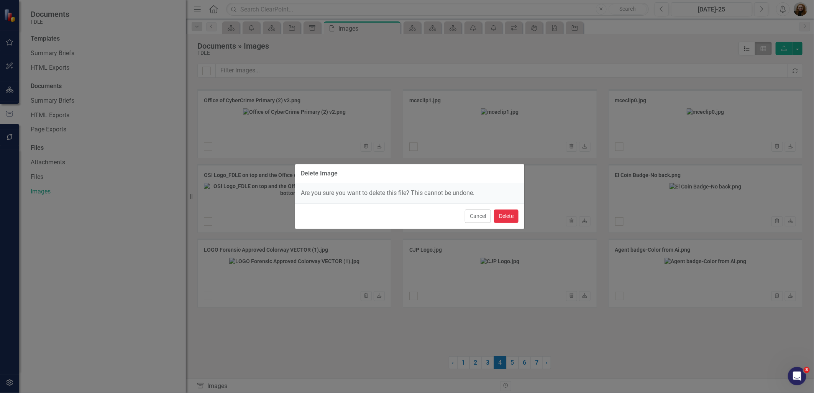
click at [500, 211] on button "Delete" at bounding box center [506, 216] width 25 height 13
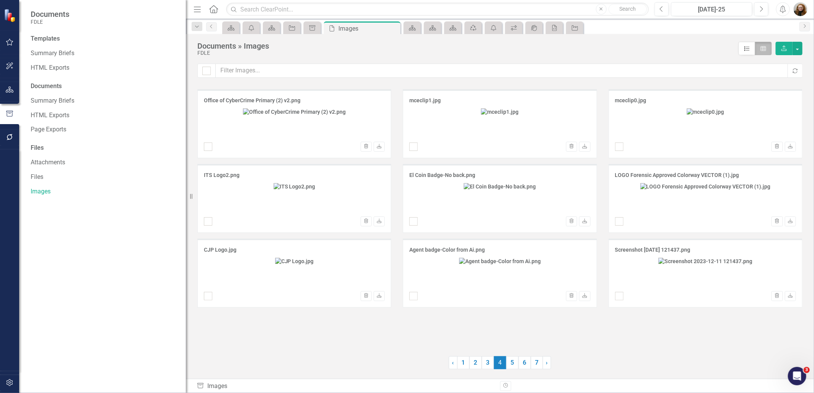
click at [332, 209] on div at bounding box center [294, 198] width 181 height 30
click at [463, 362] on link "1" at bounding box center [463, 363] width 12 height 13
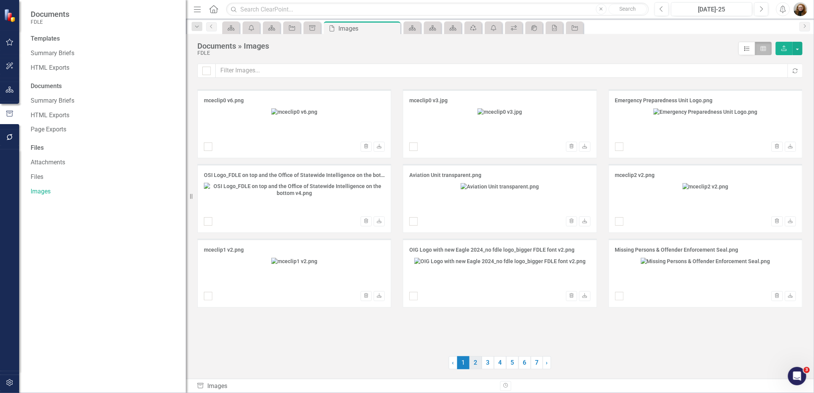
click at [472, 366] on link "2" at bounding box center [476, 363] width 12 height 13
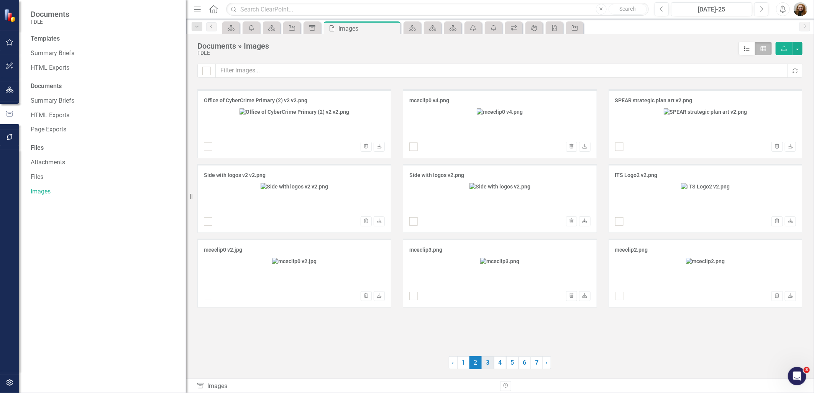
click at [488, 363] on link "3" at bounding box center [488, 363] width 12 height 13
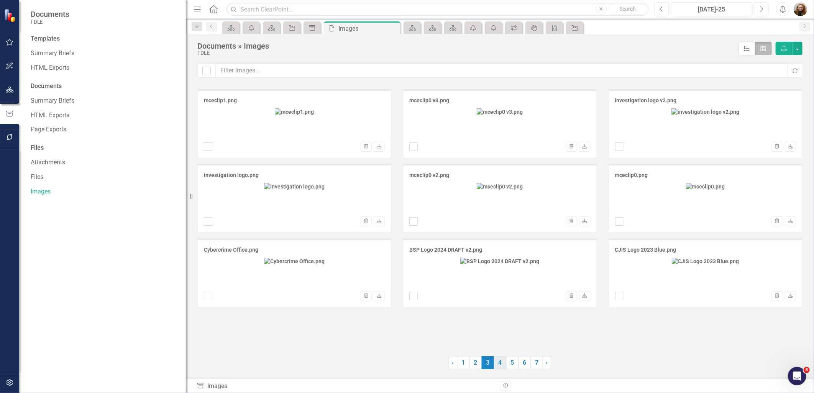
click at [503, 364] on link "4" at bounding box center [500, 363] width 12 height 13
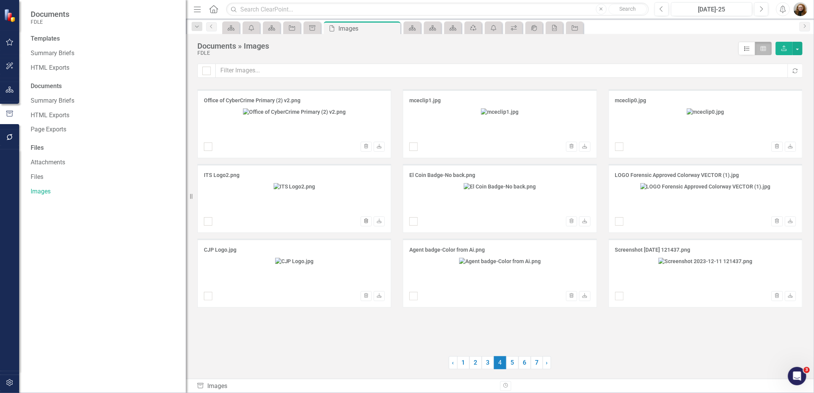
click at [367, 224] on icon "Trash" at bounding box center [367, 221] width 6 height 5
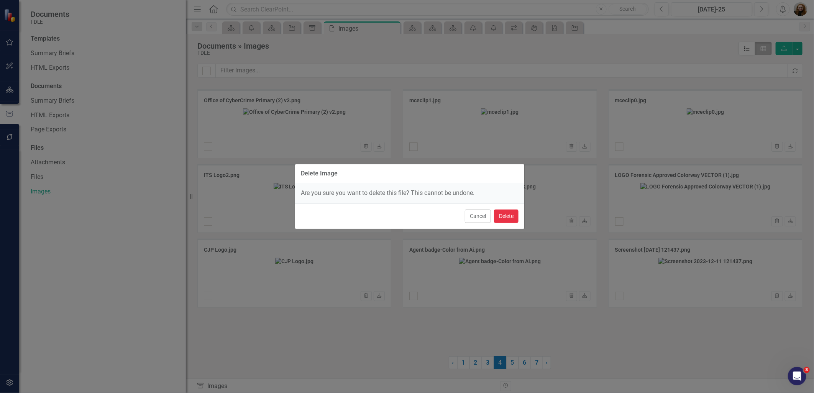
click at [504, 217] on button "Delete" at bounding box center [506, 216] width 25 height 13
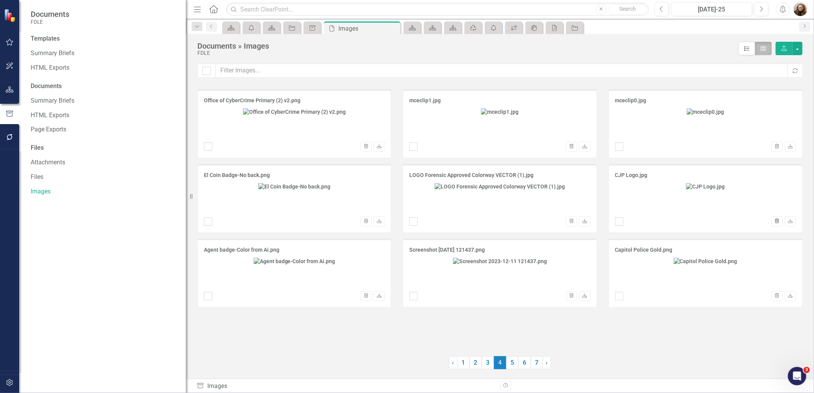
click at [776, 227] on button "Trash" at bounding box center [777, 222] width 11 height 10
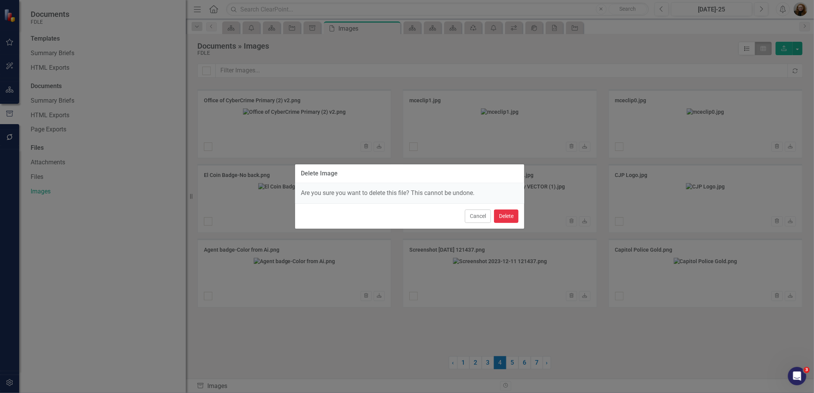
click at [504, 219] on button "Delete" at bounding box center [506, 216] width 25 height 13
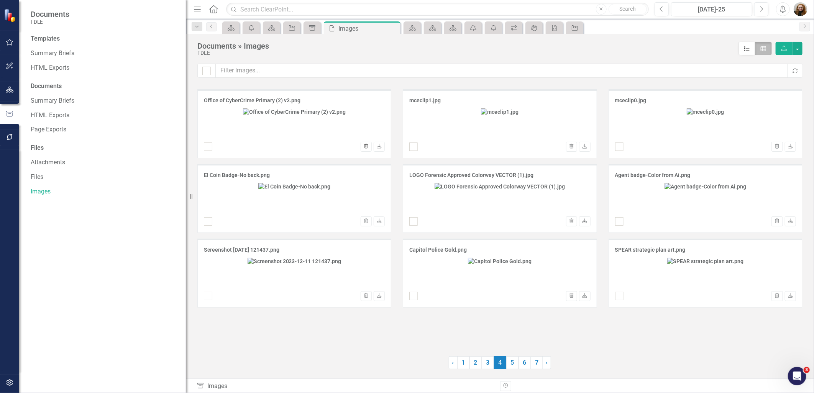
click at [367, 148] on icon "Trash" at bounding box center [367, 147] width 6 height 5
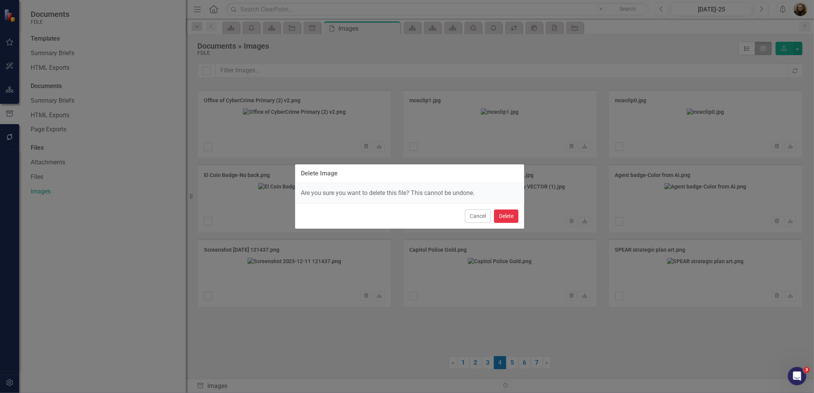
click at [508, 215] on button "Delete" at bounding box center [506, 216] width 25 height 13
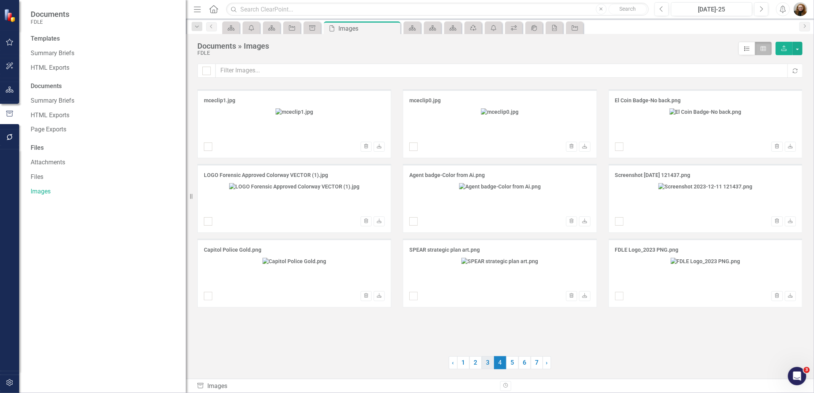
click at [487, 364] on link "3" at bounding box center [488, 363] width 12 height 13
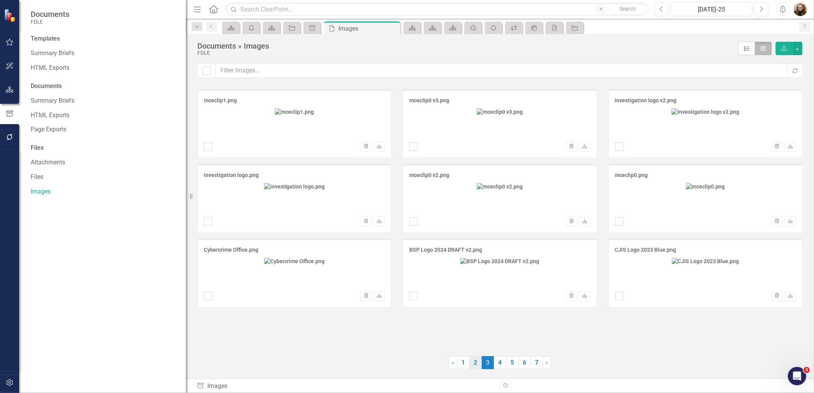
click at [473, 365] on link "2" at bounding box center [476, 363] width 12 height 13
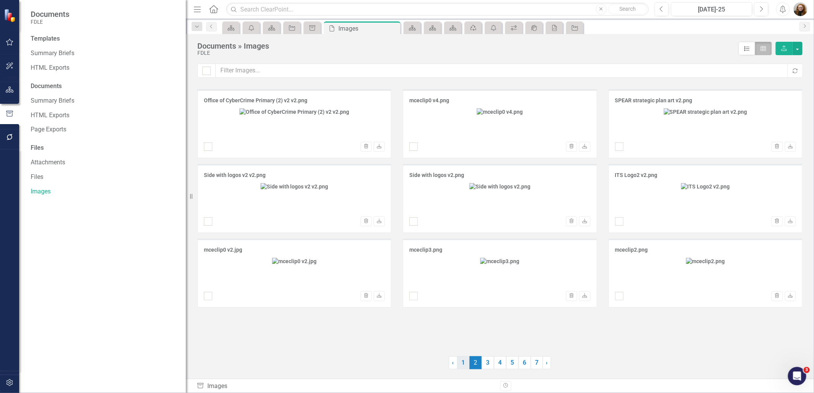
click at [466, 367] on link "1" at bounding box center [463, 363] width 12 height 13
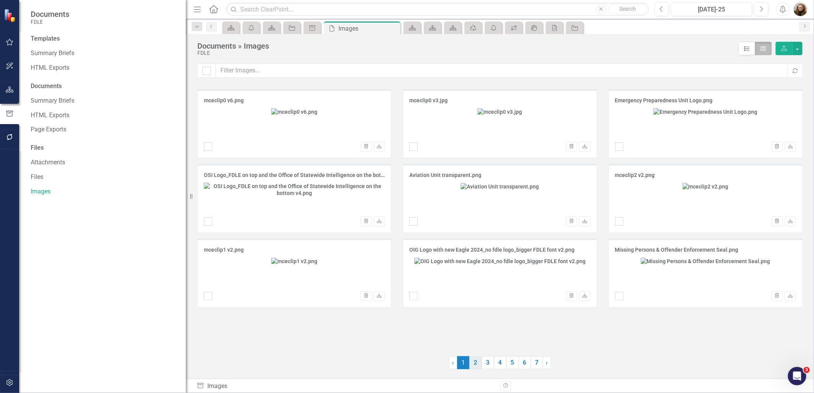
click at [475, 369] on link "2" at bounding box center [476, 363] width 12 height 13
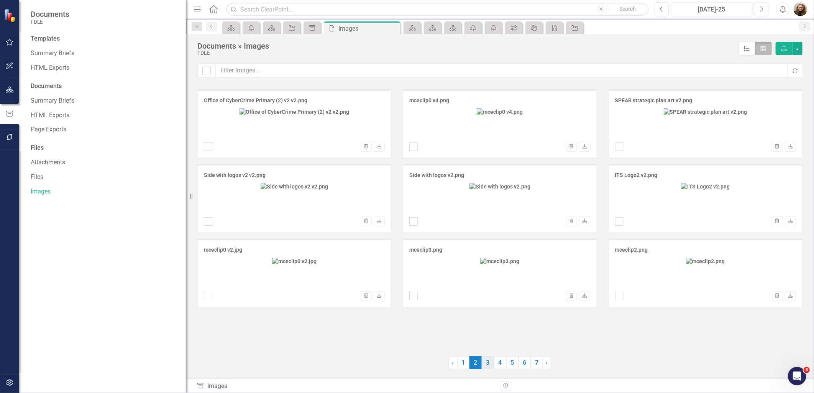
click at [488, 368] on link "3" at bounding box center [488, 363] width 12 height 13
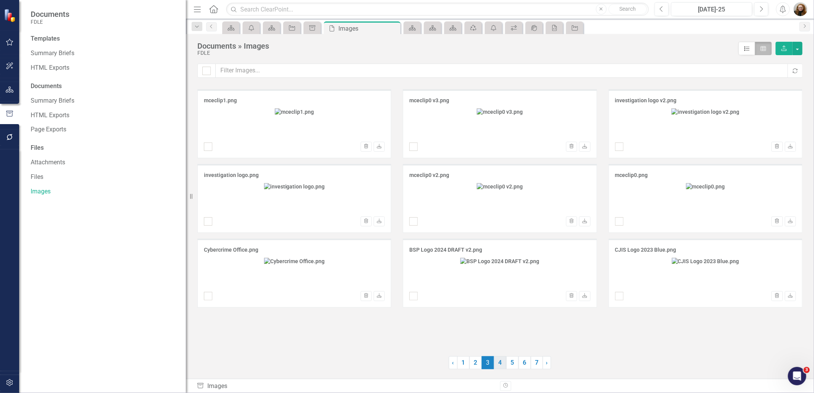
click at [500, 365] on link "4" at bounding box center [500, 363] width 12 height 13
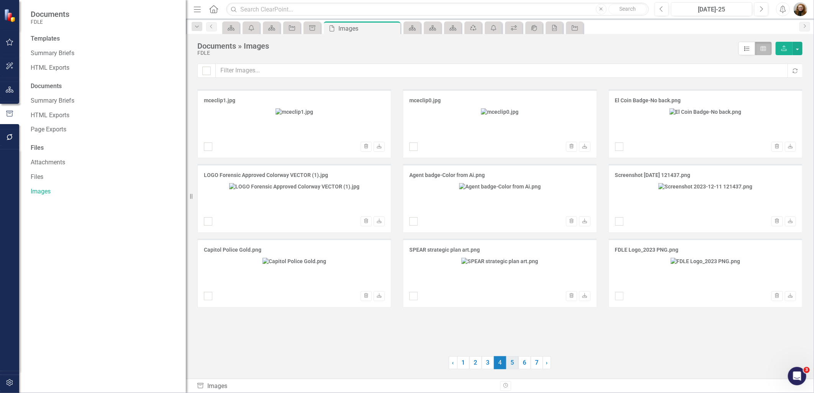
click at [516, 365] on link "5" at bounding box center [513, 363] width 12 height 13
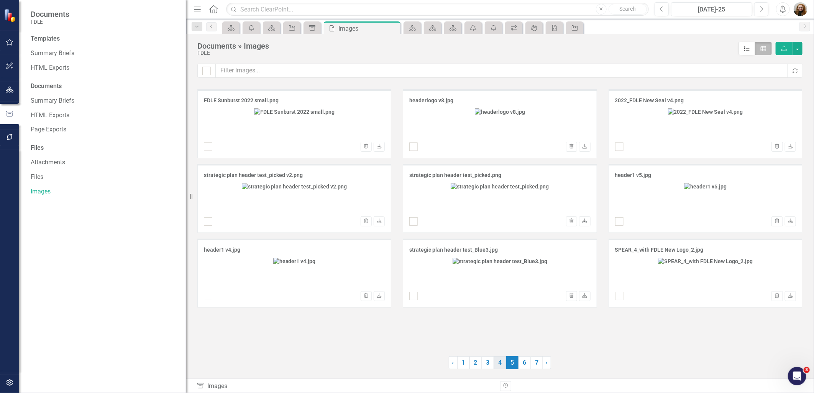
click at [500, 366] on link "4" at bounding box center [500, 363] width 12 height 13
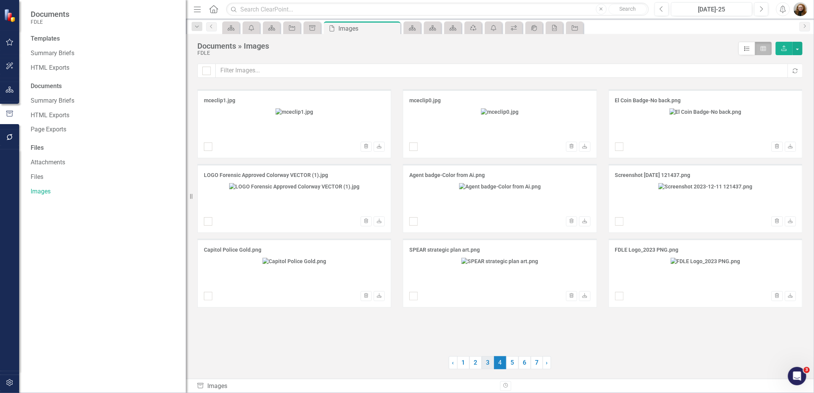
click at [489, 364] on link "3" at bounding box center [488, 363] width 12 height 13
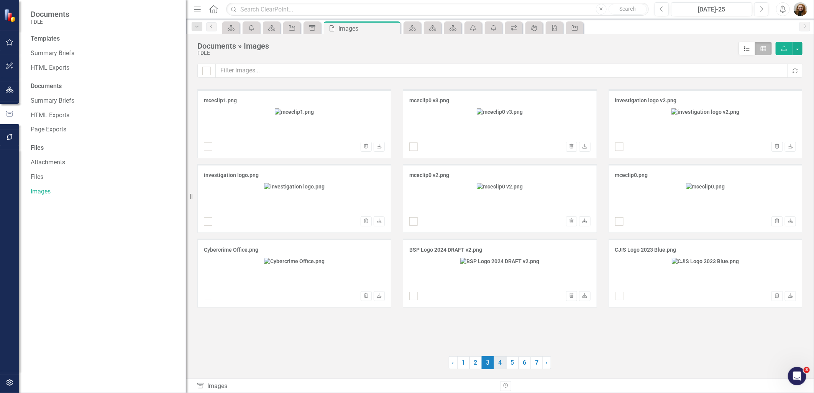
click at [497, 362] on link "4" at bounding box center [500, 363] width 12 height 13
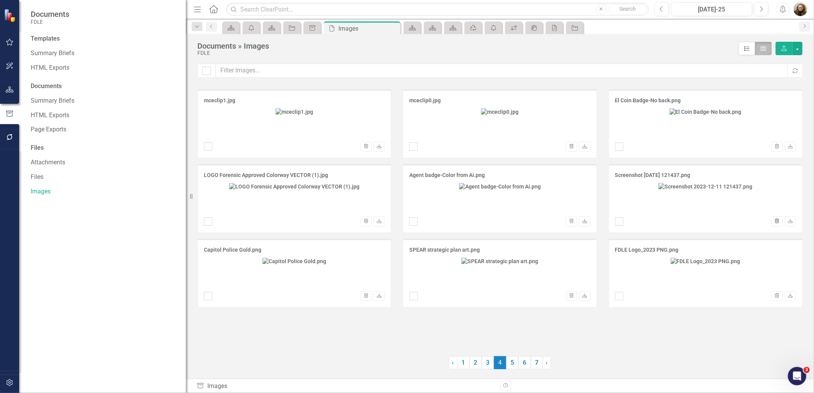
click at [779, 223] on icon "Trash" at bounding box center [778, 221] width 6 height 5
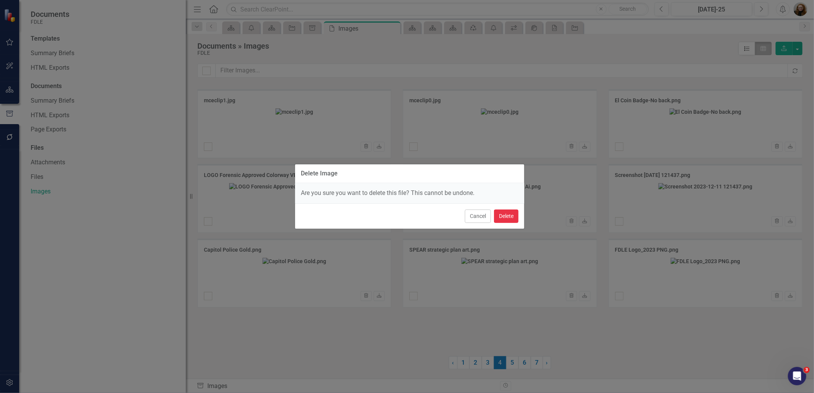
click at [513, 219] on button "Delete" at bounding box center [506, 216] width 25 height 13
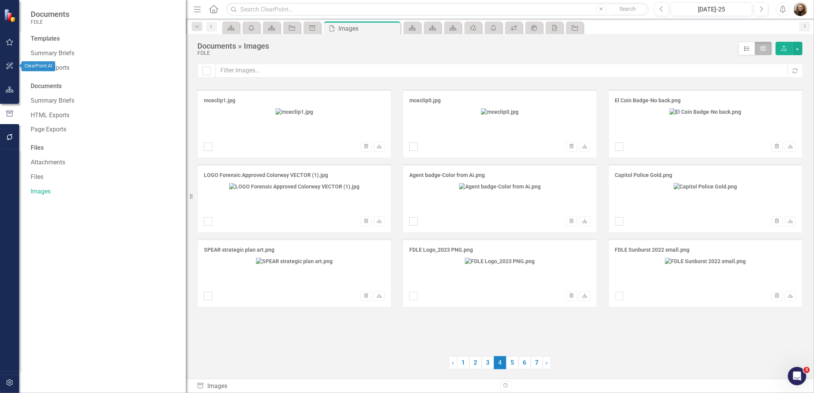
click at [10, 85] on button "button" at bounding box center [9, 90] width 17 height 16
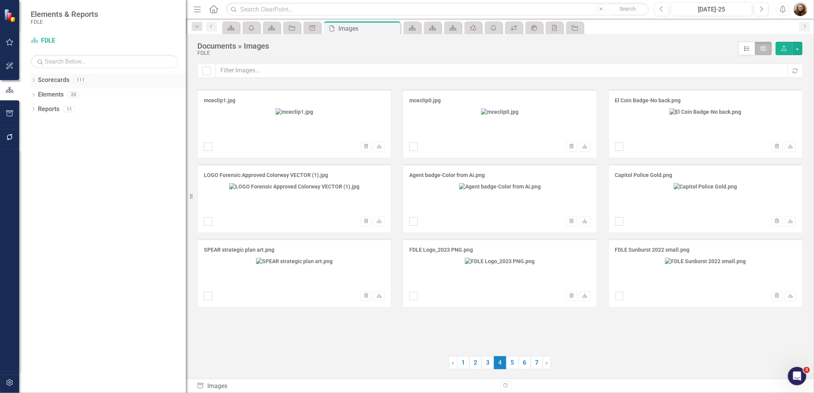
click at [33, 81] on icon "Dropdown" at bounding box center [33, 81] width 5 height 4
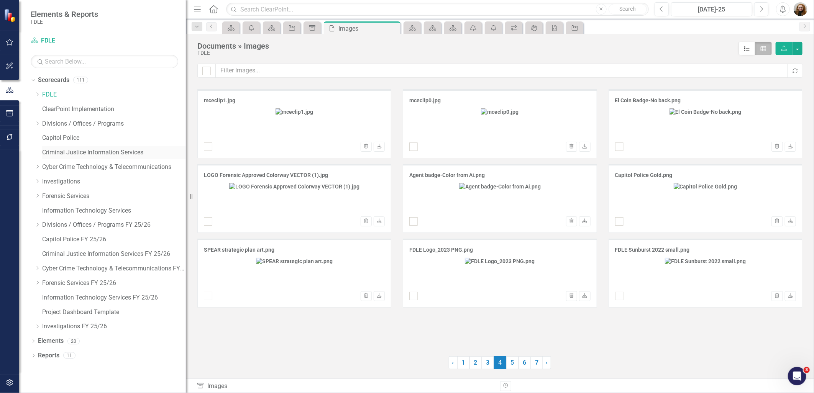
click at [77, 152] on link "Criminal Justice Information Services" at bounding box center [114, 152] width 144 height 9
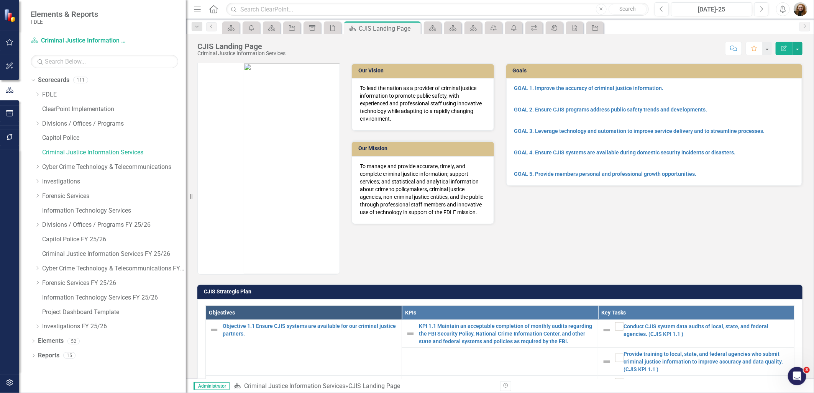
click at [250, 175] on img at bounding box center [292, 168] width 96 height 211
click at [250, 174] on img at bounding box center [292, 168] width 96 height 211
click at [274, 161] on img at bounding box center [292, 168] width 96 height 211
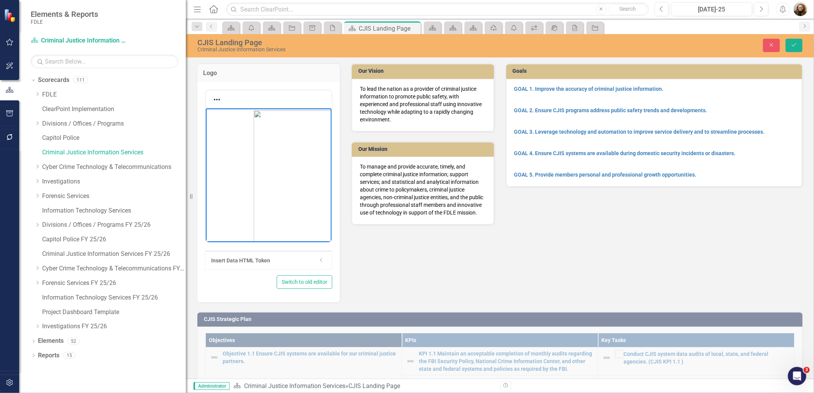
click at [239, 150] on p "Rich Text Area. Press ALT-0 for help." at bounding box center [268, 215] width 122 height 211
drag, startPoint x: 250, startPoint y: 149, endPoint x: 179, endPoint y: 144, distance: 71.5
click at [206, 144] on html at bounding box center [269, 218] width 126 height 221
click at [798, 47] on icon "Save" at bounding box center [794, 44] width 7 height 5
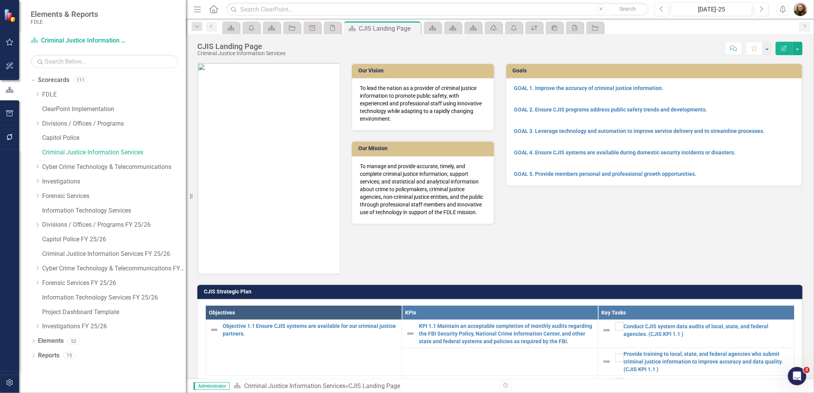
click at [298, 217] on img at bounding box center [269, 168] width 142 height 211
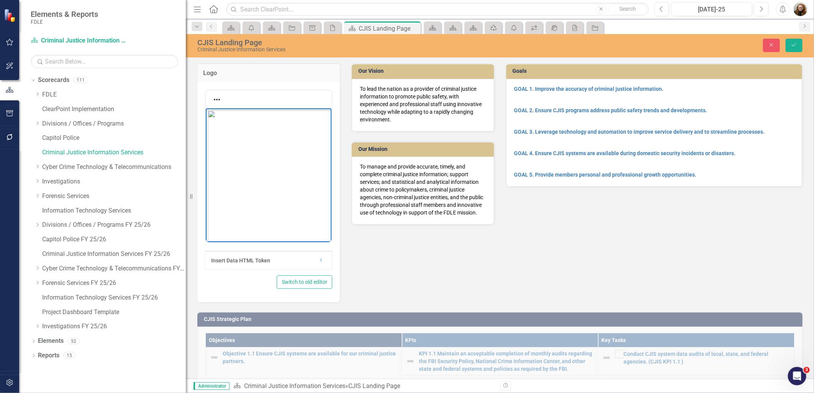
click at [278, 196] on img "Rich Text Area. Press ALT-0 for help." at bounding box center [316, 215] width 219 height 211
drag, startPoint x: 206, startPoint y: 229, endPoint x: 210, endPoint y: 179, distance: 50.0
drag, startPoint x: 796, startPoint y: 48, endPoint x: 798, endPoint y: 55, distance: 7.8
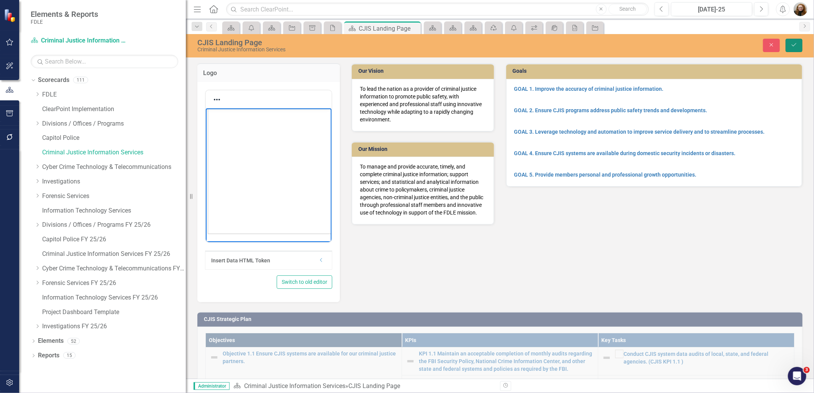
click at [796, 48] on button "Save" at bounding box center [794, 45] width 17 height 13
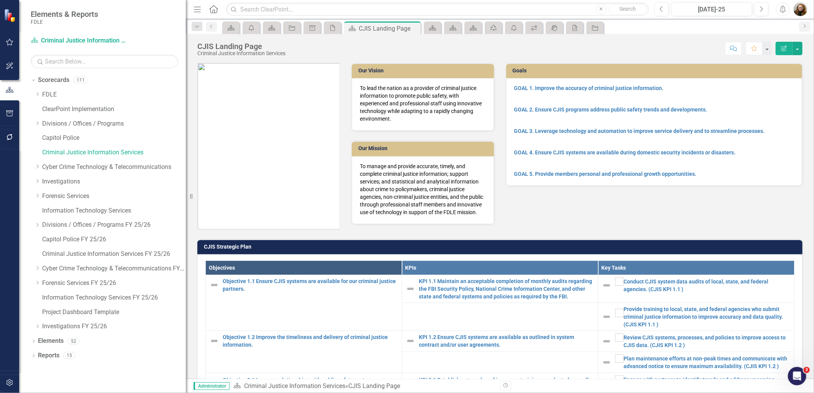
click at [297, 150] on img at bounding box center [269, 146] width 142 height 166
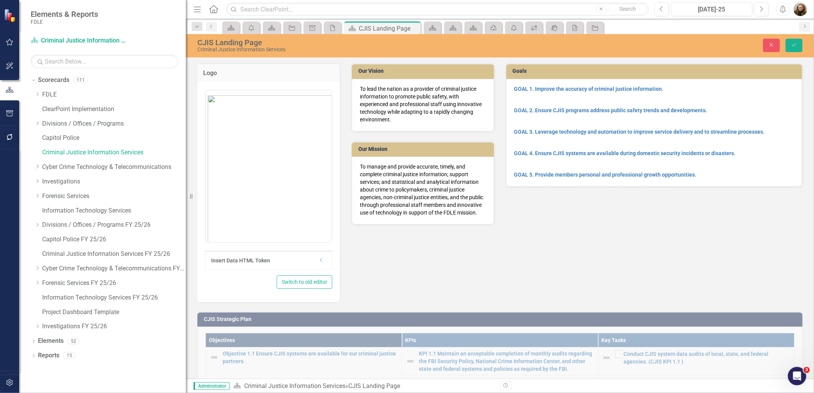
scroll to position [0, 0]
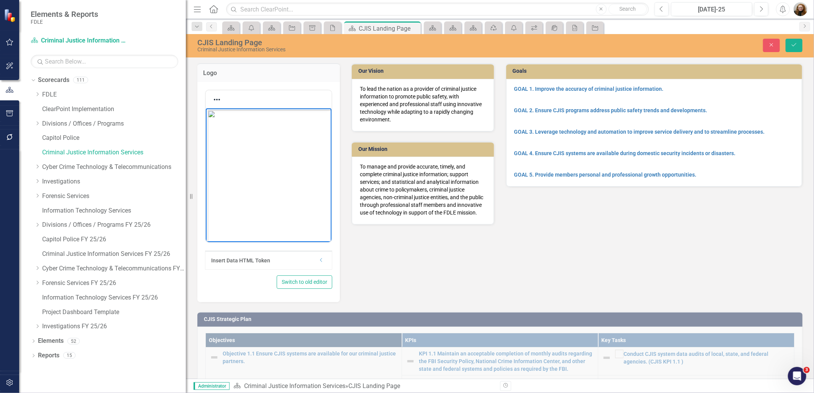
click at [259, 153] on img "Rich Text Area. Press ALT-0 for help." at bounding box center [293, 193] width 173 height 166
drag, startPoint x: 207, startPoint y: 110, endPoint x: 224, endPoint y: 126, distance: 22.8
click at [794, 48] on button "Save" at bounding box center [794, 45] width 17 height 13
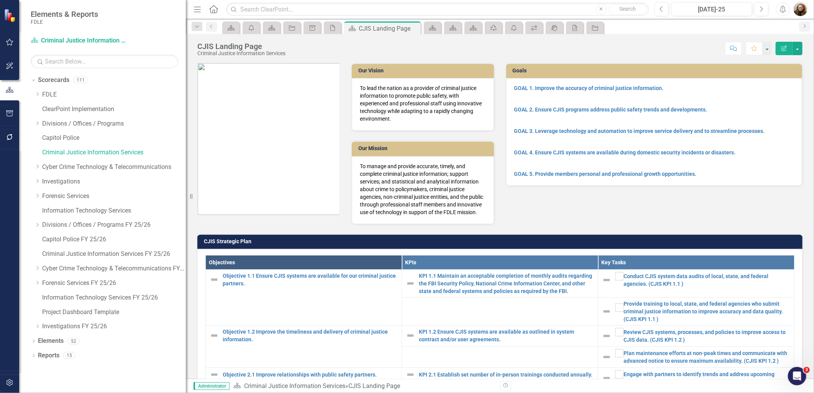
click at [323, 171] on img at bounding box center [269, 139] width 142 height 152
drag, startPoint x: 274, startPoint y: 163, endPoint x: 250, endPoint y: 123, distance: 46.8
click at [250, 123] on img at bounding box center [269, 139] width 142 height 152
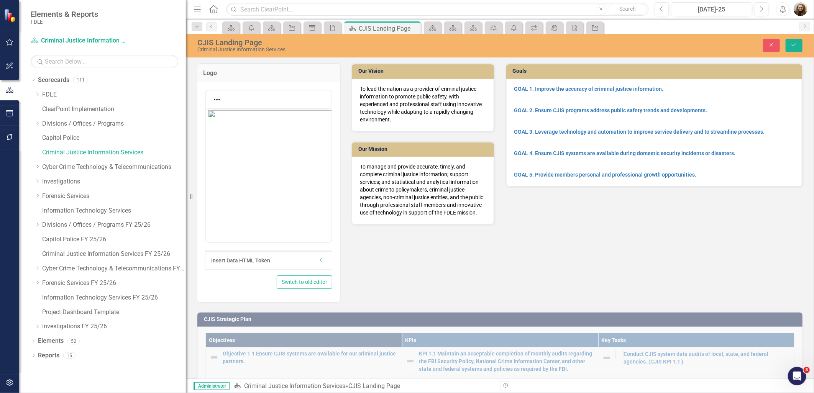
click at [240, 150] on img "Rich Text Area. Press ALT-0 for help." at bounding box center [286, 186] width 158 height 152
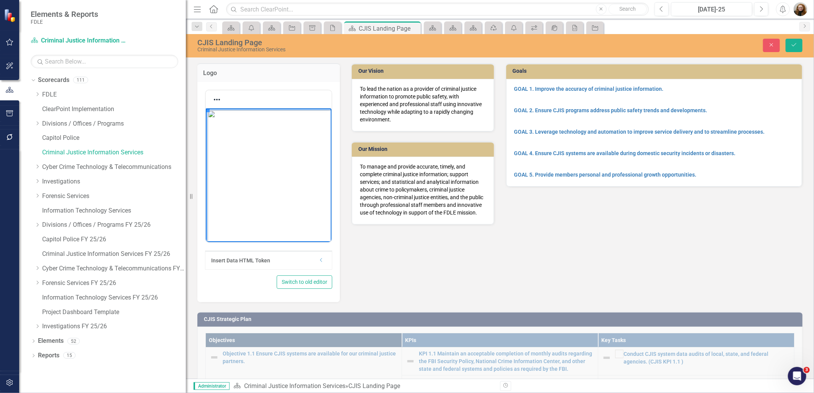
drag, startPoint x: 232, startPoint y: 145, endPoint x: 213, endPoint y: 145, distance: 18.4
click at [213, 145] on img "Rich Text Area. Press ALT-0 for help." at bounding box center [286, 186] width 158 height 152
click at [215, 95] on icon "Reveal or hide additional toolbar items" at bounding box center [216, 99] width 9 height 9
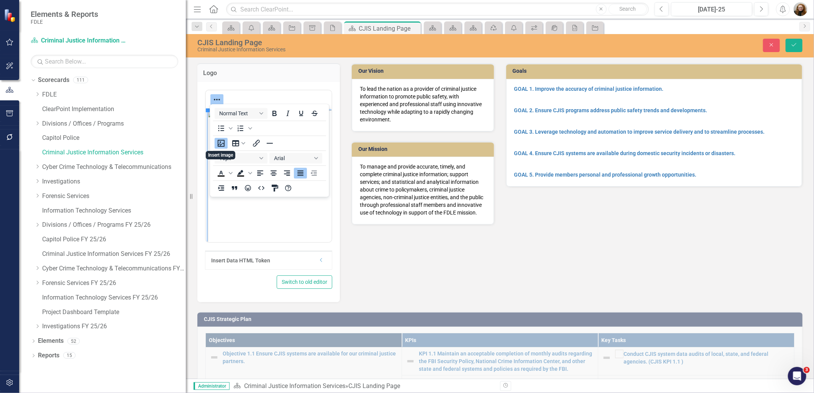
click at [223, 147] on icon "Insert image" at bounding box center [221, 143] width 9 height 9
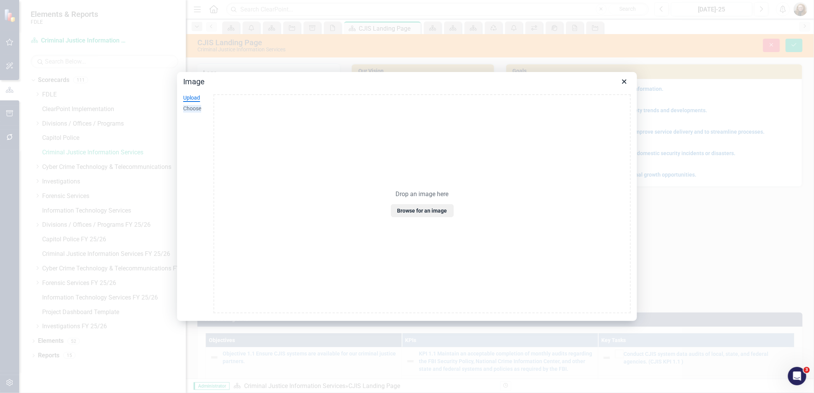
click at [191, 110] on div "Choose" at bounding box center [192, 109] width 18 height 8
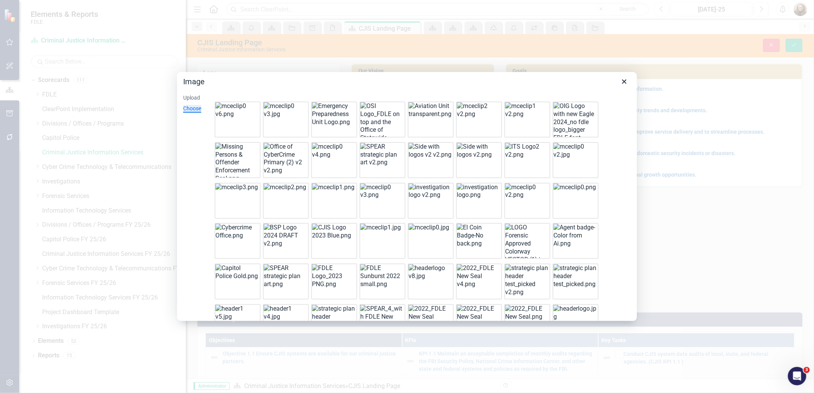
drag, startPoint x: 319, startPoint y: 232, endPoint x: 117, endPoint y: 125, distance: 229.0
click at [319, 232] on img at bounding box center [333, 232] width 43 height 16
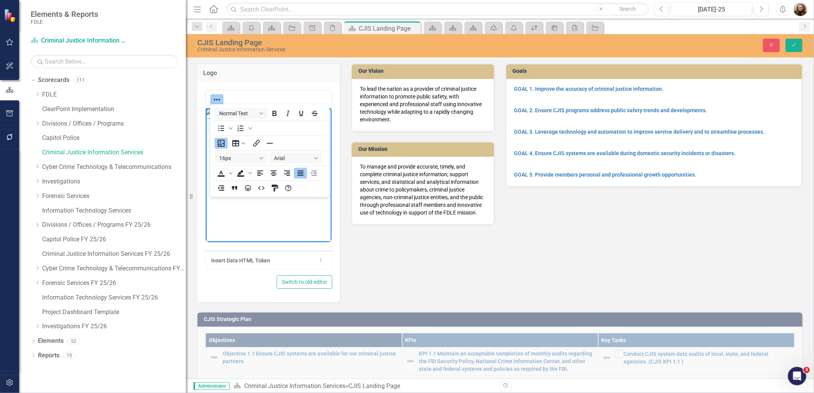
click at [258, 118] on img "Rich Text Area. Press ALT-0 for help." at bounding box center [244, 113] width 76 height 9
click at [219, 97] on icon "Reveal or hide additional toolbar items" at bounding box center [216, 99] width 9 height 9
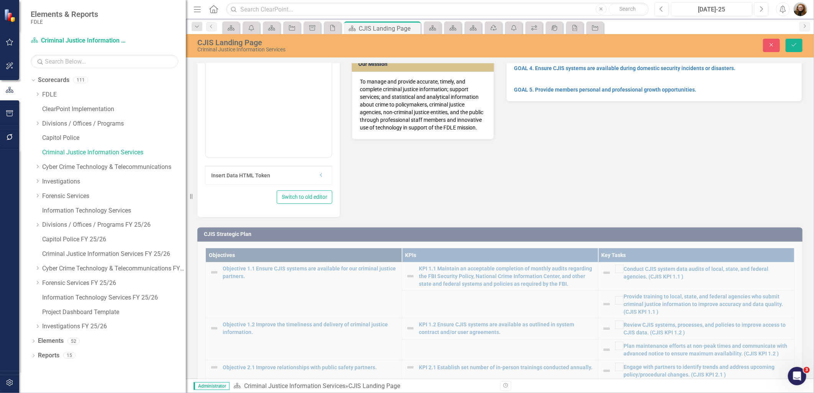
scroll to position [43, 0]
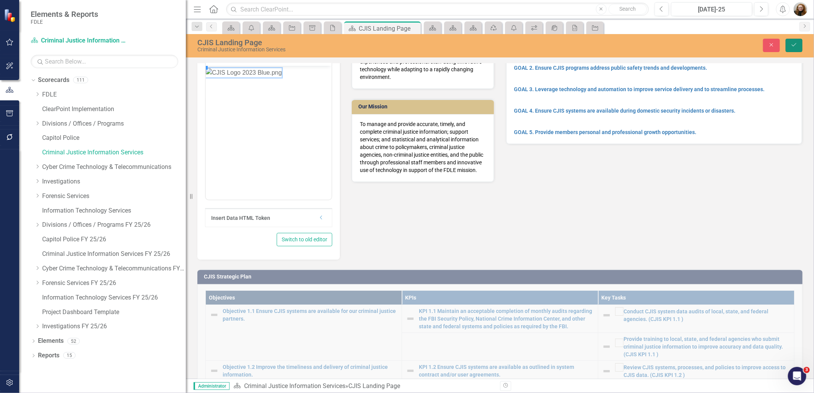
click at [793, 47] on icon "Save" at bounding box center [794, 44] width 7 height 5
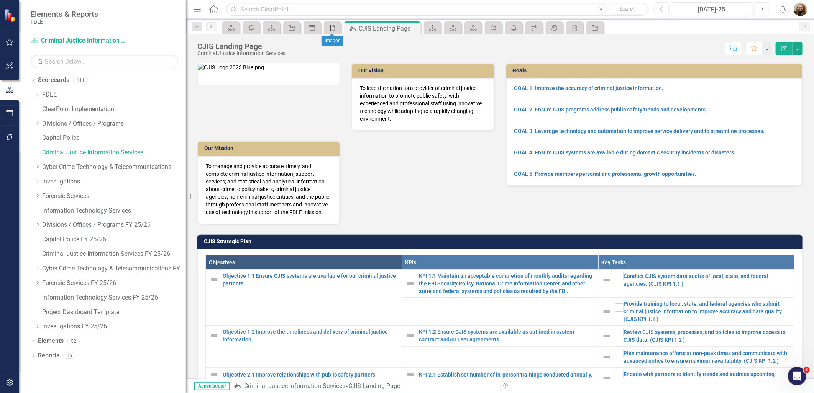
click at [335, 28] on icon at bounding box center [333, 28] width 5 height 6
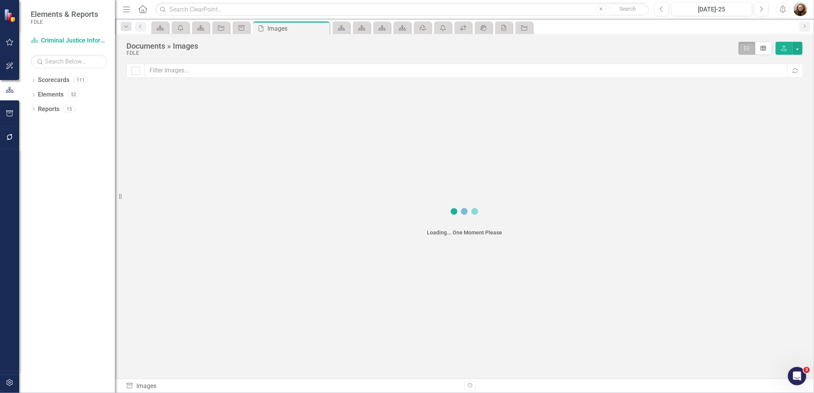
checkbox input "false"
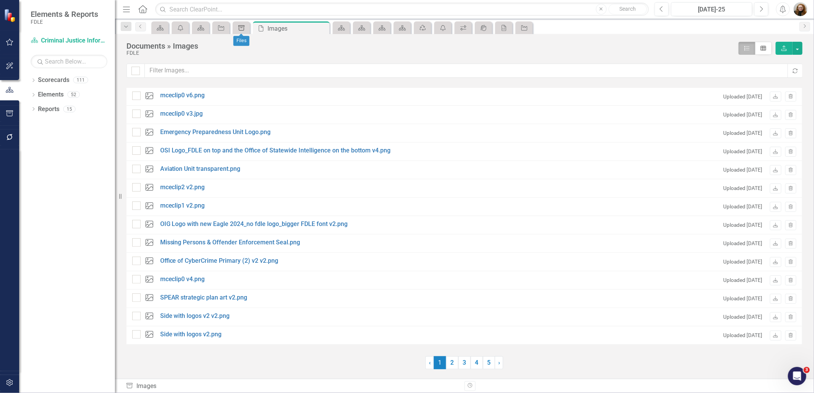
click at [242, 25] on icon "Document Library" at bounding box center [242, 28] width 8 height 6
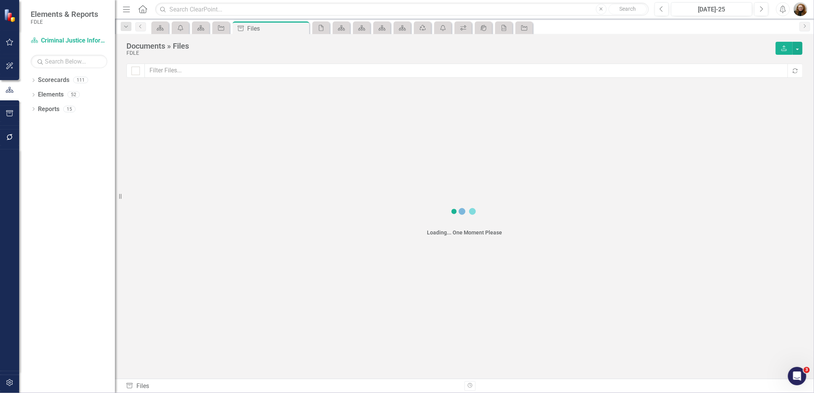
checkbox input "false"
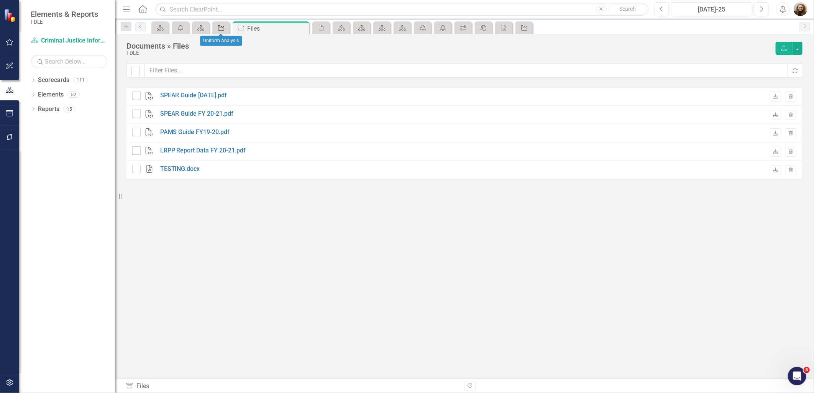
click at [216, 28] on div "Objective" at bounding box center [219, 28] width 11 height 10
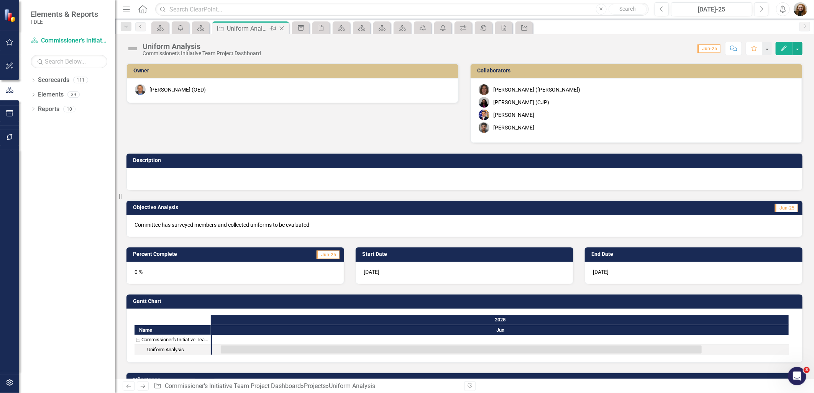
click at [279, 29] on icon "Close" at bounding box center [282, 28] width 8 height 6
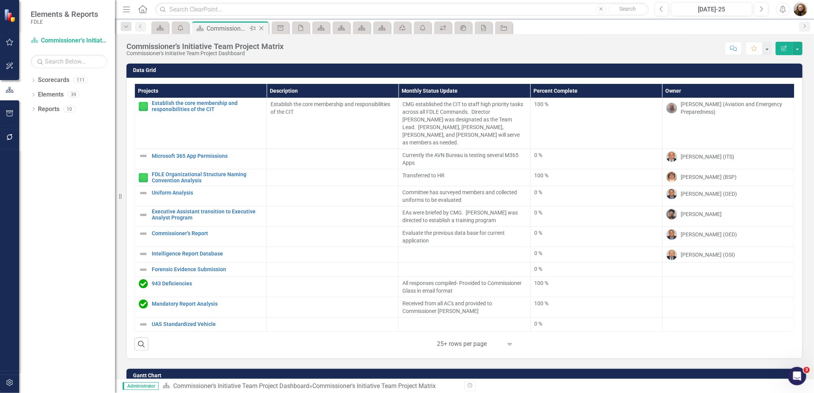
click at [262, 26] on icon "Close" at bounding box center [262, 28] width 8 height 6
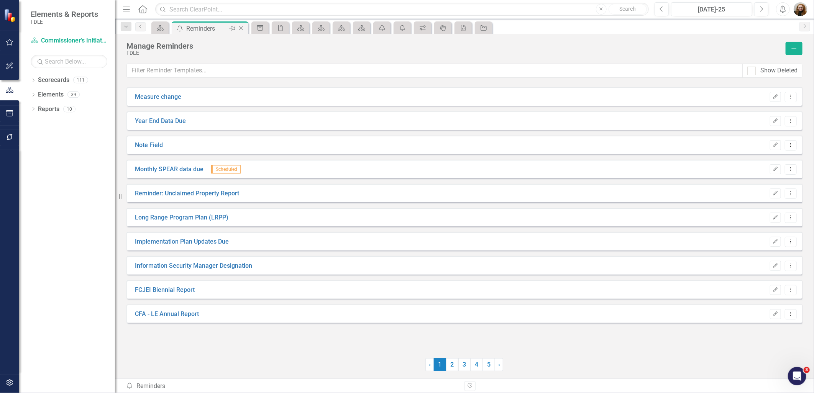
click at [239, 28] on icon "Close" at bounding box center [241, 28] width 8 height 6
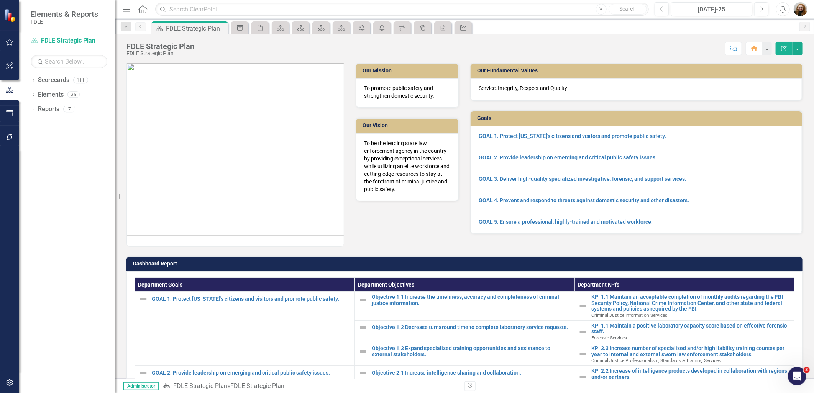
click at [248, 147] on img at bounding box center [235, 149] width 217 height 173
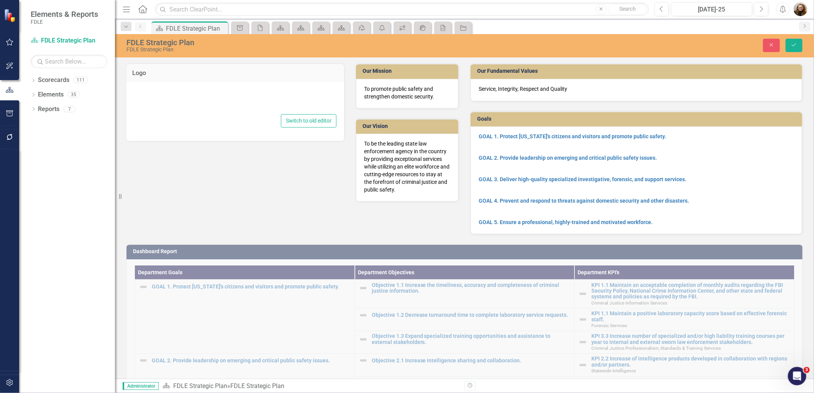
type textarea "<p><span style="font-size: 14px;"><img src="documents/district6947/images/SPEAR…"
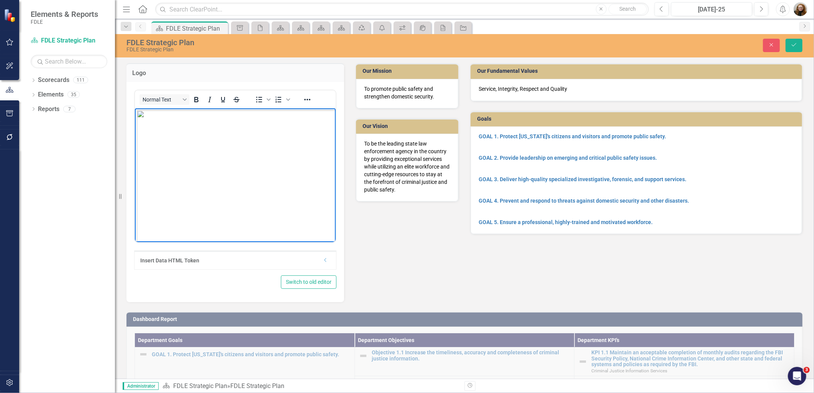
click at [182, 138] on img "Rich Text Area. Press ALT-0 for help." at bounding box center [308, 196] width 342 height 173
click at [182, 137] on img "Rich Text Area. Press ALT-0 for help." at bounding box center [308, 196] width 342 height 173
drag, startPoint x: 168, startPoint y: 126, endPoint x: 160, endPoint y: 149, distance: 24.3
click at [160, 149] on img "Rich Text Area. Press ALT-0 for help." at bounding box center [308, 196] width 342 height 173
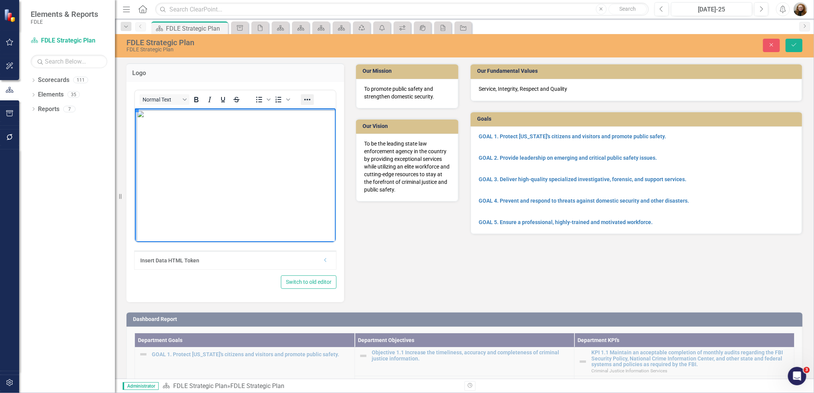
click at [313, 99] on button "Reveal or hide additional toolbar items" at bounding box center [307, 99] width 13 height 11
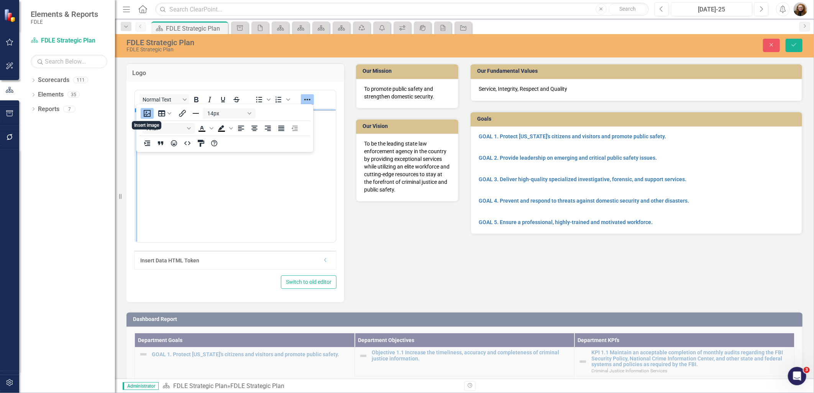
click at [150, 116] on button "Insert image" at bounding box center [147, 113] width 13 height 11
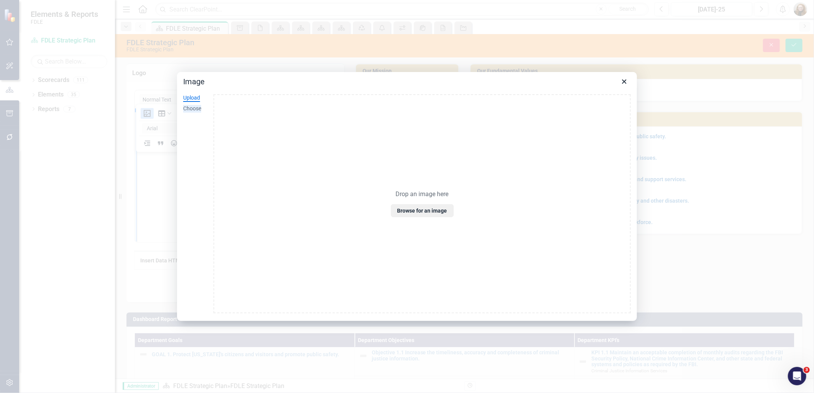
click at [190, 105] on div "Choose" at bounding box center [192, 109] width 18 height 8
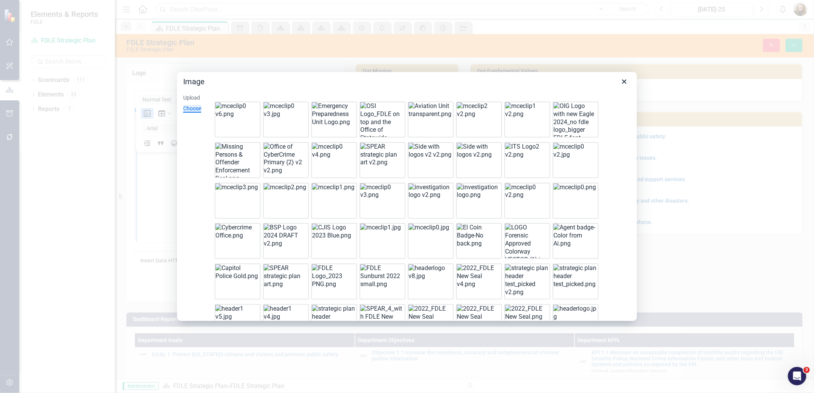
click at [370, 153] on img at bounding box center [381, 155] width 43 height 24
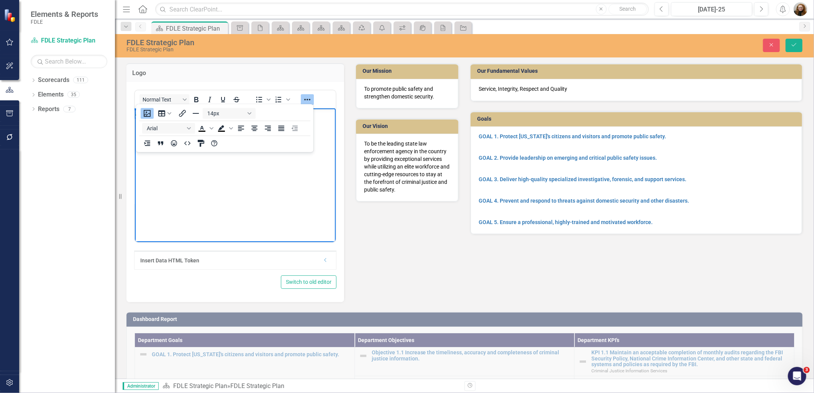
click at [206, 117] on img "Rich Text Area. Press ALT-0 for help." at bounding box center [176, 113] width 83 height 8
click at [791, 42] on button "Save" at bounding box center [794, 45] width 17 height 13
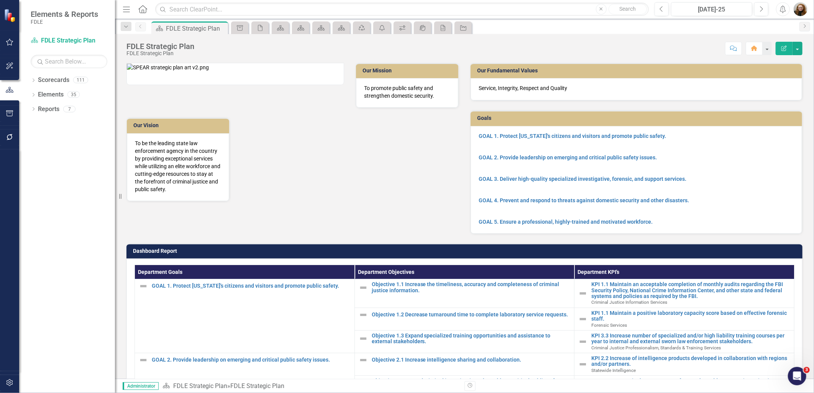
click at [209, 71] on img at bounding box center [168, 68] width 82 height 8
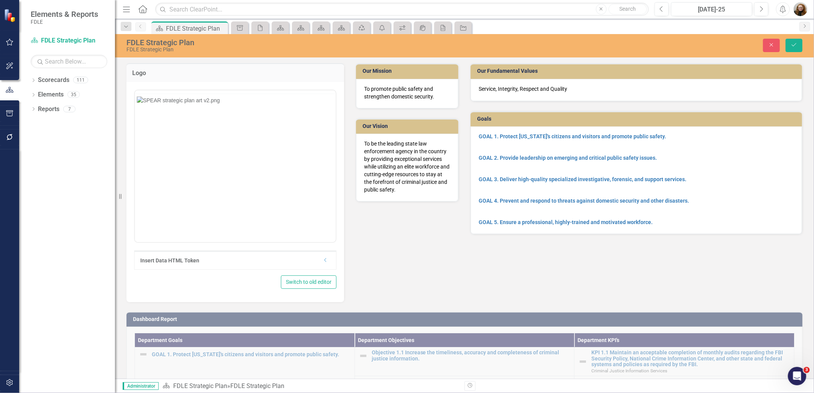
scroll to position [0, 0]
drag, startPoint x: 158, startPoint y: 215, endPoint x: 153, endPoint y: 213, distance: 5.2
click at [156, 119] on img "Rich Text Area. Press ALT-0 for help." at bounding box center [178, 115] width 83 height 8
click at [792, 51] on button "Save" at bounding box center [794, 45] width 17 height 13
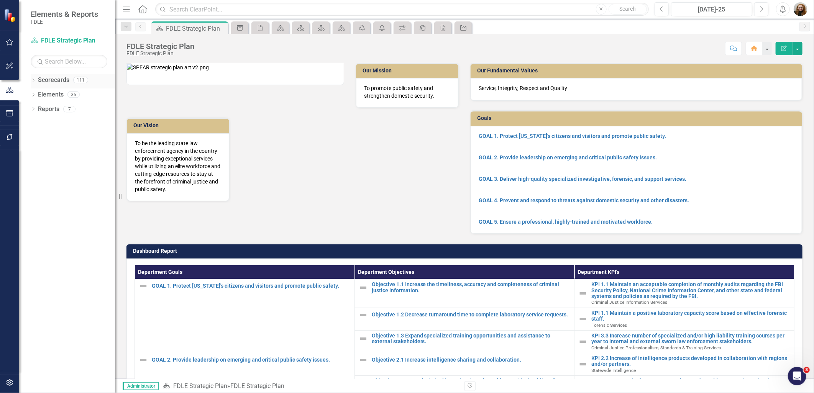
click at [45, 77] on link "Scorecards" at bounding box center [53, 80] width 31 height 9
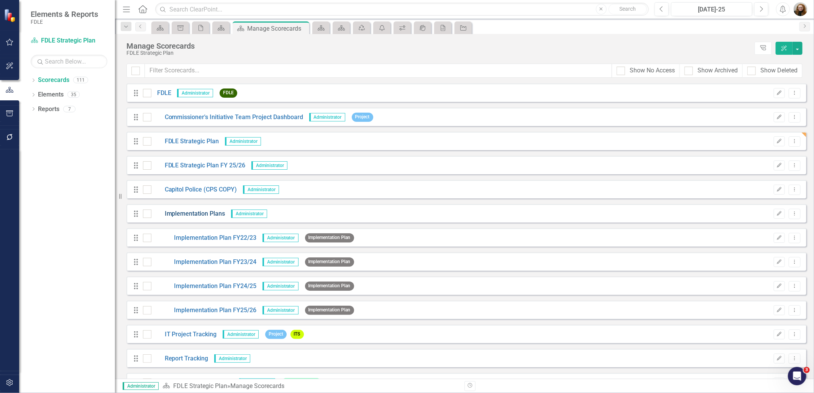
click at [181, 213] on link "Implementation Plans" at bounding box center [188, 214] width 74 height 9
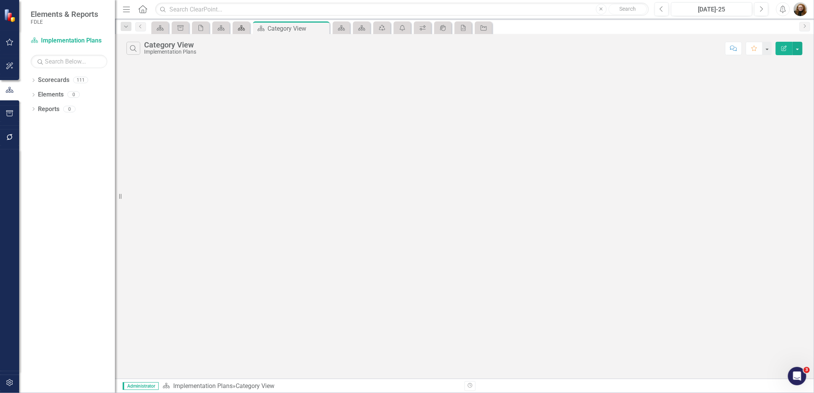
click at [243, 29] on icon at bounding box center [241, 27] width 7 height 5
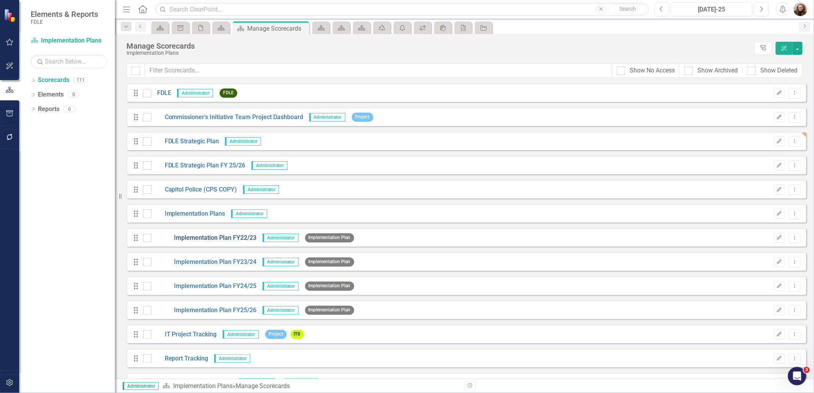
click at [206, 240] on link "Implementation Plan FY22/23" at bounding box center [203, 238] width 105 height 9
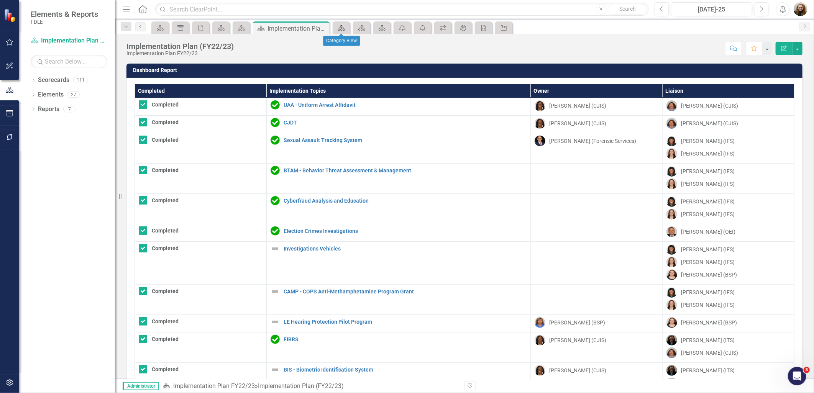
click at [347, 28] on link "Scorecard" at bounding box center [341, 28] width 13 height 10
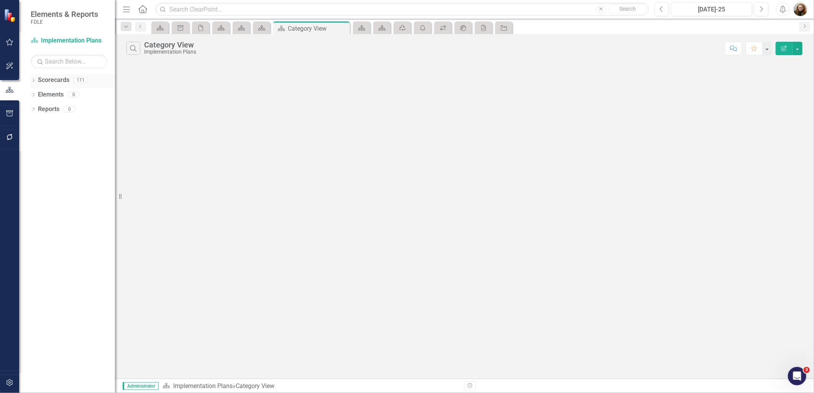
click at [33, 79] on icon at bounding box center [34, 80] width 2 height 3
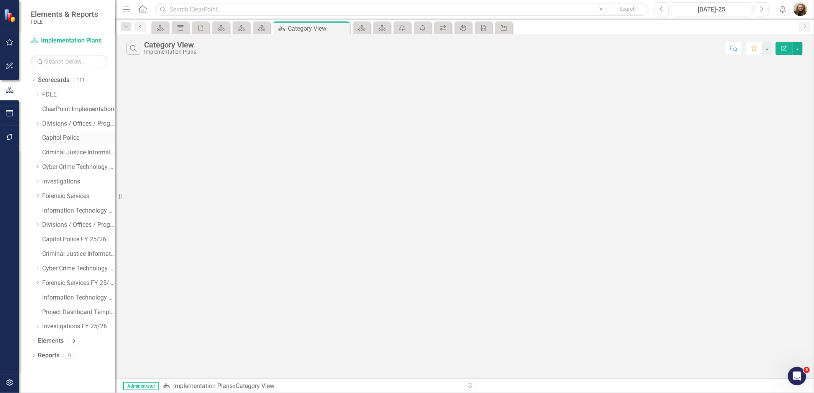
click at [59, 138] on link "Capitol Police" at bounding box center [78, 138] width 73 height 9
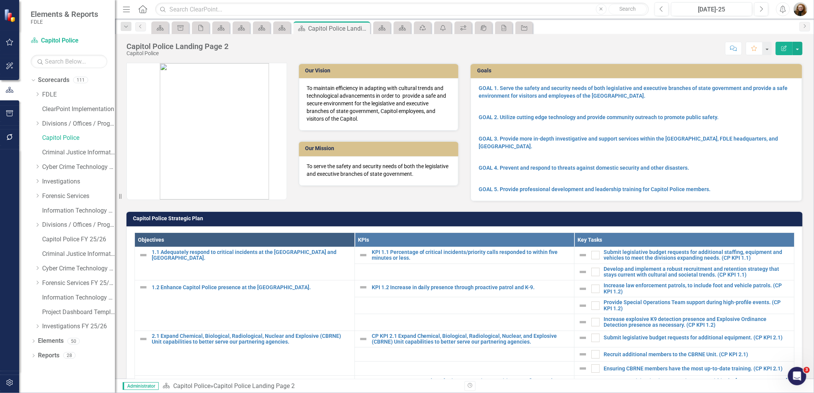
click at [210, 123] on img at bounding box center [214, 131] width 109 height 137
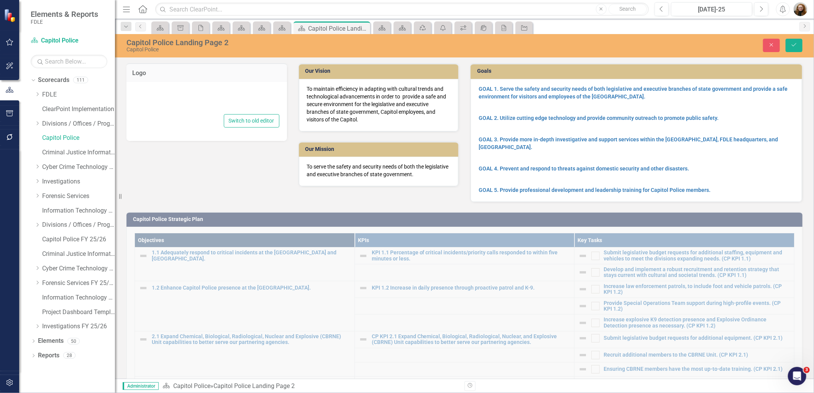
type textarea "<p style="padding-left: 40px;"><img style="display: block; margin-left: auto; m…"
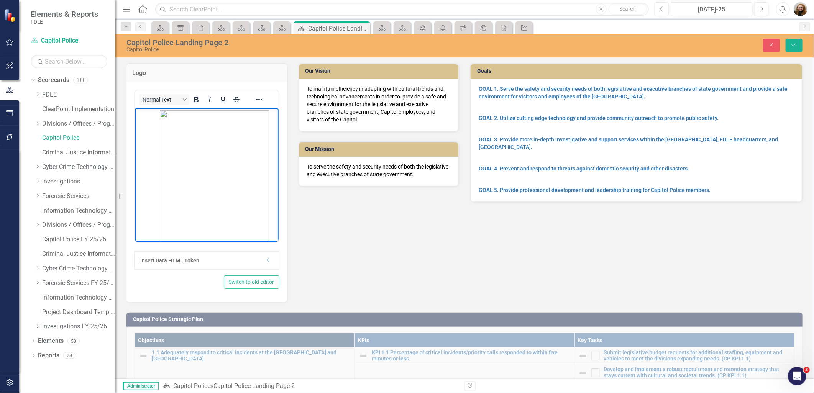
click at [182, 147] on img "Rich Text Area. Press ALT-0 for help." at bounding box center [214, 178] width 109 height 137
click at [160, 155] on img "Rich Text Area. Press ALT-0 for help." at bounding box center [214, 178] width 109 height 137
click at [775, 47] on button "Close" at bounding box center [771, 45] width 17 height 13
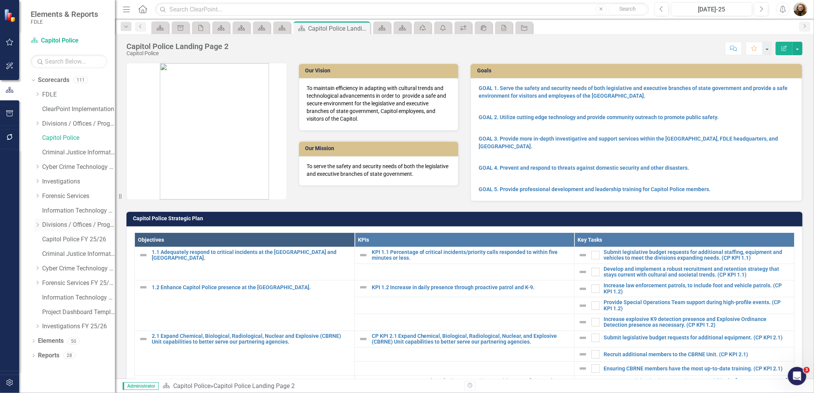
click at [38, 225] on icon at bounding box center [38, 225] width 2 height 4
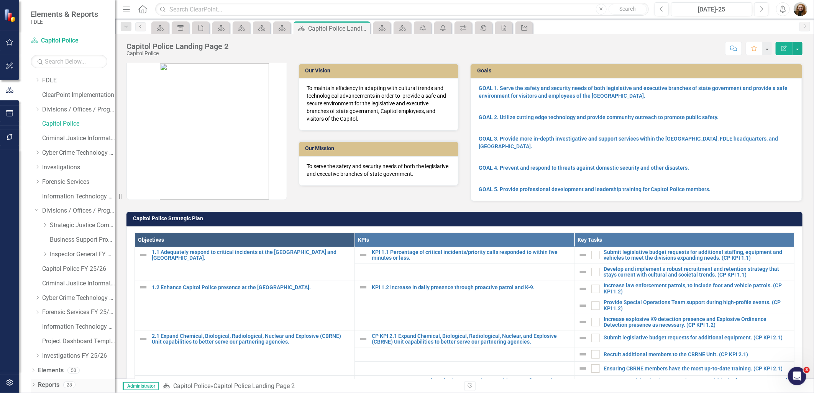
click at [35, 386] on icon "Dropdown" at bounding box center [33, 386] width 5 height 4
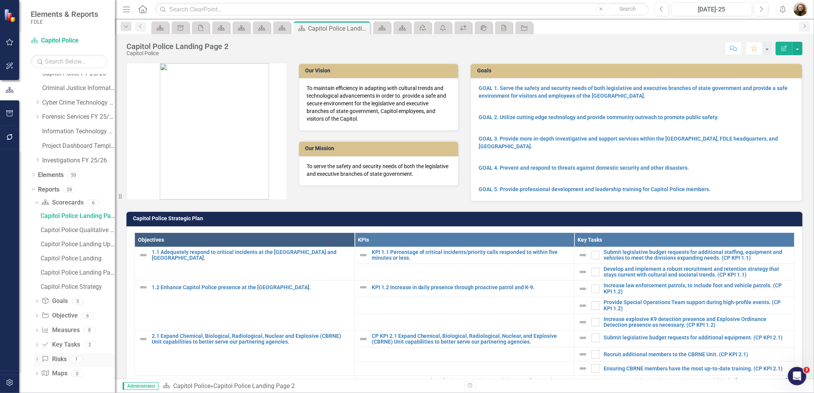
scroll to position [210, 0]
click at [87, 286] on div "Capitol Police Strategy" at bounding box center [78, 286] width 74 height 7
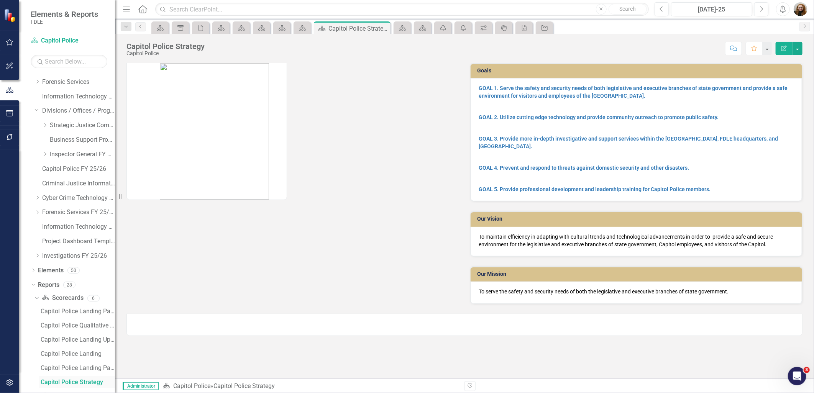
scroll to position [110, 0]
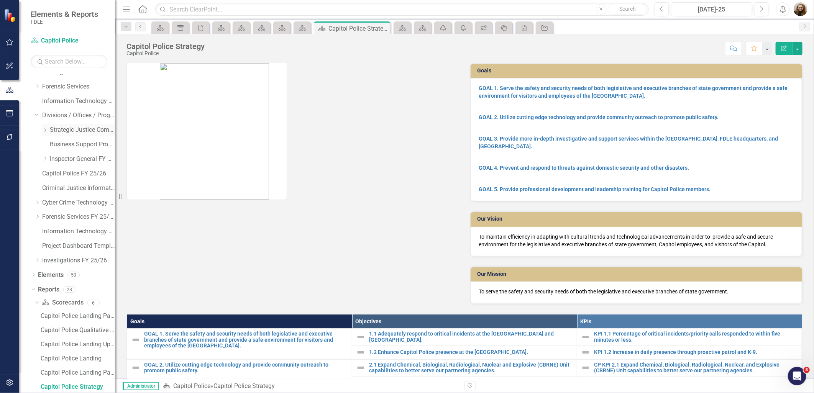
click at [44, 129] on icon "Dropdown" at bounding box center [45, 130] width 6 height 5
click at [66, 158] on link "Criminal Justice Professionalism, Standards & Training Services FY 25/26" at bounding box center [87, 159] width 58 height 9
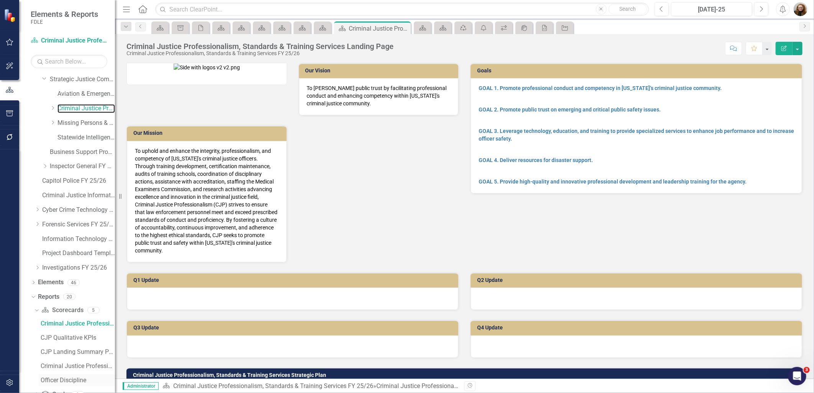
scroll to position [254, 0]
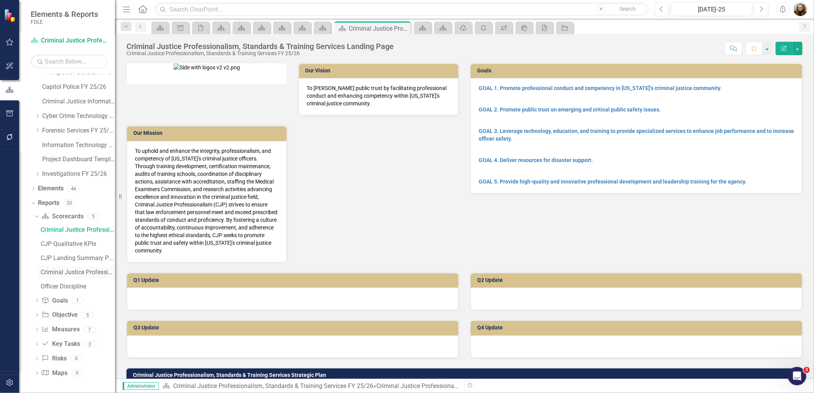
click at [79, 273] on div "Criminal Justice Professionalism, Standards & Training Services" at bounding box center [78, 272] width 74 height 7
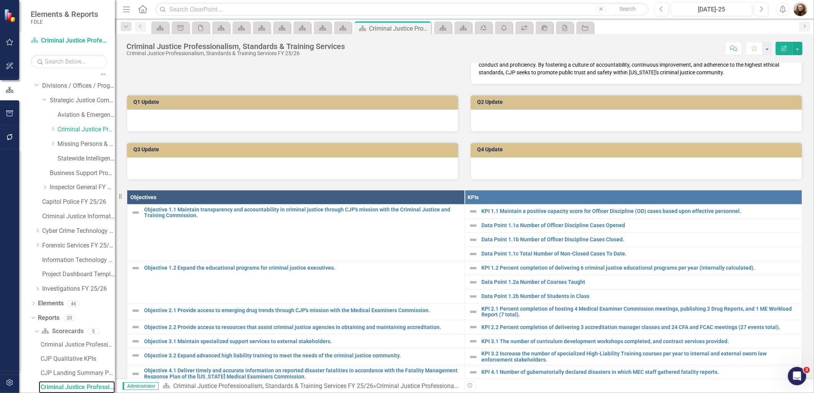
scroll to position [194, 0]
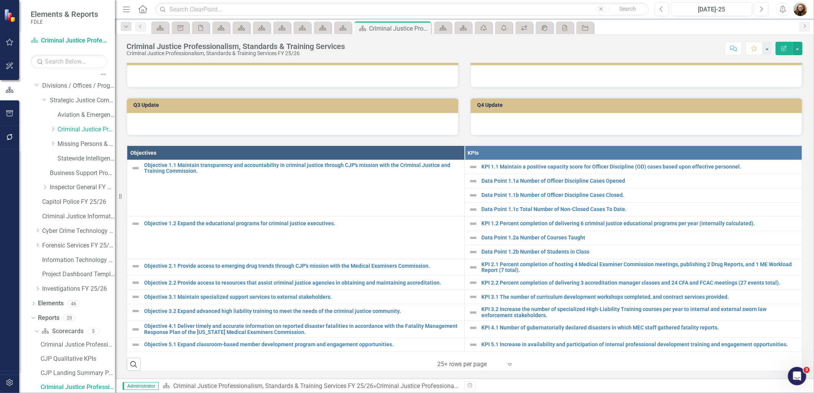
click at [523, 146] on th "KPIs" at bounding box center [634, 153] width 338 height 14
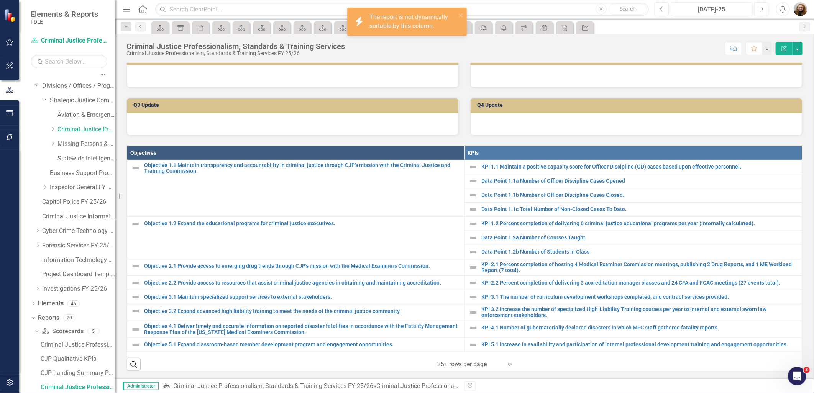
click at [523, 146] on th "KPIs" at bounding box center [634, 153] width 338 height 14
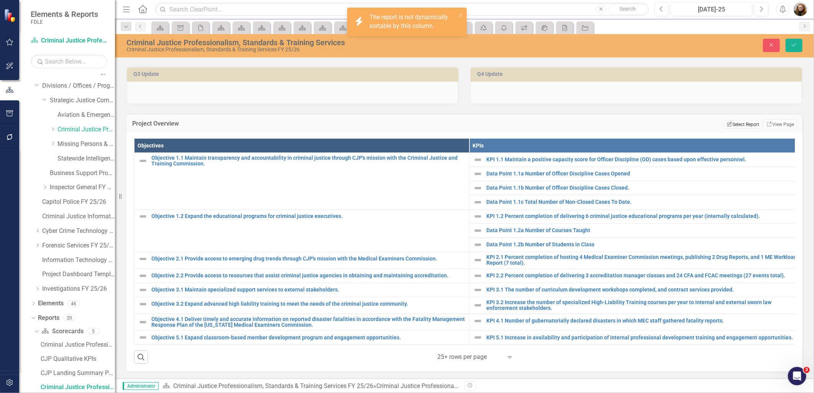
click at [737, 129] on button "Edit Report Select Report" at bounding box center [743, 124] width 37 height 8
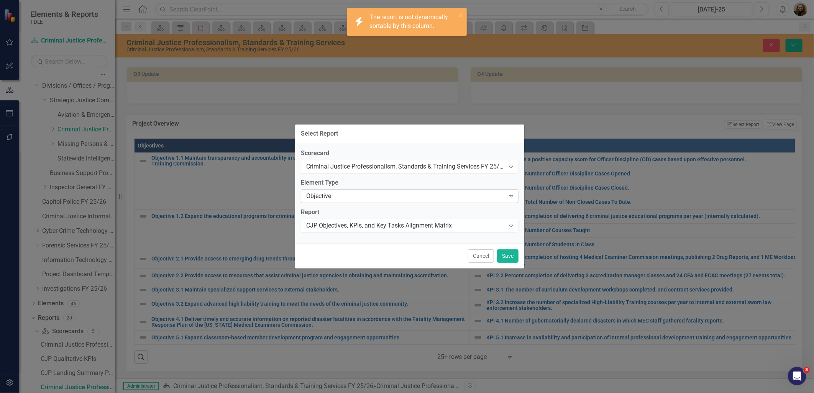
click at [322, 198] on div "Objective" at bounding box center [405, 196] width 199 height 9
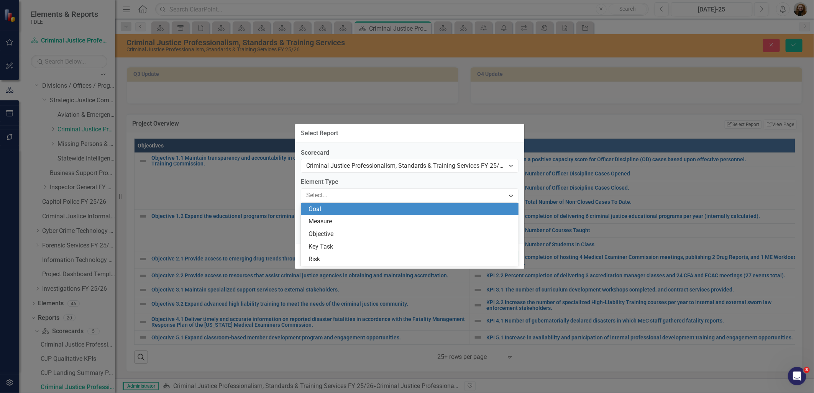
click at [324, 215] on div "Goal" at bounding box center [410, 209] width 218 height 13
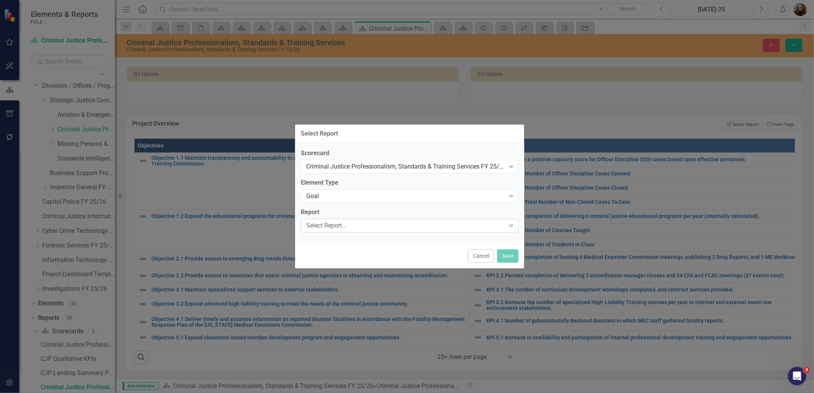
click at [330, 227] on div "Select Report..." at bounding box center [405, 225] width 199 height 9
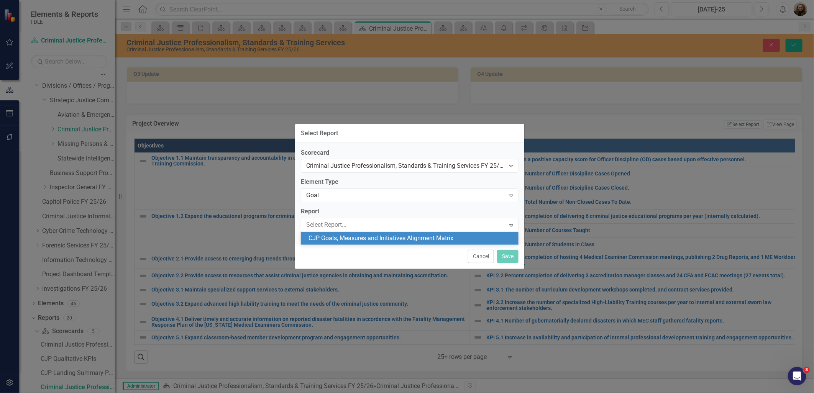
click at [342, 240] on div "CJP Goals, Measures and Initiatives Alignment Matrix" at bounding box center [412, 238] width 206 height 9
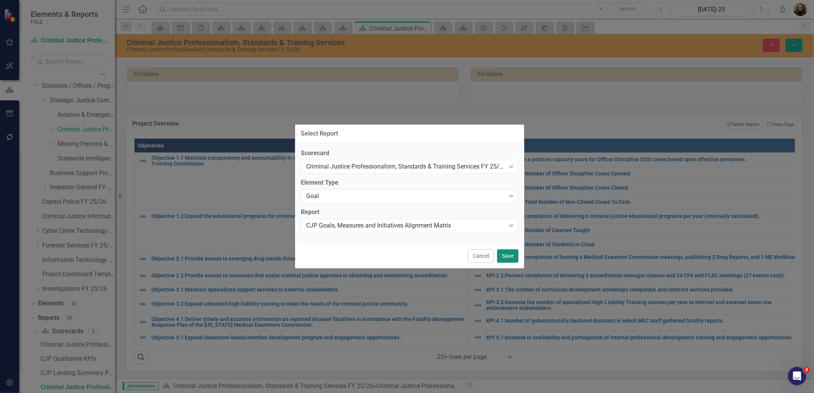
click at [514, 256] on button "Save" at bounding box center [507, 256] width 21 height 13
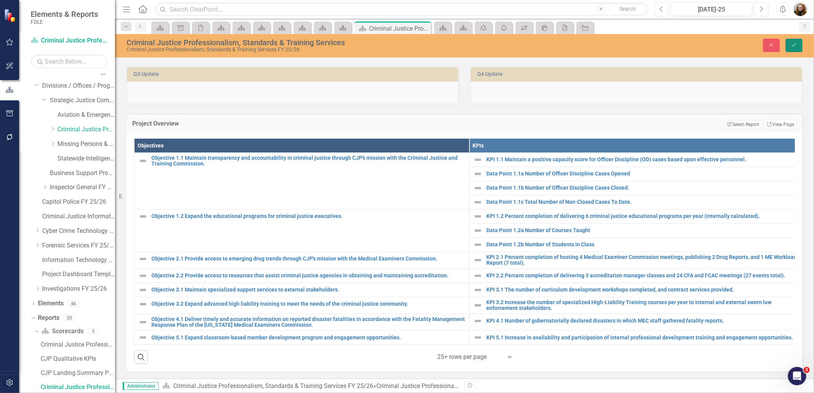
click at [796, 46] on icon "Save" at bounding box center [794, 44] width 7 height 5
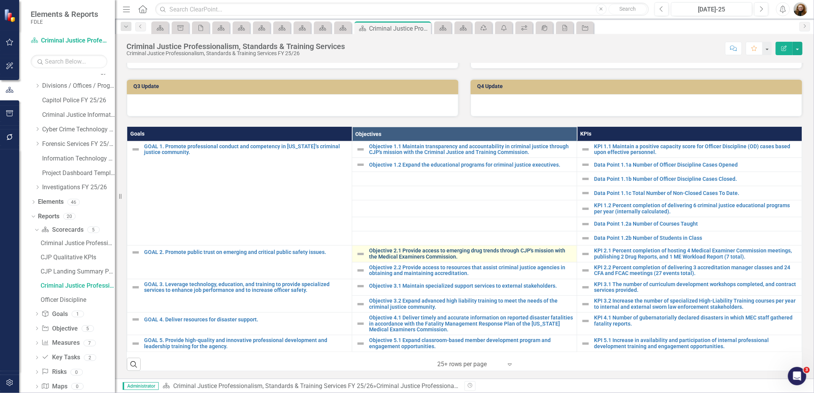
scroll to position [208, 0]
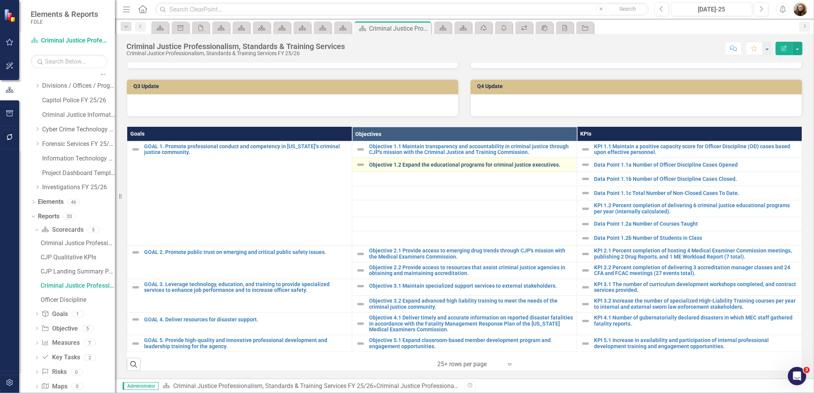
click at [539, 162] on link "Objective 1.2 Expand the educational programs for criminal justice executives." at bounding box center [471, 165] width 204 height 6
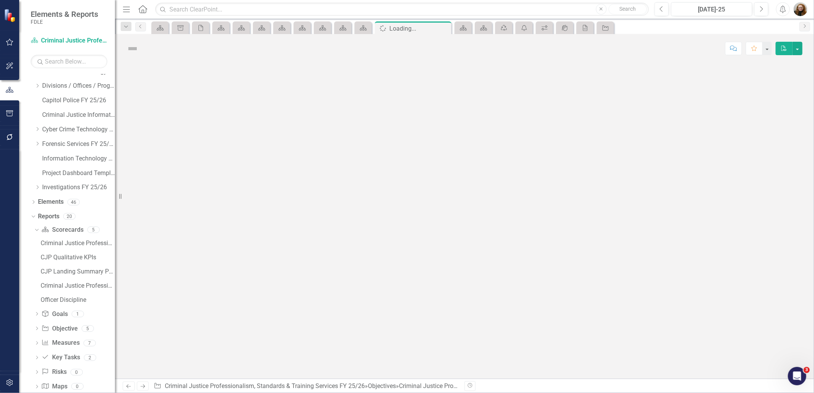
click at [539, 161] on div at bounding box center [464, 221] width 699 height 316
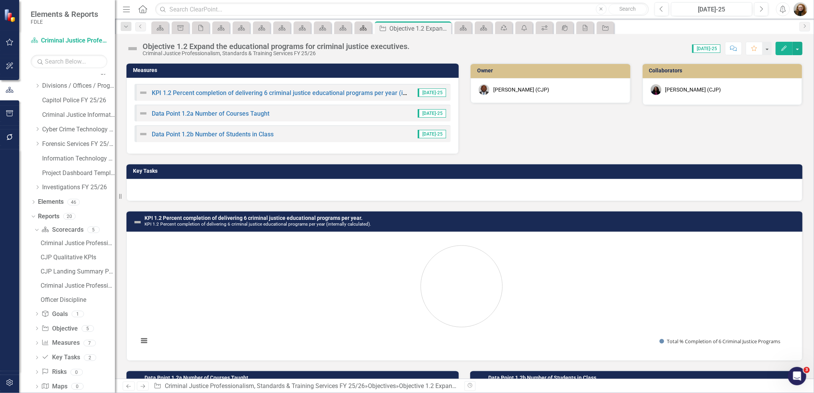
click at [364, 30] on icon at bounding box center [363, 27] width 7 height 5
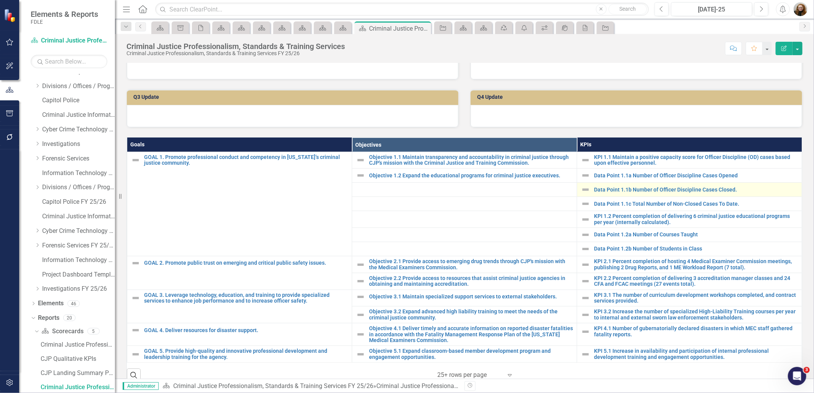
scroll to position [170, 0]
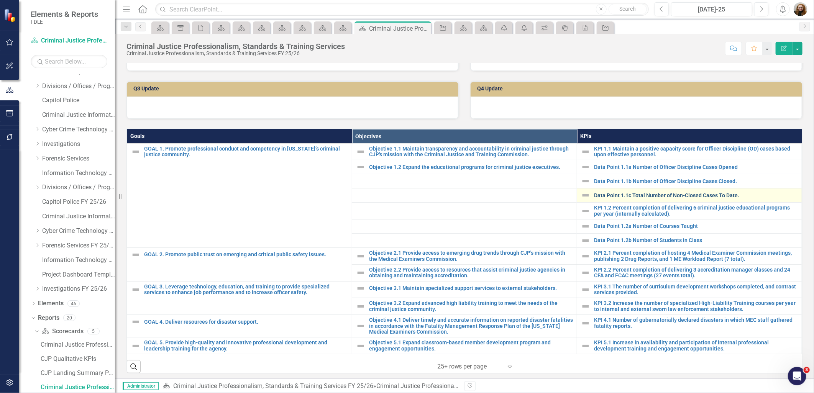
click at [608, 199] on link "Data Point 1.1c Total Number of Non-Closed Cases To Date." at bounding box center [696, 196] width 204 height 6
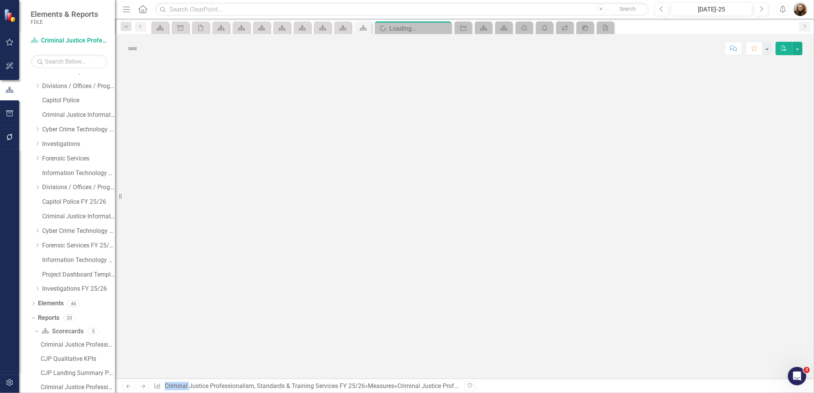
click at [608, 231] on div at bounding box center [464, 221] width 699 height 316
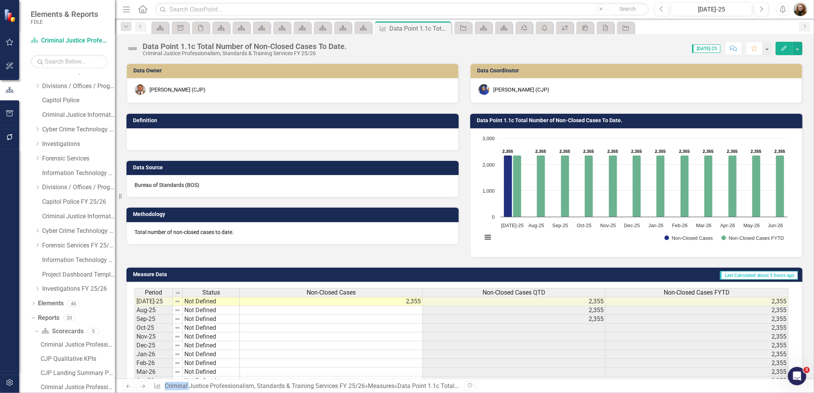
click at [786, 49] on icon "Edit" at bounding box center [784, 48] width 7 height 5
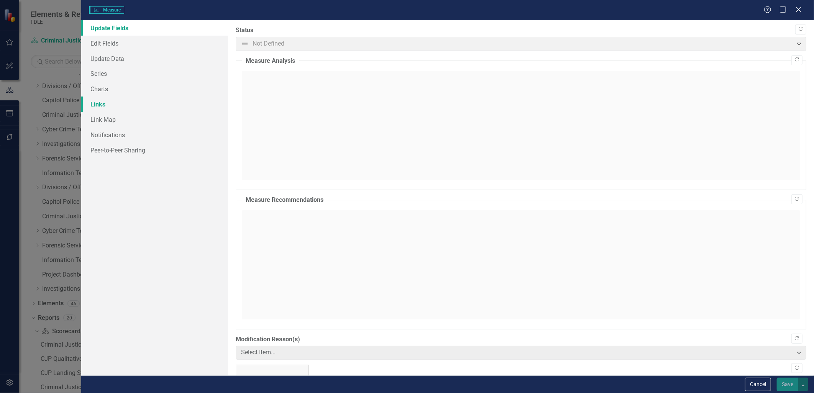
click at [90, 107] on link "Links" at bounding box center [154, 104] width 146 height 15
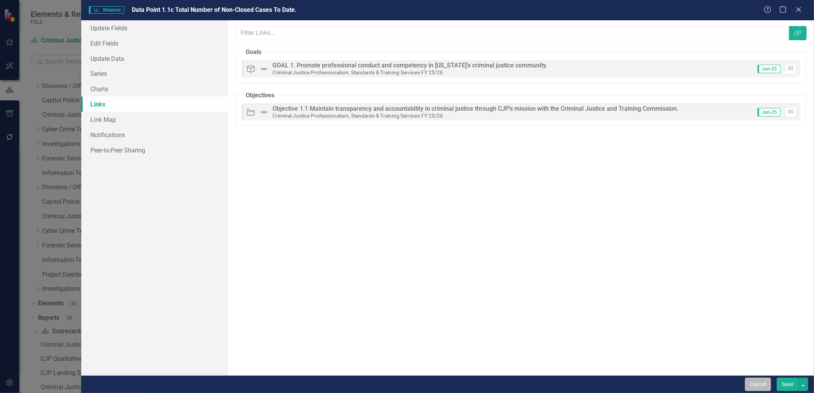
click at [765, 386] on button "Cancel" at bounding box center [758, 384] width 26 height 13
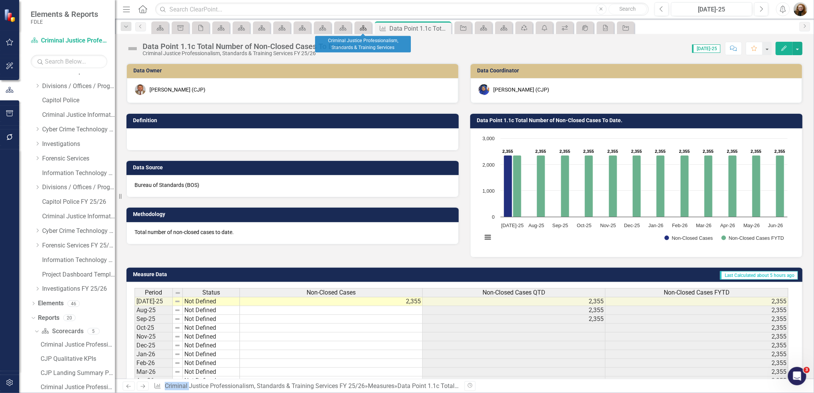
click at [365, 28] on icon at bounding box center [363, 27] width 7 height 5
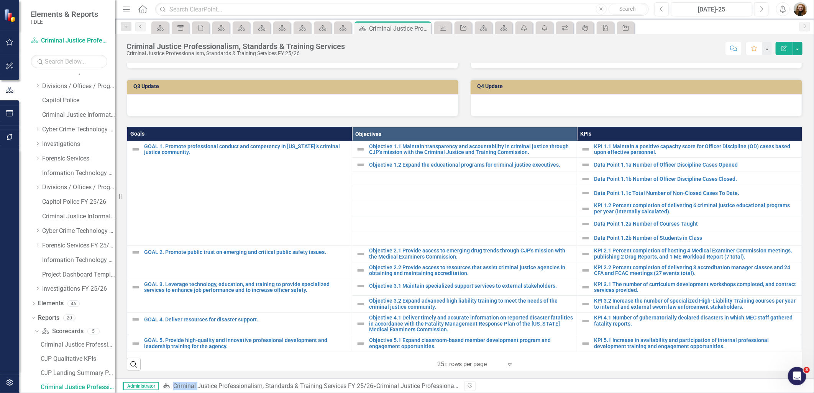
scroll to position [208, 0]
click at [453, 201] on td at bounding box center [464, 209] width 225 height 17
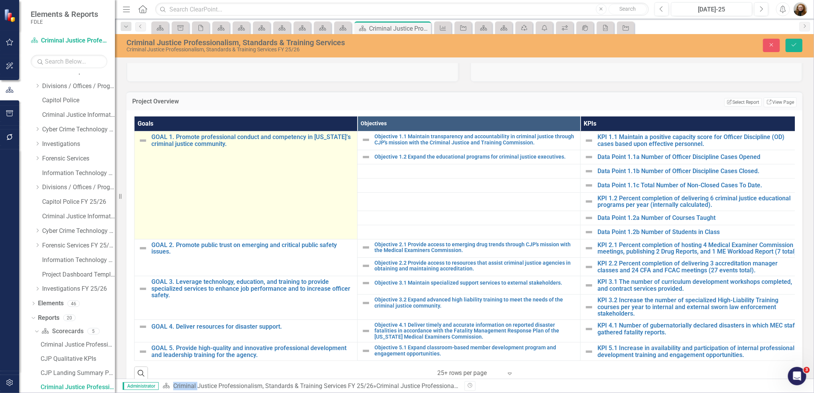
click at [332, 197] on td "GOAL 1. Promote professional conduct and competency in Florida’s criminal justi…" at bounding box center [246, 186] width 223 height 108
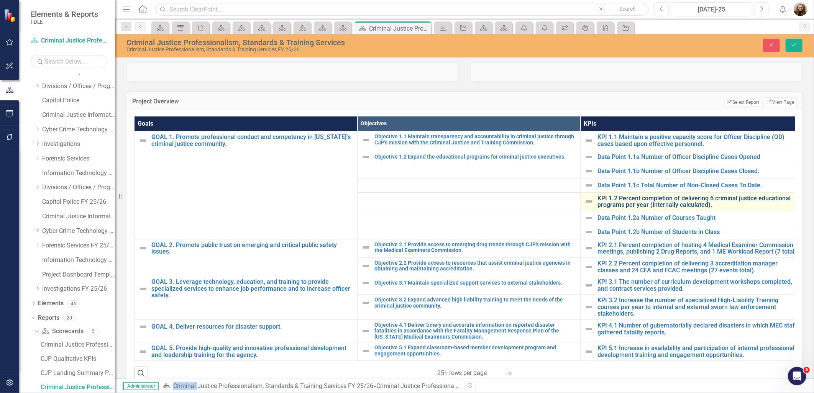
click at [648, 209] on link "KPI 1.2 Percent completion of delivering 6 criminal justice educational program…" at bounding box center [699, 201] width 202 height 13
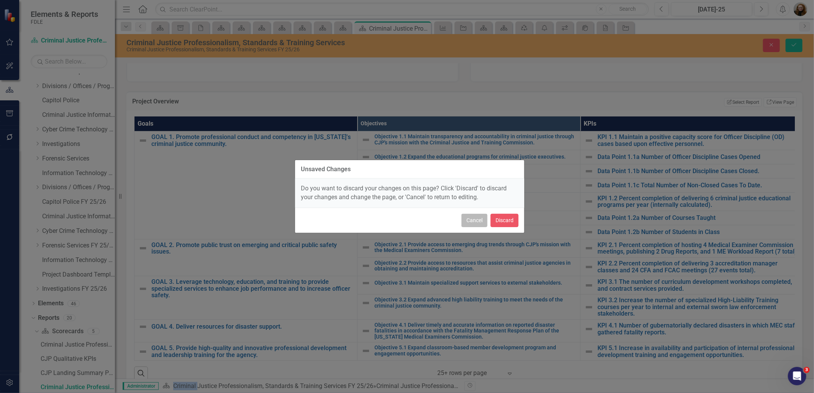
click at [477, 222] on button "Cancel" at bounding box center [475, 220] width 26 height 13
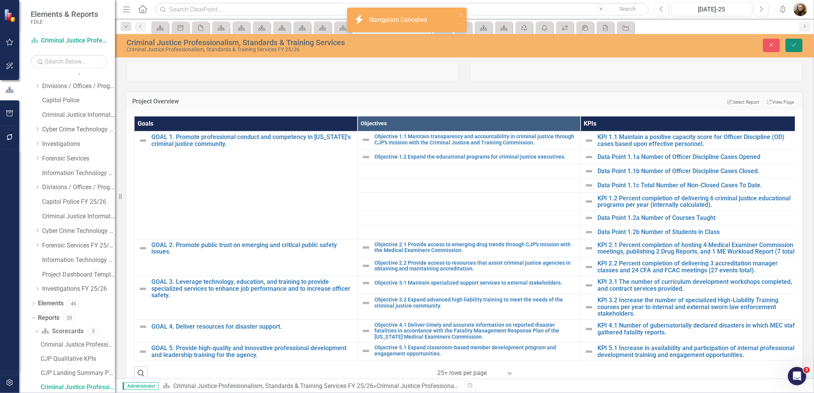
click at [795, 42] on icon "Save" at bounding box center [794, 44] width 7 height 5
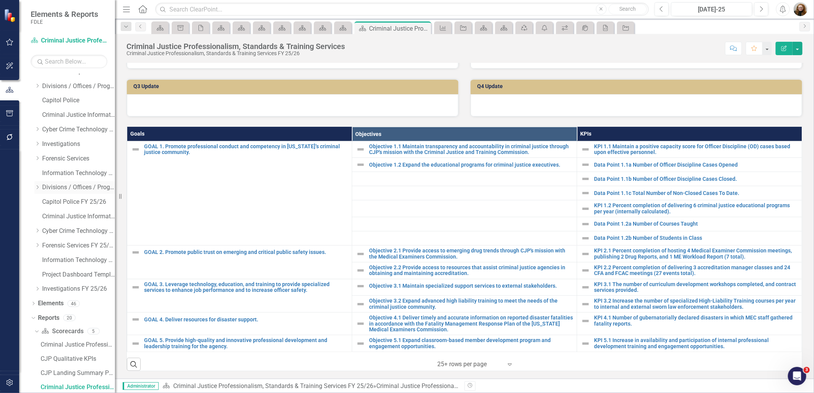
click at [38, 189] on icon "Dropdown" at bounding box center [38, 187] width 6 height 5
click at [46, 202] on icon "Dropdown" at bounding box center [45, 202] width 6 height 5
click at [75, 250] on link "Missing Persons & Offender Enforcement FY 25/26" at bounding box center [87, 246] width 58 height 9
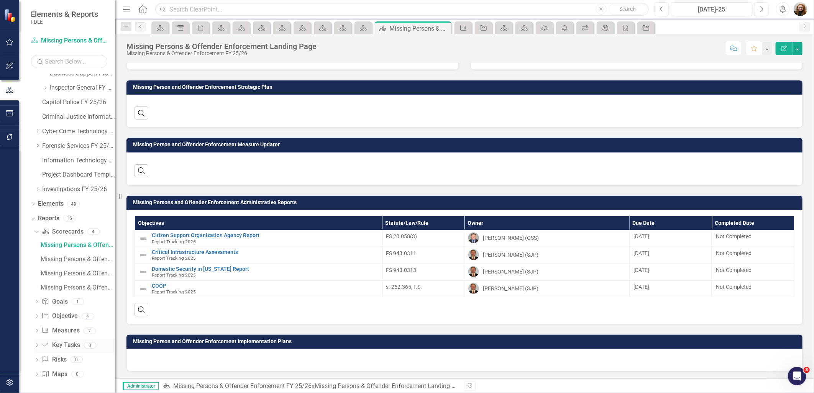
scroll to position [240, 0]
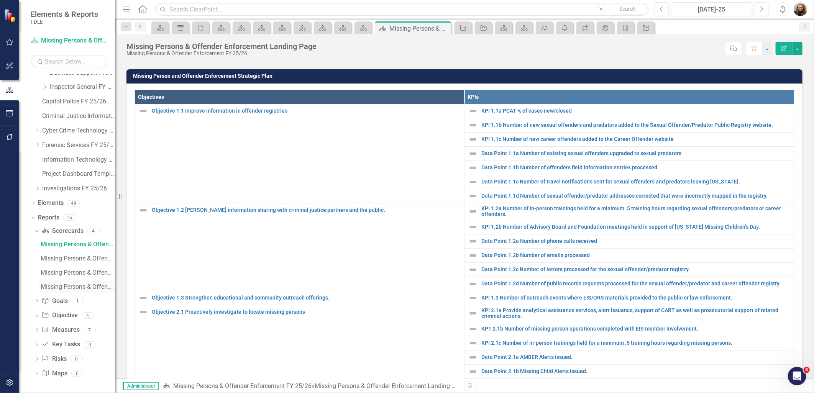
click at [68, 285] on div "Missing Persons & Offender Enforcement" at bounding box center [78, 287] width 74 height 7
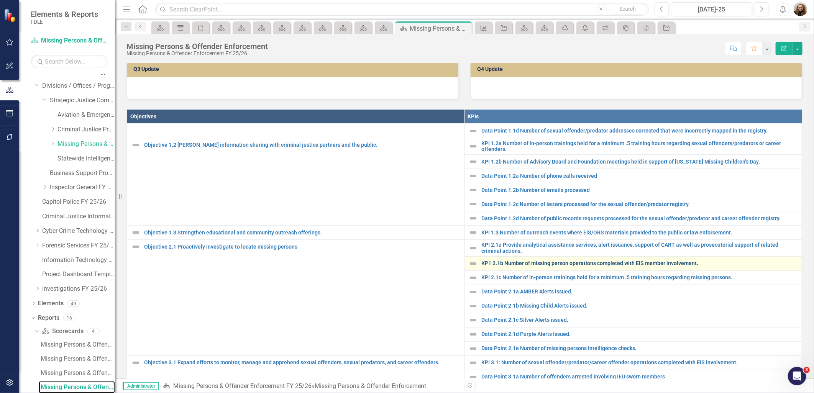
scroll to position [213, 0]
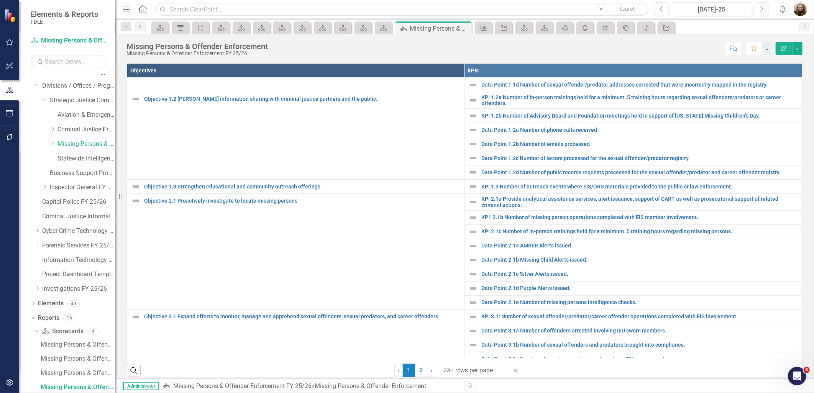
click at [606, 78] on th "KPIs" at bounding box center [634, 71] width 338 height 14
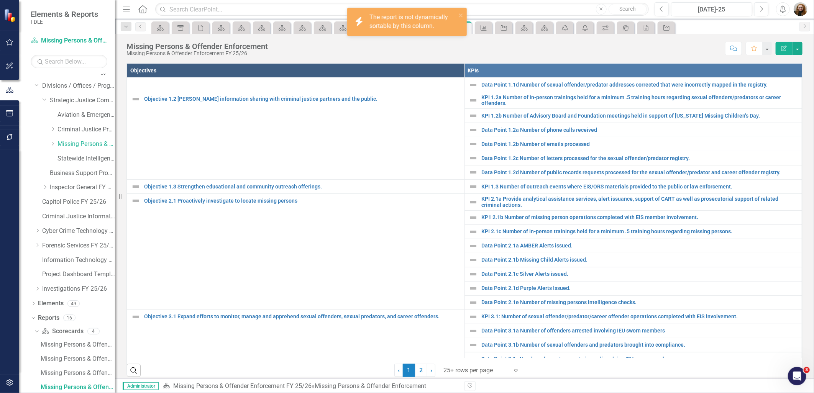
click at [606, 78] on th "KPIs" at bounding box center [634, 71] width 338 height 14
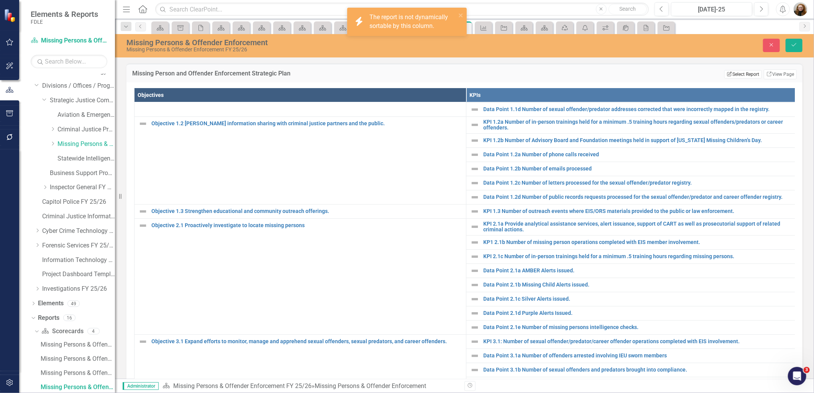
click at [727, 76] on icon "Edit Report" at bounding box center [730, 74] width 6 height 5
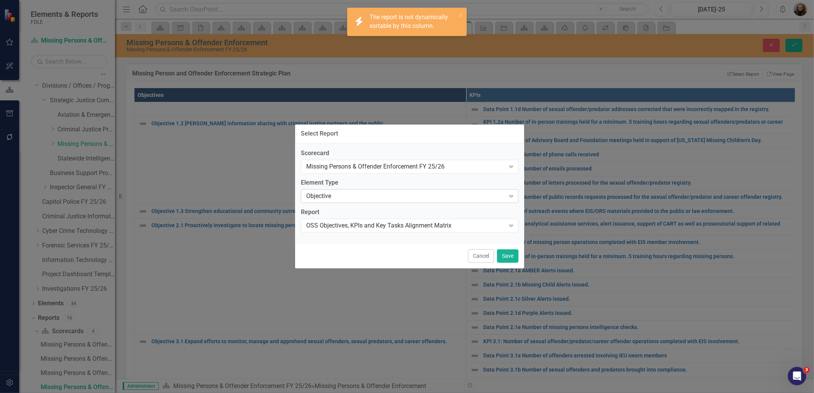
click at [344, 194] on div "Objective" at bounding box center [405, 196] width 199 height 9
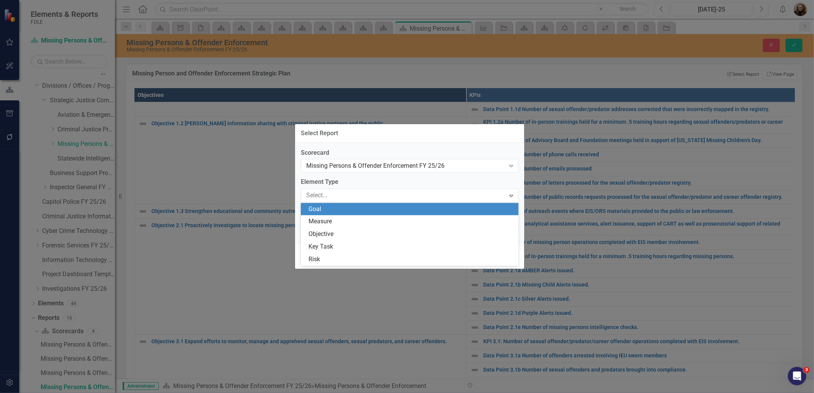
click at [340, 211] on div "Goal" at bounding box center [412, 209] width 206 height 9
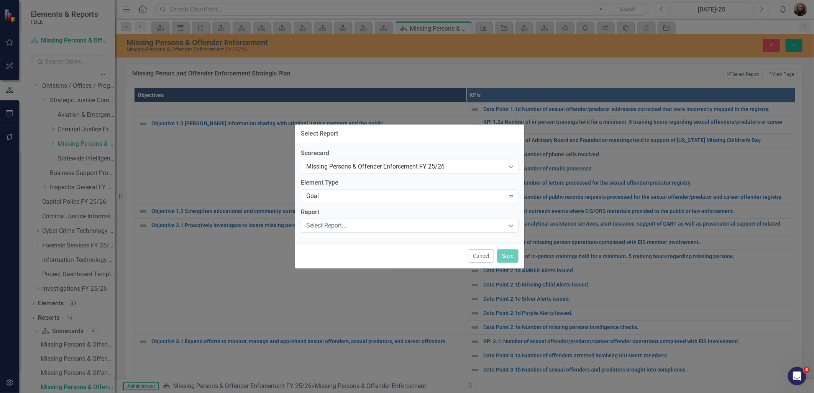
click at [339, 225] on div "Select Report..." at bounding box center [405, 225] width 199 height 9
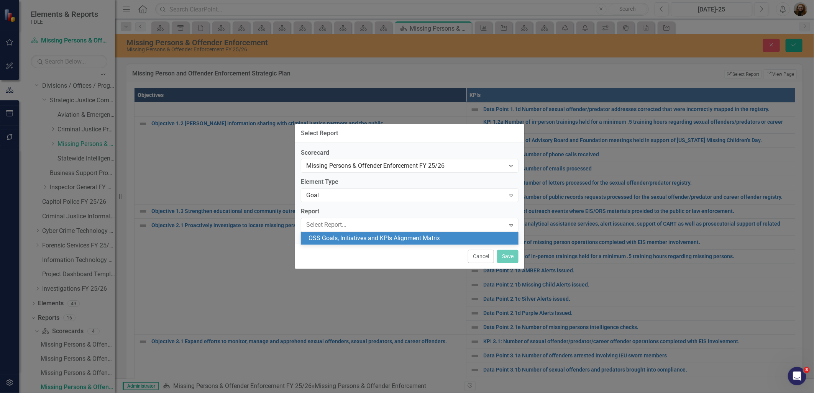
click at [338, 239] on div "OSS Goals, Initiatives and KPIs Alignment Matrix" at bounding box center [412, 238] width 206 height 9
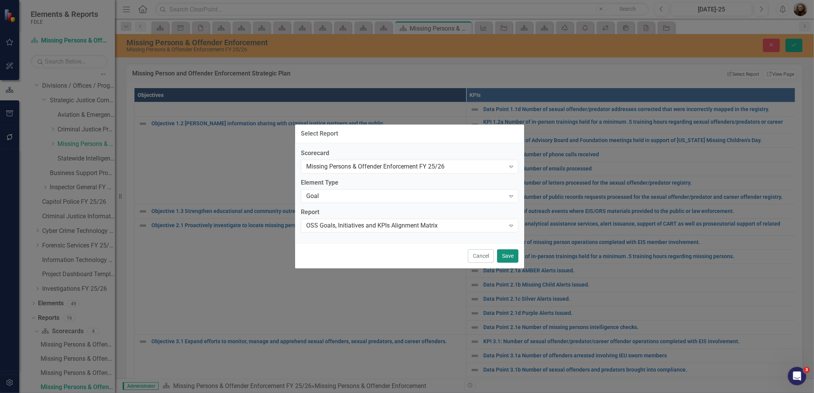
click at [500, 261] on button "Save" at bounding box center [507, 256] width 21 height 13
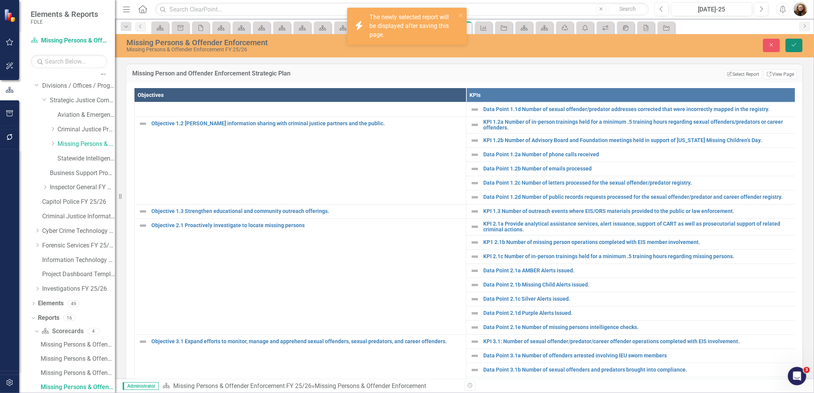
click at [791, 48] on button "Save" at bounding box center [794, 45] width 17 height 13
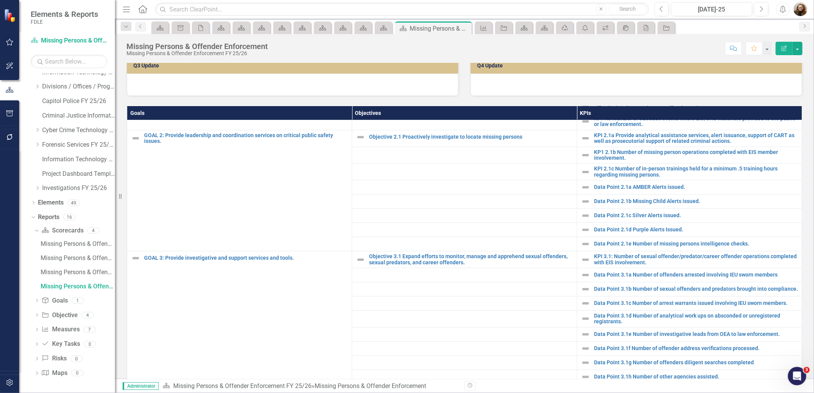
scroll to position [96, 0]
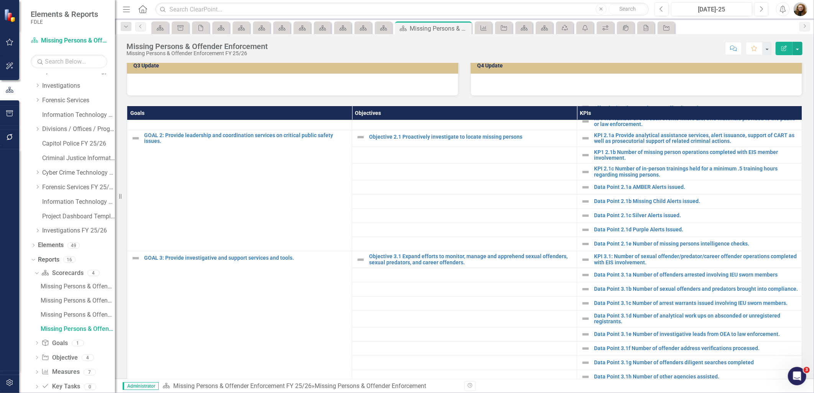
click at [33, 131] on div "Dropdown Scorecards 111 Dropdown FDLE Commissioner's Initiative Team Project Da…" at bounding box center [73, 108] width 84 height 261
click at [35, 130] on icon "Dropdown" at bounding box center [38, 129] width 6 height 5
click at [46, 146] on div "Dropdown" at bounding box center [45, 144] width 6 height 7
click at [74, 200] on link "Statewide Intelligence FY 25/26" at bounding box center [87, 202] width 58 height 9
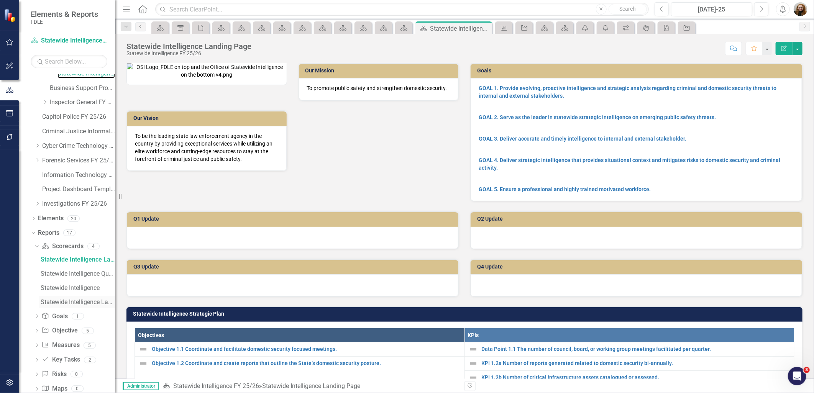
scroll to position [240, 0]
click at [73, 284] on div "Statewide Intelligence Landing Updater" at bounding box center [78, 287] width 74 height 7
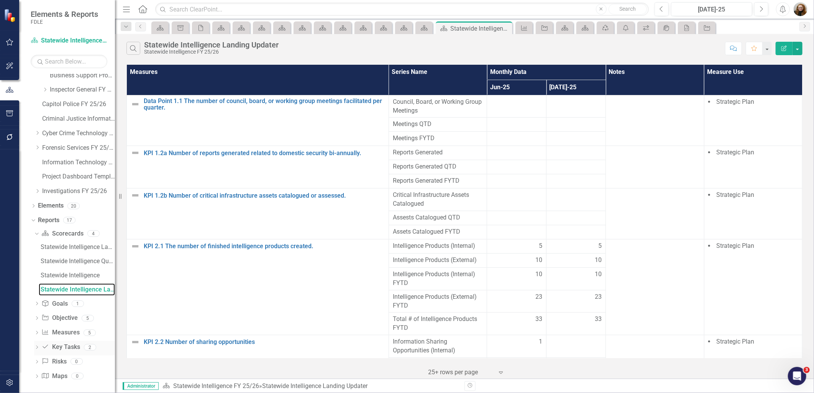
scroll to position [240, 0]
click at [69, 278] on link "Statewide Intelligence" at bounding box center [77, 273] width 76 height 12
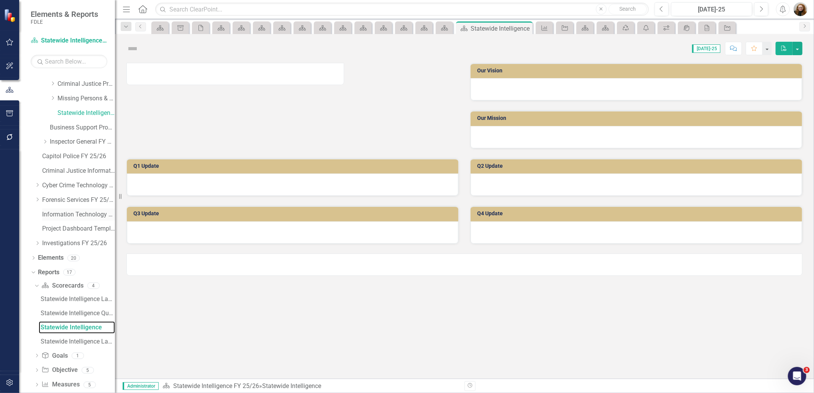
scroll to position [125, 0]
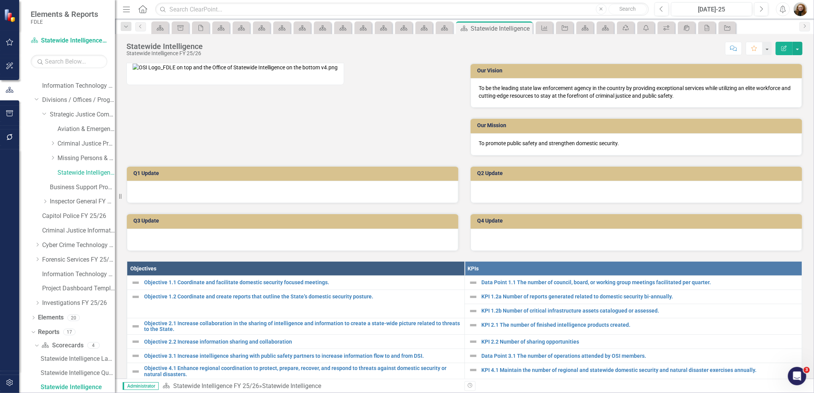
click at [494, 276] on th "KPIs" at bounding box center [634, 269] width 338 height 14
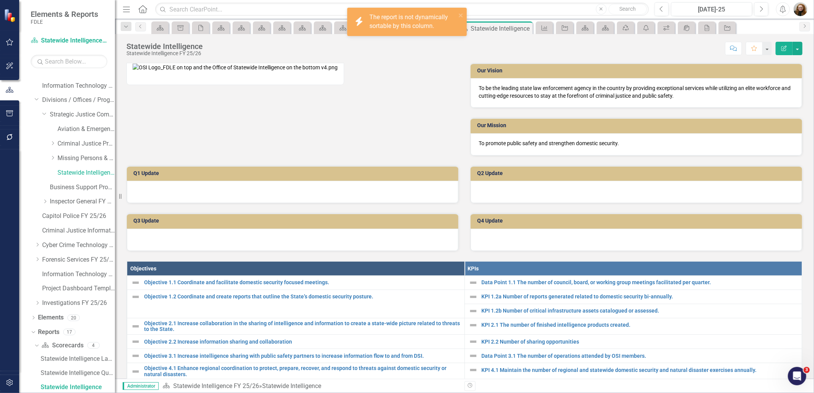
click at [494, 276] on th "KPIs" at bounding box center [634, 269] width 338 height 14
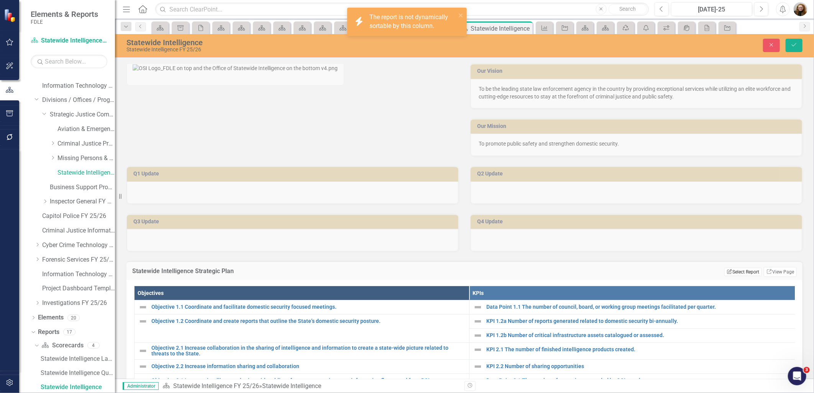
click at [729, 276] on button "Edit Report Select Report" at bounding box center [743, 272] width 37 height 8
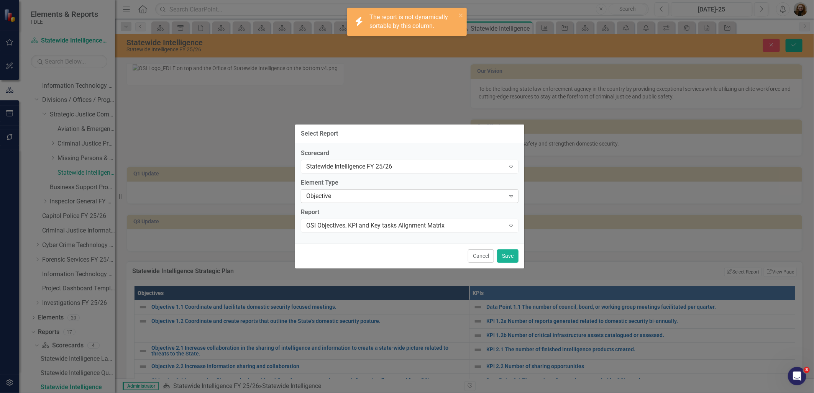
click at [328, 192] on div "Objective" at bounding box center [405, 196] width 199 height 9
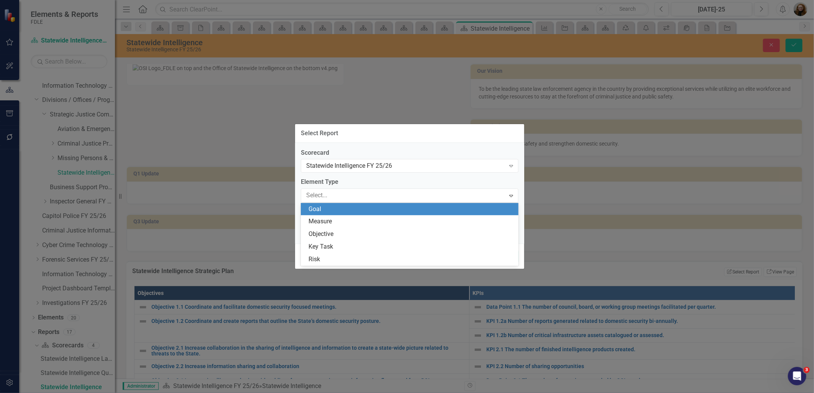
click at [330, 210] on div "Goal" at bounding box center [412, 209] width 206 height 9
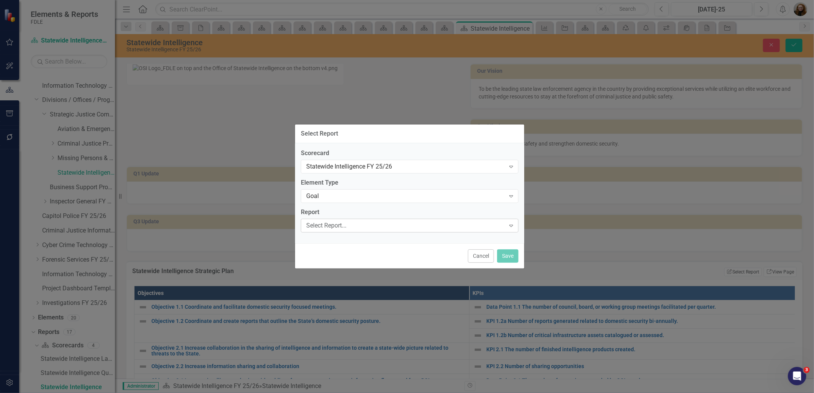
click at [334, 225] on div "Select Report..." at bounding box center [405, 225] width 199 height 9
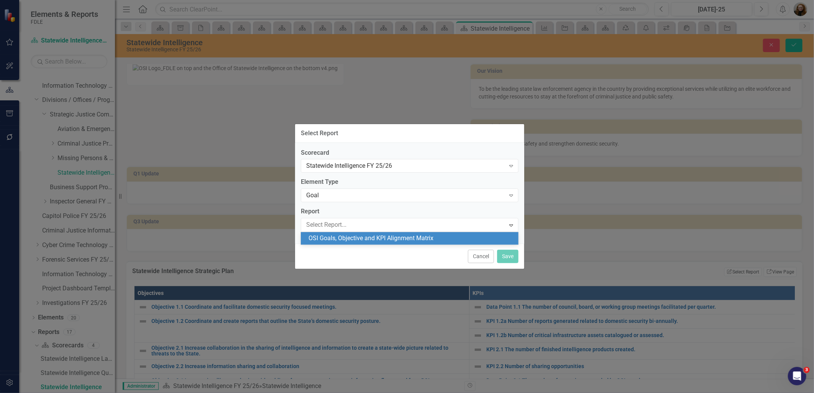
click at [332, 240] on div "OSI Goals, Objective and KPI Alignment Matrix" at bounding box center [412, 238] width 206 height 9
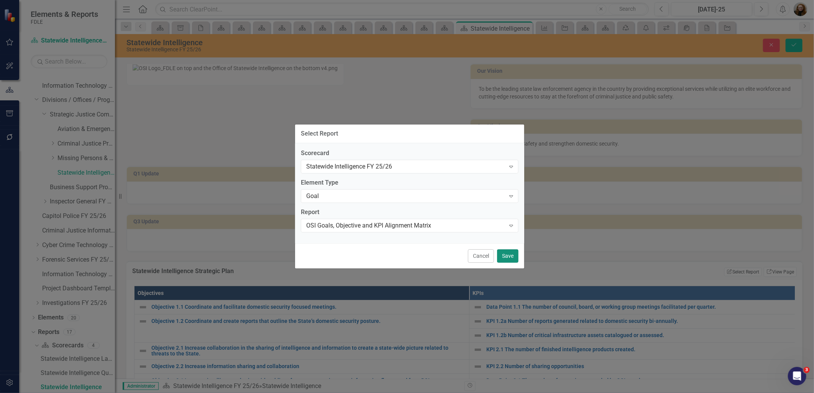
click at [511, 260] on button "Save" at bounding box center [507, 256] width 21 height 13
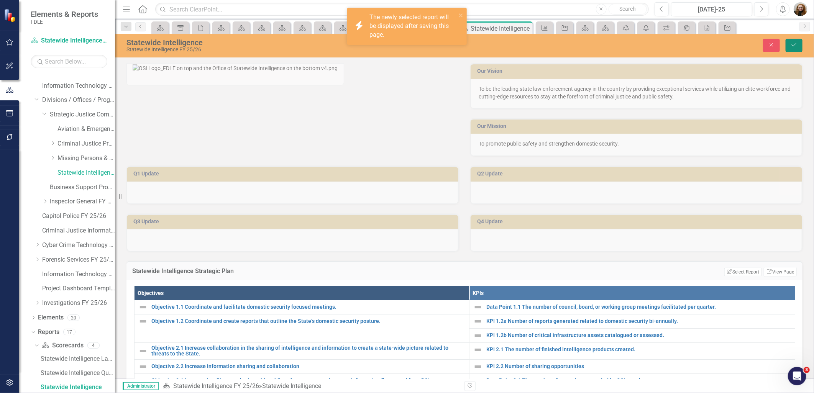
click at [797, 50] on button "Save" at bounding box center [794, 45] width 17 height 13
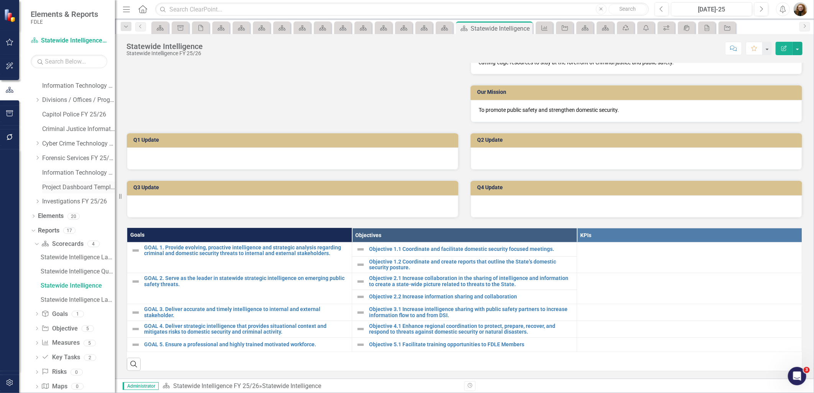
scroll to position [138, 0]
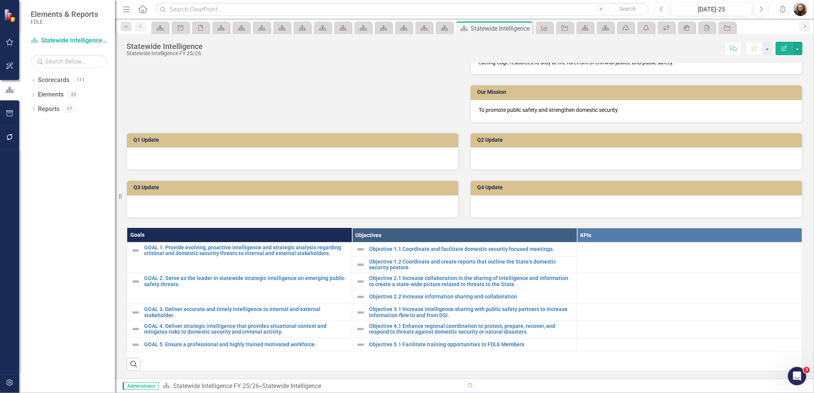
scroll to position [104, 0]
click at [33, 95] on icon "Dropdown" at bounding box center [33, 96] width 5 height 4
click at [62, 140] on link "Measure Measures" at bounding box center [61, 138] width 38 height 9
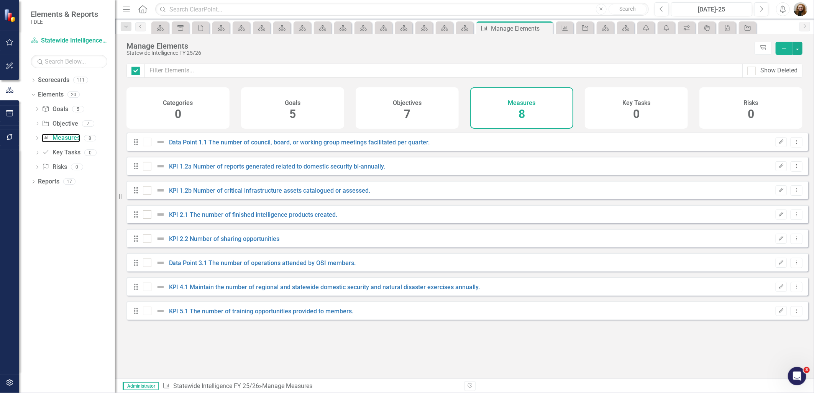
checkbox input "false"
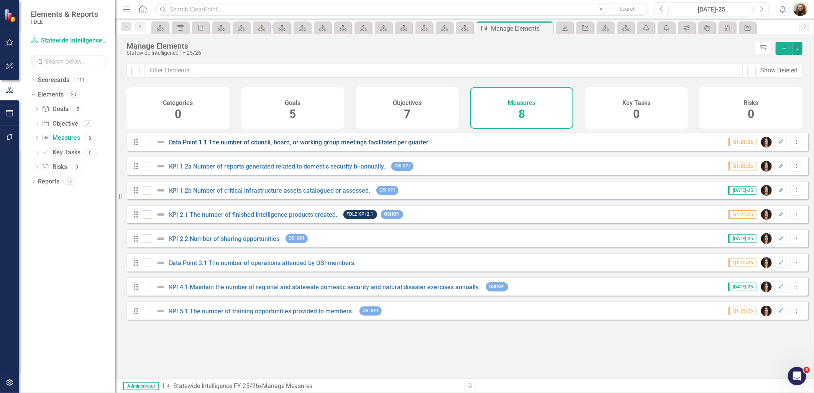
click at [239, 146] on link "Data Point 1.1 The number of council, board, or working group meetings facilita…" at bounding box center [299, 142] width 261 height 7
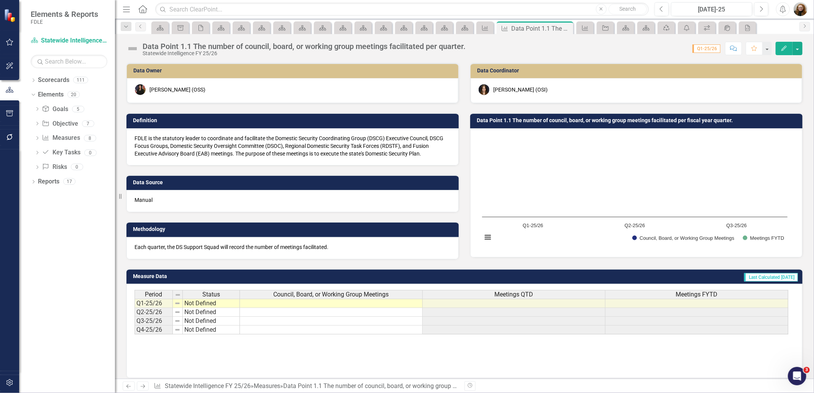
click at [783, 46] on icon "Edit" at bounding box center [784, 48] width 7 height 5
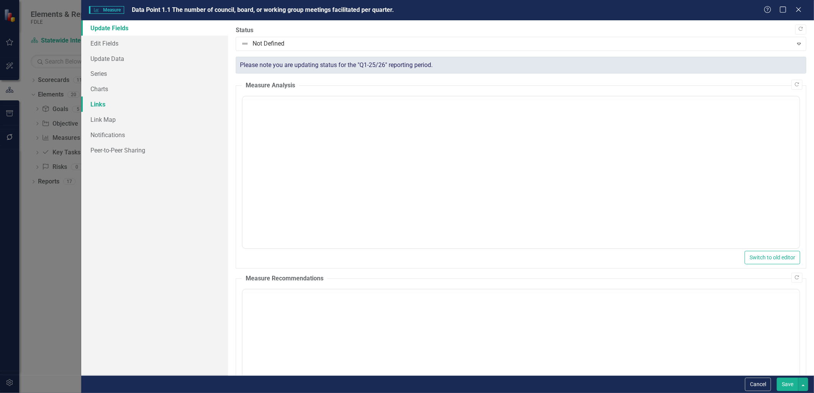
click at [93, 102] on link "Links" at bounding box center [154, 104] width 146 height 15
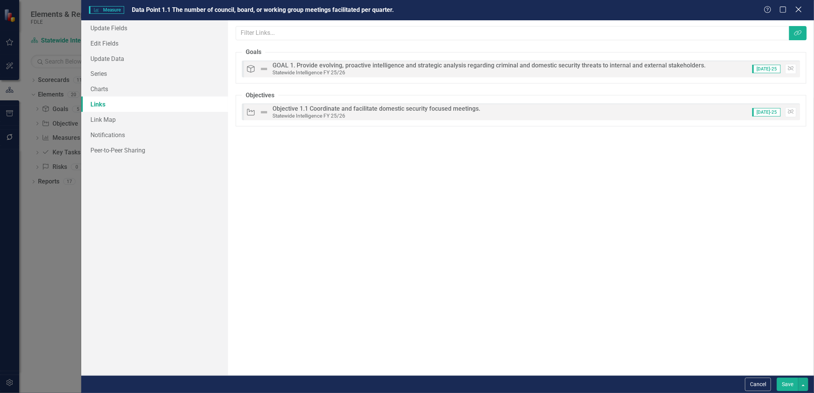
click at [796, 8] on icon at bounding box center [799, 10] width 6 height 6
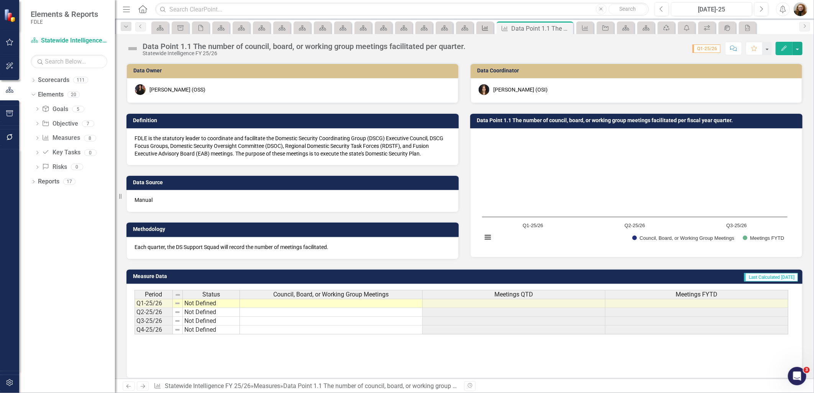
click at [488, 28] on icon "Measure" at bounding box center [486, 28] width 8 height 6
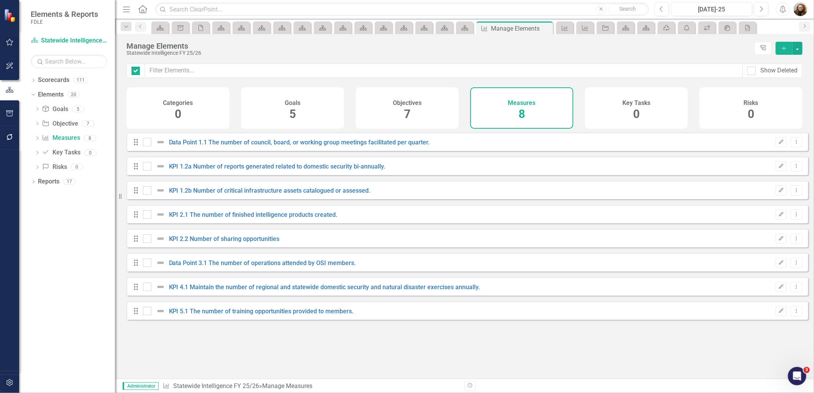
checkbox input "false"
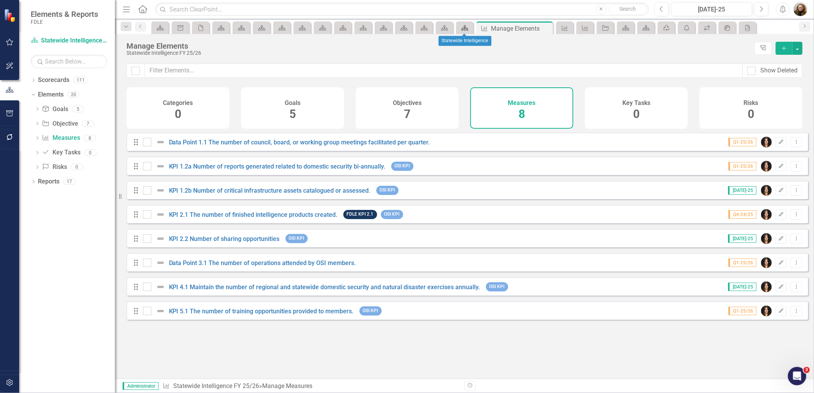
click at [459, 29] on div "Scorecard" at bounding box center [463, 28] width 11 height 10
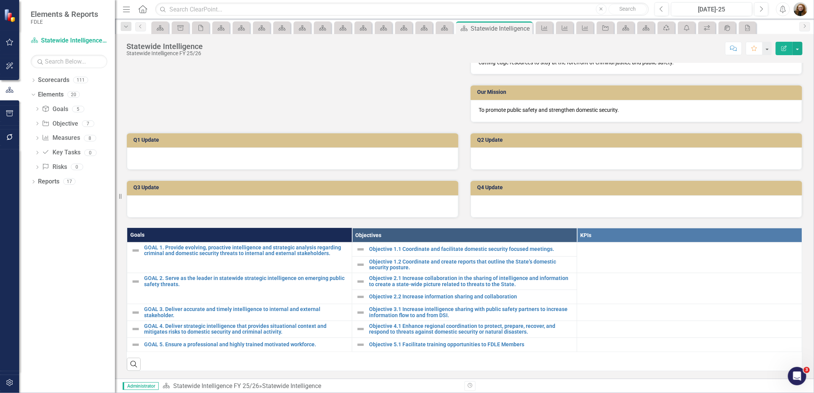
scroll to position [104, 0]
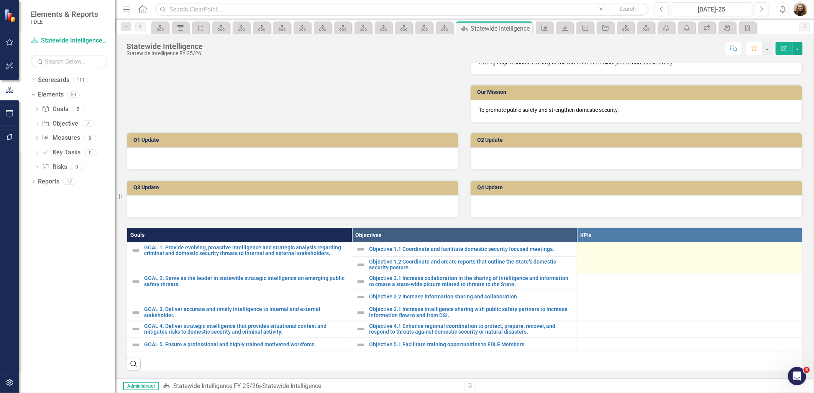
click at [606, 255] on td at bounding box center [689, 257] width 225 height 31
click at [608, 259] on td at bounding box center [689, 257] width 225 height 31
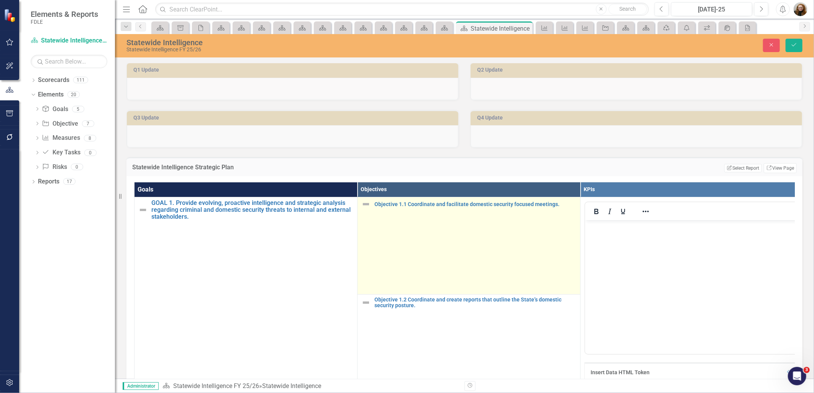
scroll to position [0, 0]
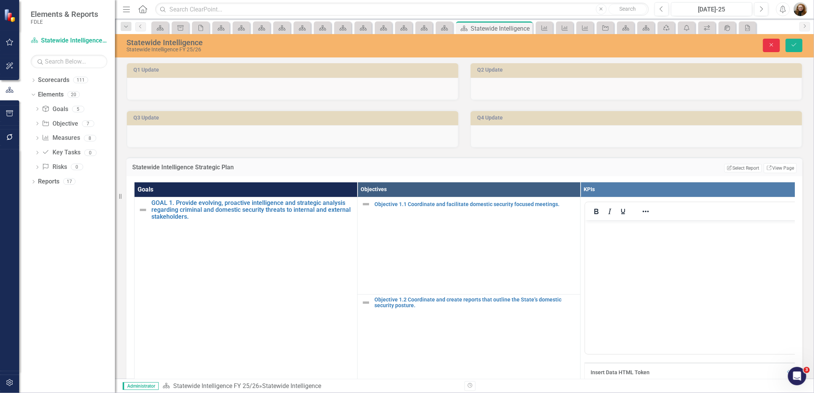
click at [773, 49] on button "Close" at bounding box center [771, 45] width 17 height 13
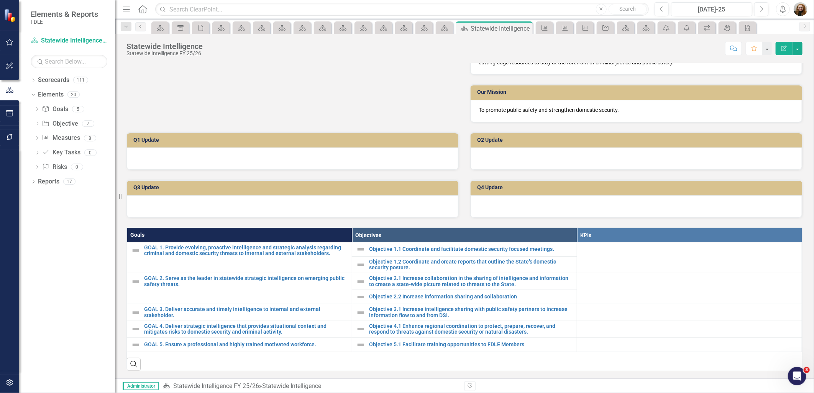
click at [739, 233] on th "KPIs" at bounding box center [689, 235] width 225 height 14
click at [739, 233] on th "KPIs Sort Ascending" at bounding box center [689, 235] width 225 height 14
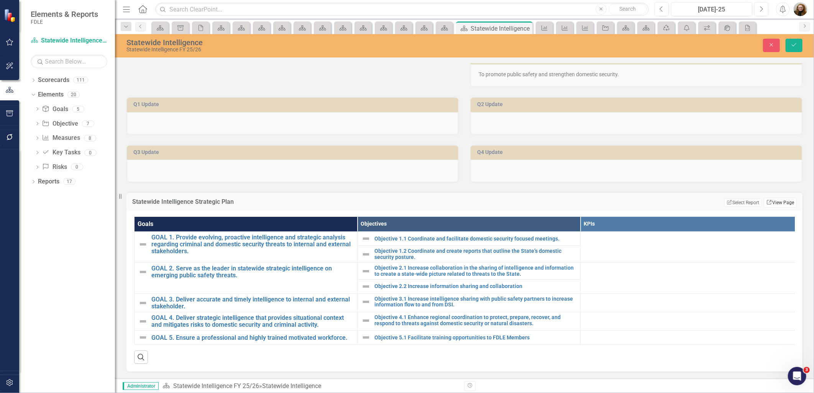
click at [770, 208] on link "Link View Page" at bounding box center [780, 203] width 33 height 10
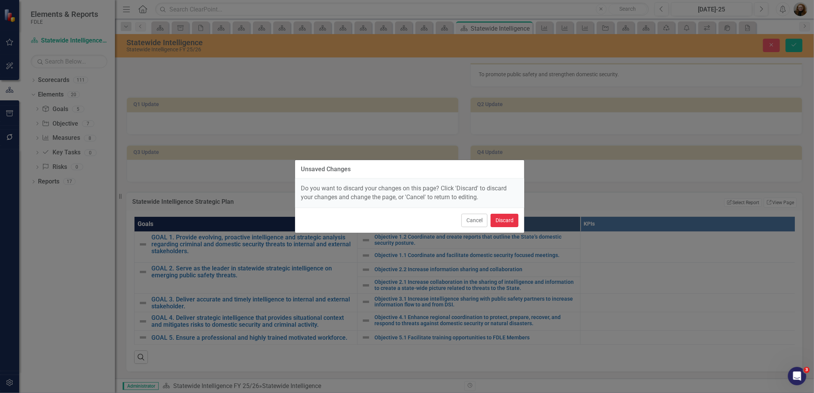
click at [505, 220] on button "Discard" at bounding box center [505, 220] width 28 height 13
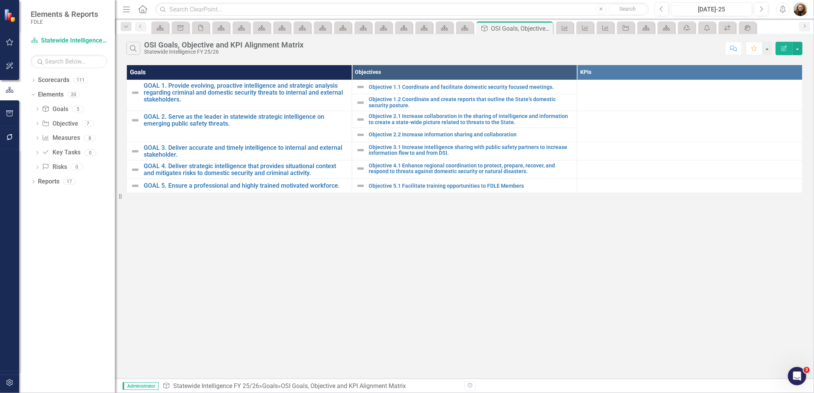
click at [783, 51] on icon "button" at bounding box center [784, 48] width 5 height 5
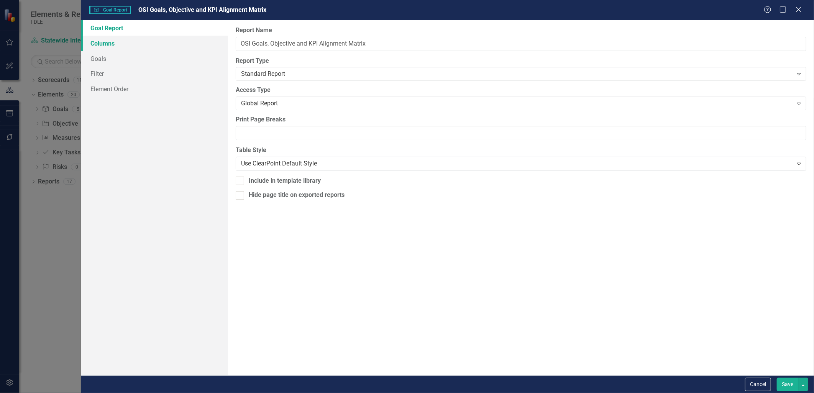
drag, startPoint x: 104, startPoint y: 44, endPoint x: 197, endPoint y: 48, distance: 92.9
click at [104, 44] on link "Columns" at bounding box center [154, 43] width 146 height 15
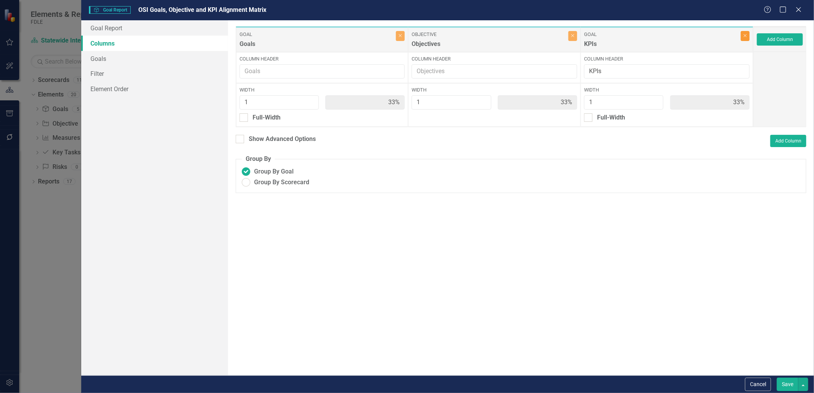
click at [745, 36] on icon "Close" at bounding box center [745, 35] width 3 height 5
type input "50%"
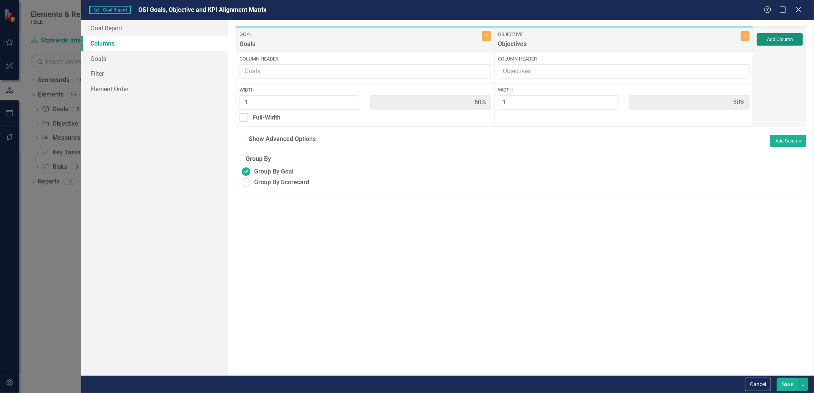
click at [780, 40] on button "Add Column" at bounding box center [780, 39] width 46 height 12
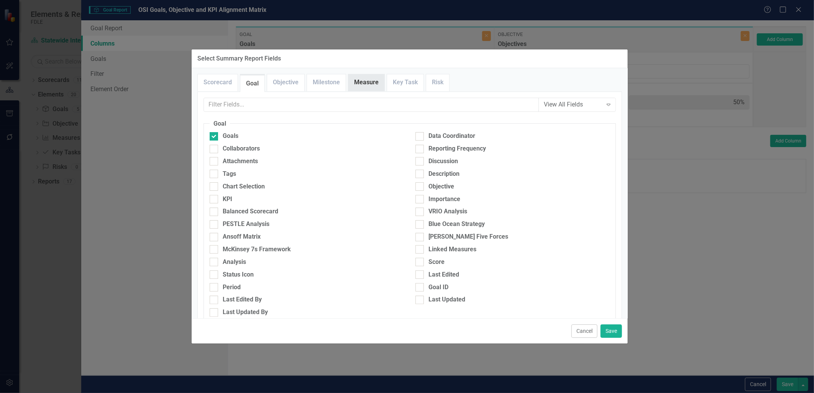
click at [380, 79] on link "Measure" at bounding box center [367, 82] width 36 height 16
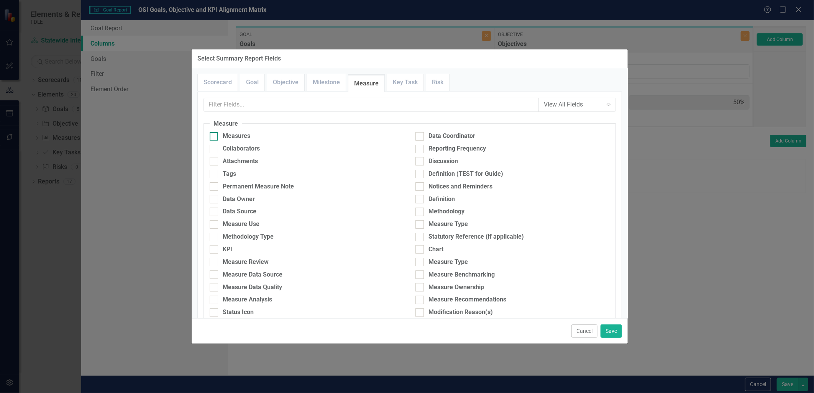
click at [215, 137] on div at bounding box center [214, 136] width 8 height 8
click at [215, 137] on input "Measures" at bounding box center [212, 134] width 5 height 5
checkbox input "true"
click at [606, 329] on button "Save" at bounding box center [611, 331] width 21 height 13
type input "33%"
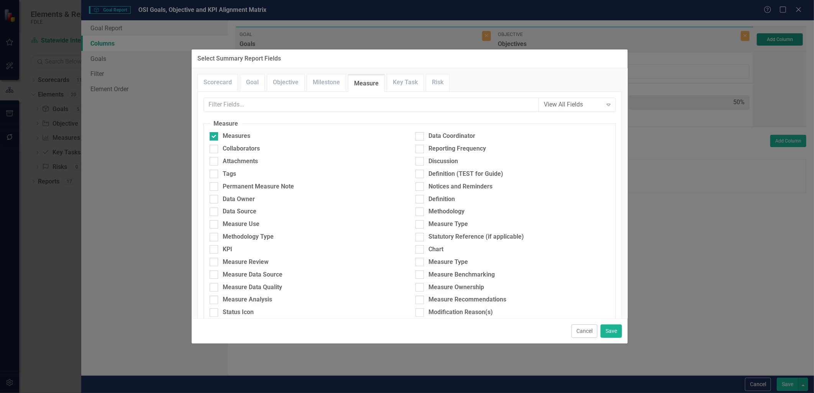
type input "33%"
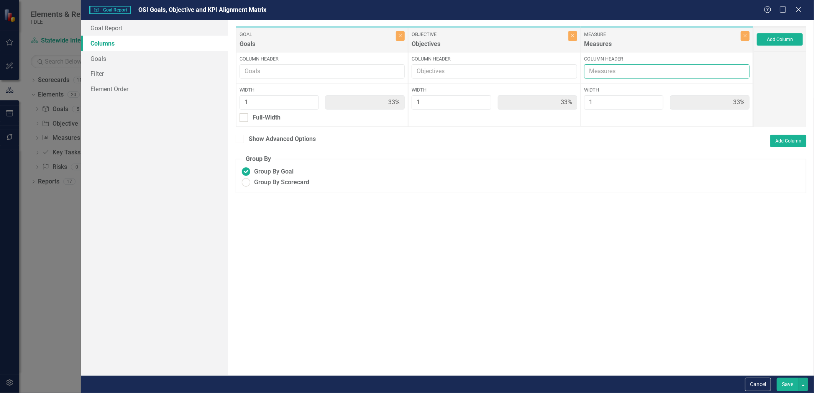
click at [612, 72] on input "Column Header" at bounding box center [667, 71] width 166 height 14
type input "KPIs"
click at [782, 142] on button "Add Column" at bounding box center [789, 141] width 36 height 12
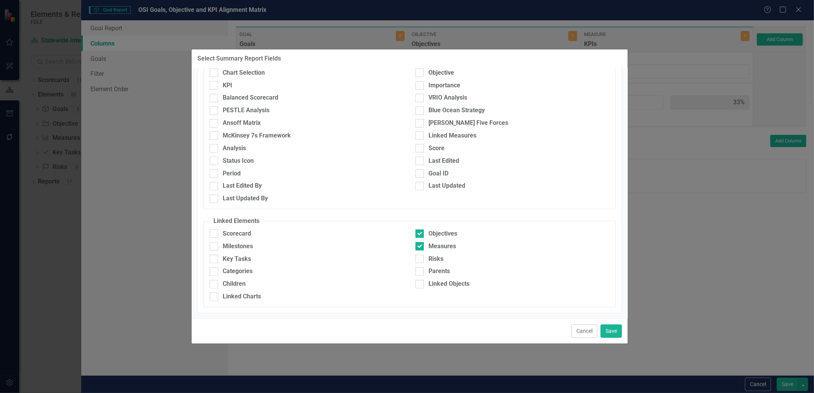
scroll to position [114, 0]
click at [587, 334] on button "Cancel" at bounding box center [585, 331] width 26 height 13
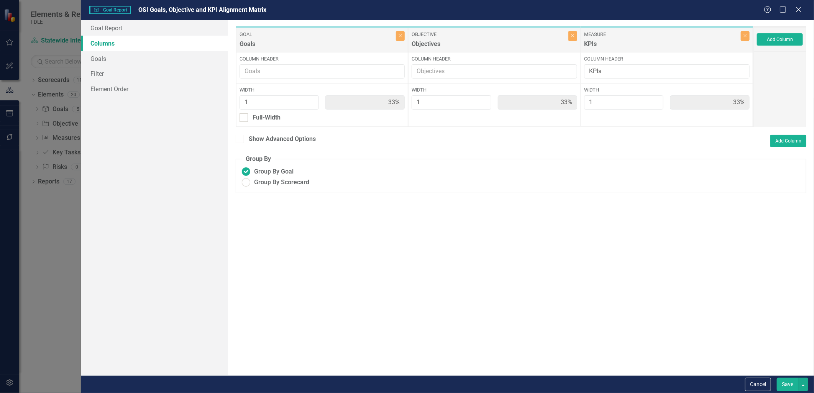
click at [786, 385] on button "Save" at bounding box center [787, 384] width 21 height 13
radio input "true"
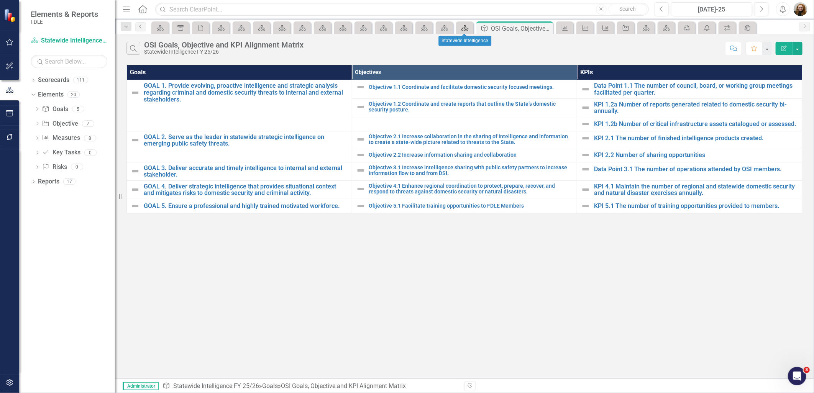
click at [461, 26] on icon "Scorecard" at bounding box center [465, 28] width 8 height 6
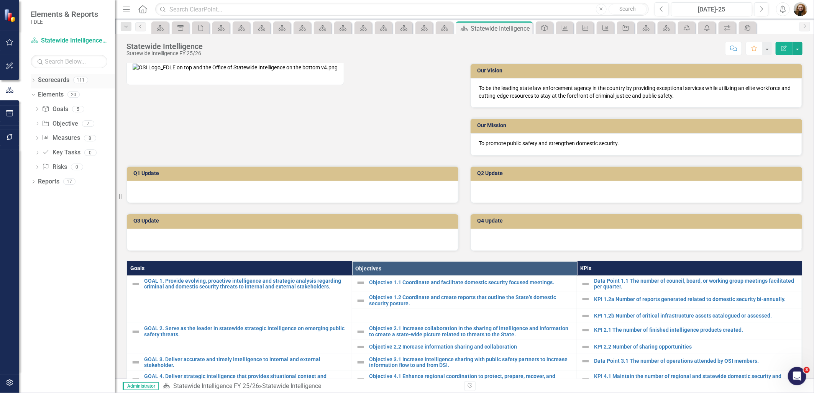
click at [31, 81] on icon "Dropdown" at bounding box center [33, 81] width 5 height 4
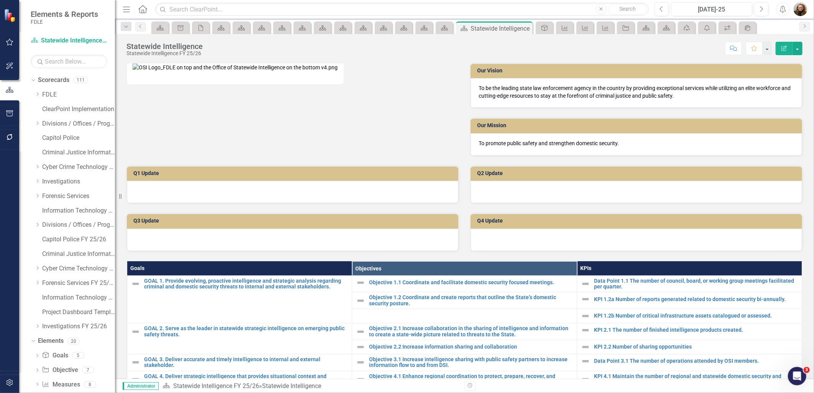
scroll to position [43, 0]
click at [36, 185] on icon "Dropdown" at bounding box center [38, 182] width 6 height 5
drag, startPoint x: 54, startPoint y: 257, endPoint x: 101, endPoint y: 252, distance: 47.1
click at [54, 258] on link "Criminal Justice Information Services FY 25/26" at bounding box center [78, 255] width 73 height 9
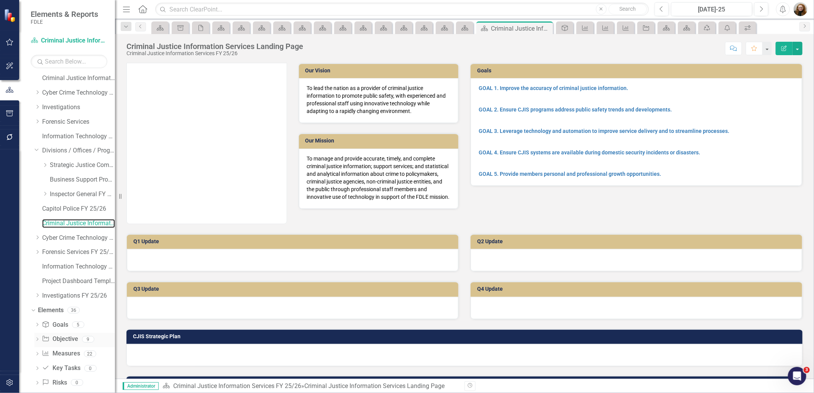
scroll to position [87, 0]
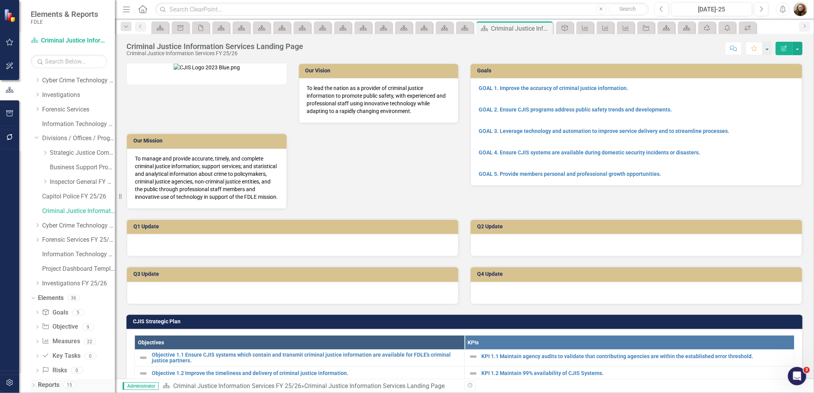
click at [35, 384] on icon "Dropdown" at bounding box center [33, 386] width 5 height 4
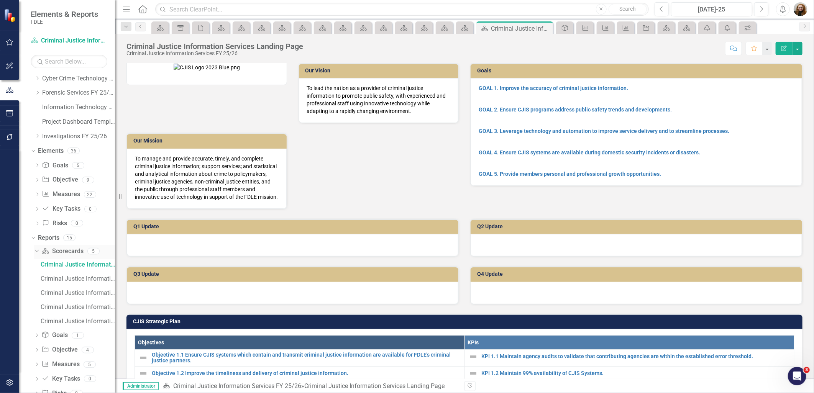
scroll to position [269, 0]
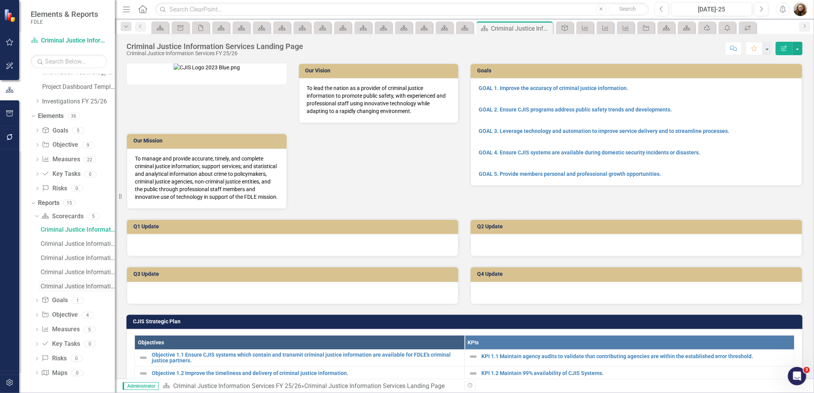
click at [78, 289] on div "Criminal Justice Information Services" at bounding box center [78, 286] width 74 height 7
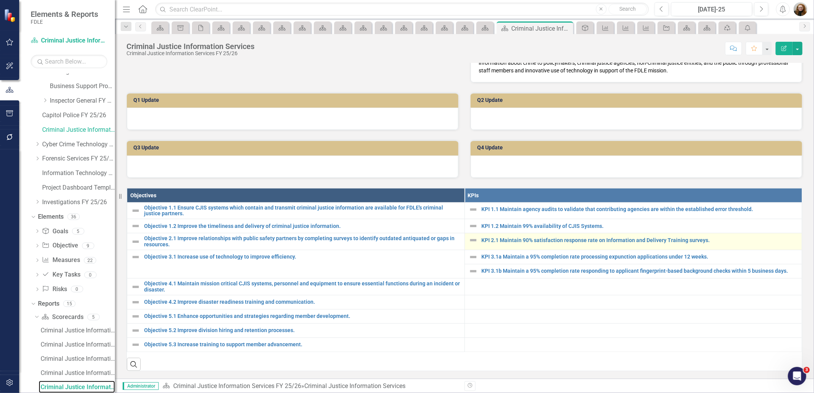
scroll to position [147, 0]
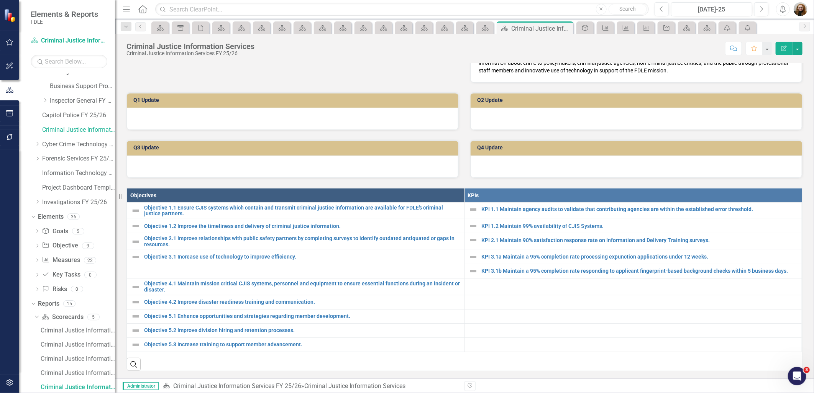
click at [546, 189] on th "KPIs" at bounding box center [634, 195] width 338 height 14
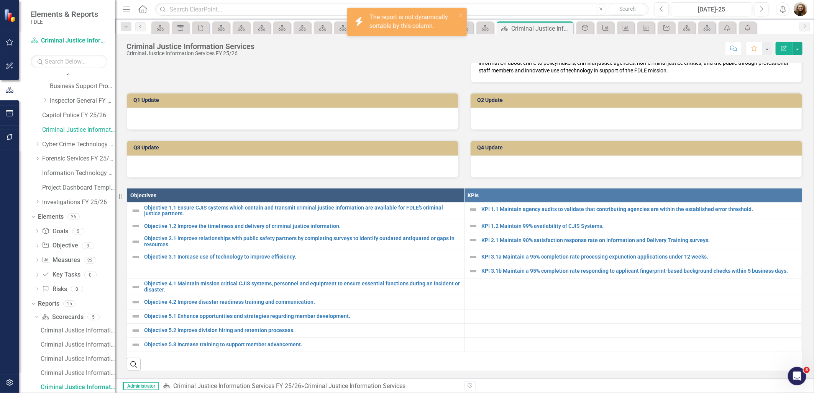
click at [546, 191] on th "KPIs" at bounding box center [634, 195] width 338 height 14
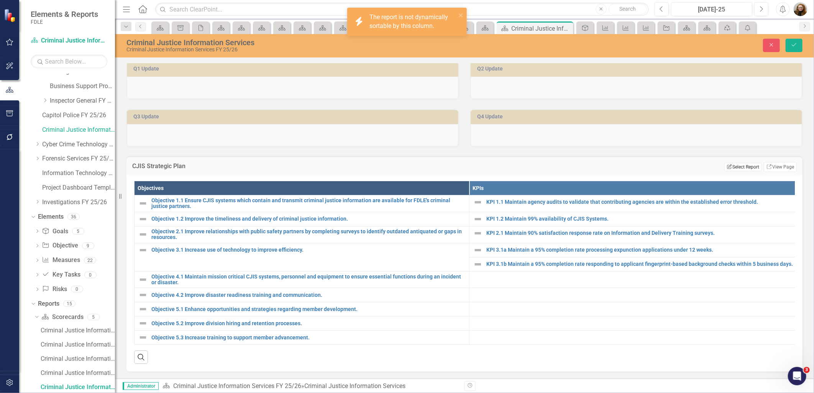
click at [745, 171] on button "Edit Report Select Report" at bounding box center [743, 167] width 37 height 8
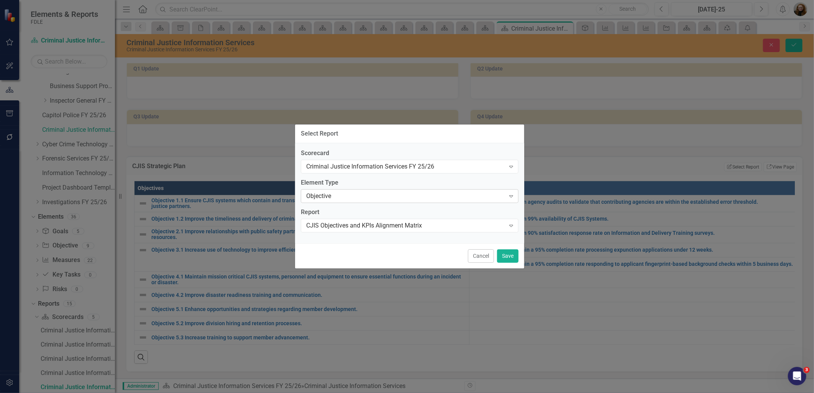
click at [377, 196] on div "Objective" at bounding box center [405, 196] width 199 height 9
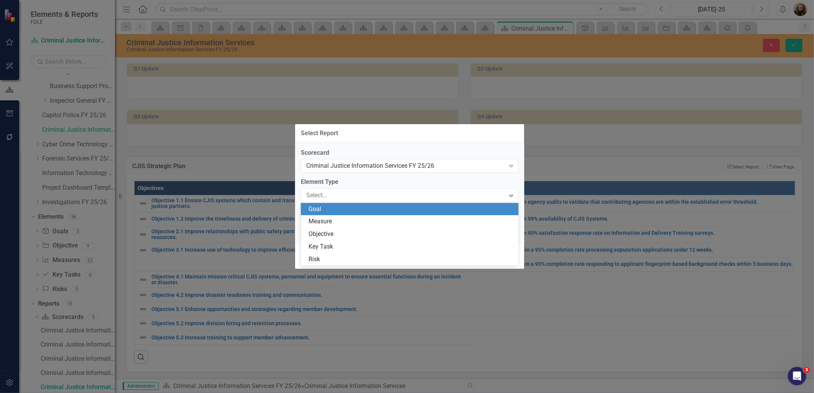
click at [364, 211] on div "Goal" at bounding box center [412, 209] width 206 height 9
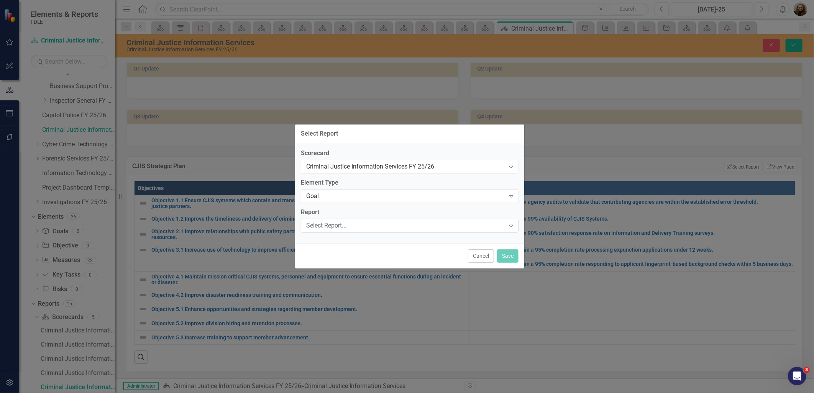
click at [363, 224] on div "Select Report..." at bounding box center [405, 225] width 199 height 9
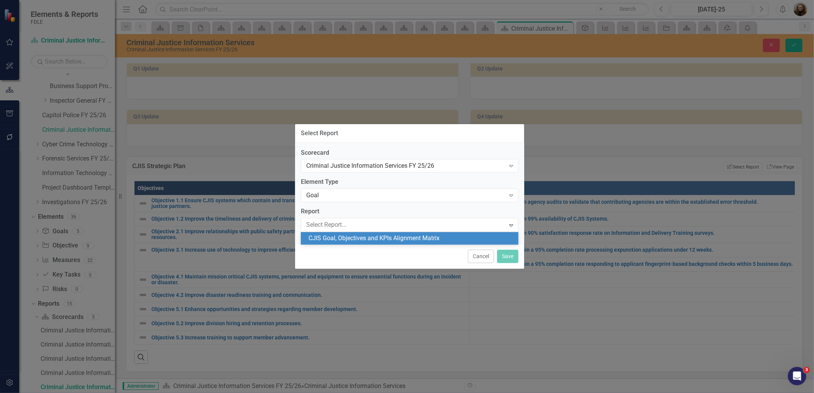
click at [363, 239] on div "CJIS Goal, Objectives and KPIs Alignment Matrix" at bounding box center [412, 238] width 206 height 9
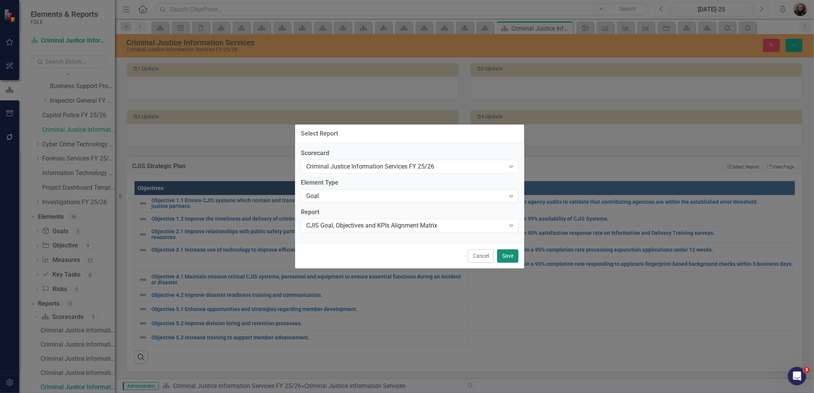
click at [507, 260] on button "Save" at bounding box center [507, 256] width 21 height 13
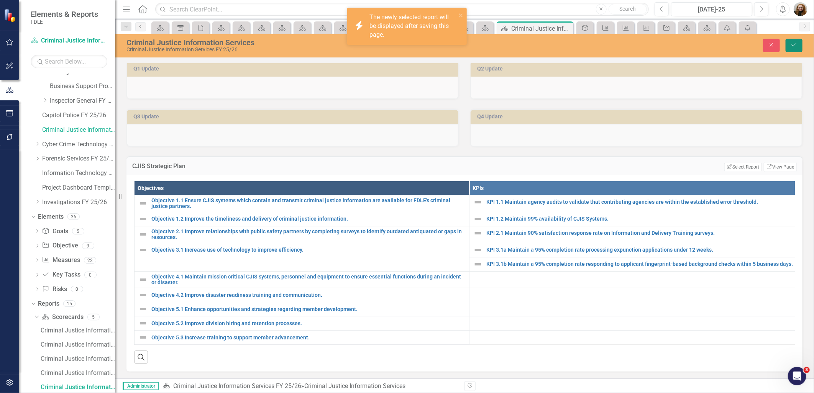
click at [794, 48] on button "Save" at bounding box center [794, 45] width 17 height 13
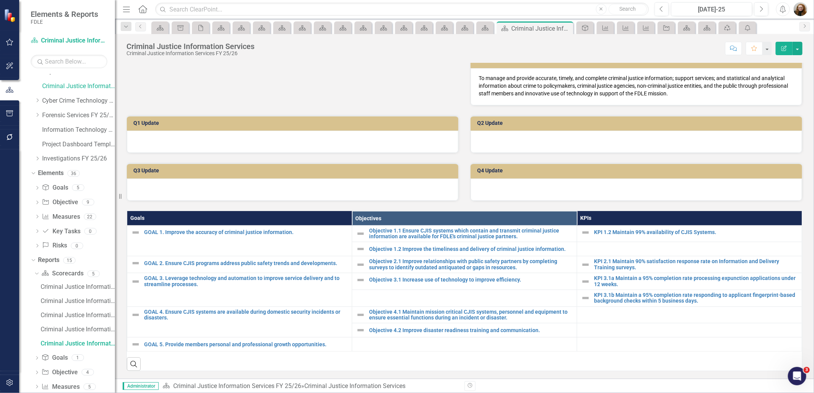
scroll to position [118, 0]
click at [586, 217] on th "KPIs" at bounding box center [689, 218] width 225 height 14
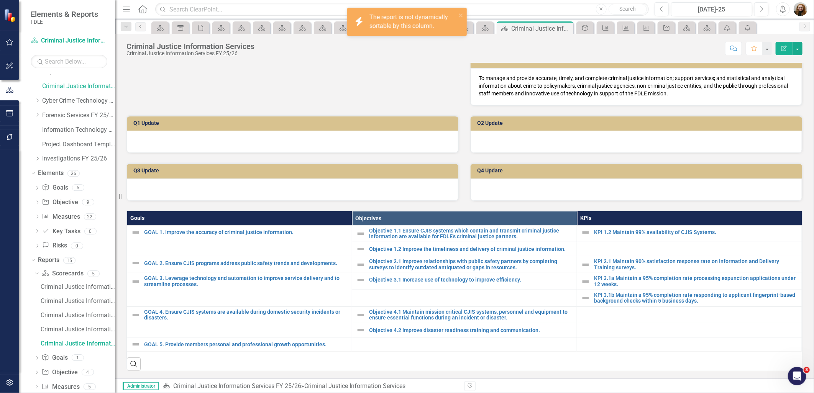
click at [586, 217] on th "KPIs" at bounding box center [689, 218] width 225 height 14
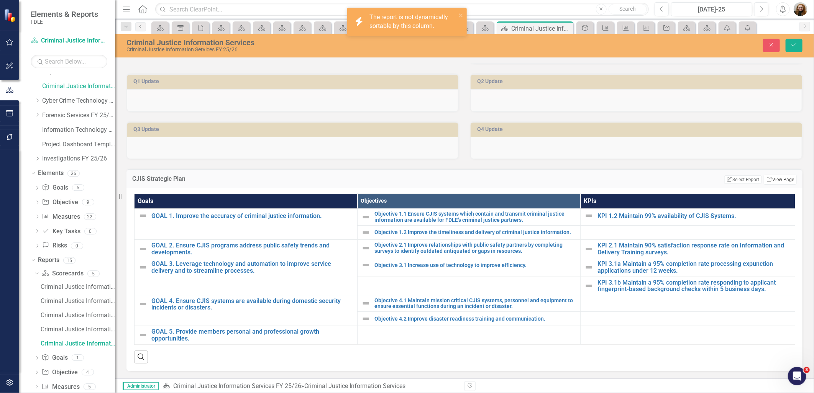
click at [783, 185] on link "Link View Page" at bounding box center [780, 180] width 33 height 10
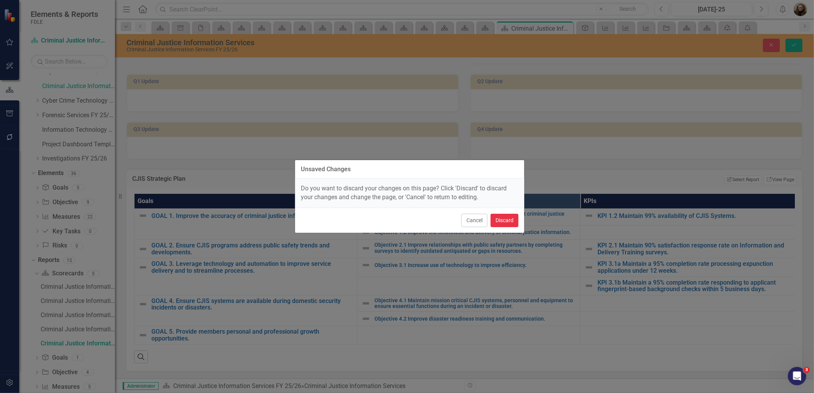
click at [507, 217] on button "Discard" at bounding box center [505, 220] width 28 height 13
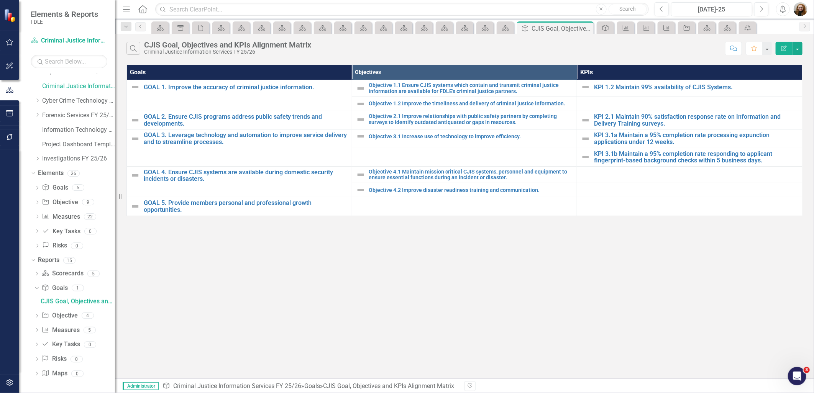
scroll to position [82, 0]
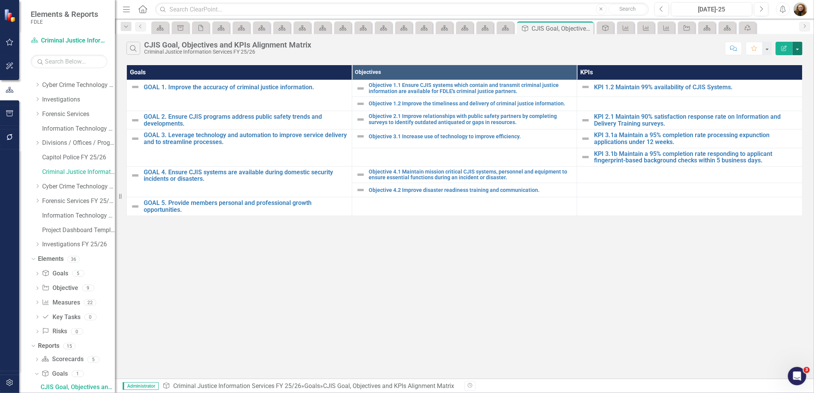
click at [796, 48] on button "button" at bounding box center [798, 48] width 10 height 13
click at [778, 60] on link "Edit Report Edit Report" at bounding box center [772, 63] width 61 height 14
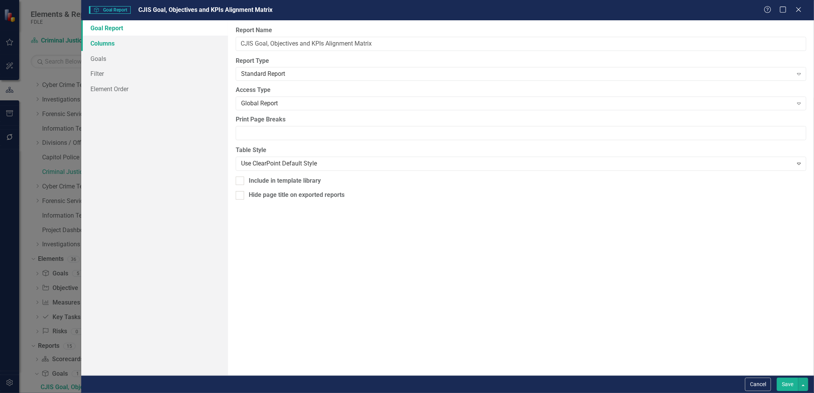
click at [104, 40] on link "Columns" at bounding box center [154, 43] width 146 height 15
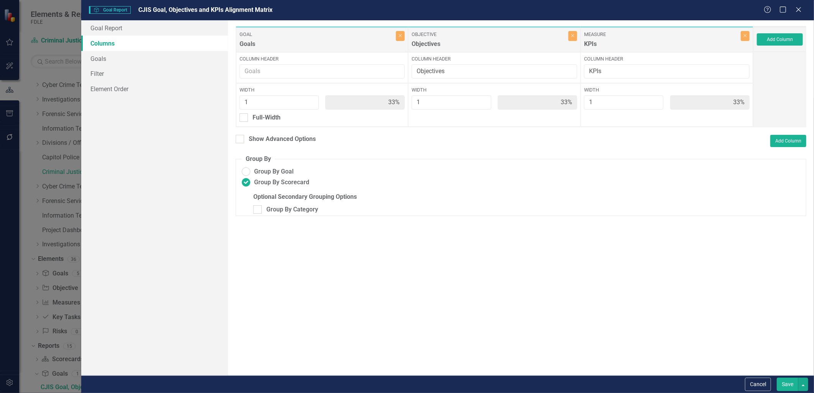
click at [588, 46] on div "KPIs" at bounding box center [661, 46] width 155 height 13
drag, startPoint x: 621, startPoint y: 50, endPoint x: 624, endPoint y: 54, distance: 4.7
click at [621, 50] on div "Goal Goals Close Column Header Width 1 33% Full-Width Objective Objectives Clos…" at bounding box center [495, 76] width 518 height 101
click at [101, 59] on link "Goals" at bounding box center [154, 58] width 146 height 15
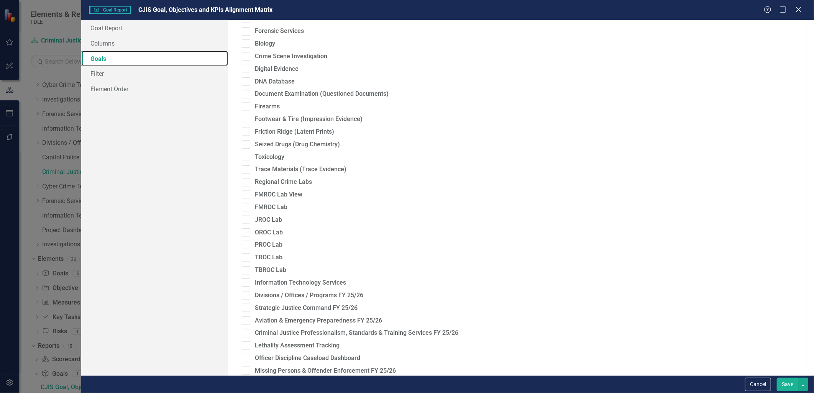
scroll to position [852, 0]
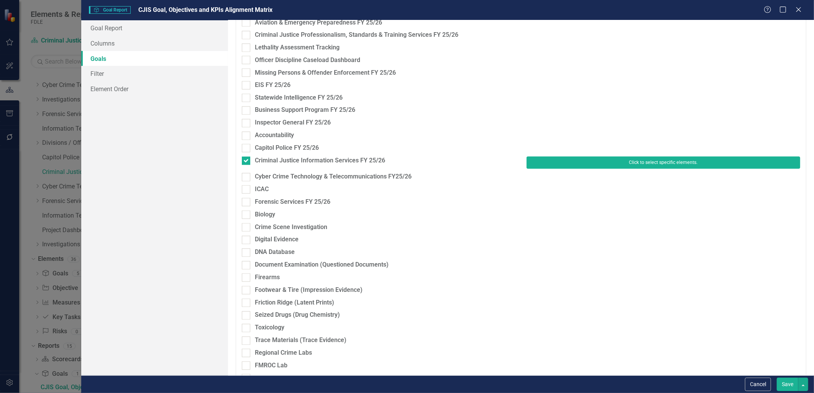
click at [699, 163] on button "Click to select specific elements." at bounding box center [664, 163] width 274 height 12
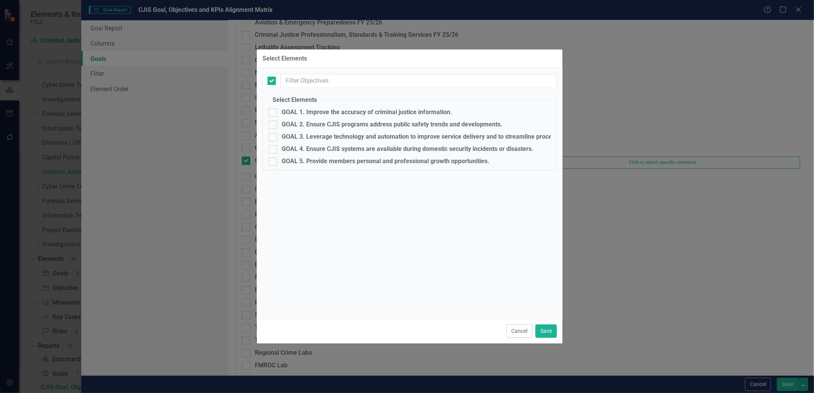
checkbox input "false"
click at [521, 331] on button "Cancel" at bounding box center [520, 331] width 26 height 13
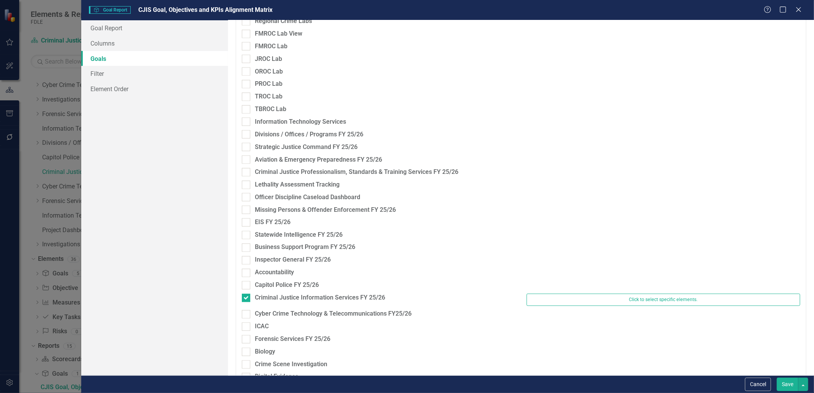
scroll to position [713, 0]
click at [765, 384] on button "Cancel" at bounding box center [758, 384] width 26 height 13
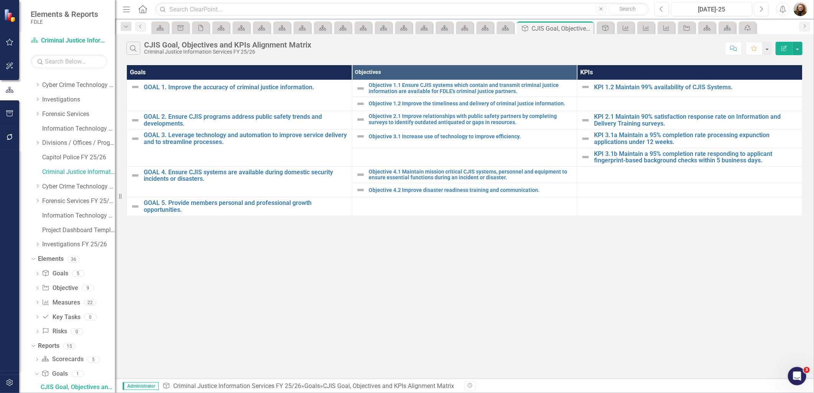
click at [716, 74] on th "KPIs" at bounding box center [689, 72] width 225 height 15
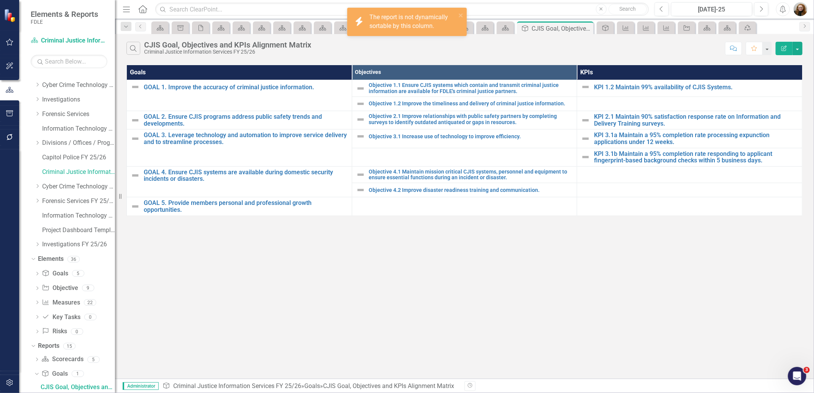
click at [716, 74] on th "KPIs" at bounding box center [689, 72] width 225 height 15
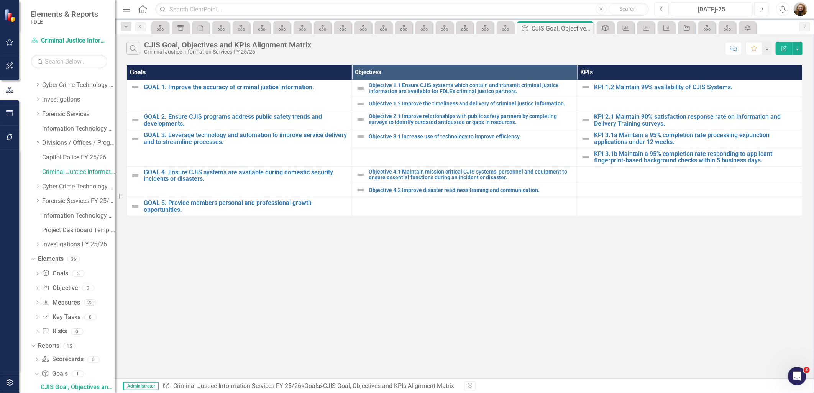
click at [671, 297] on div "Search CJIS Goal, Objectives and KPIs Alignment Matrix Criminal Justice Informa…" at bounding box center [464, 206] width 699 height 345
click at [53, 217] on link "Information Technology Services FY 25/26" at bounding box center [78, 216] width 73 height 9
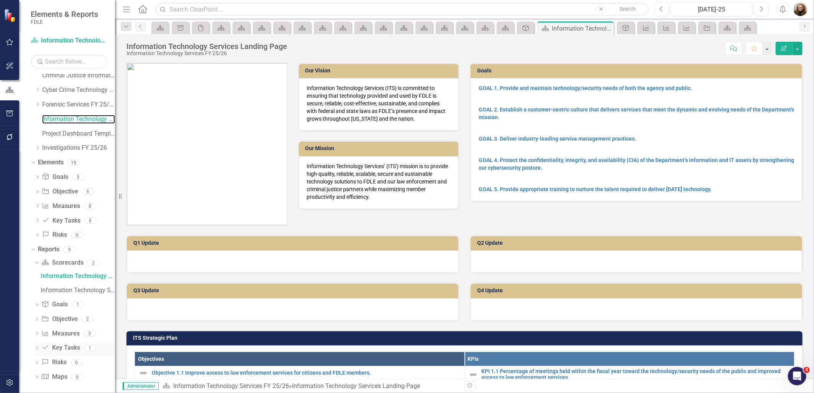
scroll to position [183, 0]
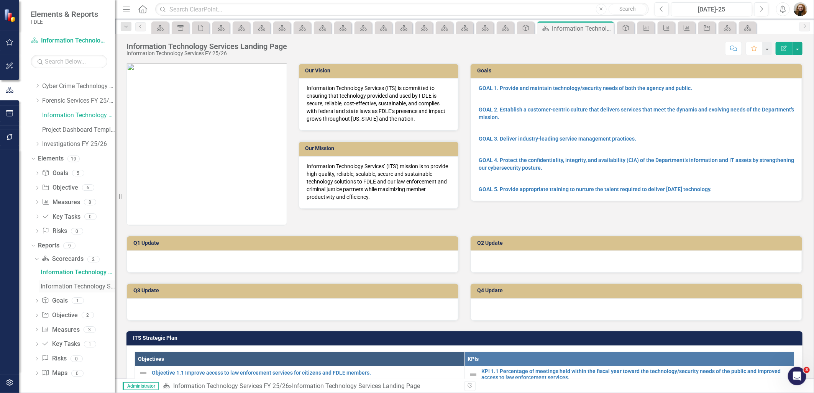
click at [74, 288] on div "Information Technology Services" at bounding box center [78, 286] width 74 height 7
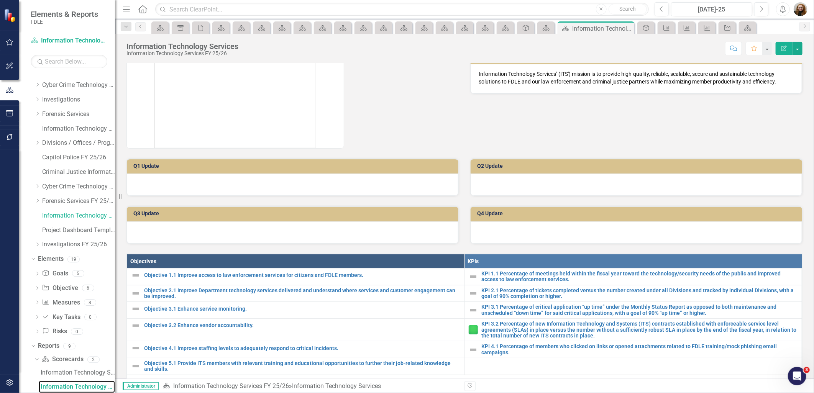
scroll to position [105, 0]
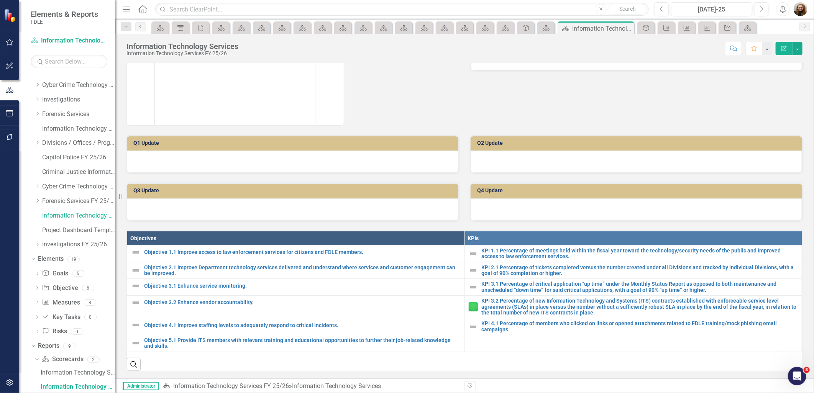
click at [621, 231] on th "KPIs" at bounding box center [634, 238] width 338 height 14
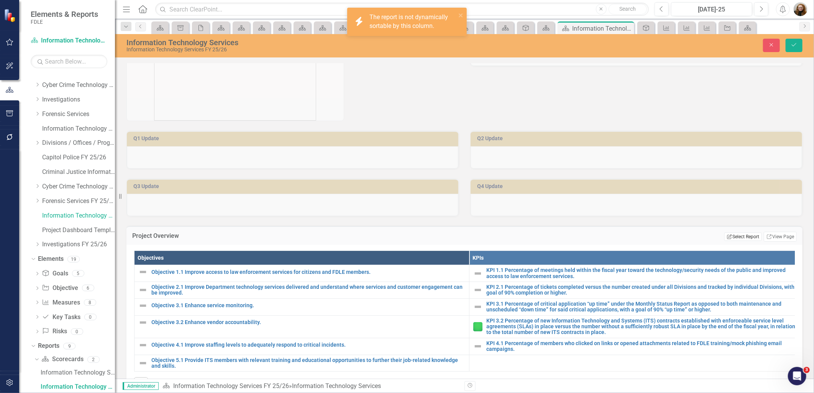
click at [730, 235] on button "Edit Report Select Report" at bounding box center [743, 237] width 37 height 8
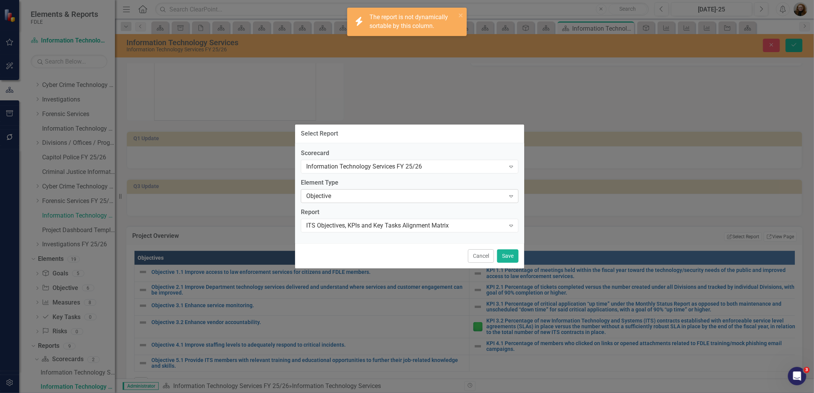
click at [341, 196] on div "Objective" at bounding box center [405, 196] width 199 height 9
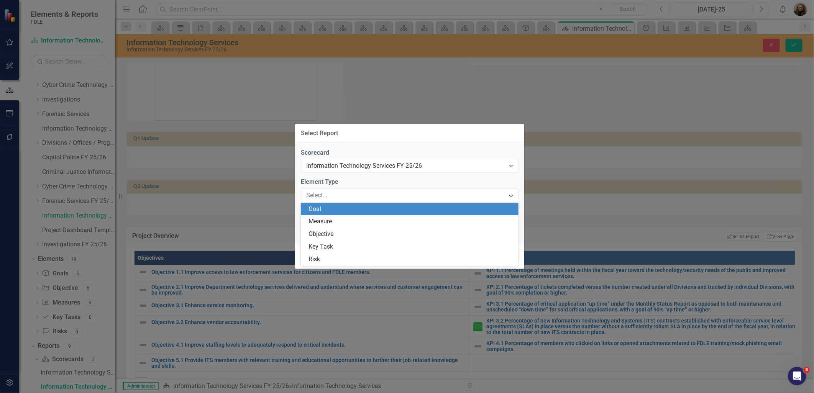
click at [334, 211] on div "Goal" at bounding box center [412, 209] width 206 height 9
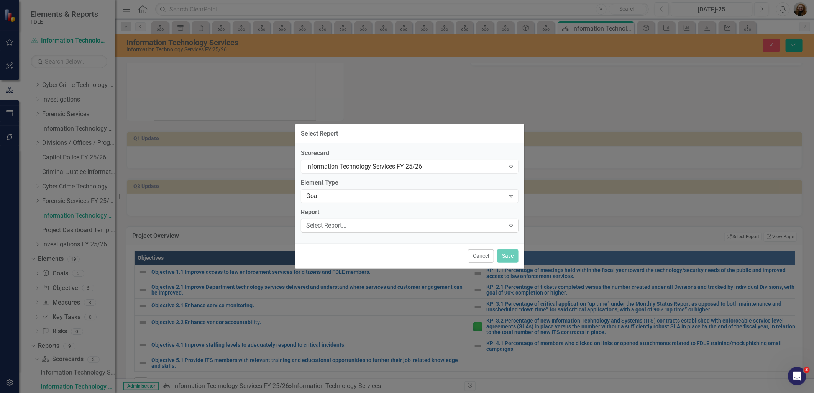
click at [334, 226] on div "Select Report..." at bounding box center [405, 225] width 199 height 9
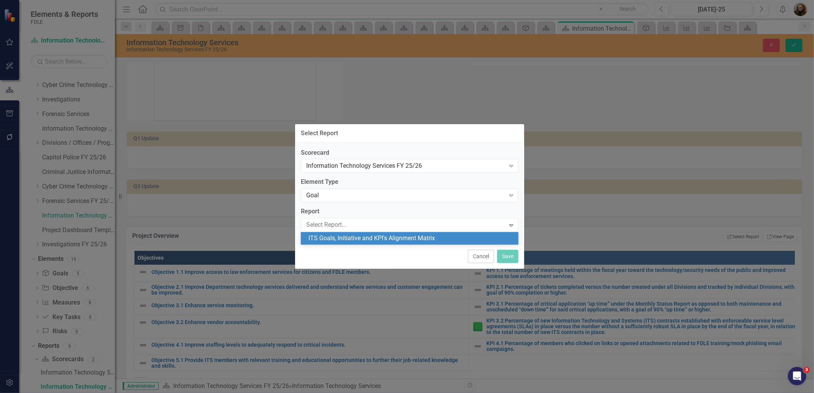
click at [339, 238] on div "ITS Goals, Initiative and KPI's Alignment Matrix" at bounding box center [412, 238] width 206 height 9
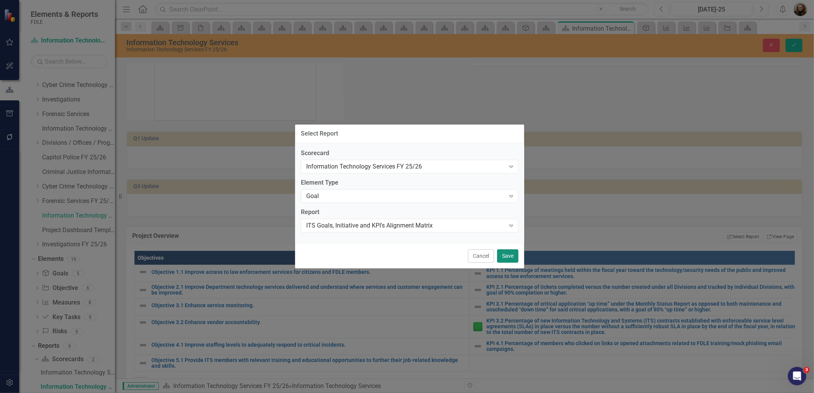
click at [508, 260] on button "Save" at bounding box center [507, 256] width 21 height 13
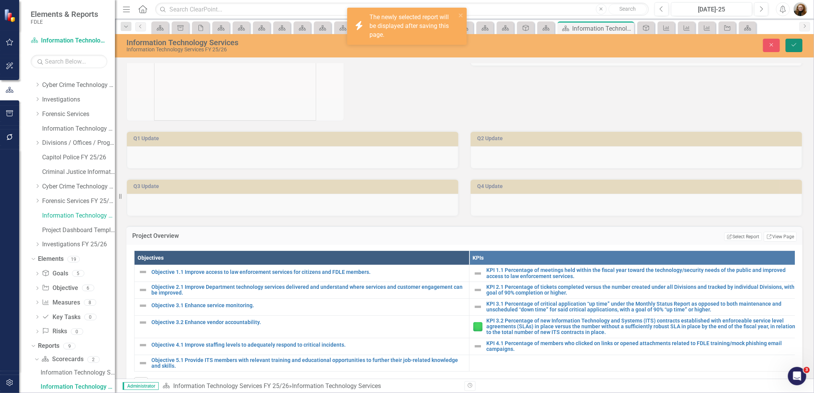
click at [791, 45] on icon "Save" at bounding box center [794, 44] width 7 height 5
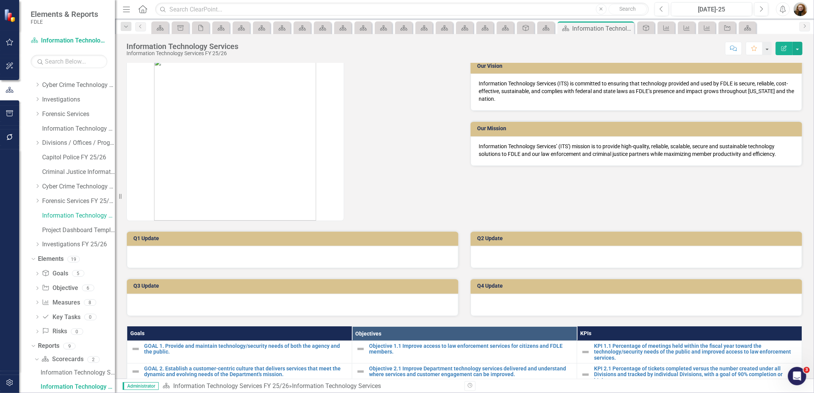
scroll to position [0, 0]
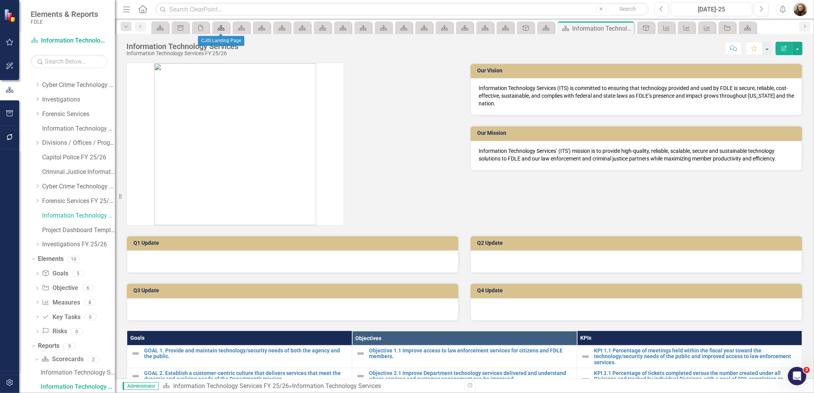
click at [224, 30] on icon "Scorecard" at bounding box center [221, 28] width 8 height 6
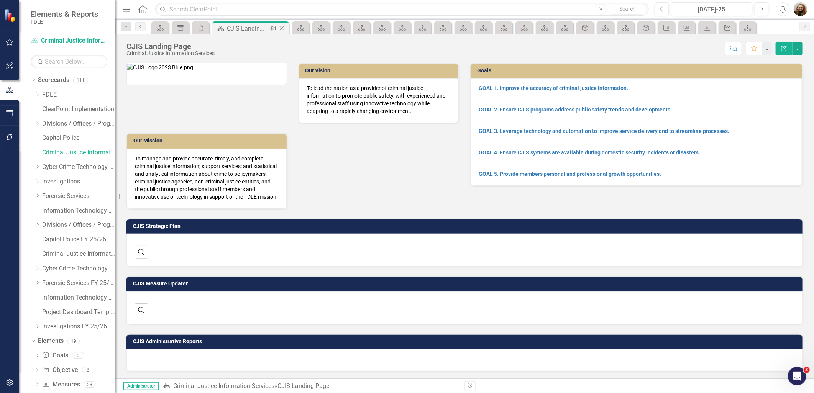
click at [280, 28] on icon "Close" at bounding box center [282, 28] width 8 height 6
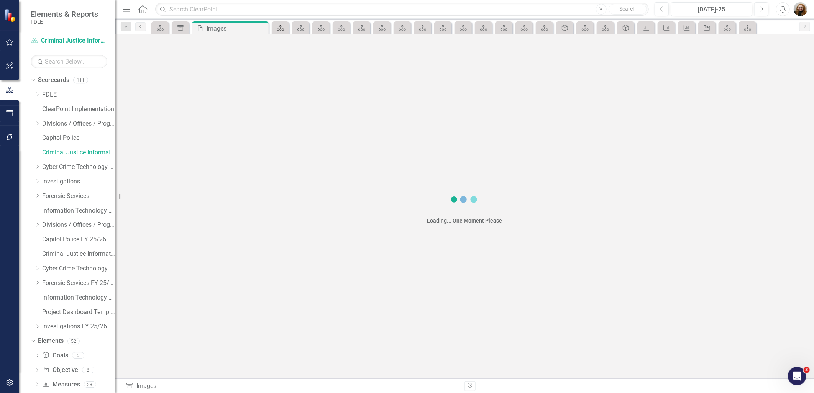
scroll to position [67, 0]
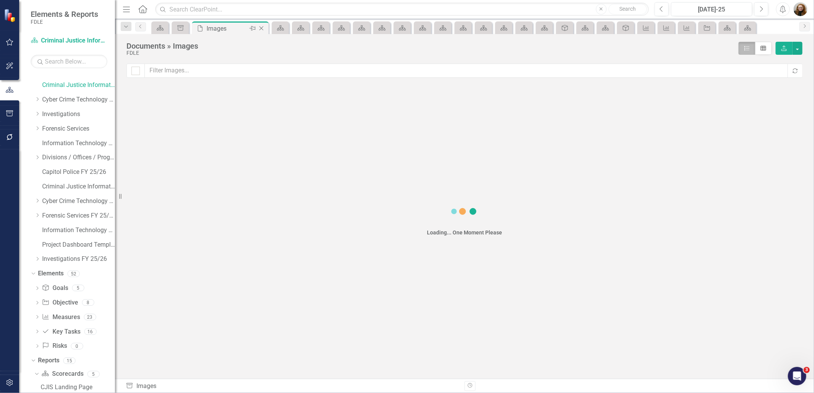
click at [265, 28] on icon "Close" at bounding box center [262, 28] width 8 height 6
checkbox input "false"
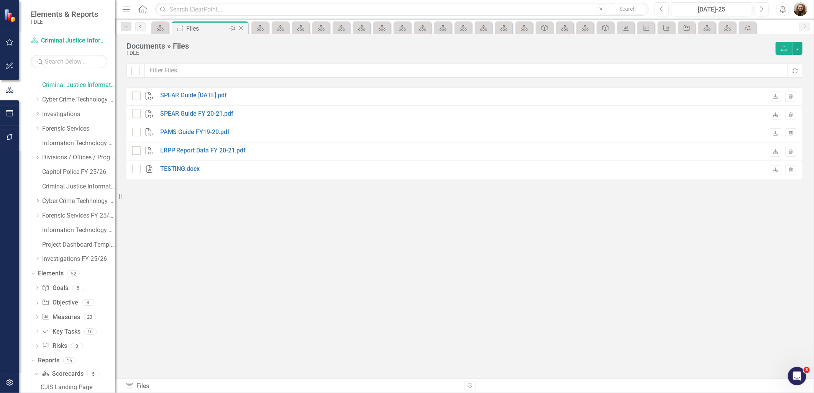
click at [243, 29] on icon "Close" at bounding box center [241, 28] width 8 height 6
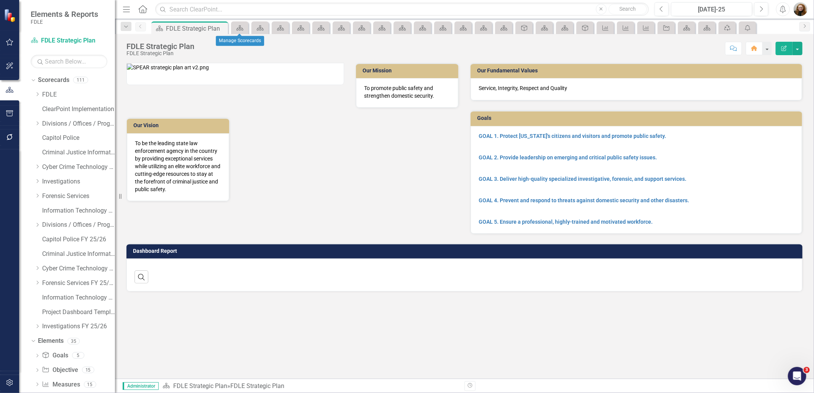
scroll to position [67, 0]
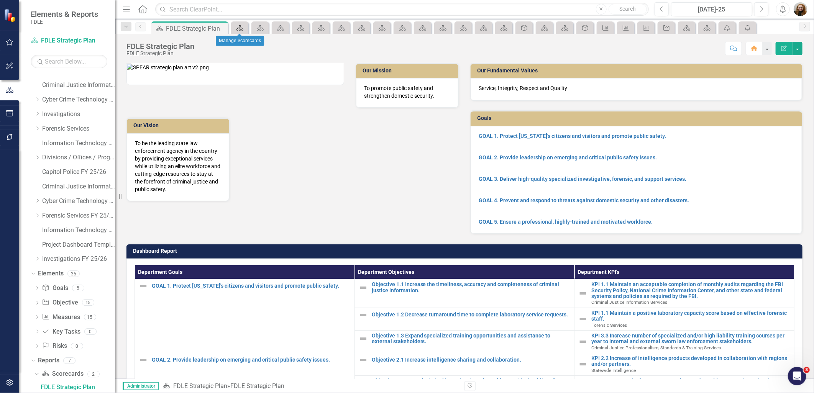
click at [243, 29] on icon at bounding box center [240, 27] width 7 height 5
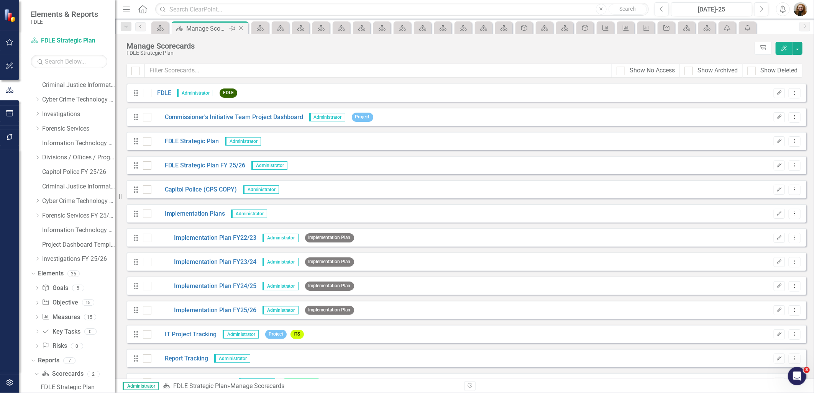
click at [239, 25] on icon "Close" at bounding box center [241, 28] width 8 height 6
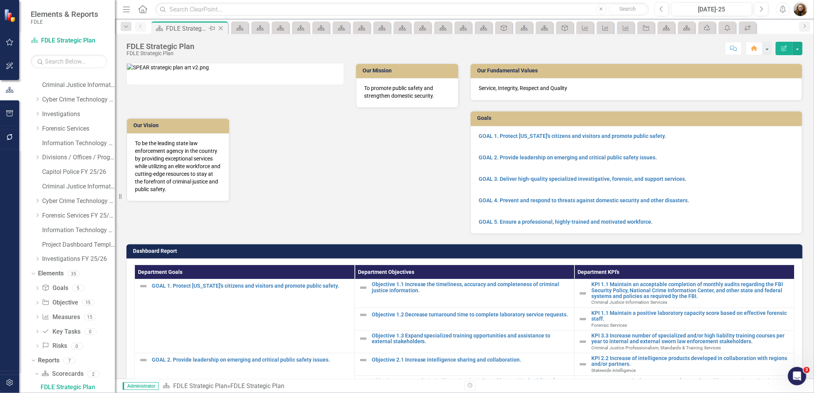
click at [220, 26] on icon "Close" at bounding box center [221, 28] width 8 height 6
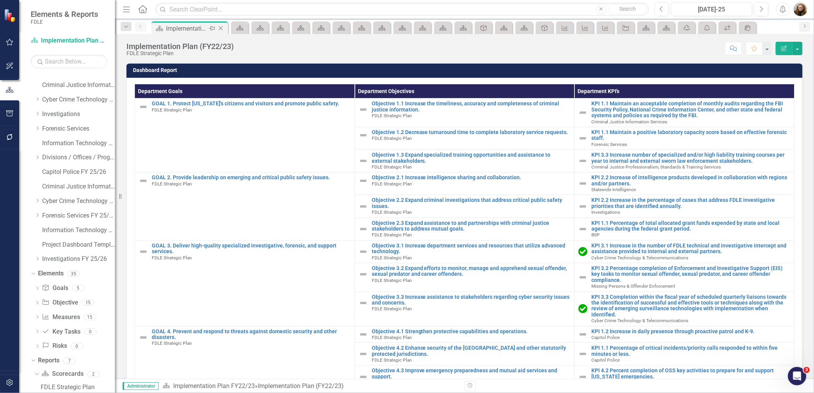
click at [222, 27] on icon at bounding box center [221, 28] width 4 height 4
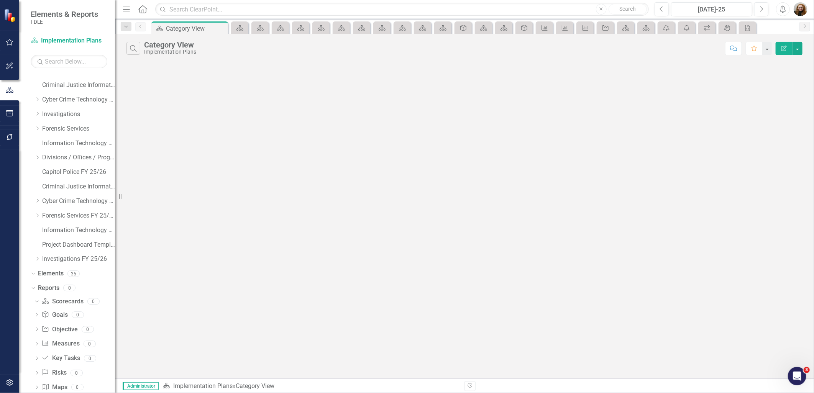
click at [0, 0] on icon at bounding box center [0, 0] width 0 height 0
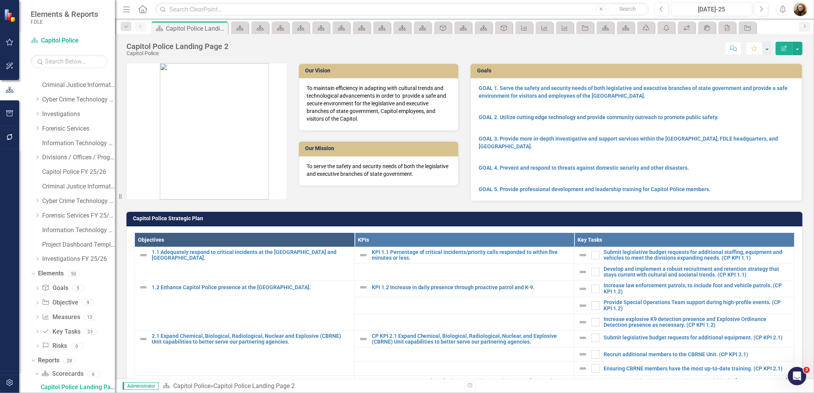
click at [0, 0] on icon at bounding box center [0, 0] width 0 height 0
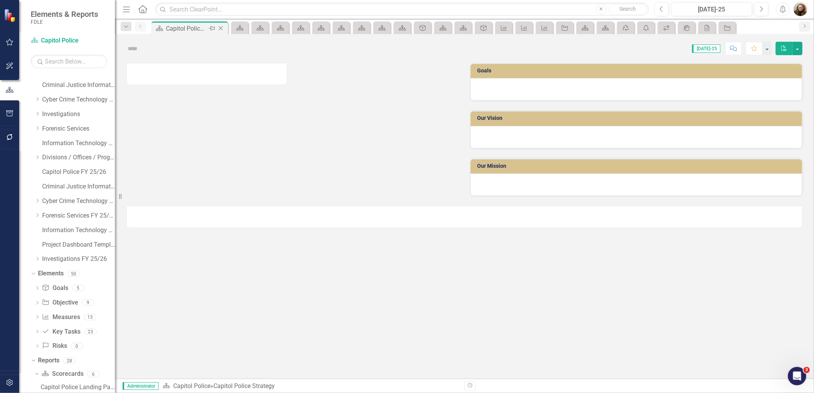
scroll to position [139, 0]
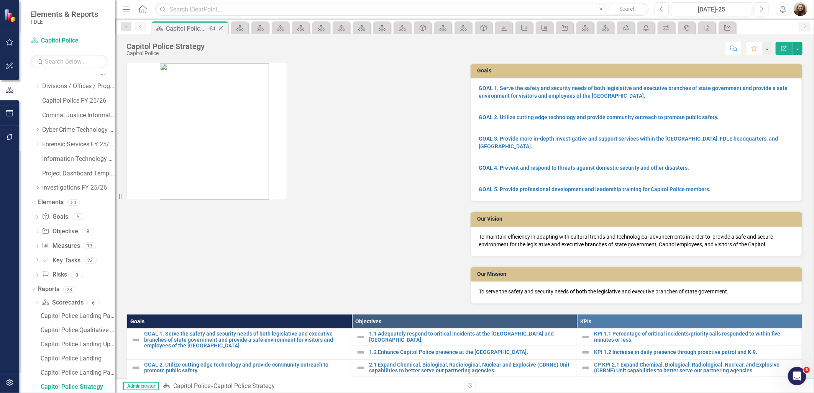
click at [220, 28] on icon "Close" at bounding box center [221, 28] width 8 height 6
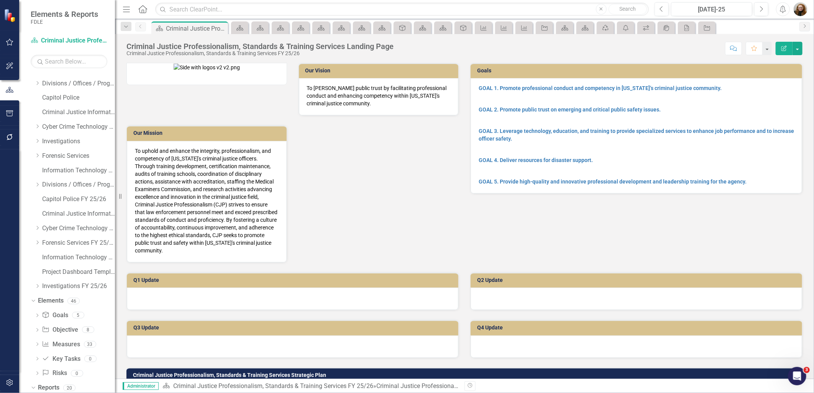
scroll to position [67, 0]
click at [220, 28] on icon at bounding box center [221, 28] width 4 height 4
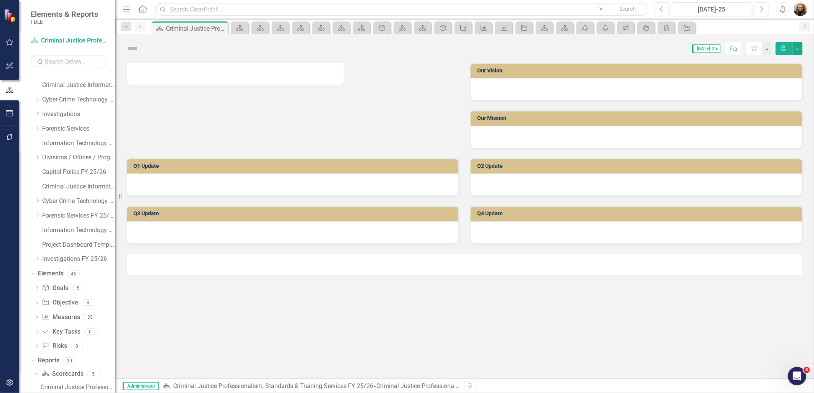
scroll to position [110, 0]
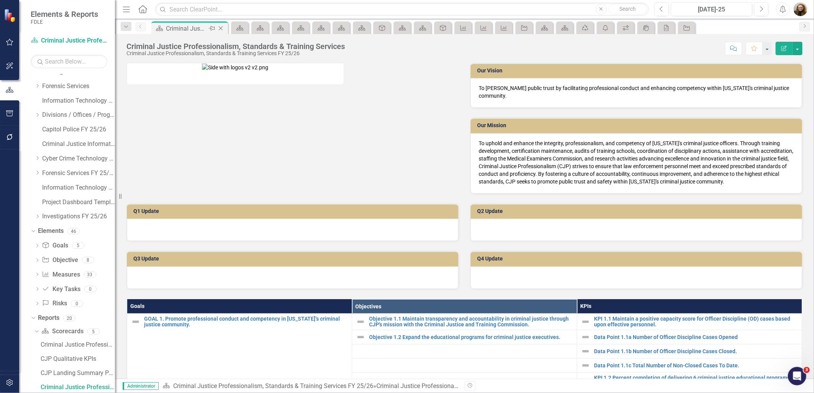
click at [222, 28] on icon "Close" at bounding box center [221, 28] width 8 height 6
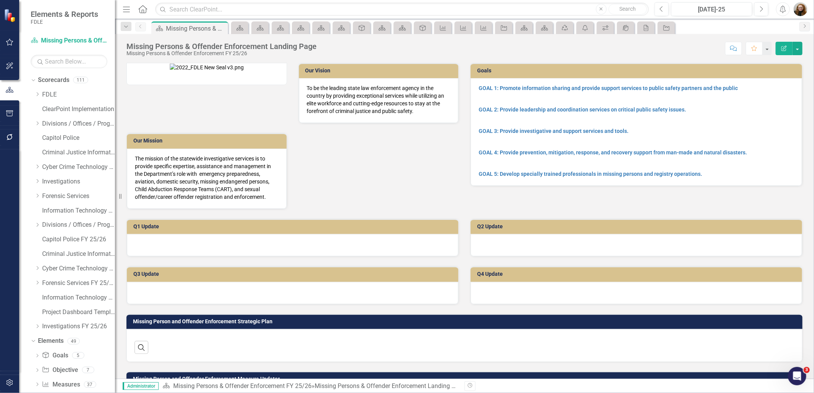
scroll to position [67, 0]
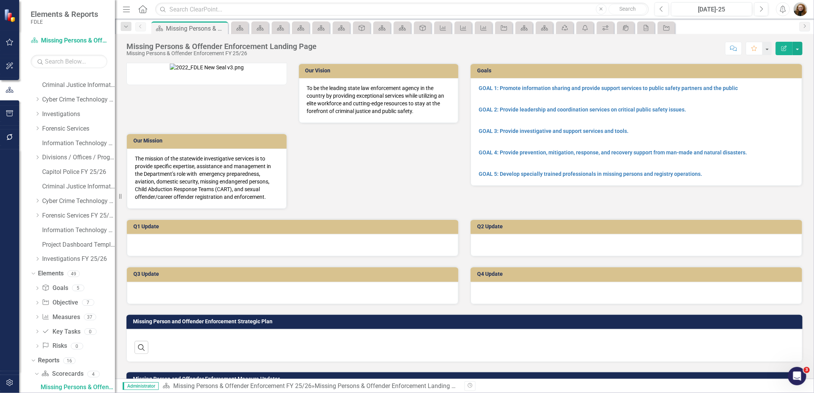
click at [0, 0] on icon "Close" at bounding box center [0, 0] width 0 height 0
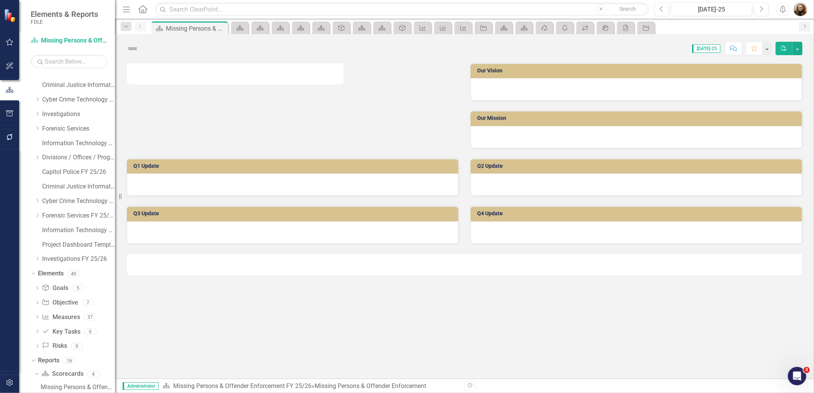
scroll to position [110, 0]
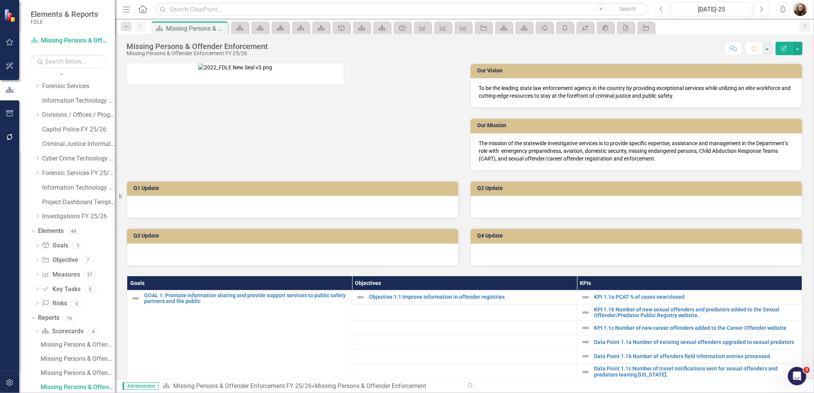
click at [0, 0] on icon "Close" at bounding box center [0, 0] width 0 height 0
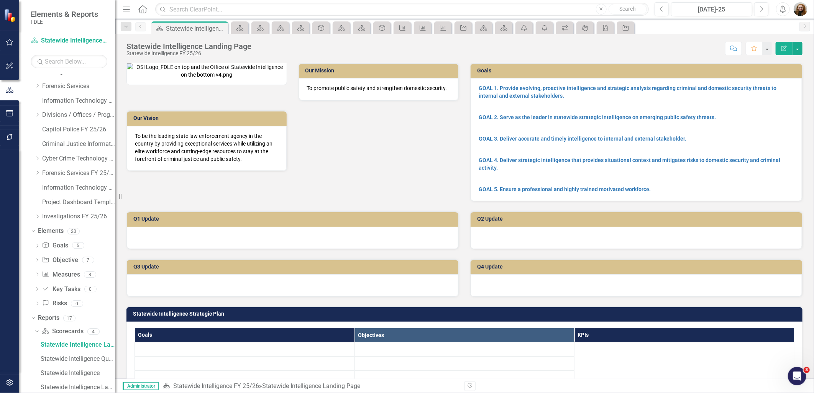
scroll to position [67, 0]
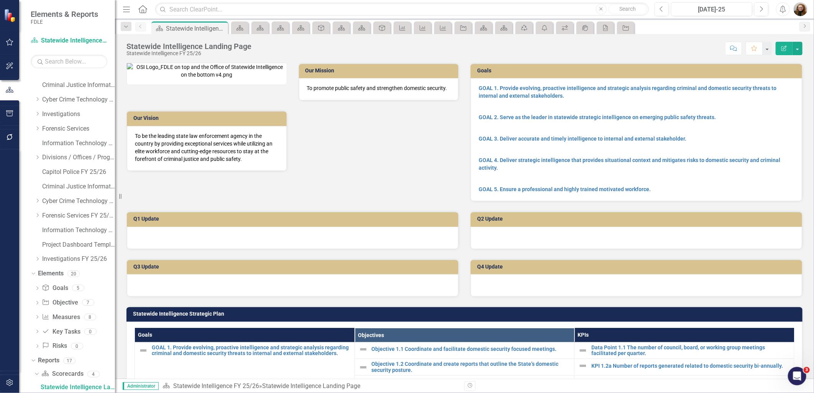
click at [0, 0] on icon "Close" at bounding box center [0, 0] width 0 height 0
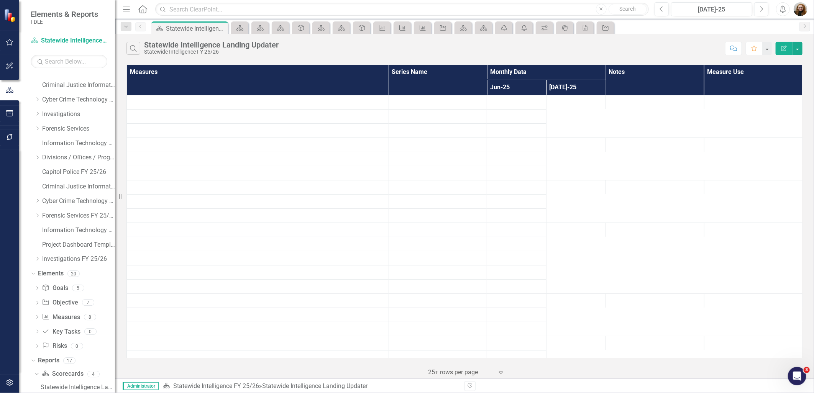
scroll to position [110, 0]
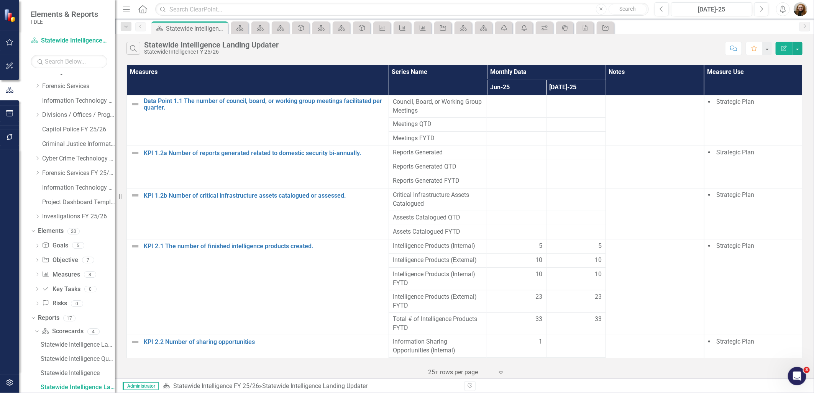
click at [0, 0] on icon "Close" at bounding box center [0, 0] width 0 height 0
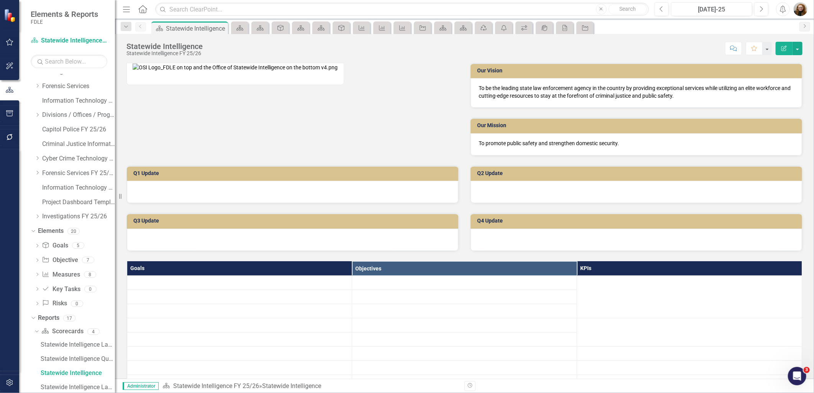
scroll to position [96, 0]
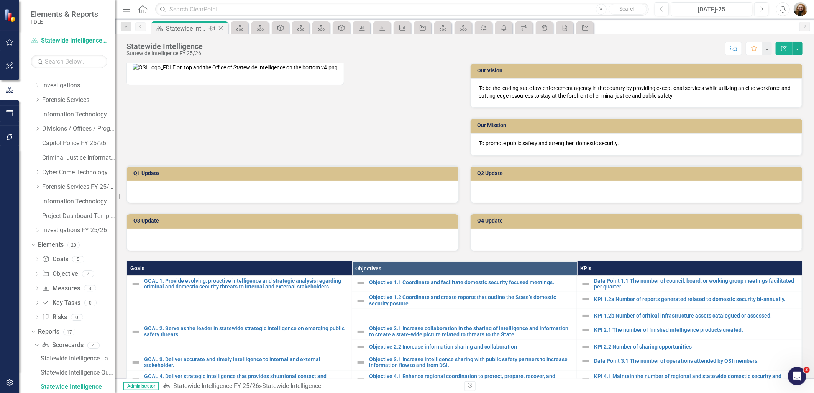
click at [220, 27] on icon "Close" at bounding box center [221, 28] width 8 height 6
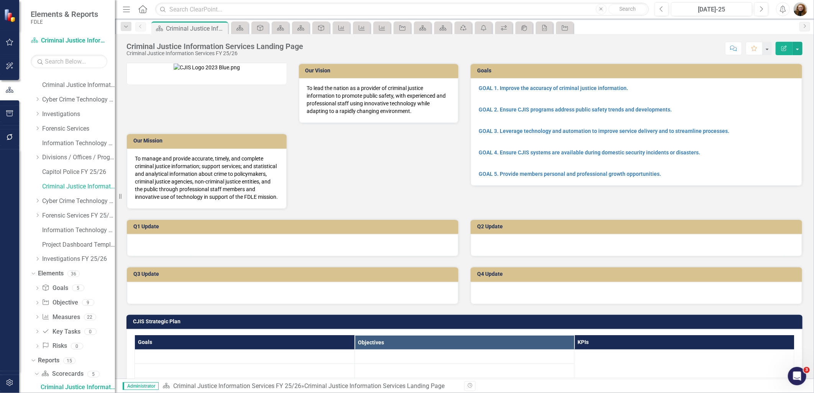
click at [0, 0] on icon "Close" at bounding box center [0, 0] width 0 height 0
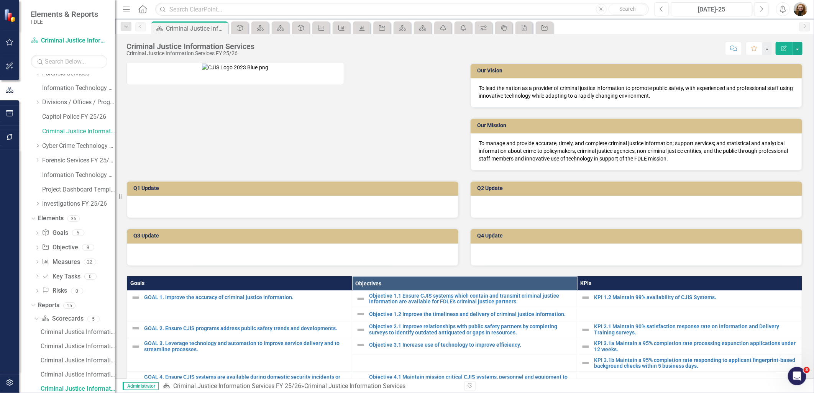
scroll to position [125, 0]
click at [0, 0] on icon "Close" at bounding box center [0, 0] width 0 height 0
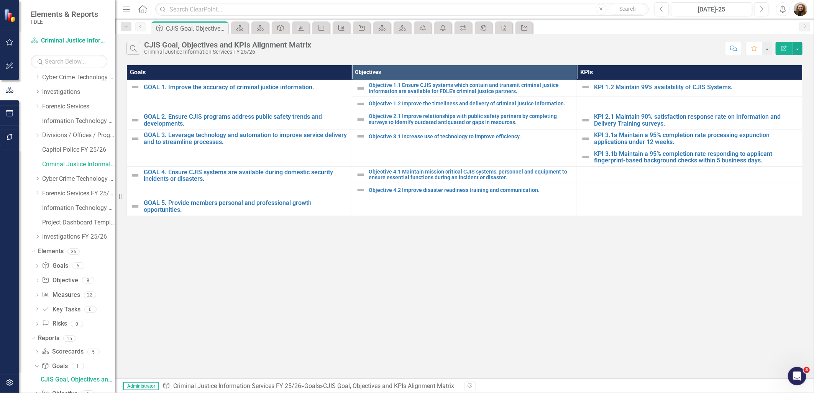
scroll to position [82, 0]
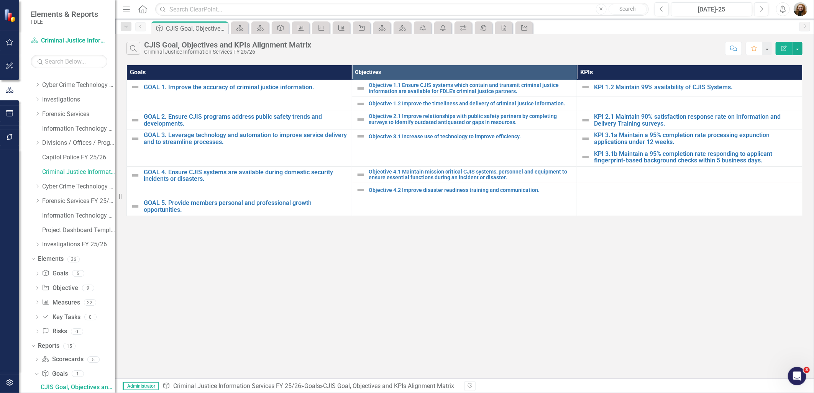
click at [0, 0] on icon "Close" at bounding box center [0, 0] width 0 height 0
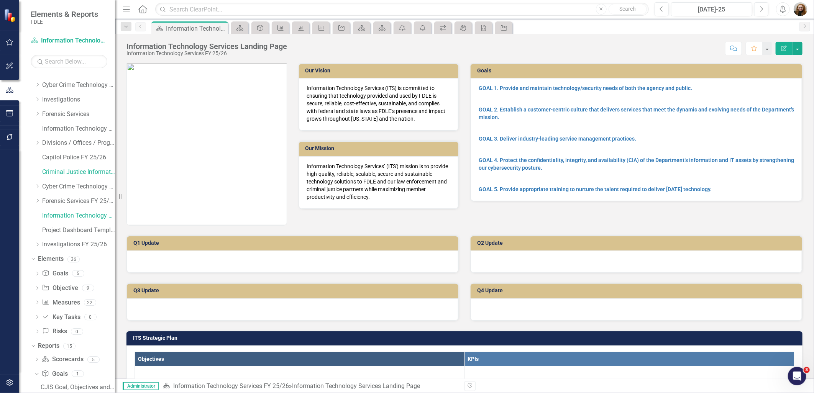
click at [0, 0] on icon "Close" at bounding box center [0, 0] width 0 height 0
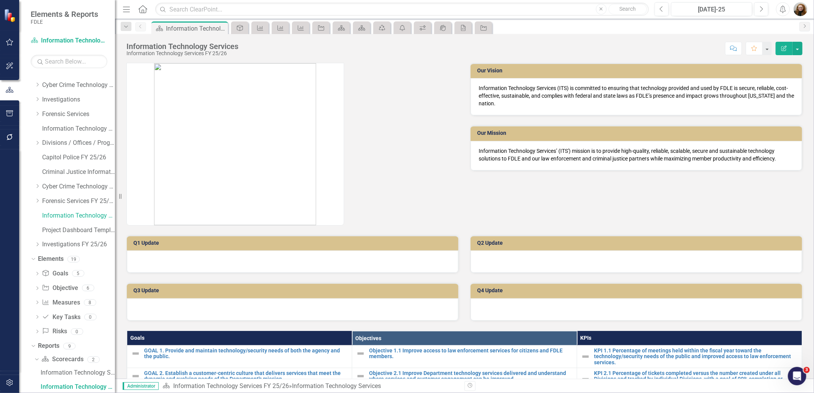
click at [0, 0] on icon "Close" at bounding box center [0, 0] width 0 height 0
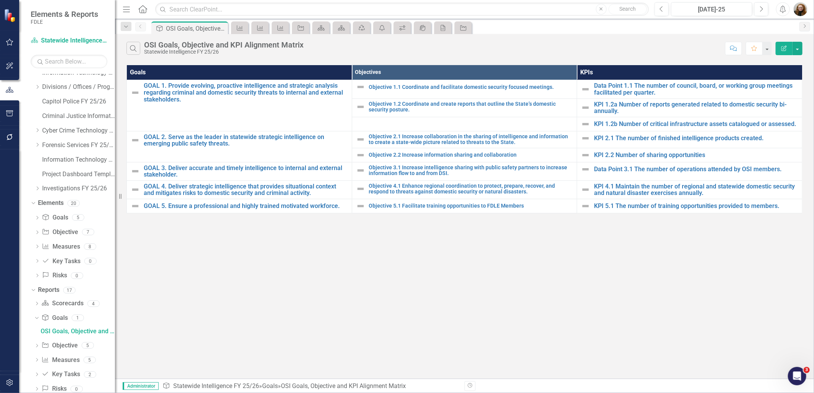
scroll to position [82, 0]
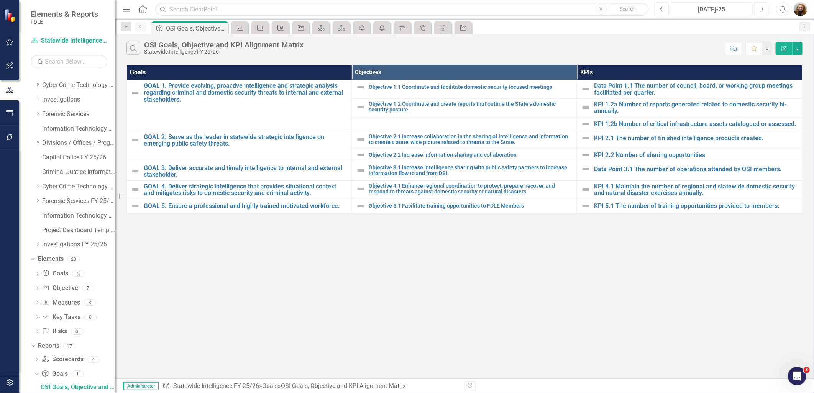
click at [0, 0] on icon "Close" at bounding box center [0, 0] width 0 height 0
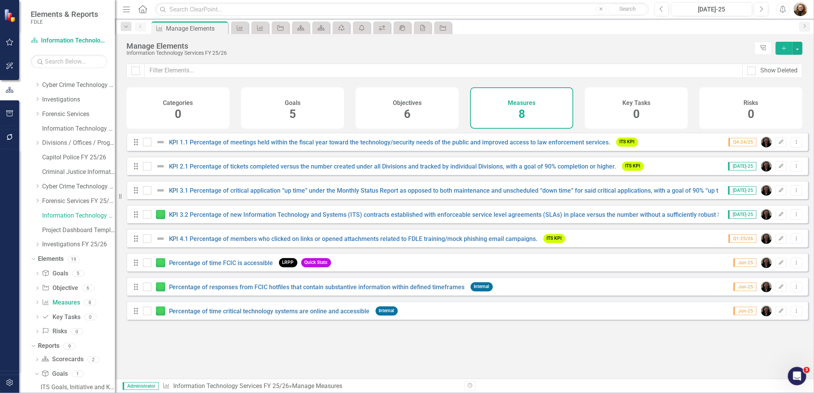
click at [0, 0] on icon "Close" at bounding box center [0, 0] width 0 height 0
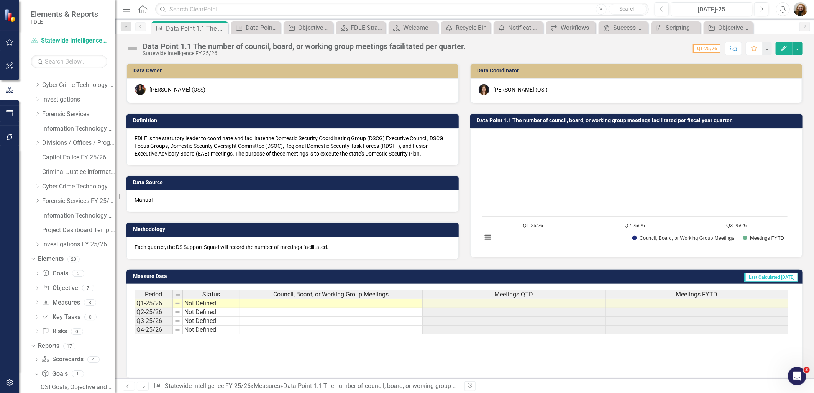
click at [0, 0] on icon "Close" at bounding box center [0, 0] width 0 height 0
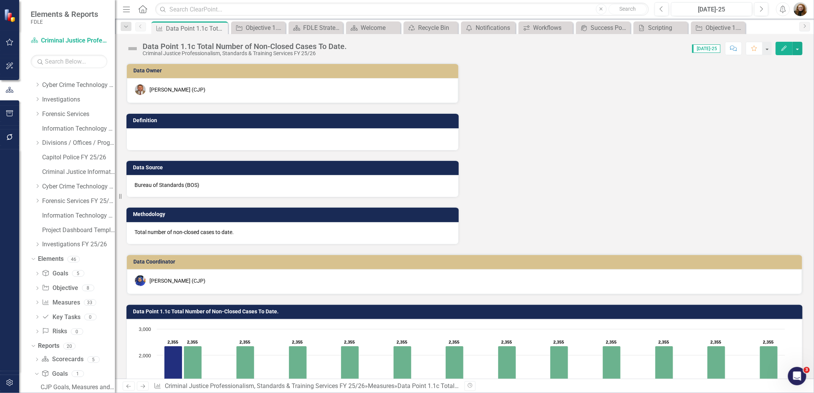
click at [0, 0] on icon "Close" at bounding box center [0, 0] width 0 height 0
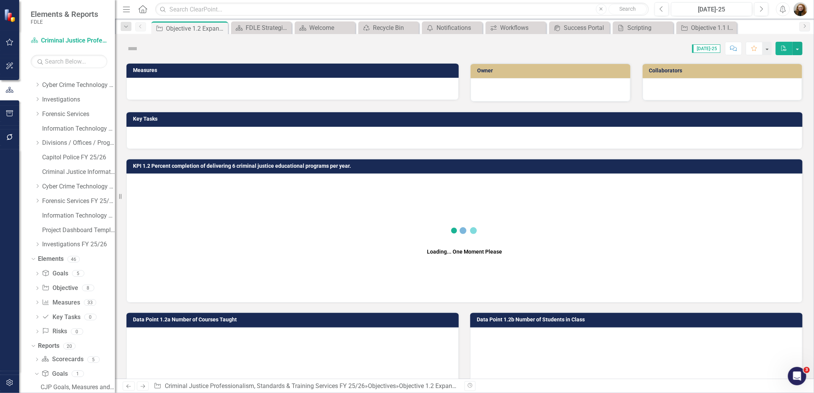
click at [0, 0] on icon "Close" at bounding box center [0, 0] width 0 height 0
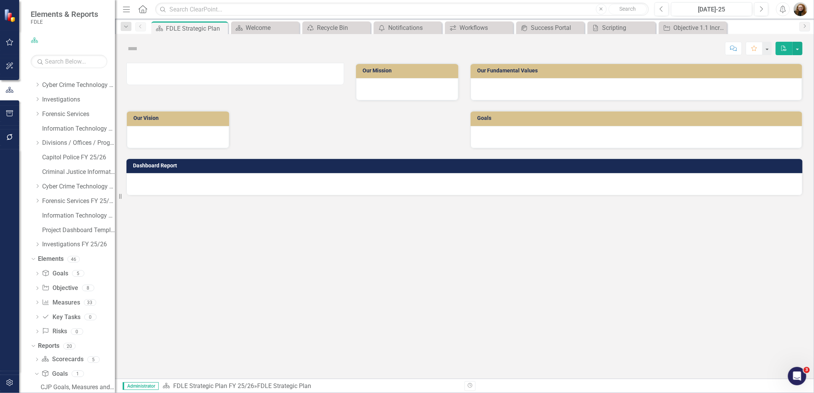
click at [0, 0] on icon "Close" at bounding box center [0, 0] width 0 height 0
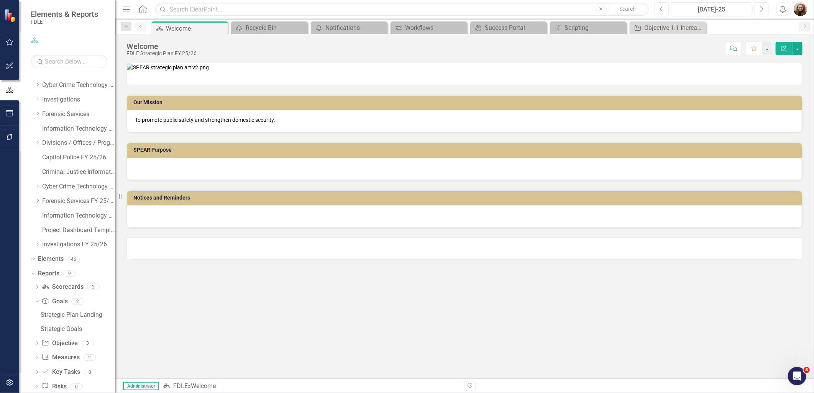
click at [0, 0] on icon "Close" at bounding box center [0, 0] width 0 height 0
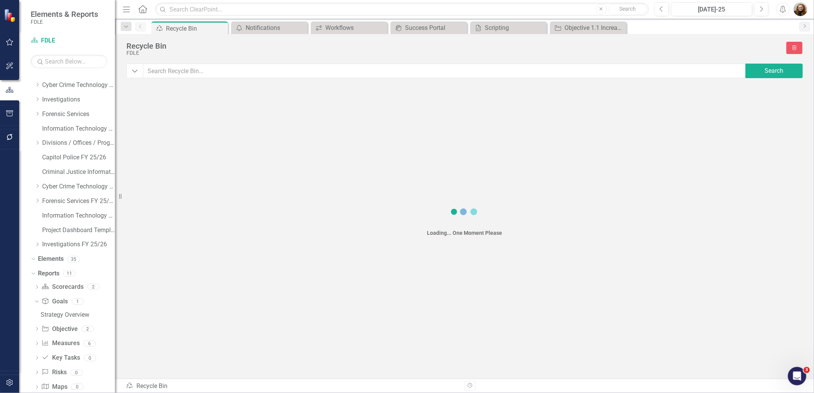
click at [0, 0] on icon "Close" at bounding box center [0, 0] width 0 height 0
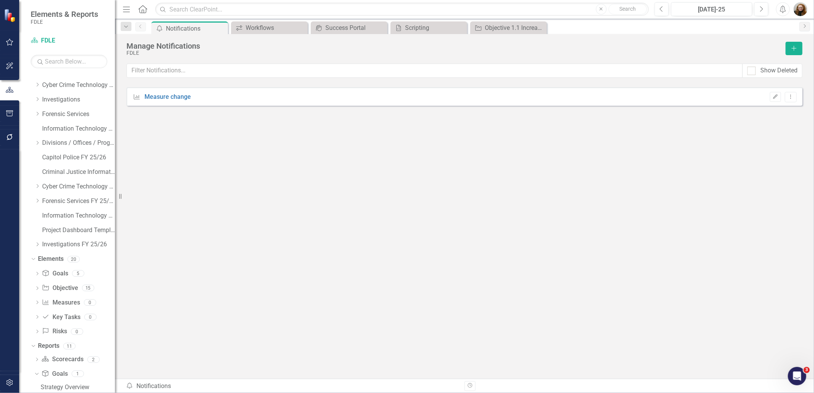
click at [0, 0] on icon "Close" at bounding box center [0, 0] width 0 height 0
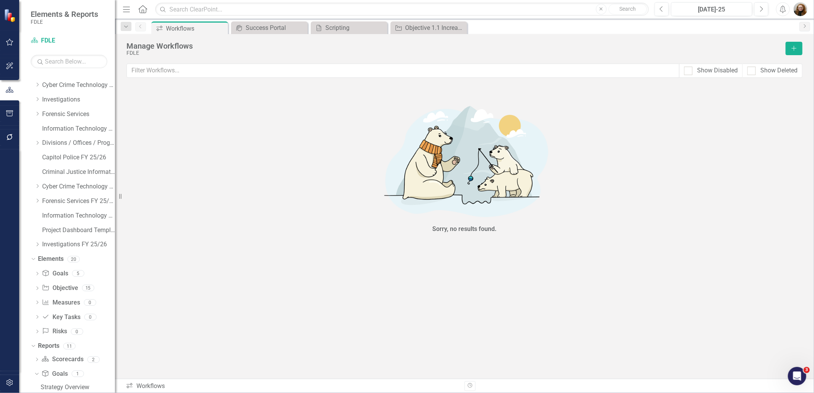
click at [0, 0] on icon "Close" at bounding box center [0, 0] width 0 height 0
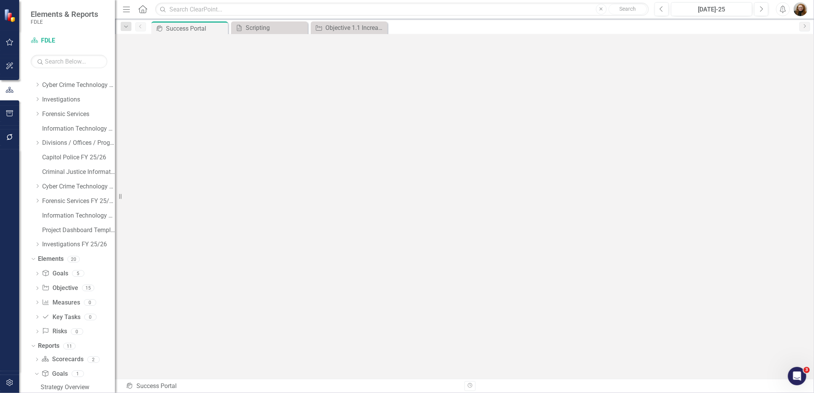
click at [0, 0] on icon "Close" at bounding box center [0, 0] width 0 height 0
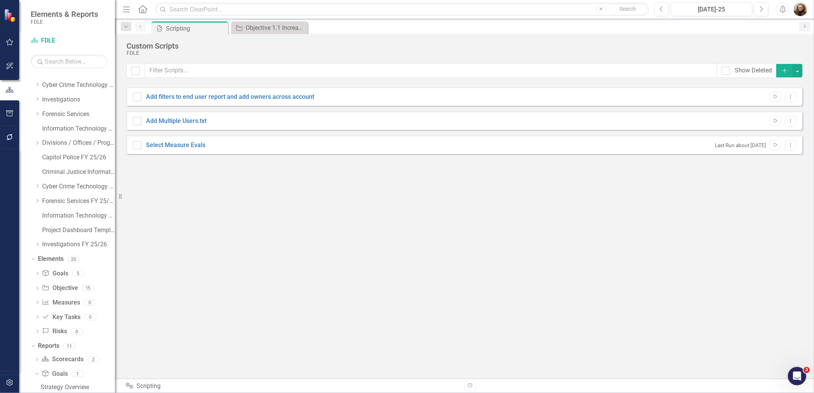
click at [0, 0] on icon "Close" at bounding box center [0, 0] width 0 height 0
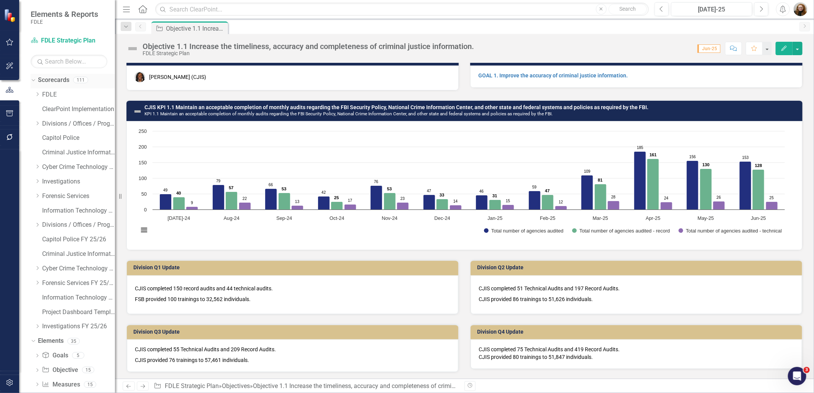
drag, startPoint x: 43, startPoint y: 77, endPoint x: 54, endPoint y: 81, distance: 11.6
click at [43, 77] on link "Scorecards" at bounding box center [53, 80] width 31 height 9
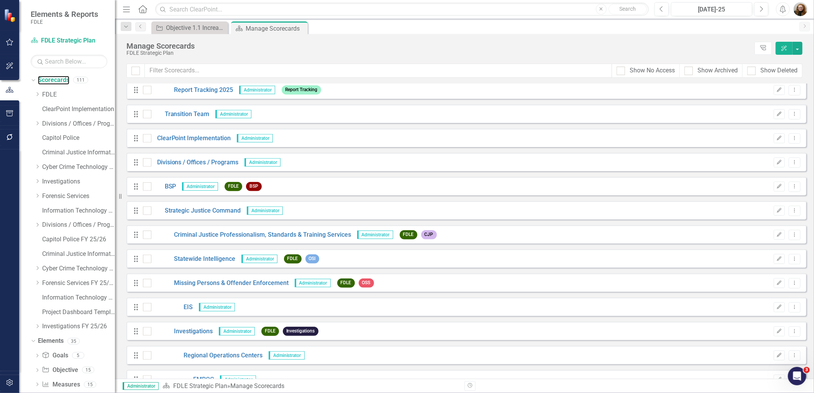
scroll to position [340, 0]
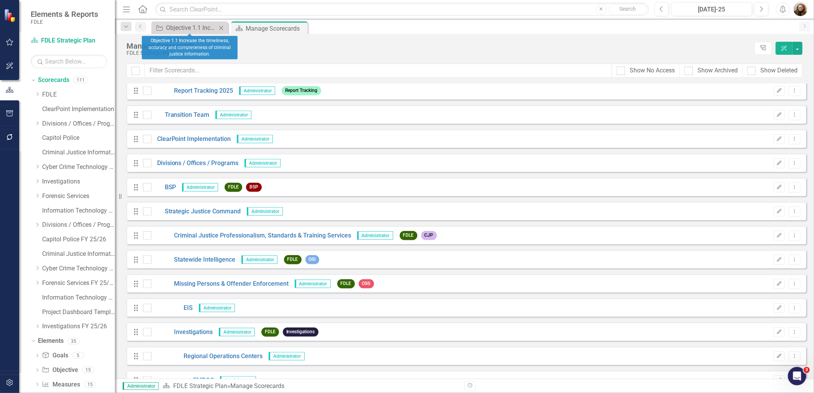
click at [222, 26] on icon "Close" at bounding box center [221, 28] width 8 height 6
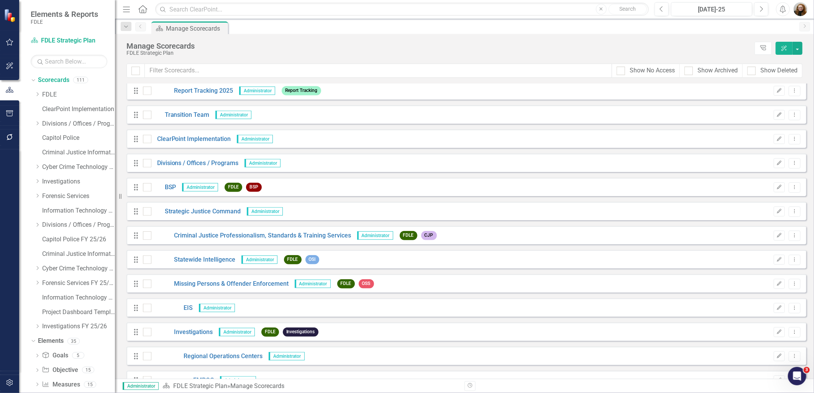
click at [508, 55] on div "FDLE Strategic Plan" at bounding box center [439, 53] width 625 height 6
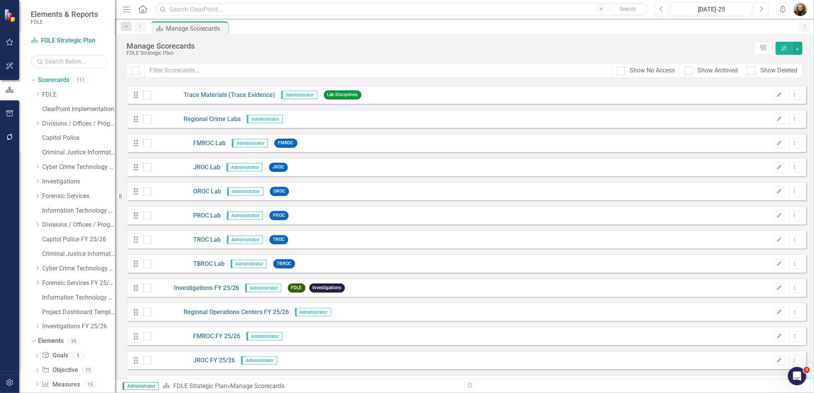
scroll to position [2385, 0]
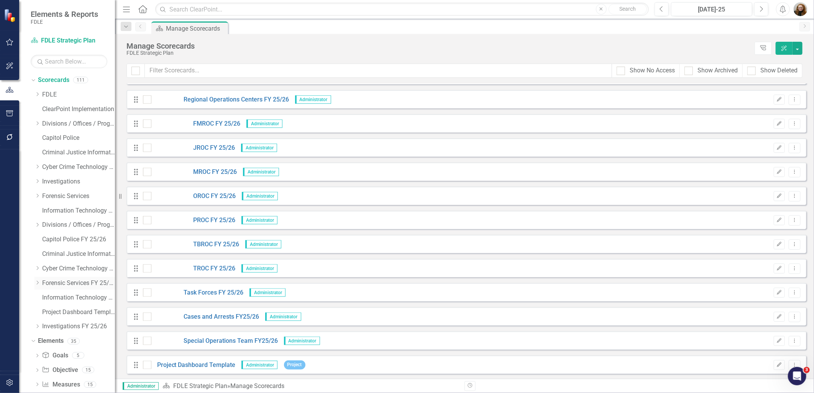
click at [39, 285] on icon "Dropdown" at bounding box center [38, 283] width 6 height 5
click at [37, 285] on icon "Dropdown" at bounding box center [37, 282] width 5 height 6
click at [802, 8] on img "button" at bounding box center [801, 9] width 14 height 14
